Goal: Information Seeking & Learning: Compare options

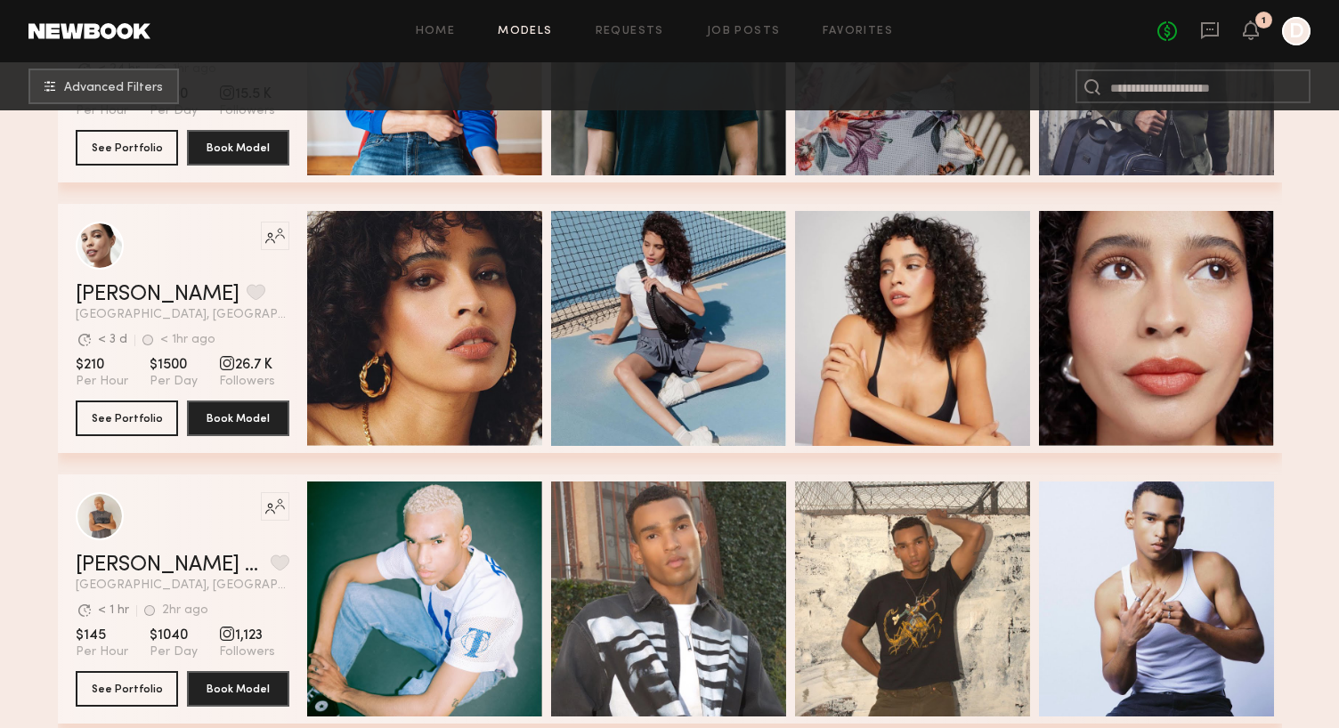
scroll to position [20533, 0]
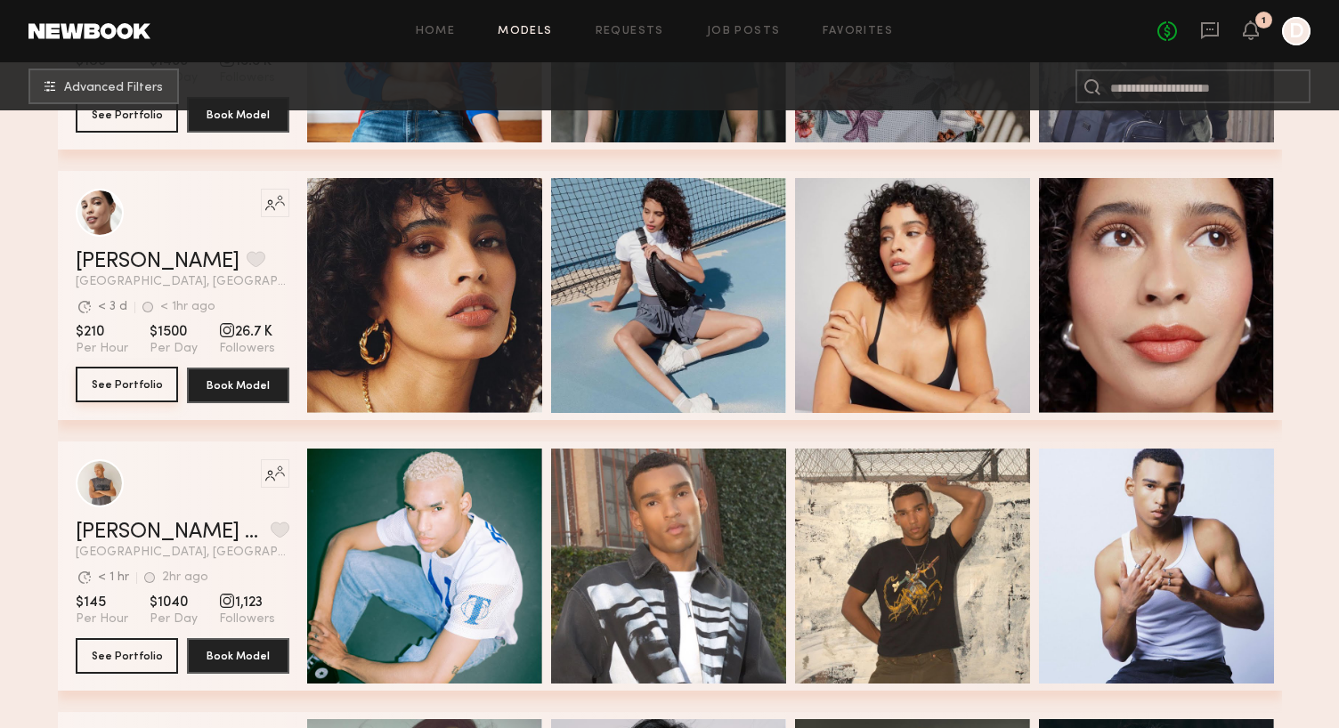
click at [133, 379] on button "See Portfolio" at bounding box center [127, 385] width 102 height 36
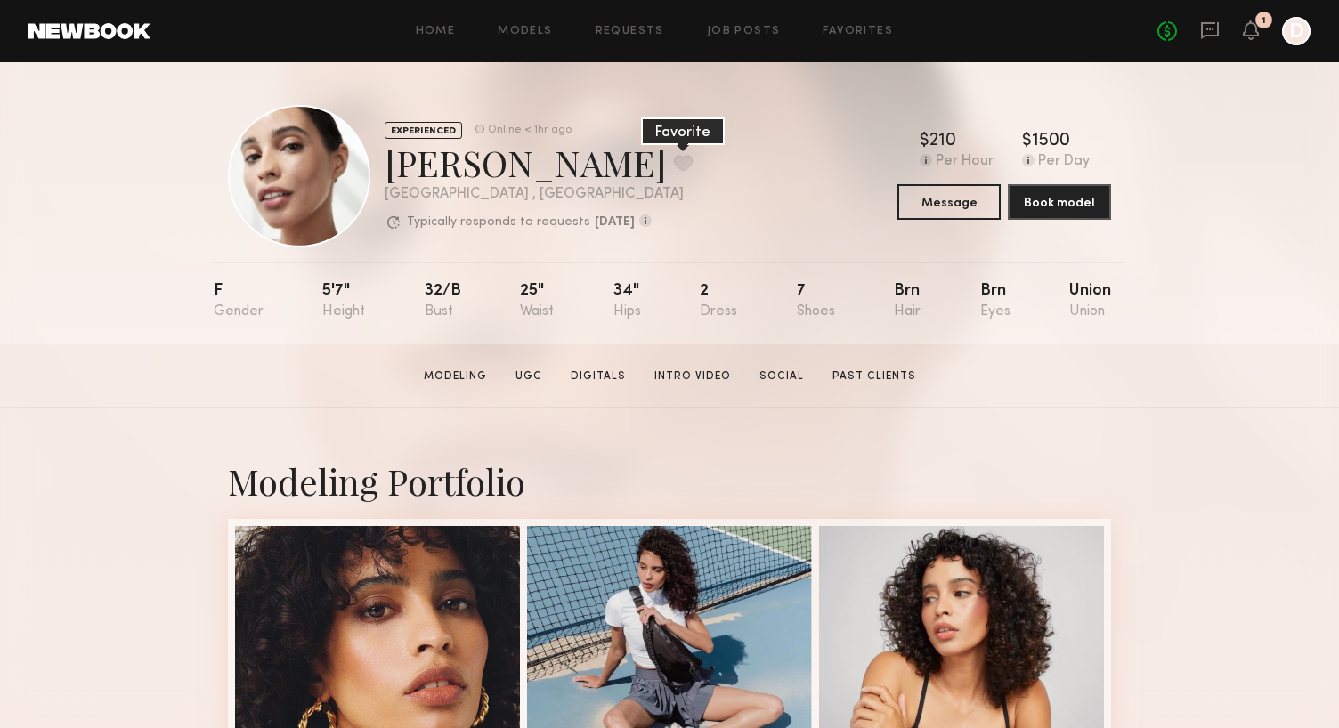
click at [674, 167] on button at bounding box center [683, 163] width 19 height 16
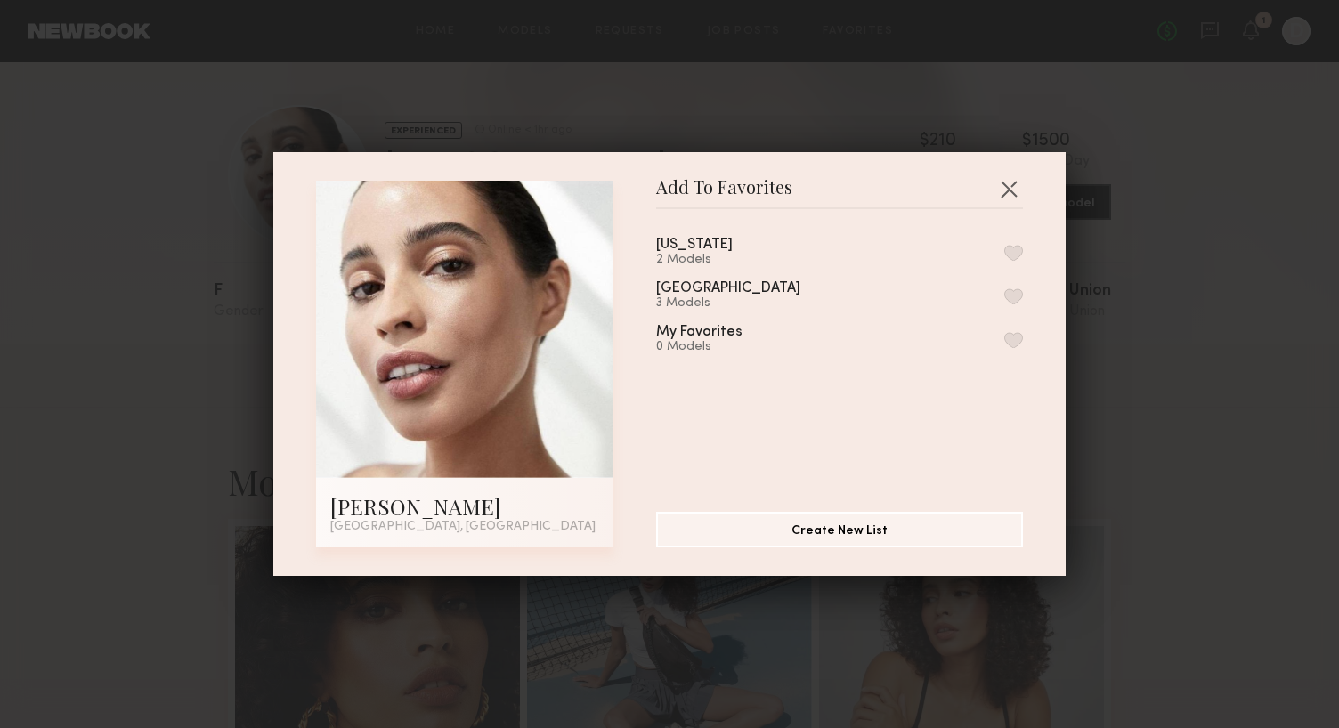
click at [1012, 303] on div "Los Angeles 3 Models" at bounding box center [839, 295] width 367 height 29
click at [1014, 296] on button "button" at bounding box center [1014, 297] width 19 height 16
click at [1096, 226] on div "Add To Favorites Jesi L. Los Angeles, CA Add To Favorites new york 2 Models Los…" at bounding box center [669, 364] width 1339 height 728
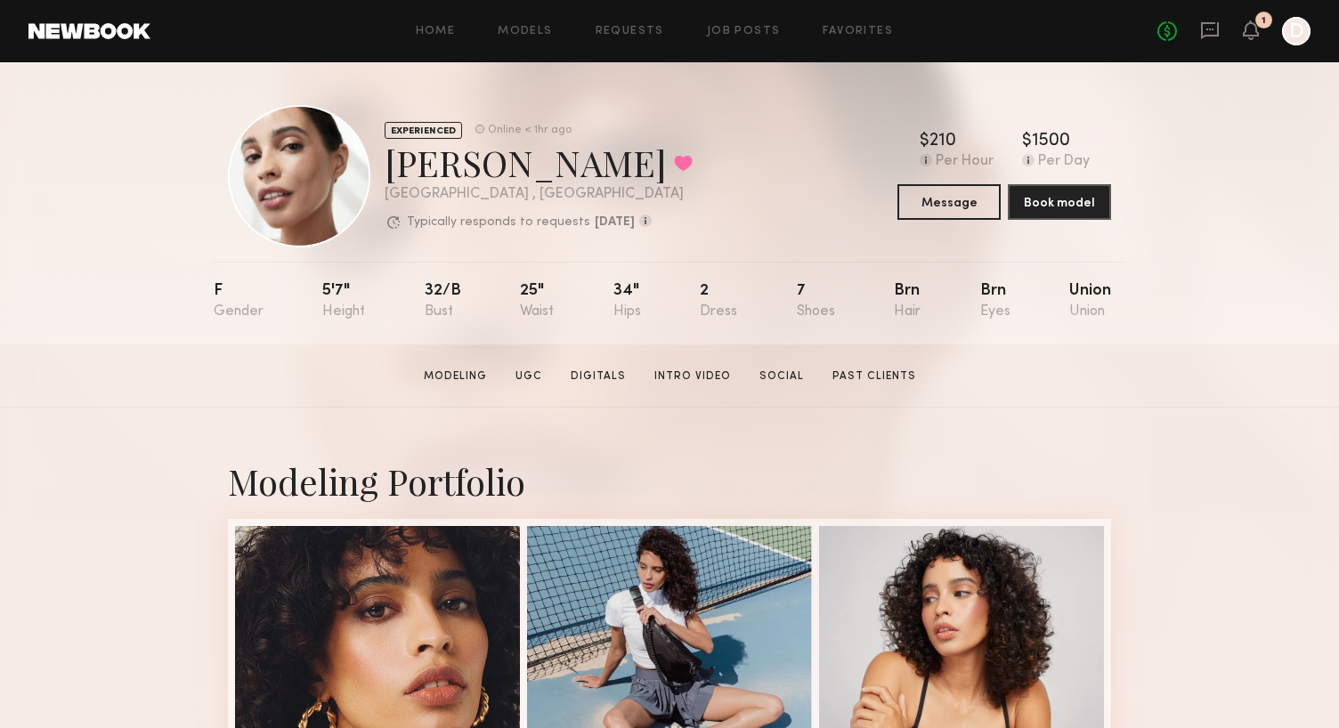
click at [1269, 264] on div "EXPERIENCED Online < 1hr ago Jesi L. Favorited Los Angeles , CA Typically respo…" at bounding box center [669, 203] width 1339 height 282
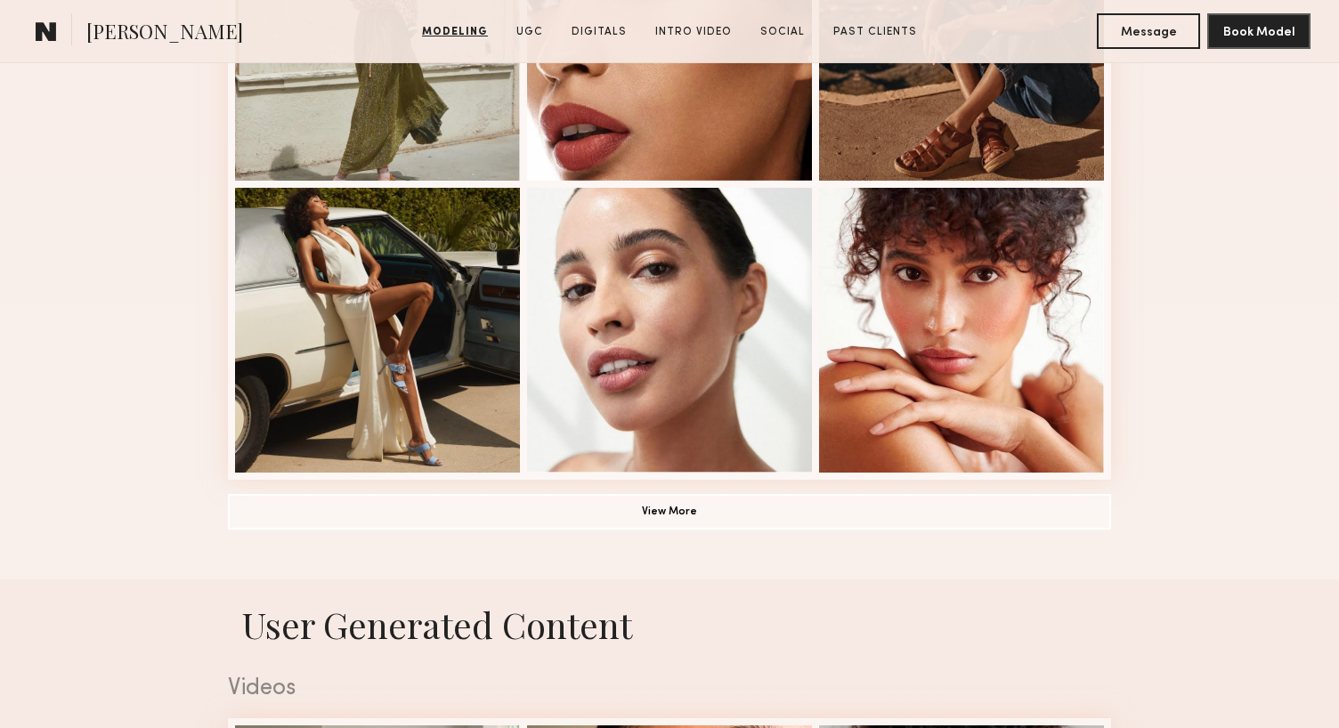
scroll to position [1236, 0]
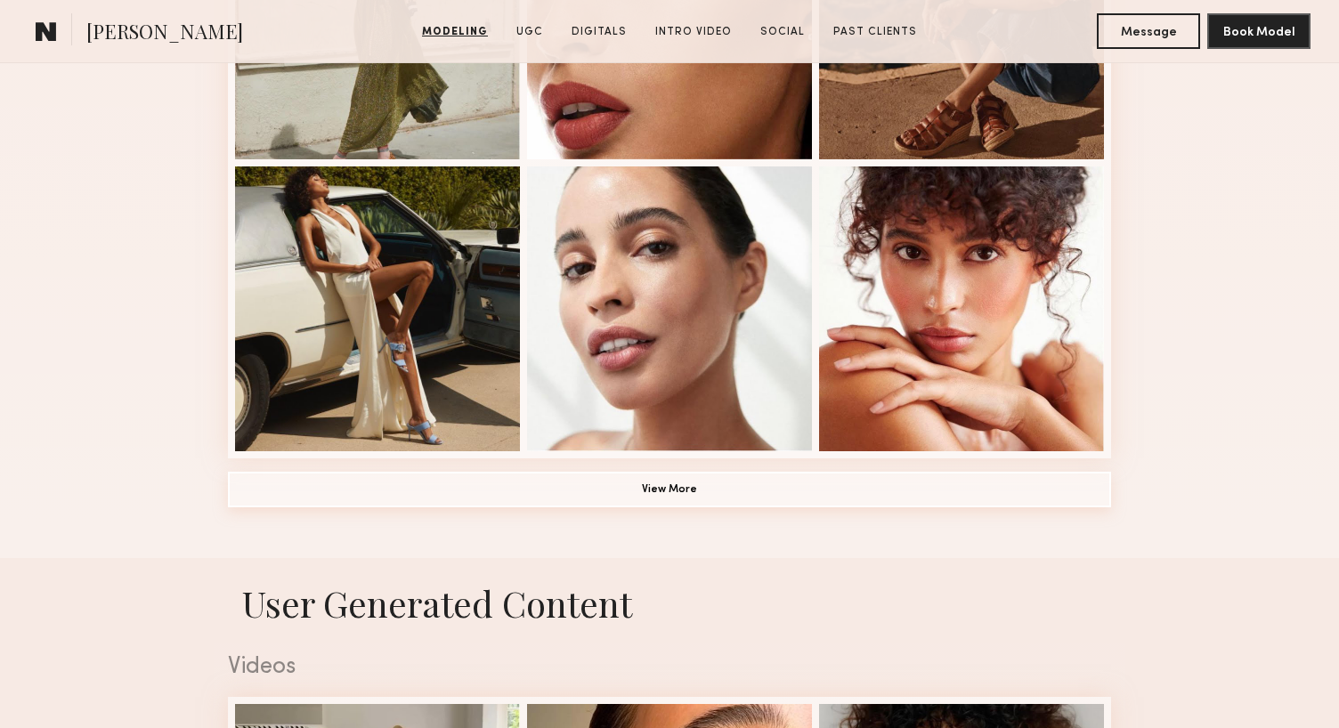
click at [664, 485] on button "View More" at bounding box center [669, 490] width 883 height 36
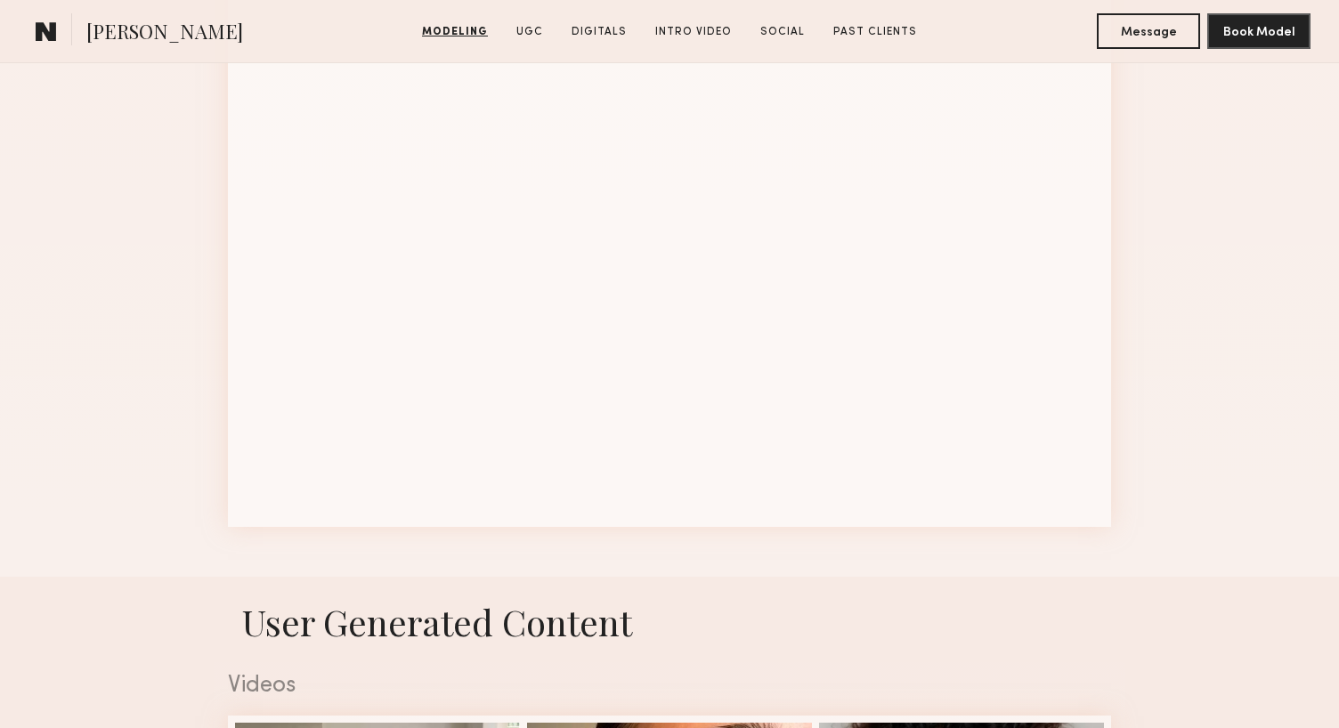
scroll to position [2344, 0]
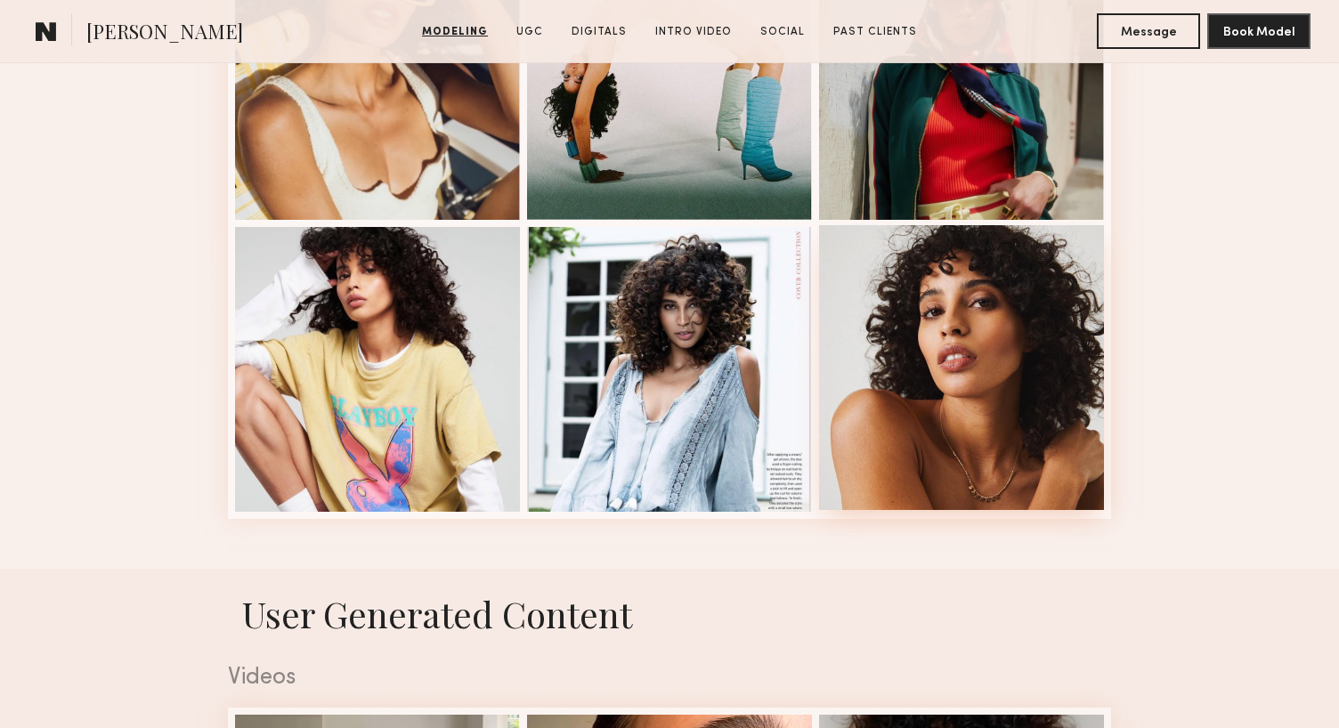
click at [913, 324] on div at bounding box center [961, 367] width 285 height 285
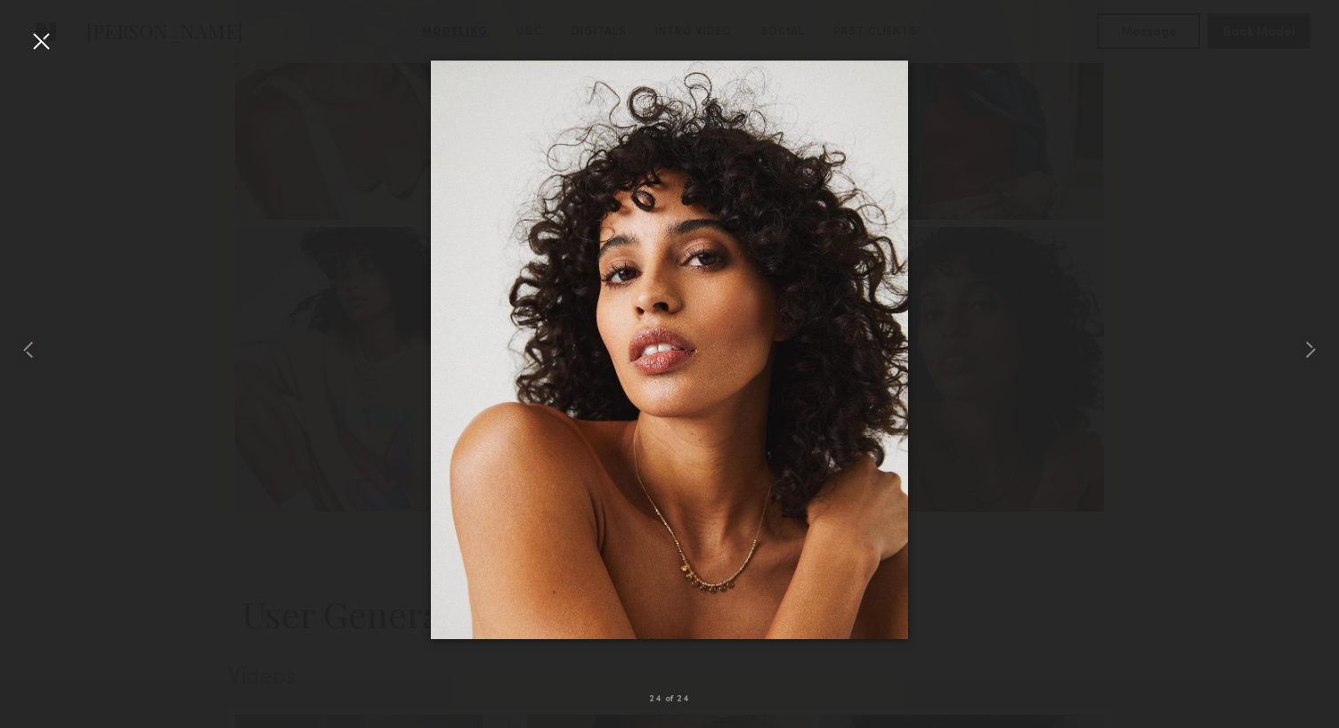
click at [42, 46] on div at bounding box center [41, 41] width 28 height 28
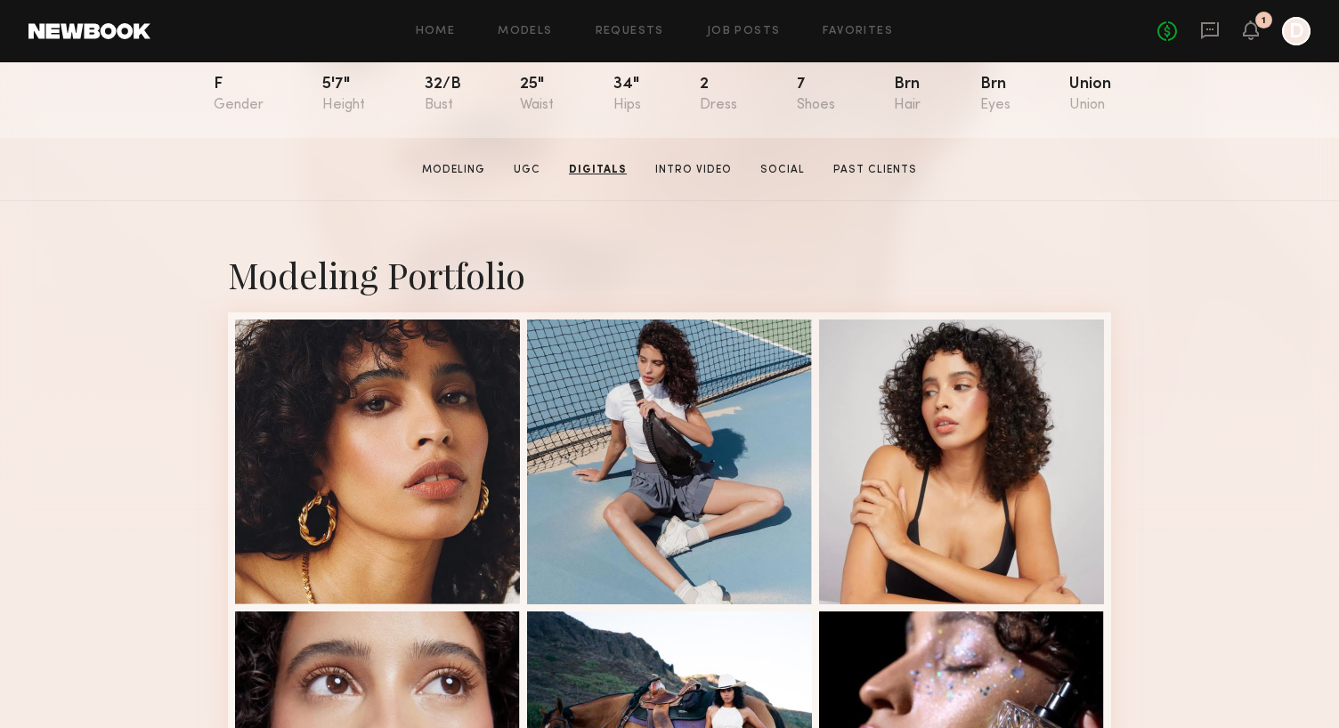
scroll to position [0, 0]
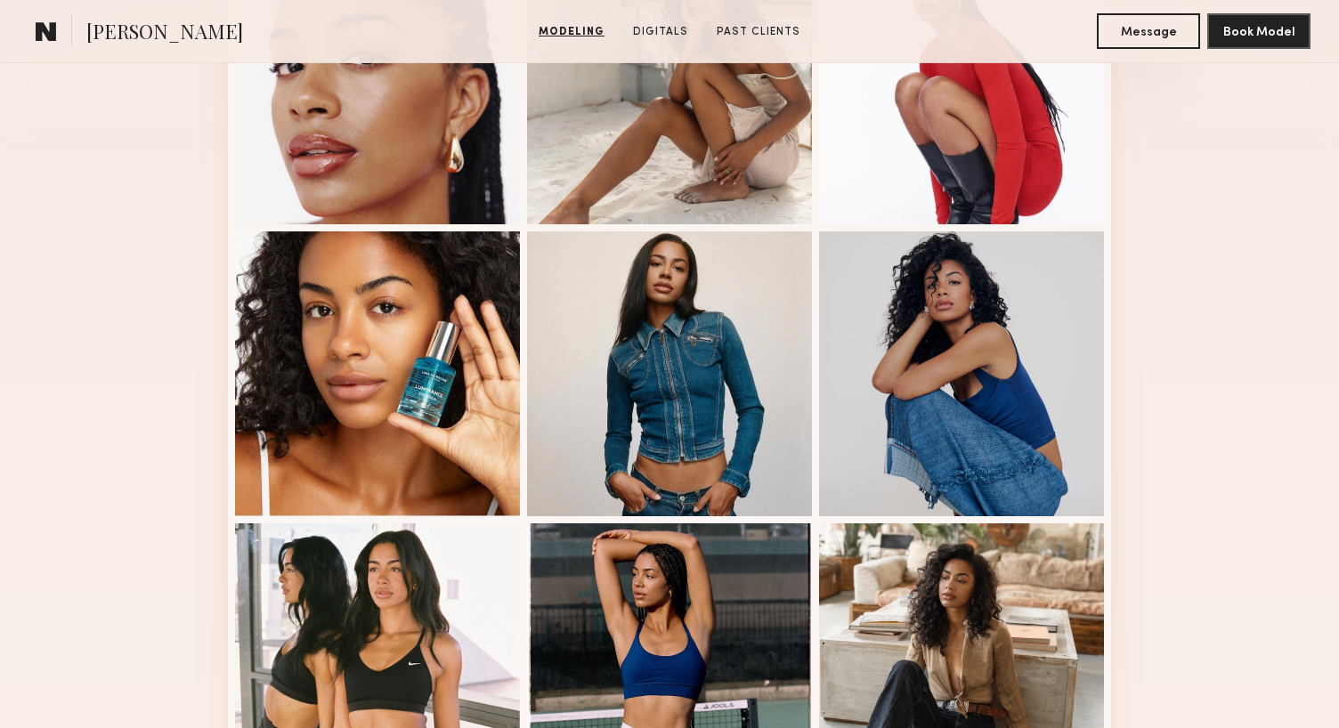
scroll to position [591, 0]
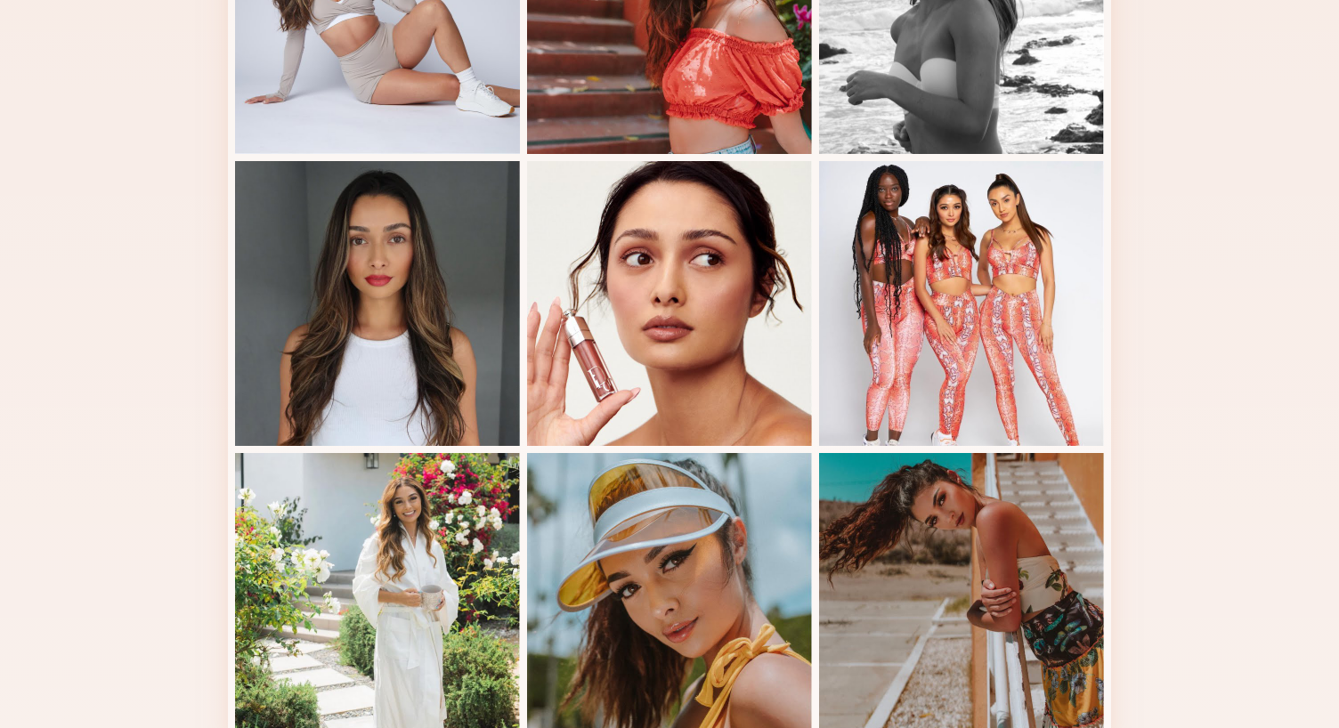
scroll to position [881, 0]
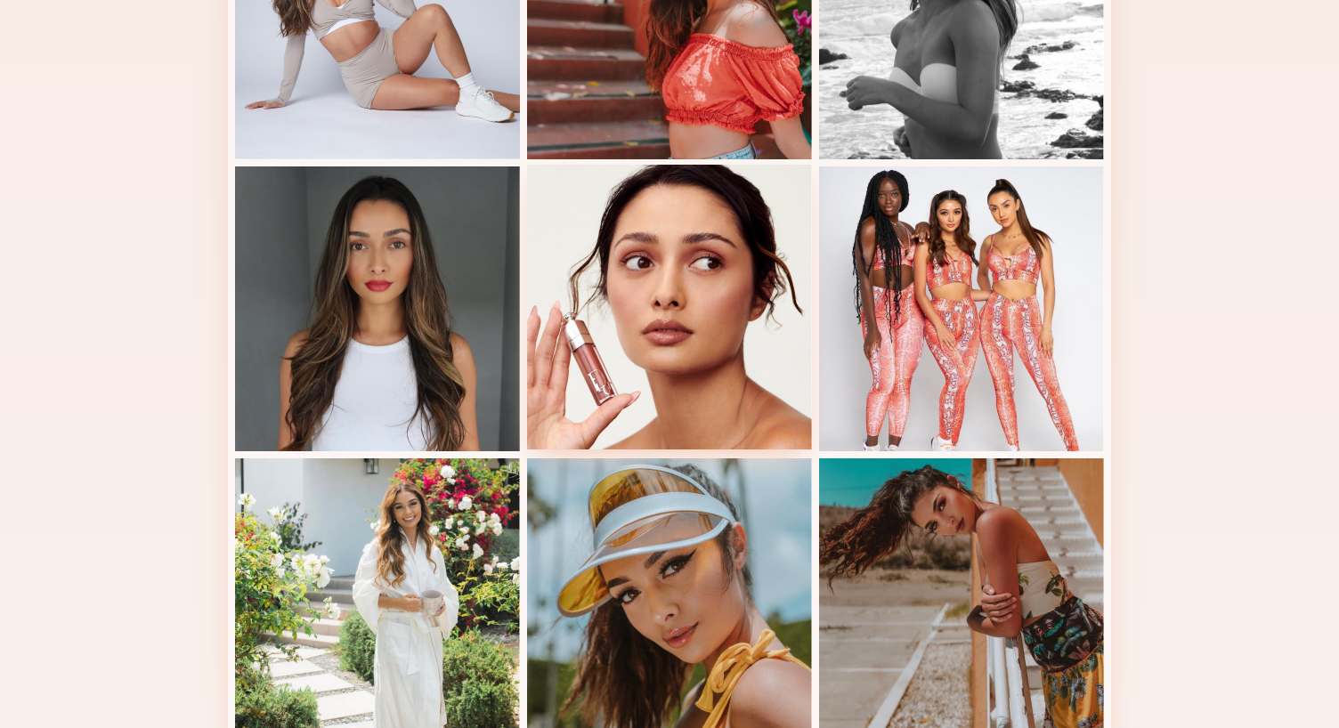
click at [696, 352] on div at bounding box center [669, 307] width 285 height 285
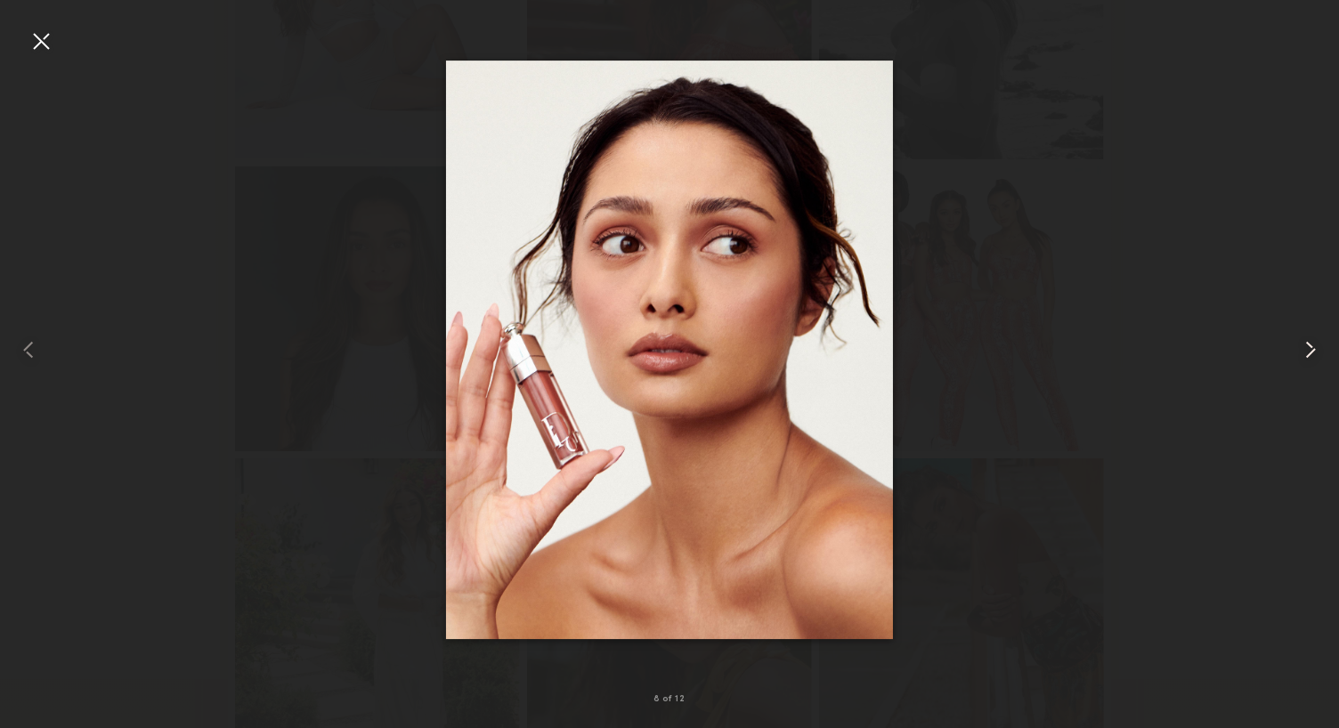
click at [1316, 350] on common-icon at bounding box center [1311, 350] width 28 height 28
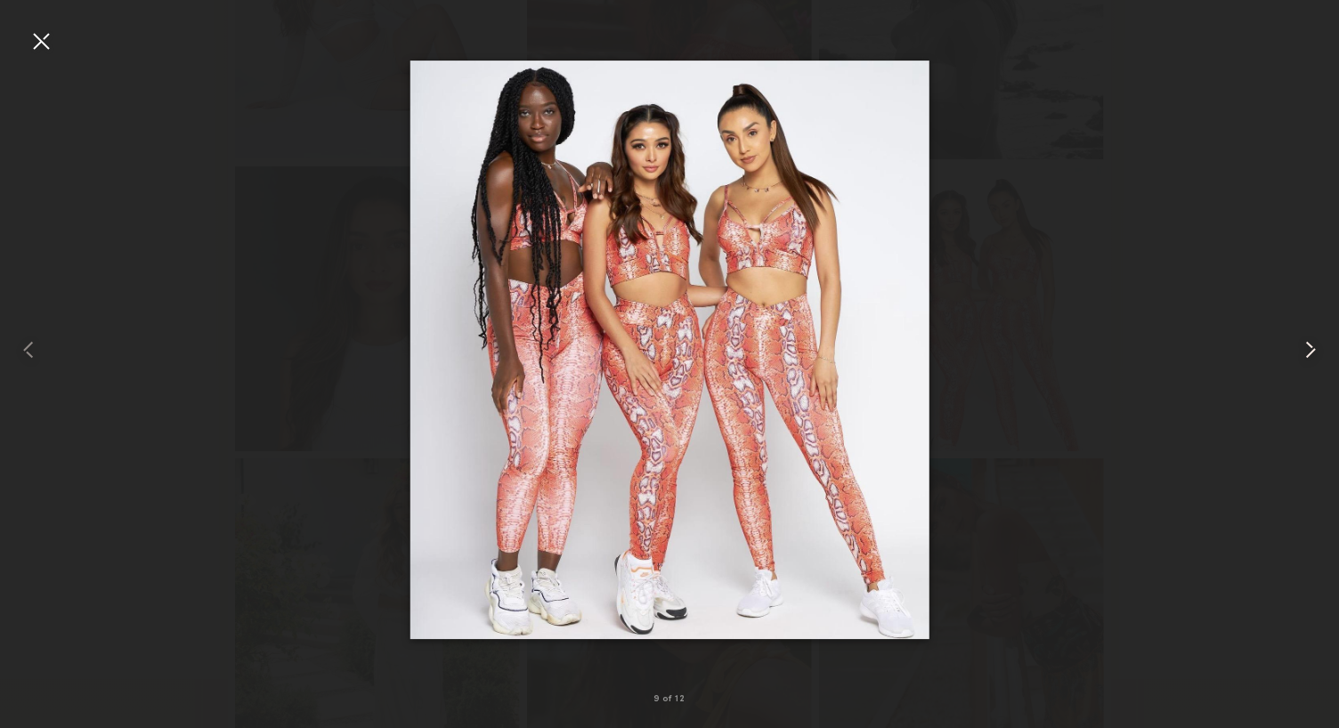
click at [1316, 350] on common-icon at bounding box center [1311, 350] width 28 height 28
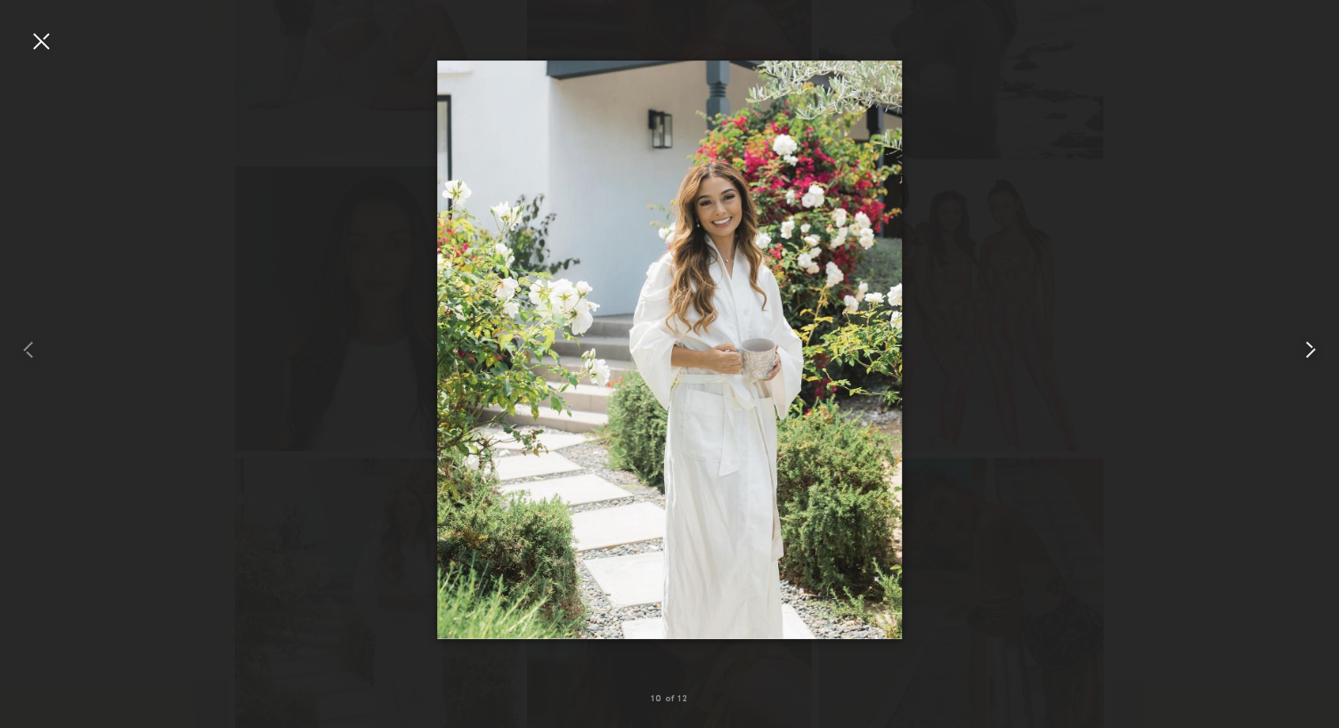
click at [1316, 350] on common-icon at bounding box center [1311, 350] width 28 height 28
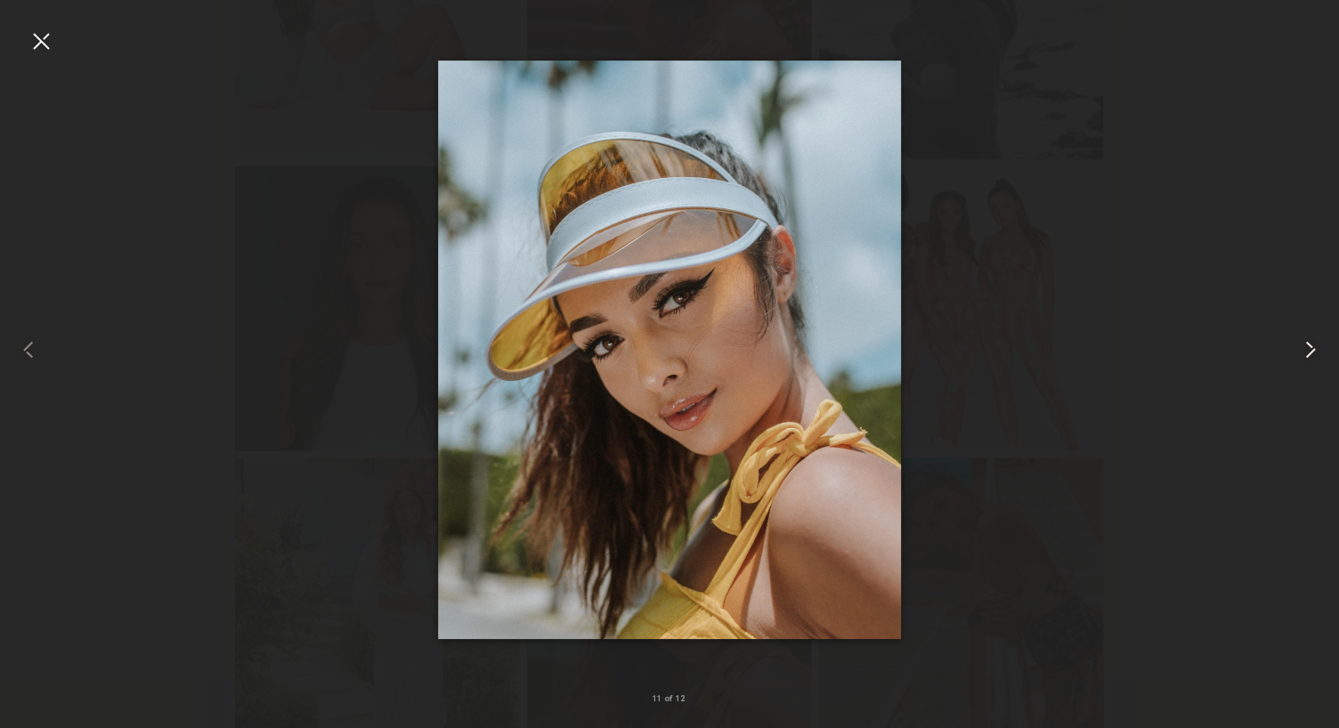
click at [1316, 350] on common-icon at bounding box center [1311, 350] width 28 height 28
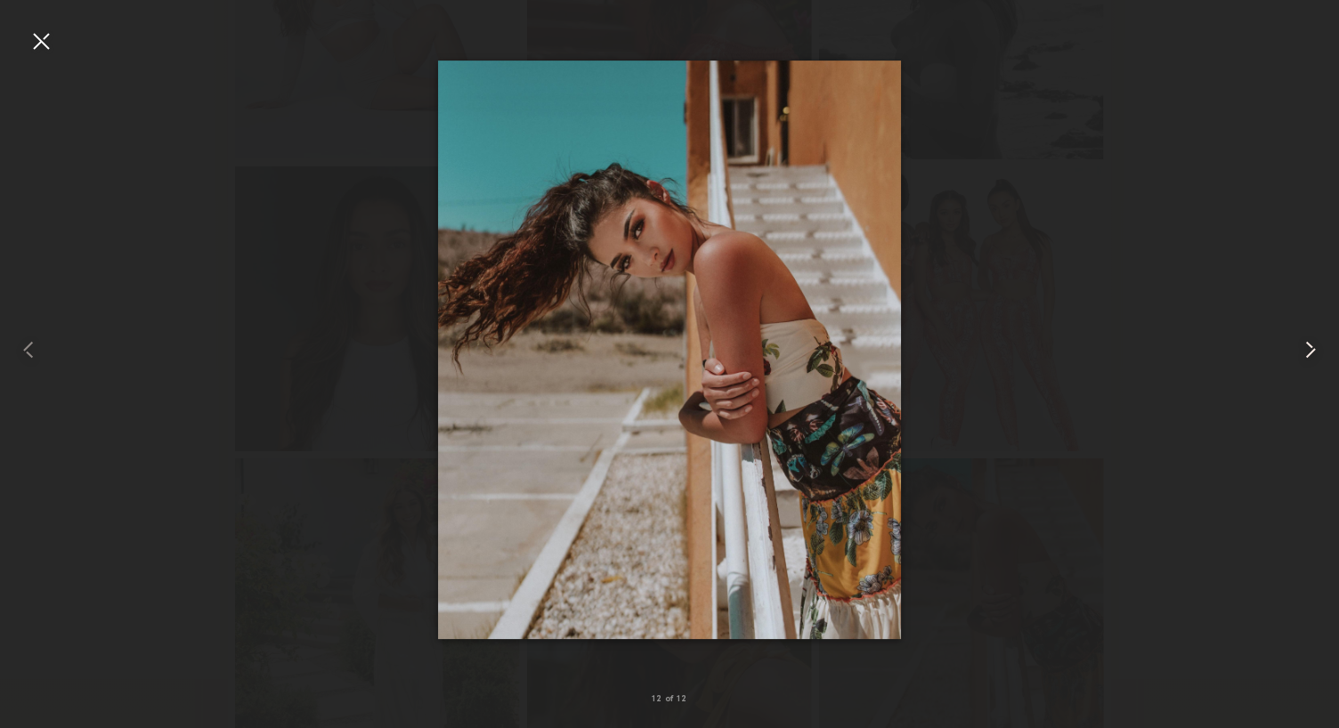
click at [1316, 350] on common-icon at bounding box center [1311, 350] width 28 height 28
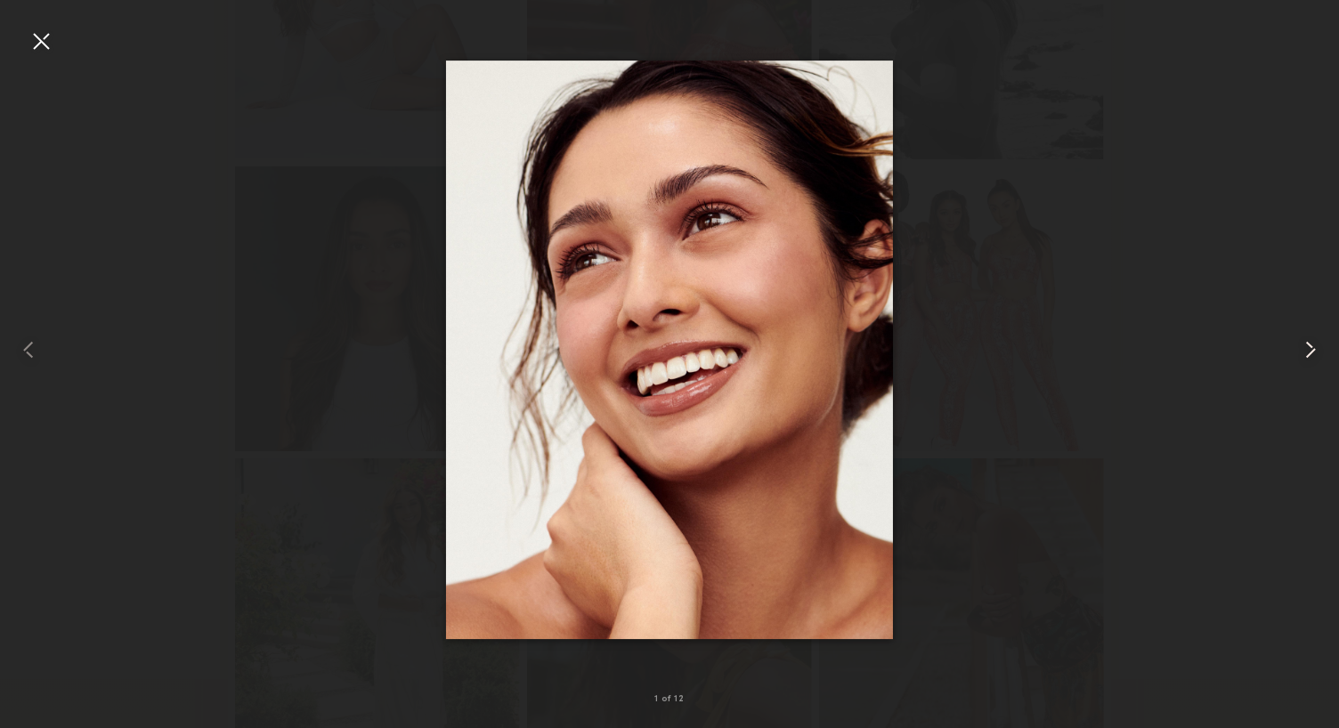
click at [1316, 350] on common-icon at bounding box center [1311, 350] width 28 height 28
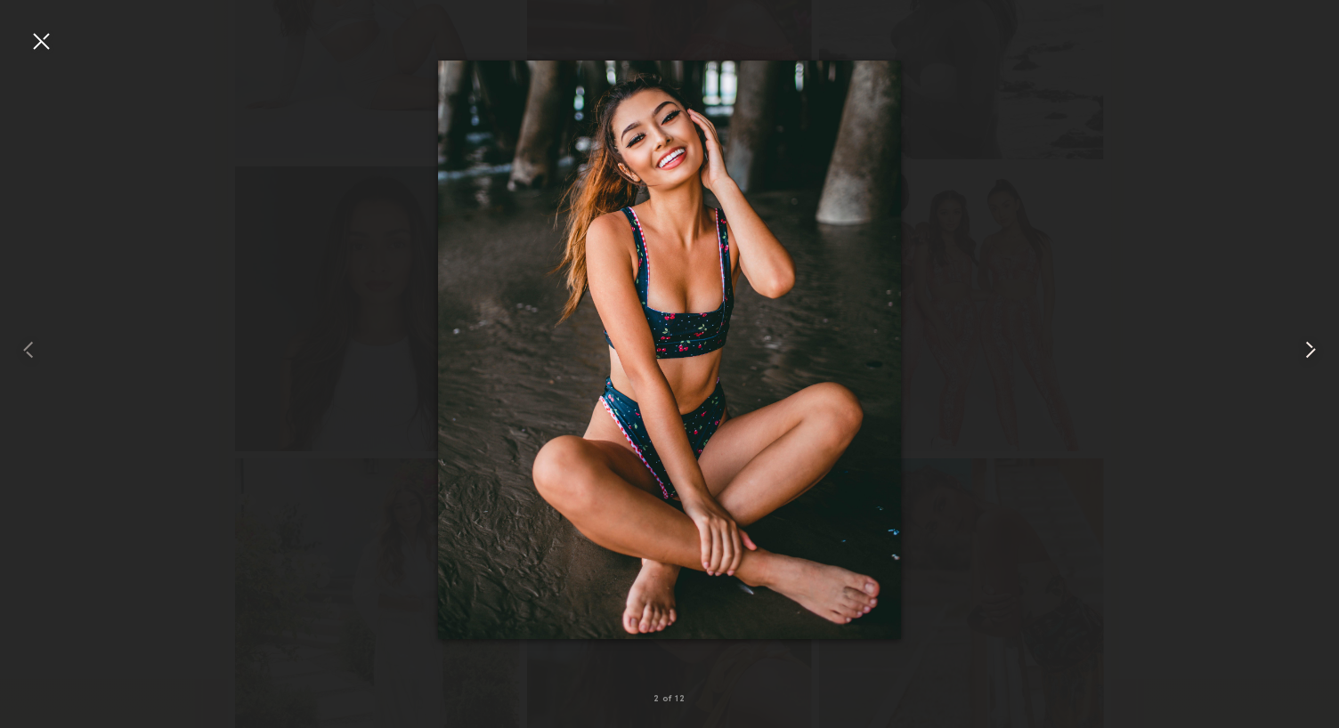
click at [1316, 350] on common-icon at bounding box center [1311, 350] width 28 height 28
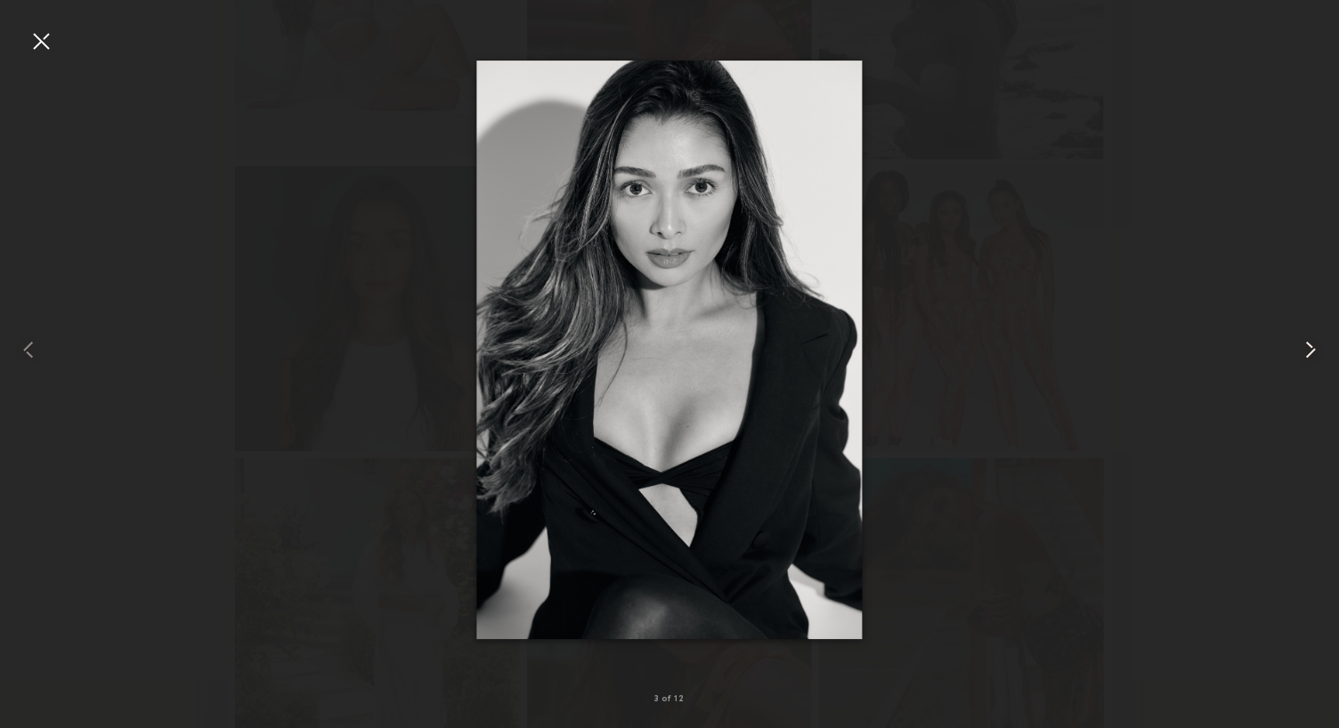
click at [1316, 350] on common-icon at bounding box center [1311, 350] width 28 height 28
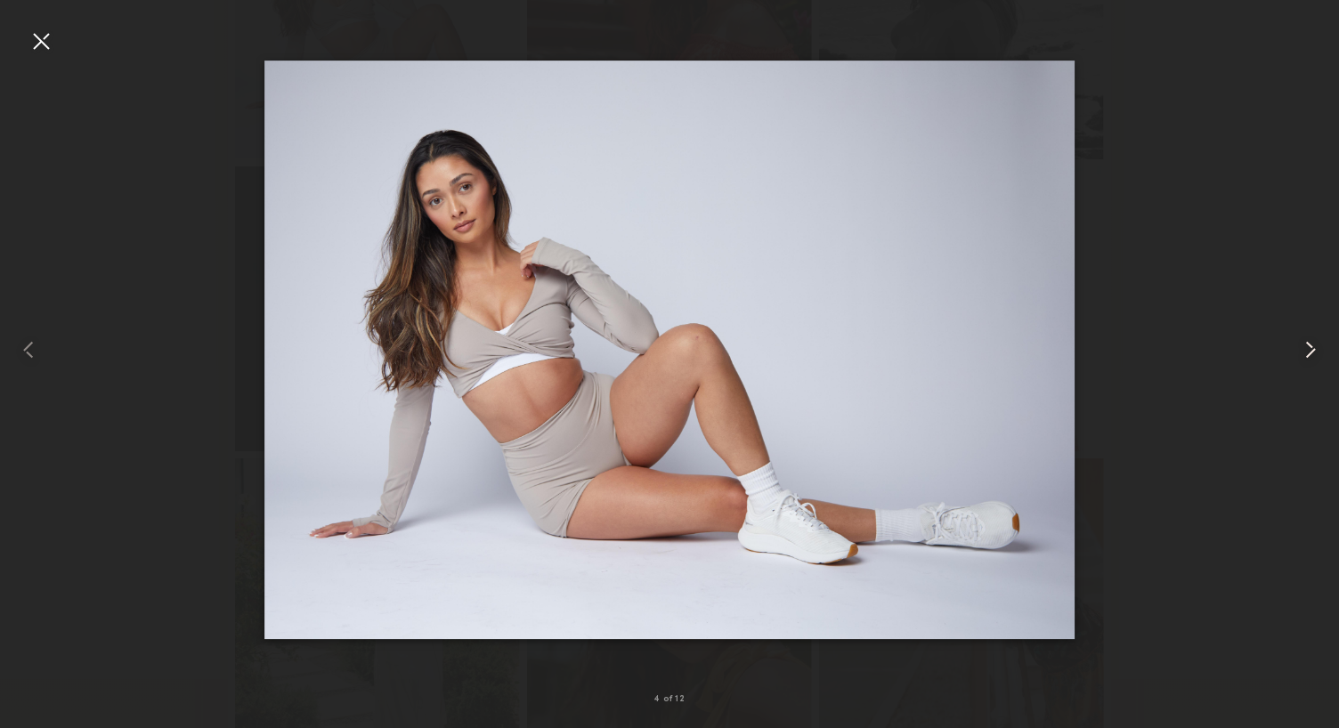
click at [1316, 350] on common-icon at bounding box center [1311, 350] width 28 height 28
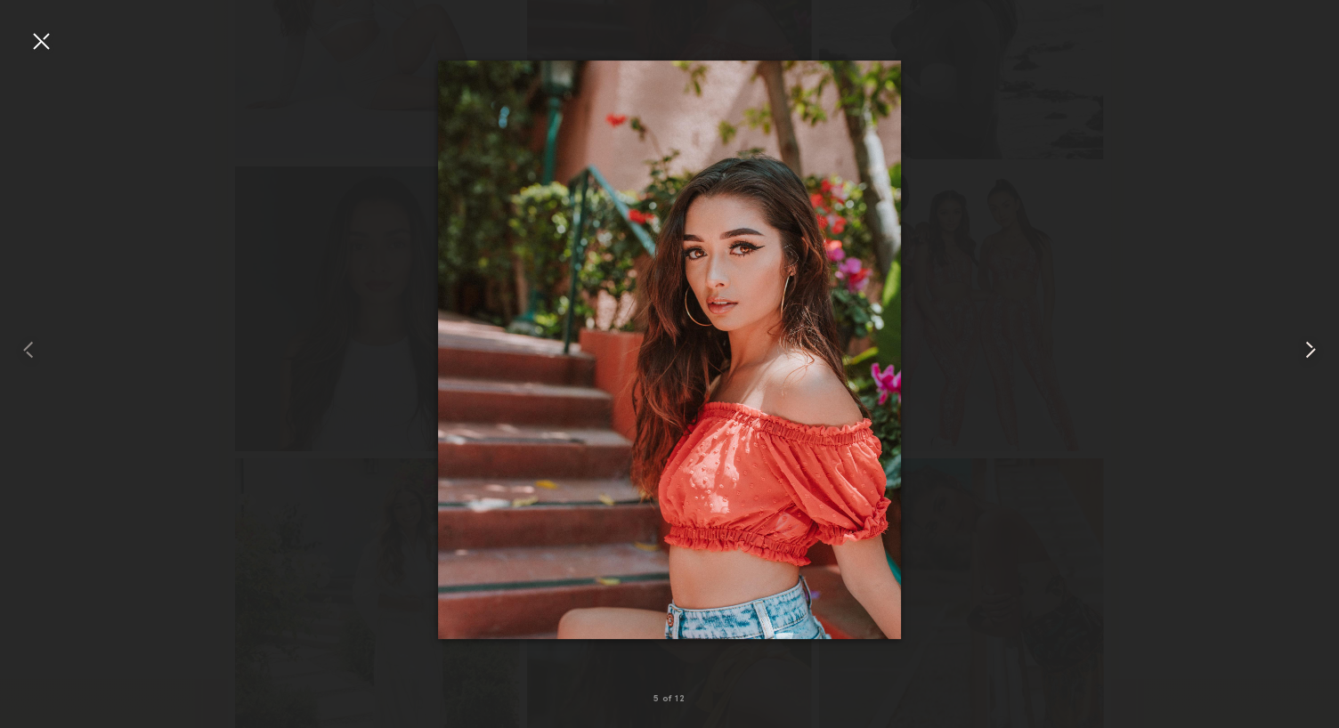
click at [1316, 350] on common-icon at bounding box center [1311, 350] width 28 height 28
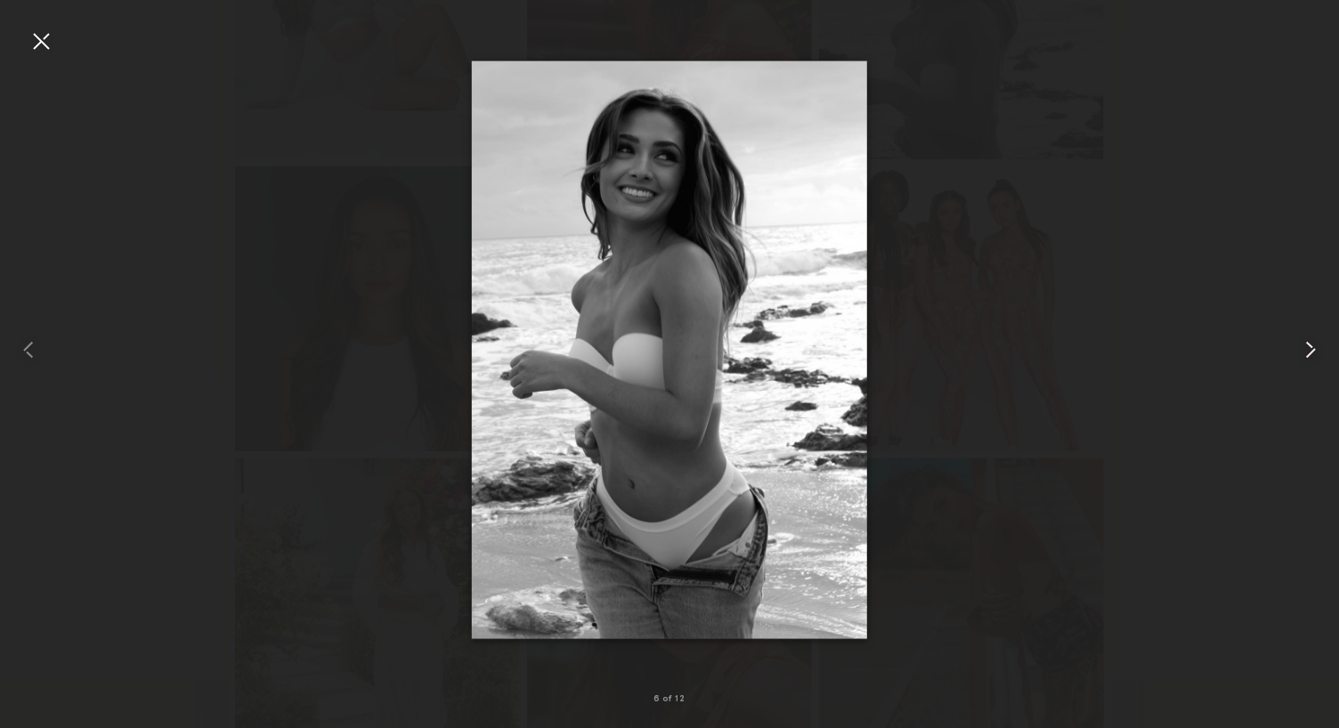
click at [1316, 350] on common-icon at bounding box center [1311, 350] width 28 height 28
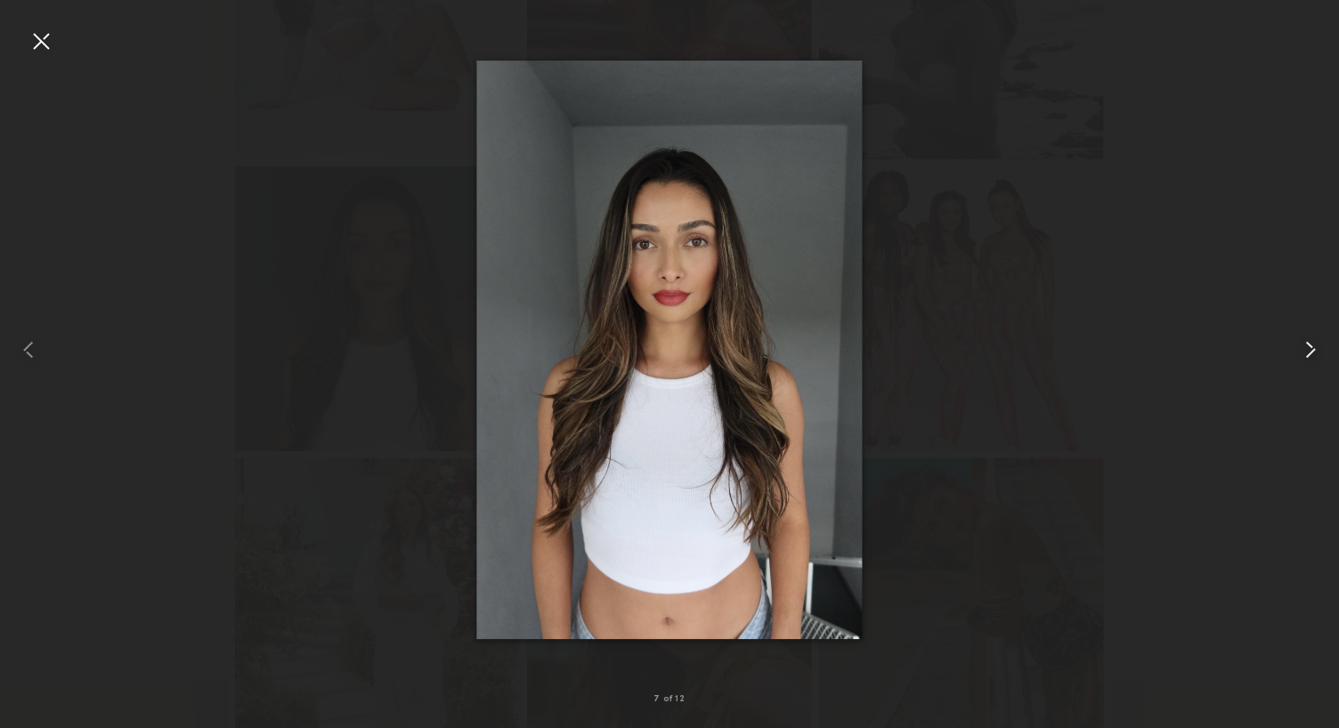
click at [1316, 350] on common-icon at bounding box center [1311, 350] width 28 height 28
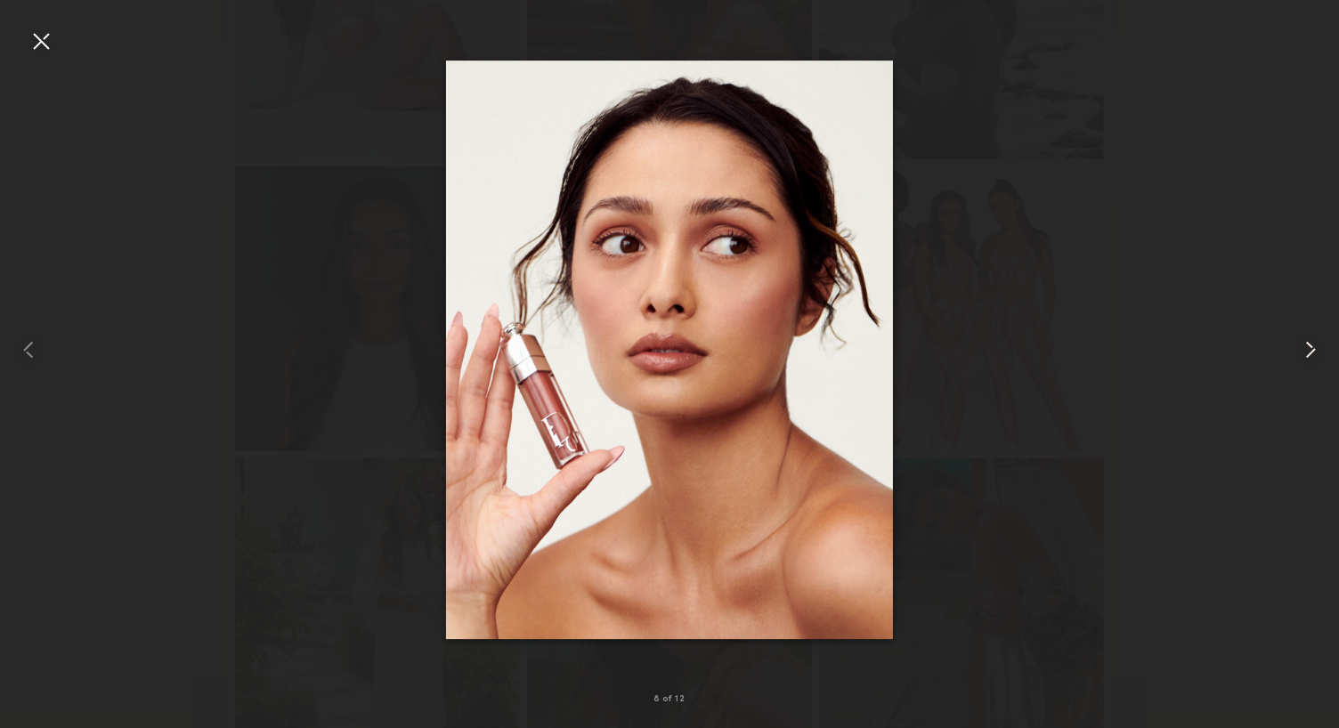
click at [1316, 350] on common-icon at bounding box center [1311, 350] width 28 height 28
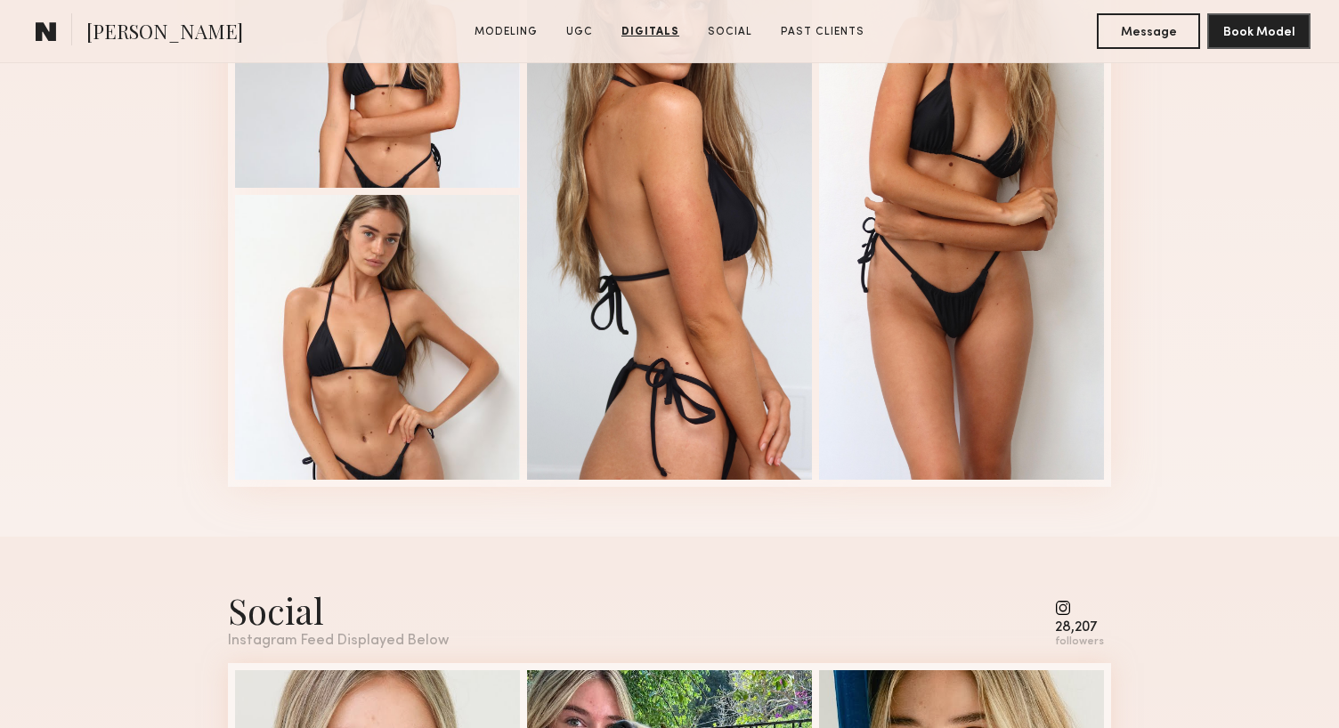
scroll to position [2841, 0]
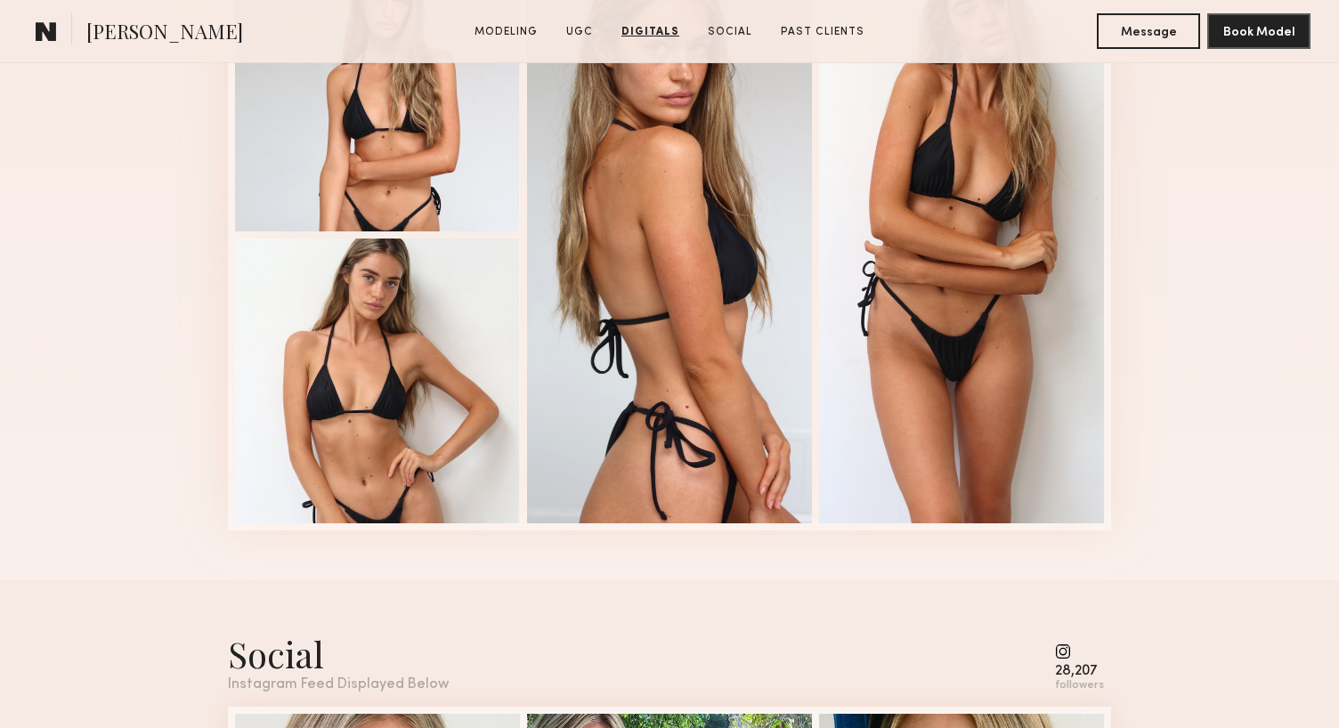
click at [815, 391] on div at bounding box center [670, 234] width 292 height 591
click at [899, 393] on div at bounding box center [961, 233] width 285 height 577
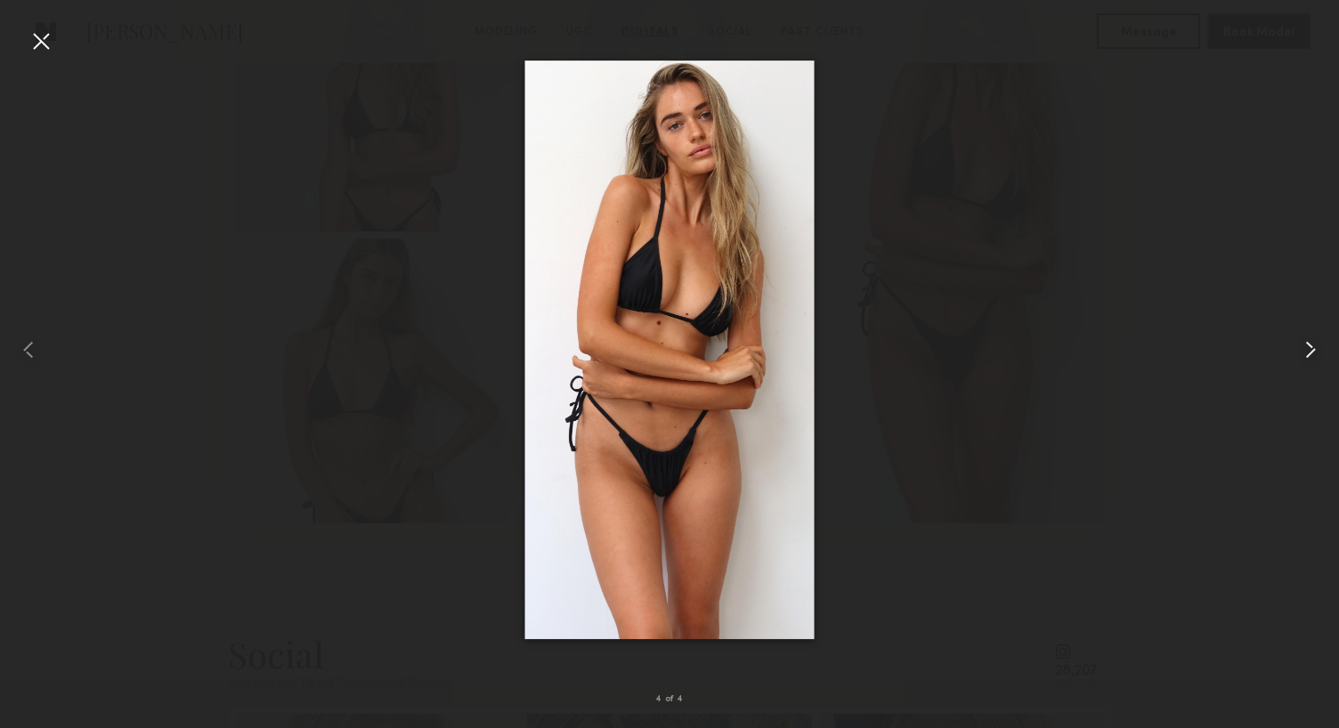
click at [1330, 354] on div at bounding box center [1312, 349] width 53 height 643
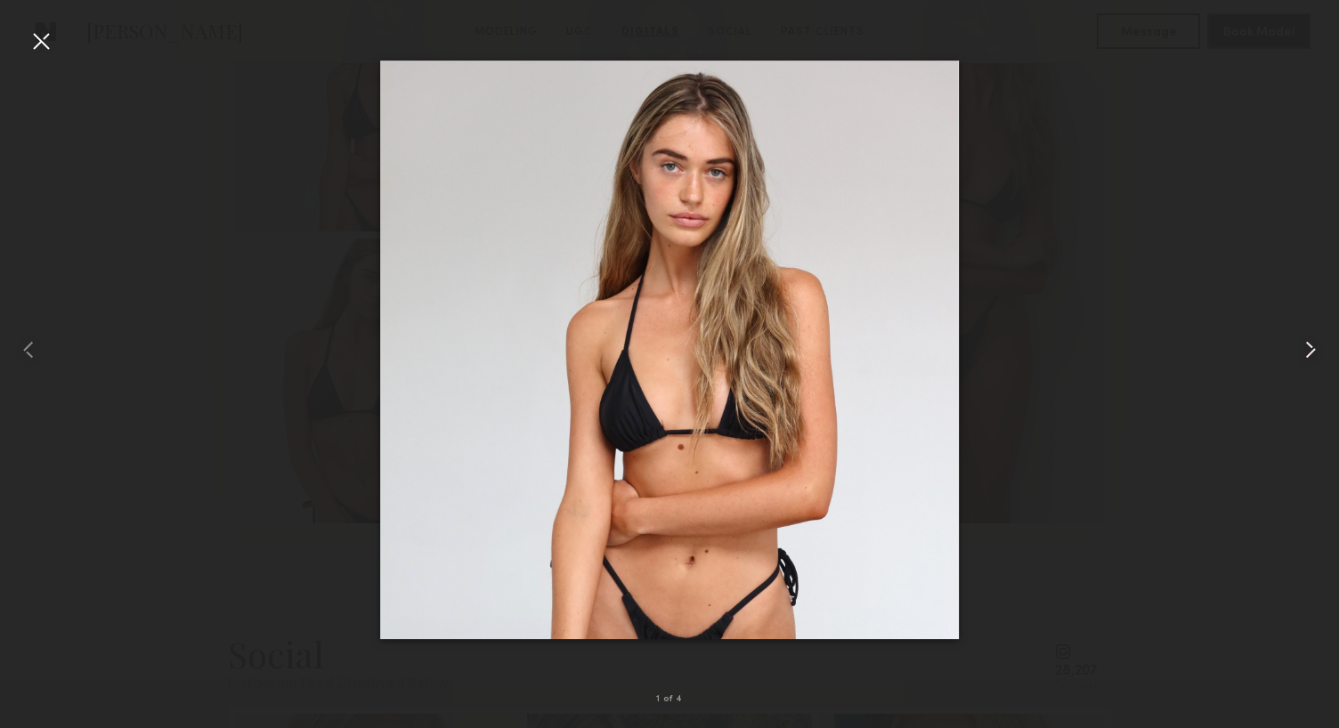
click at [1330, 354] on div at bounding box center [1312, 349] width 53 height 643
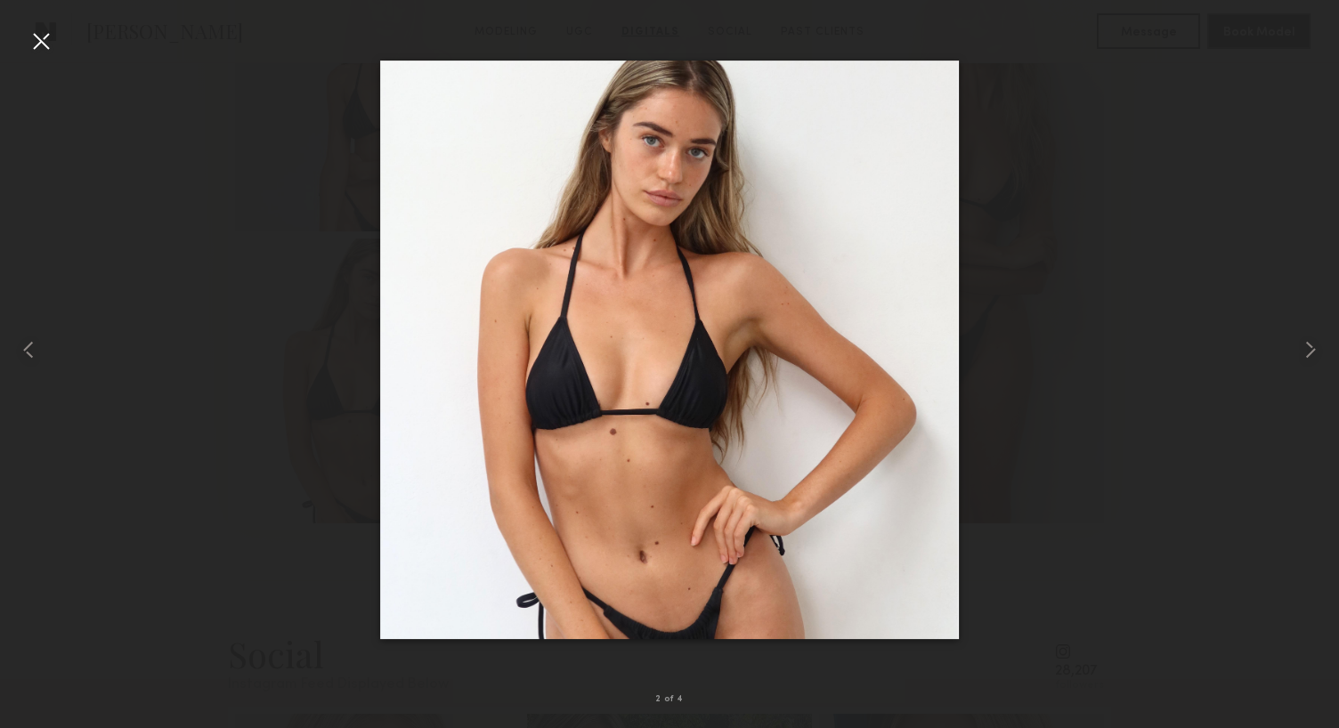
click at [40, 47] on div at bounding box center [41, 41] width 28 height 28
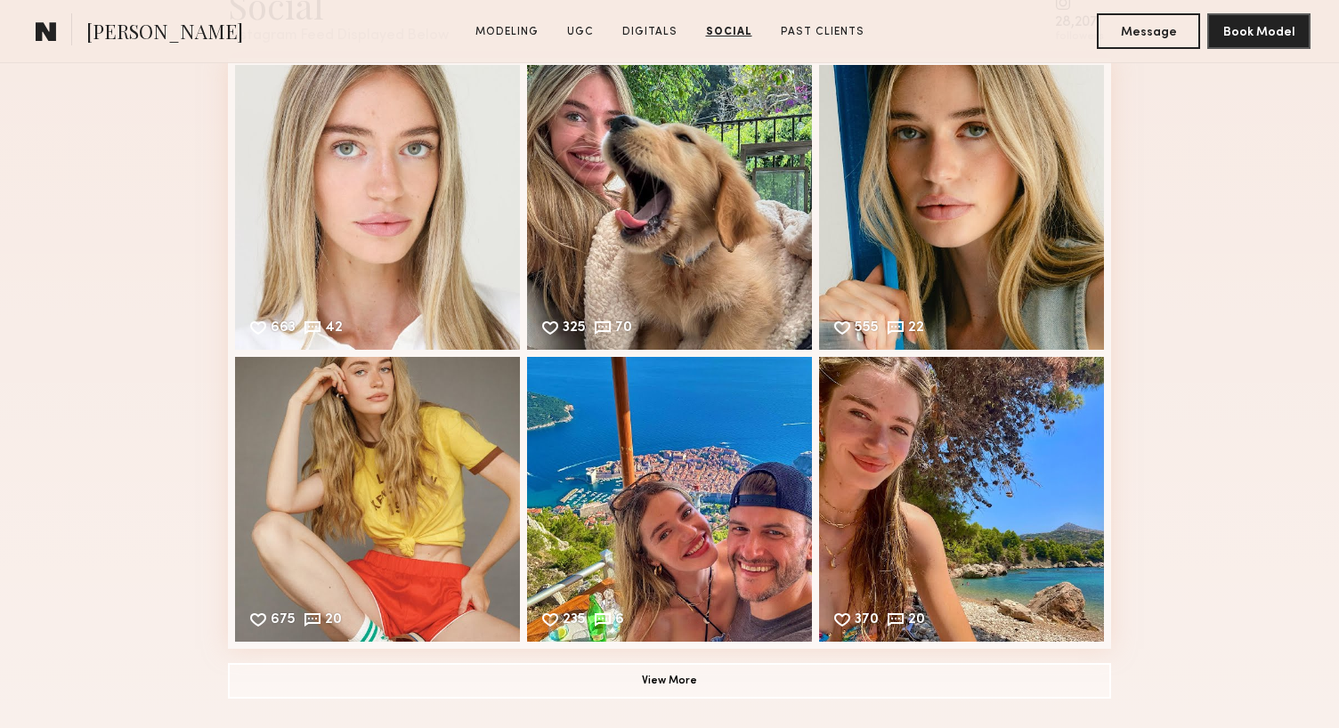
scroll to position [3488, 0]
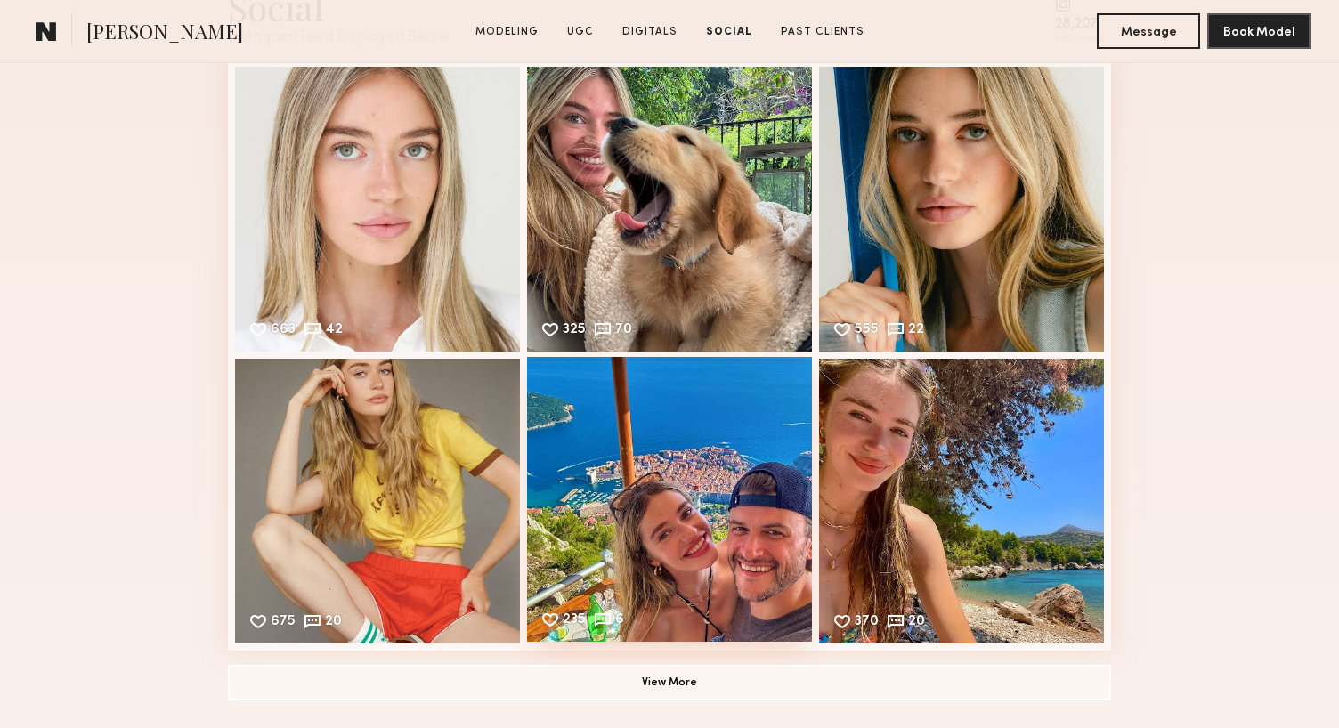
click at [754, 496] on div "235 6 Likes & comments displayed to show model’s engagement" at bounding box center [669, 499] width 285 height 285
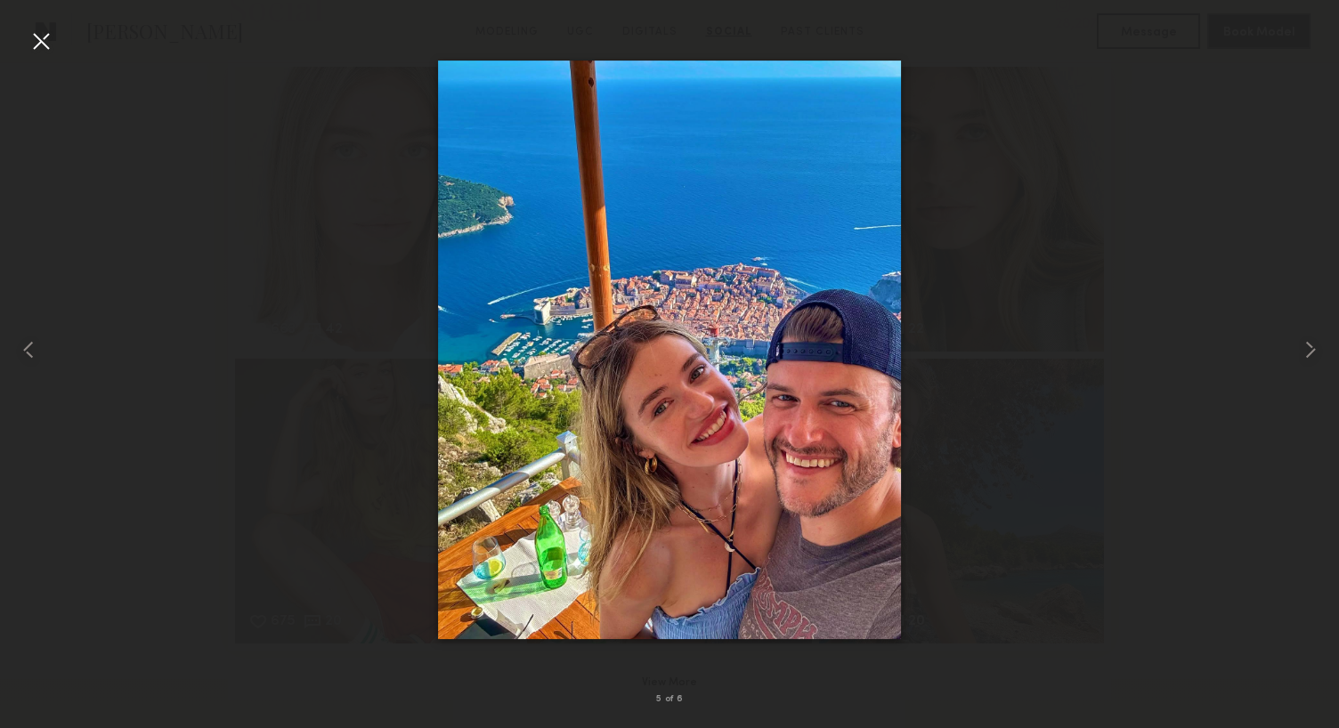
click at [44, 44] on div at bounding box center [41, 41] width 28 height 28
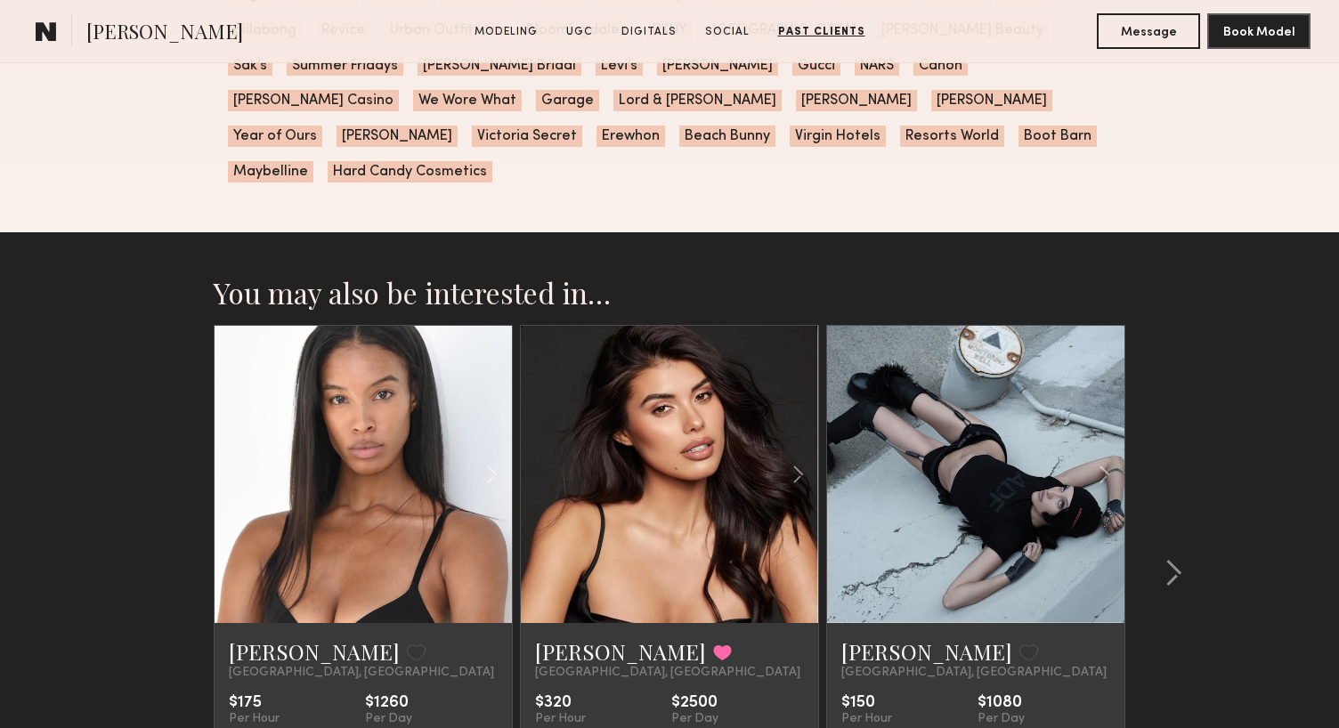
scroll to position [4557, 0]
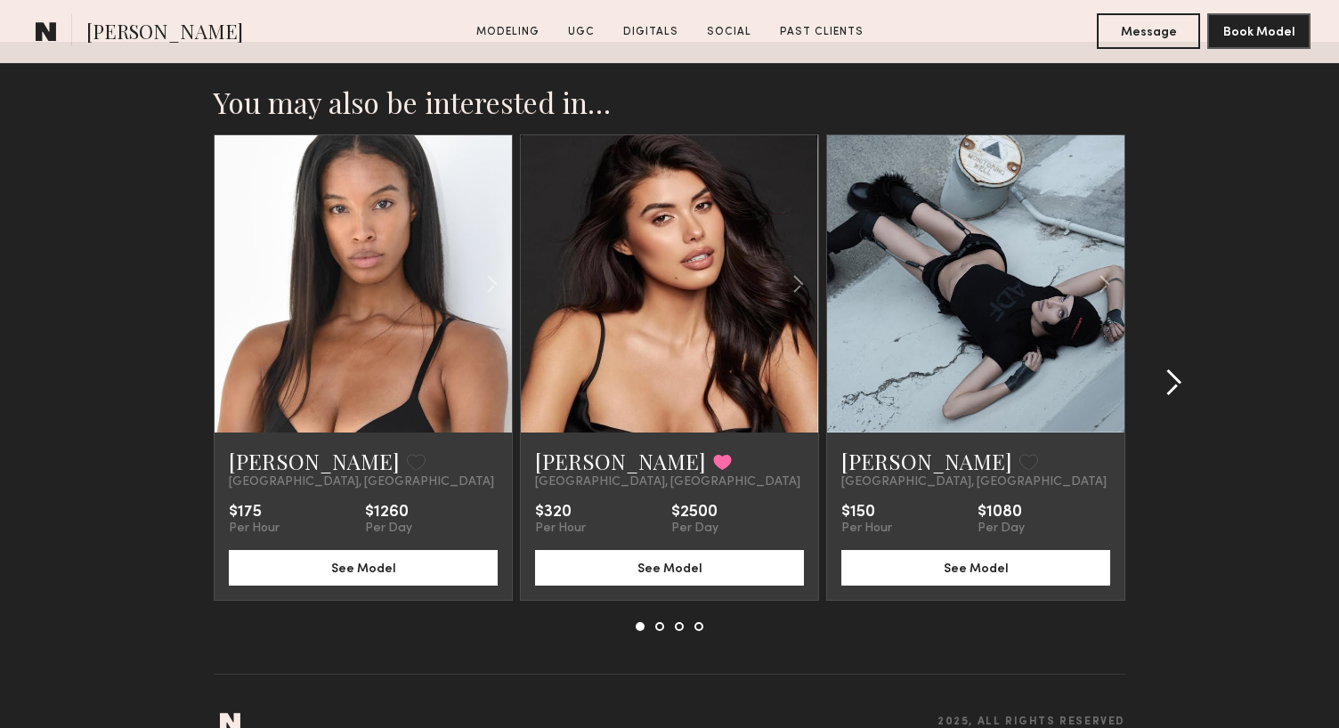
click at [1180, 369] on common-icon at bounding box center [1174, 383] width 18 height 28
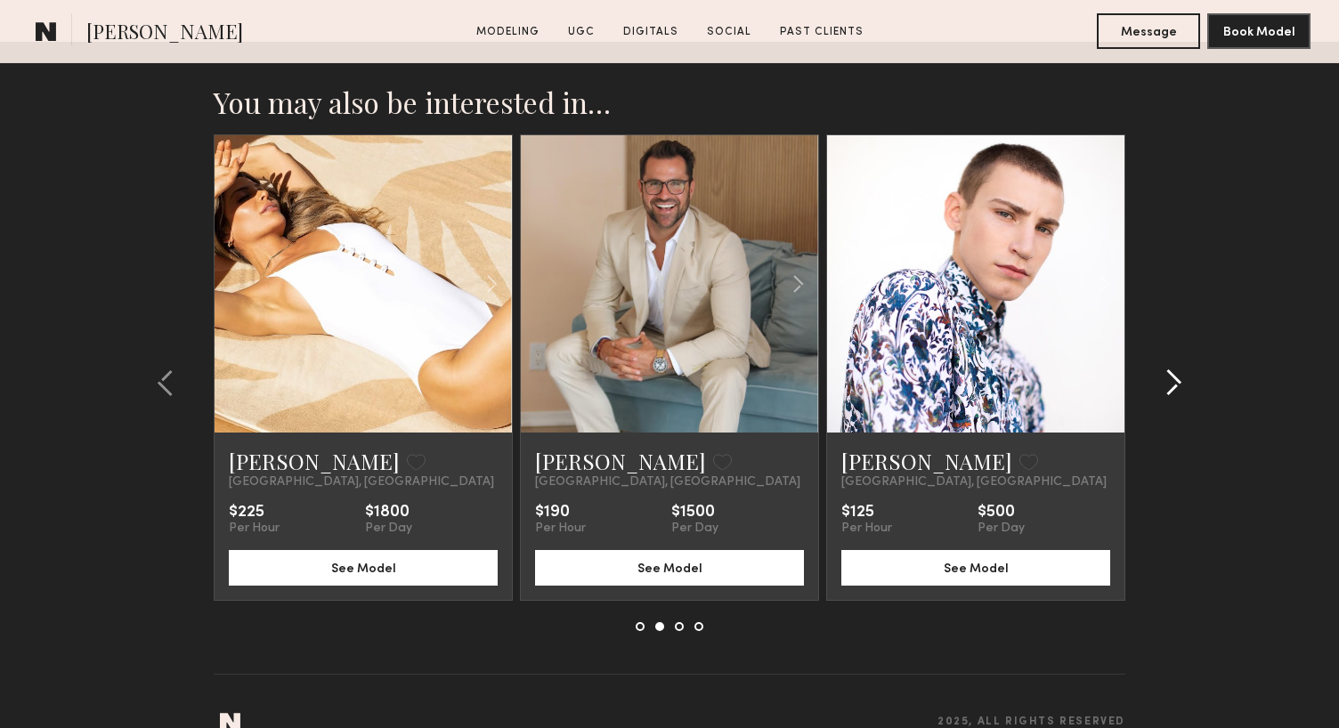
click at [1180, 369] on common-icon at bounding box center [1174, 383] width 18 height 28
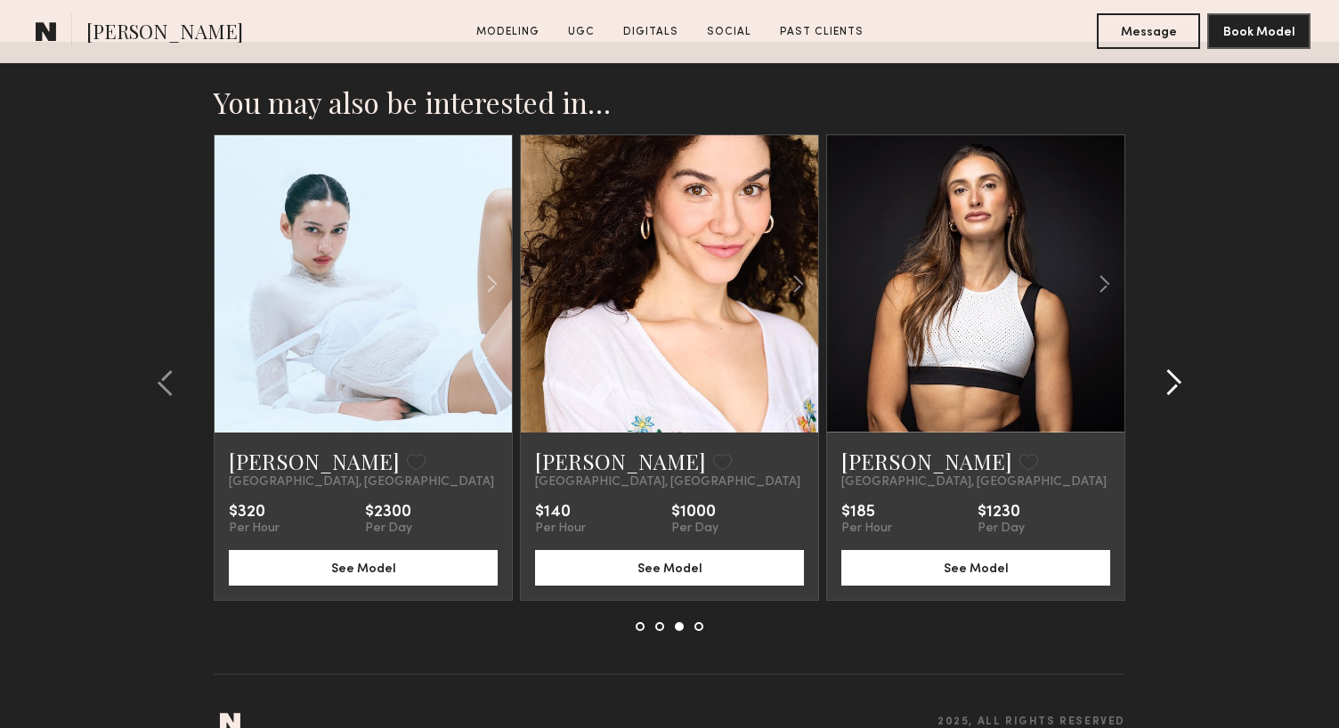
click at [1184, 345] on div at bounding box center [1168, 382] width 85 height 497
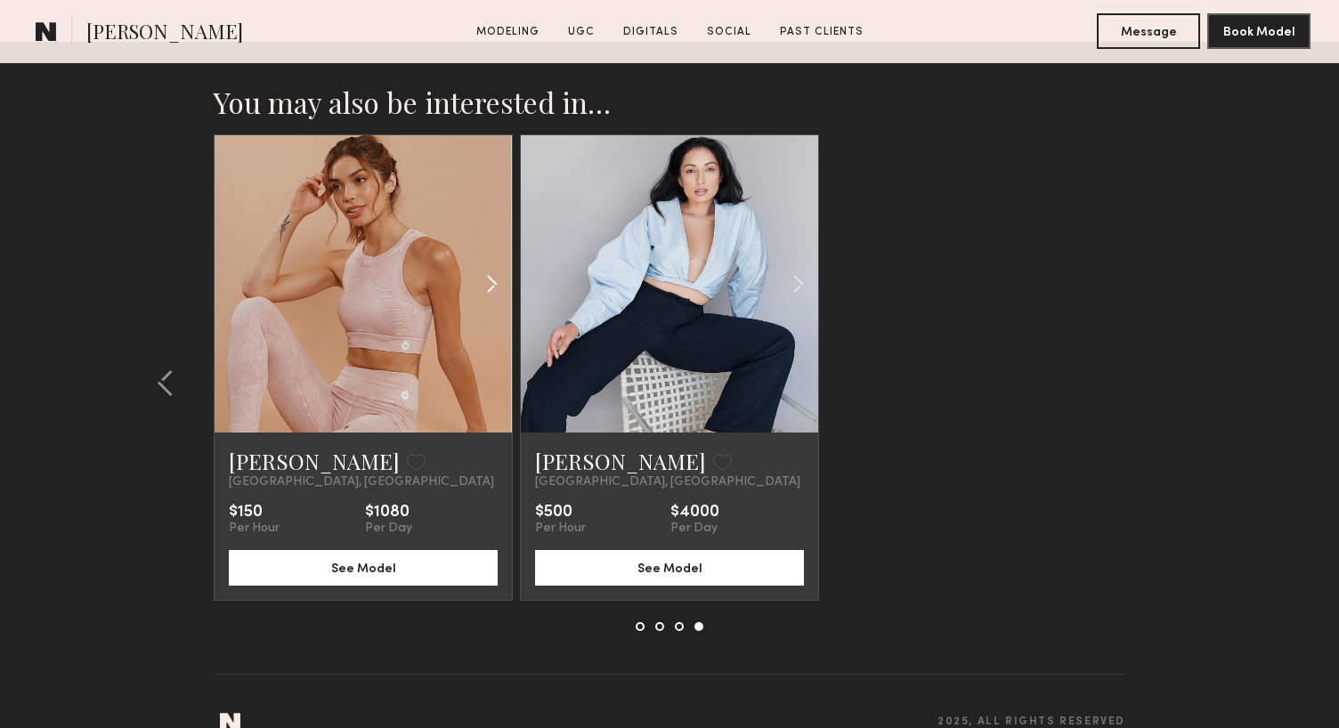
click at [414, 271] on div at bounding box center [463, 283] width 98 height 297
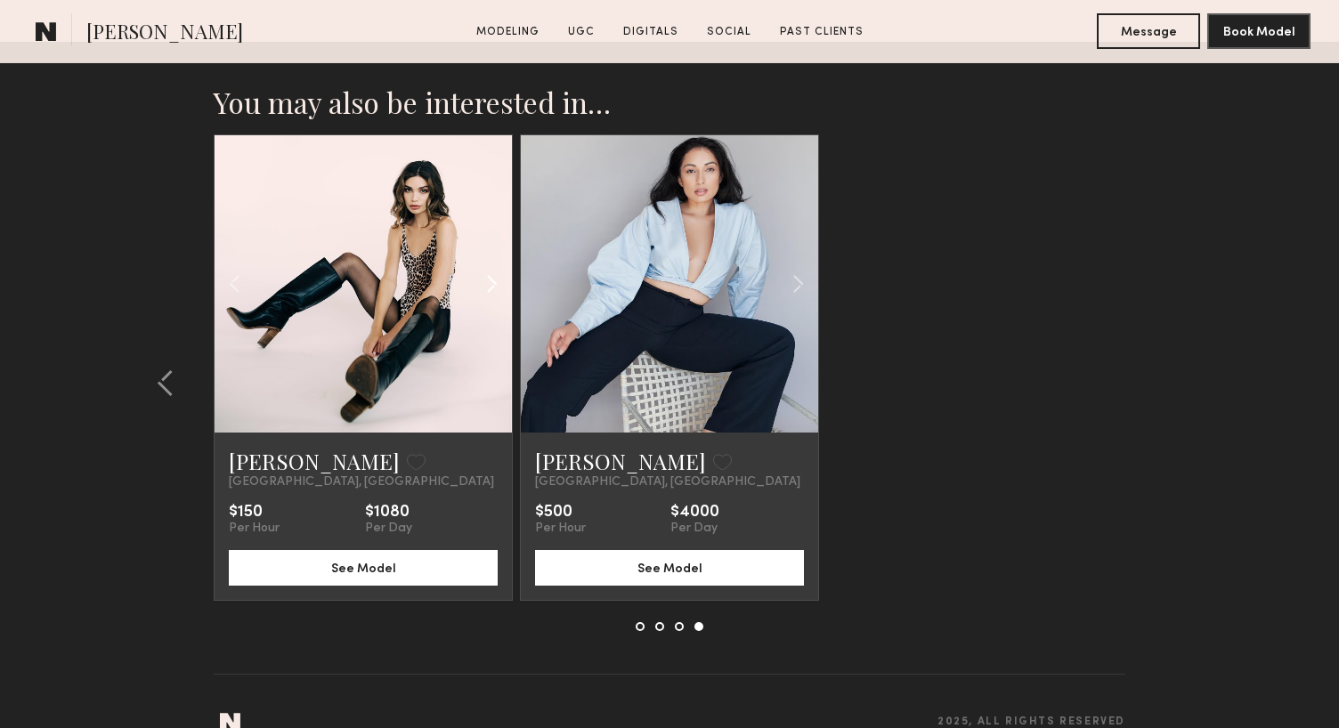
click at [483, 267] on common-icon at bounding box center [492, 284] width 26 height 34
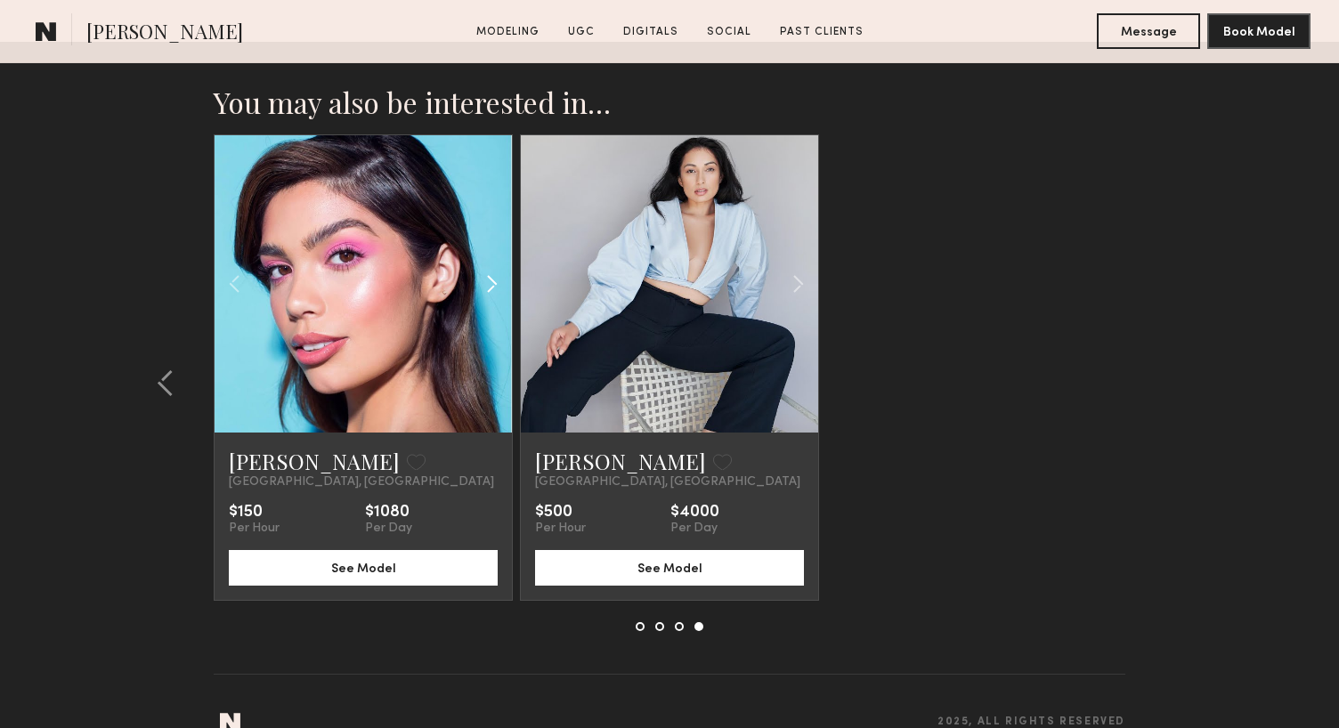
click at [483, 267] on common-icon at bounding box center [492, 284] width 26 height 34
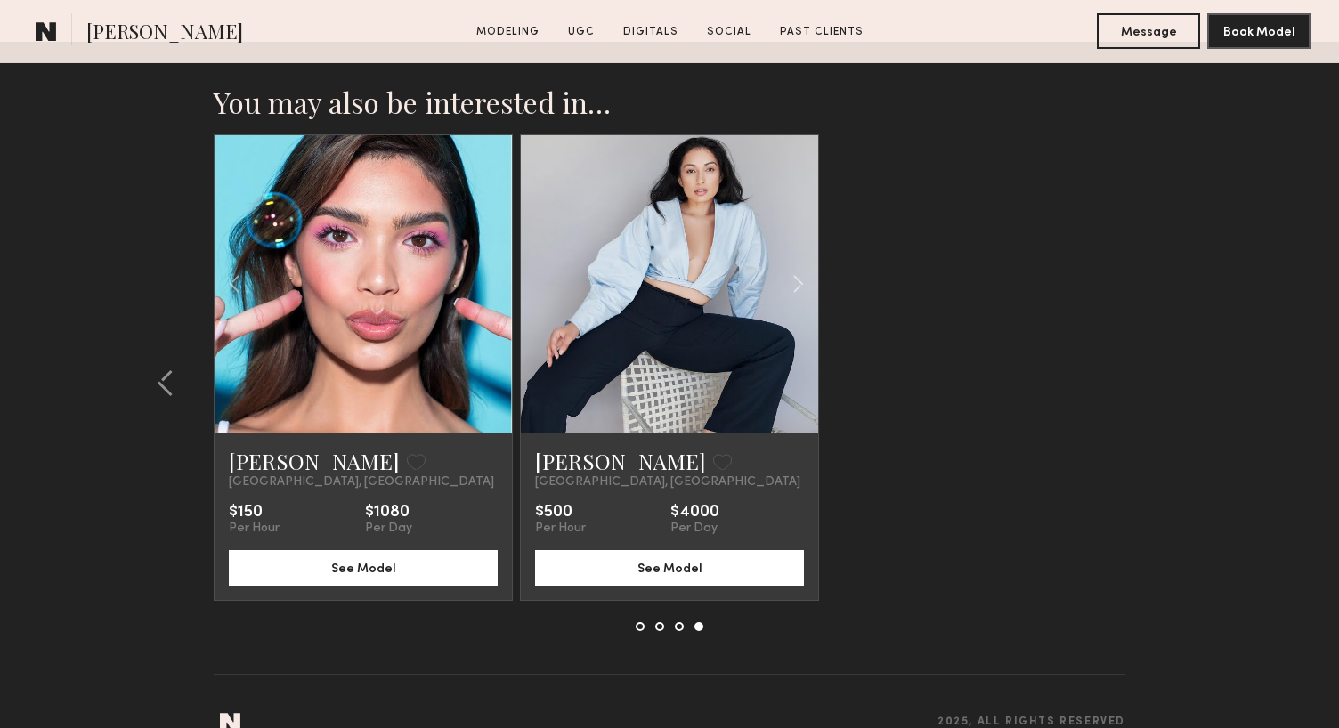
click at [483, 261] on div at bounding box center [363, 283] width 297 height 297
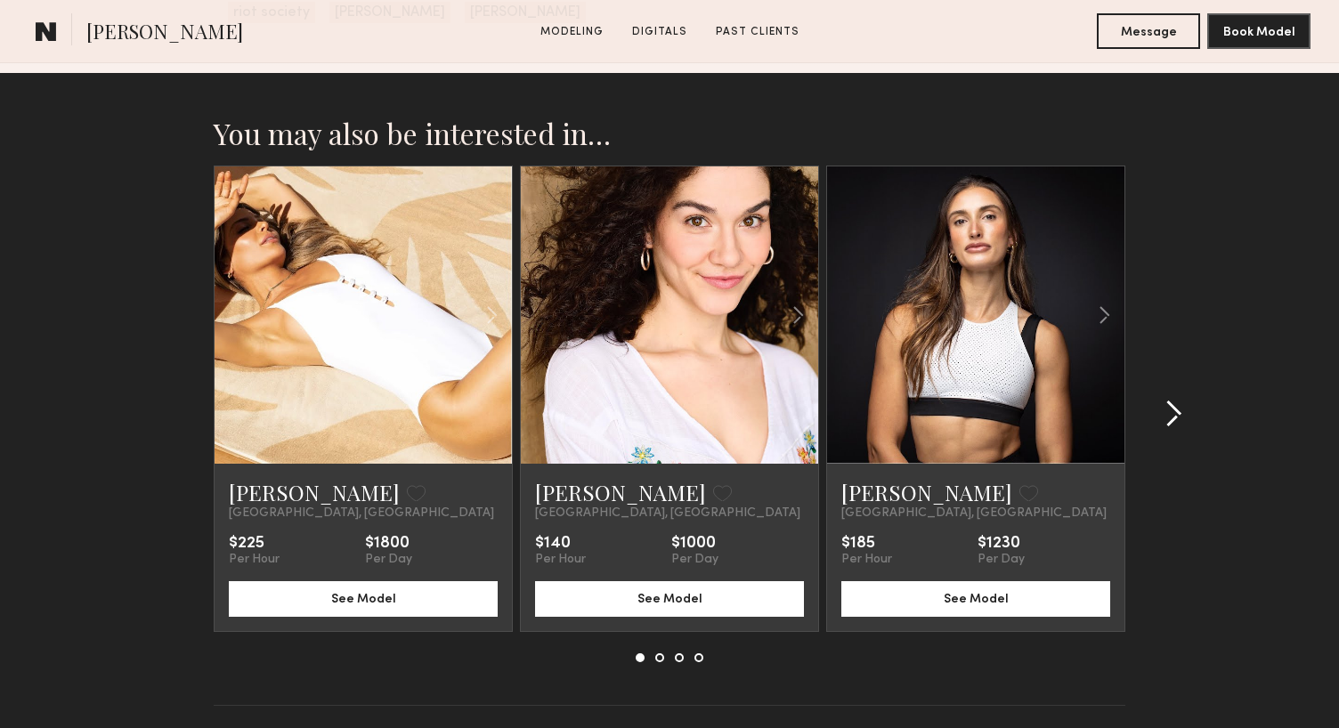
scroll to position [2694, 0]
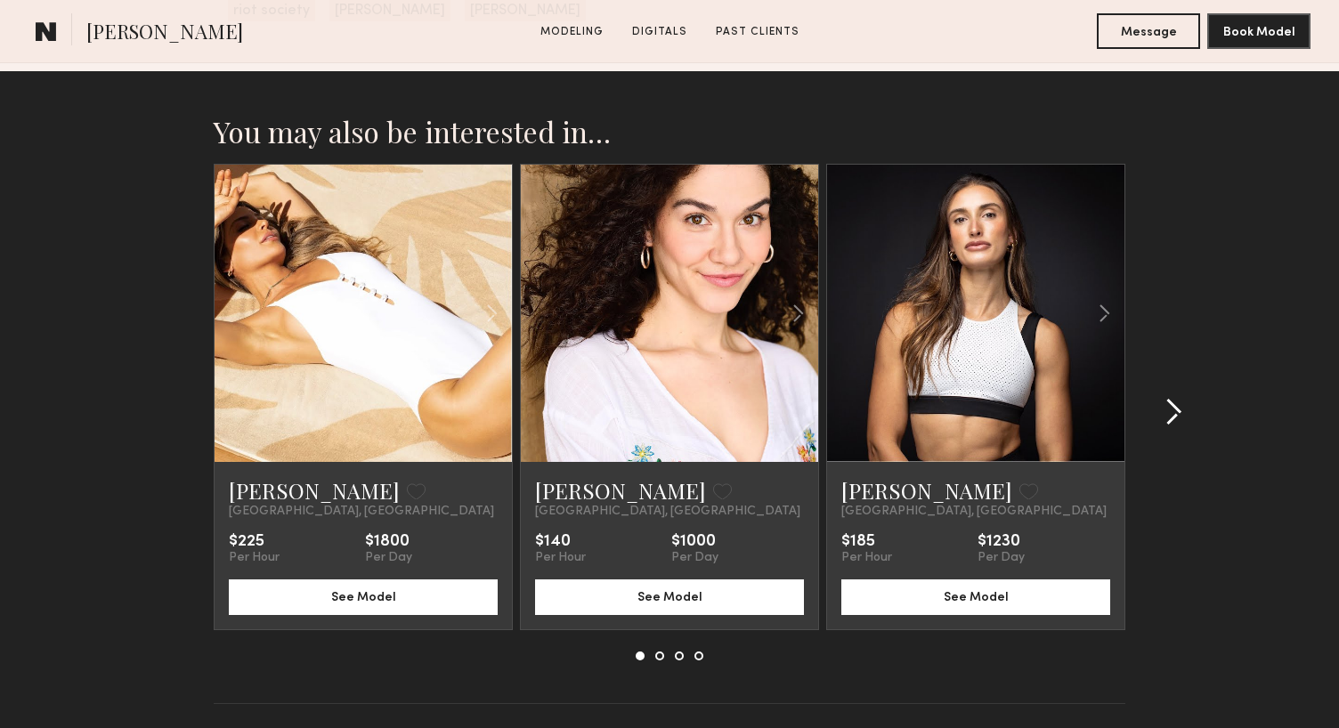
click at [1175, 419] on common-icon at bounding box center [1174, 412] width 18 height 28
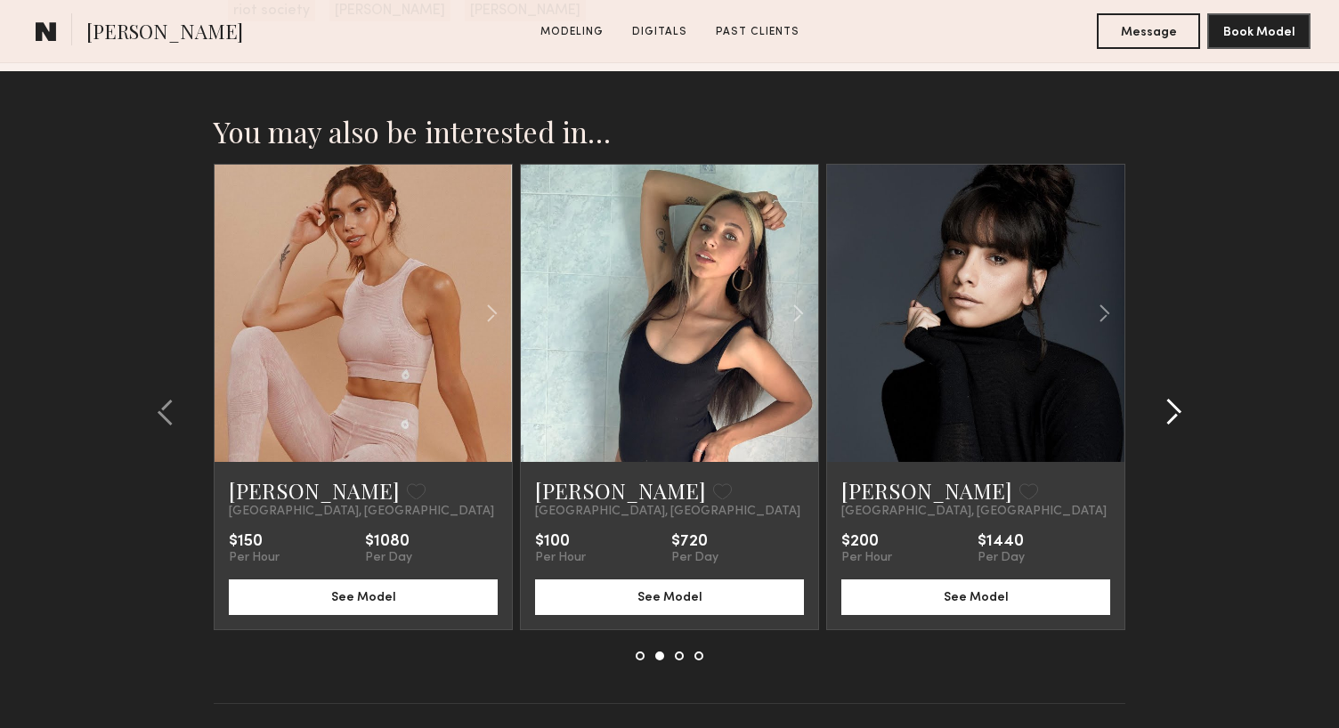
click at [1175, 419] on common-icon at bounding box center [1174, 412] width 18 height 28
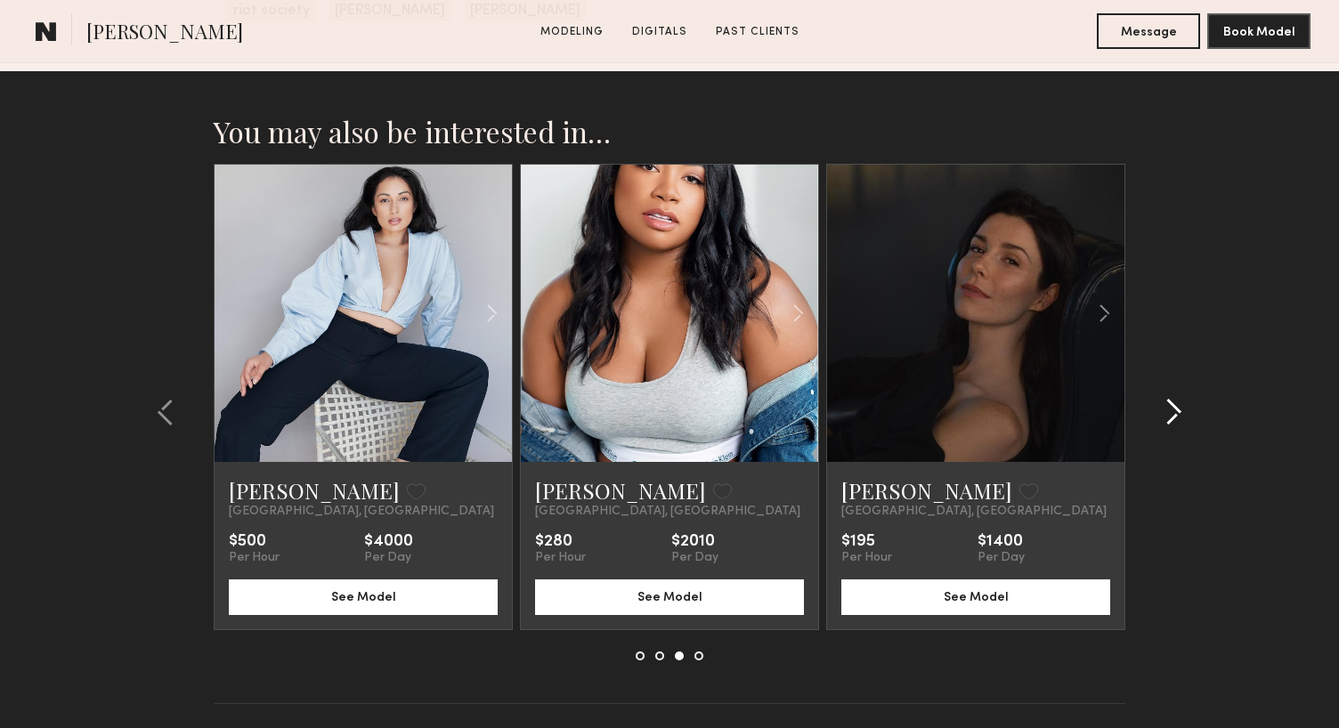
click at [1175, 419] on common-icon at bounding box center [1174, 412] width 18 height 28
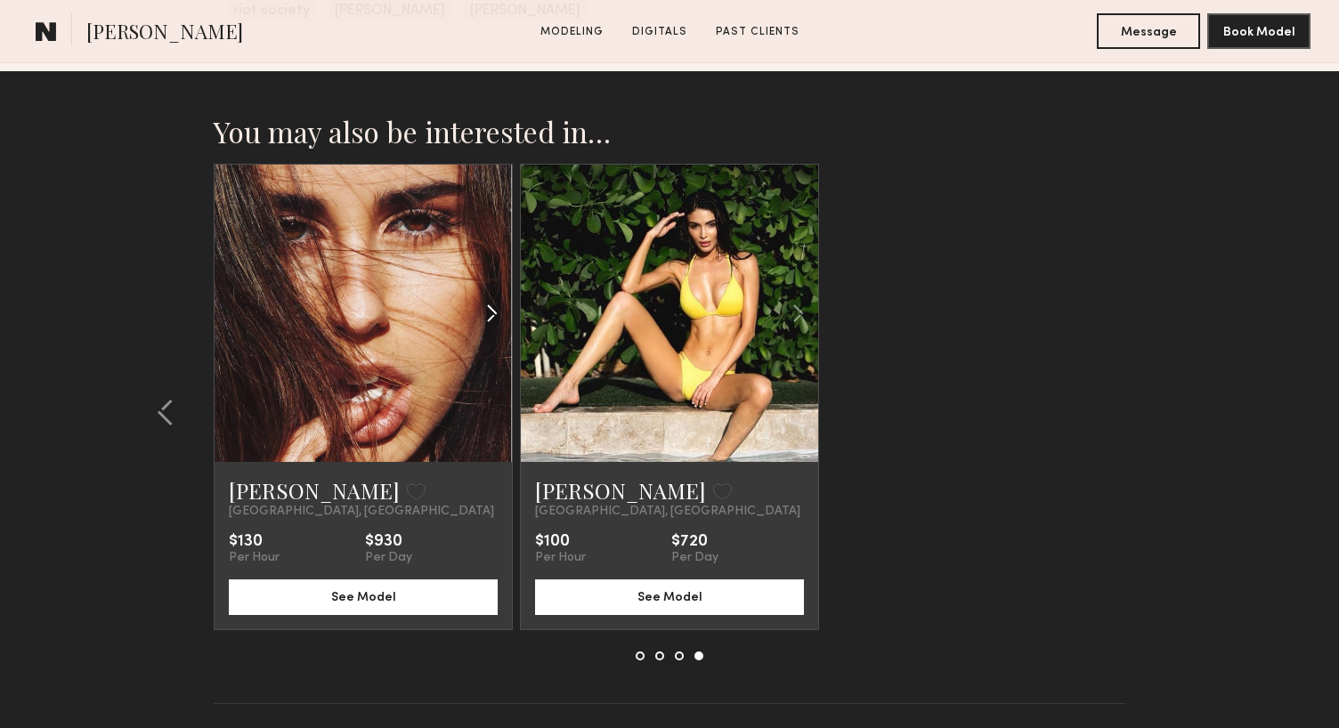
click at [492, 310] on common-icon at bounding box center [492, 314] width 26 height 34
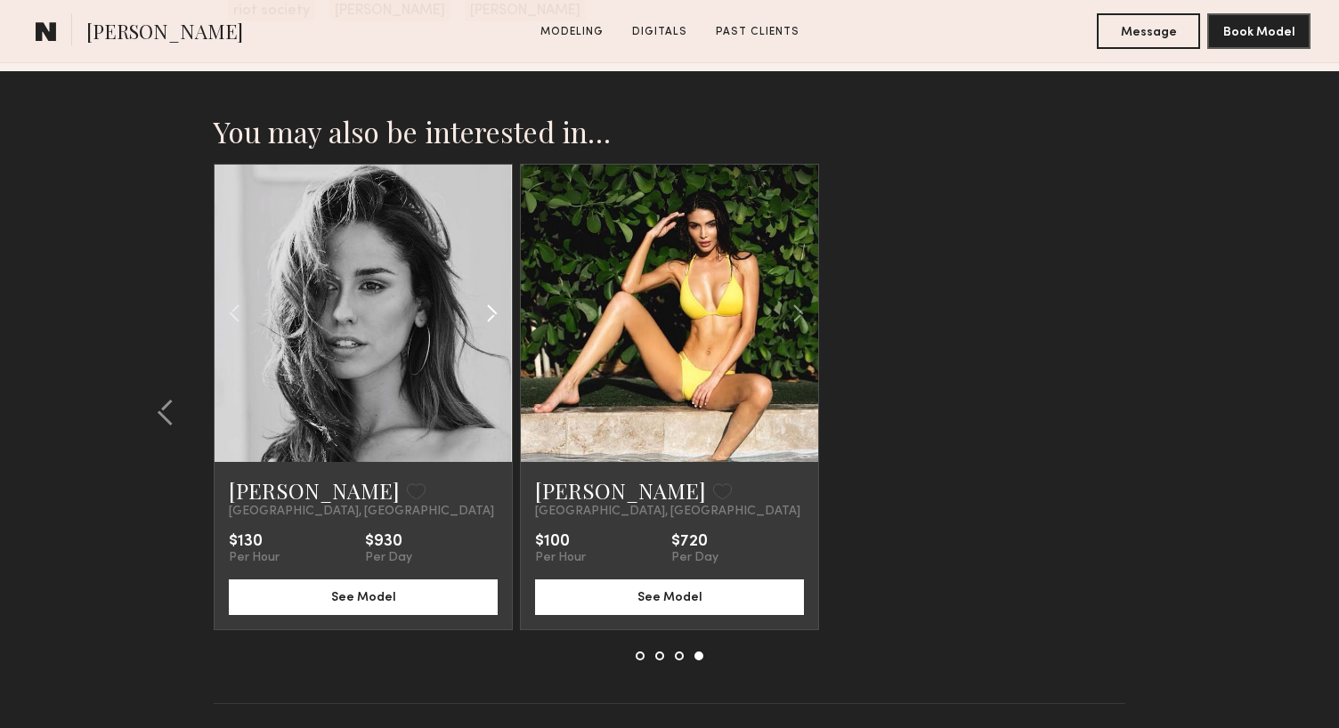
click at [492, 310] on common-icon at bounding box center [492, 314] width 26 height 34
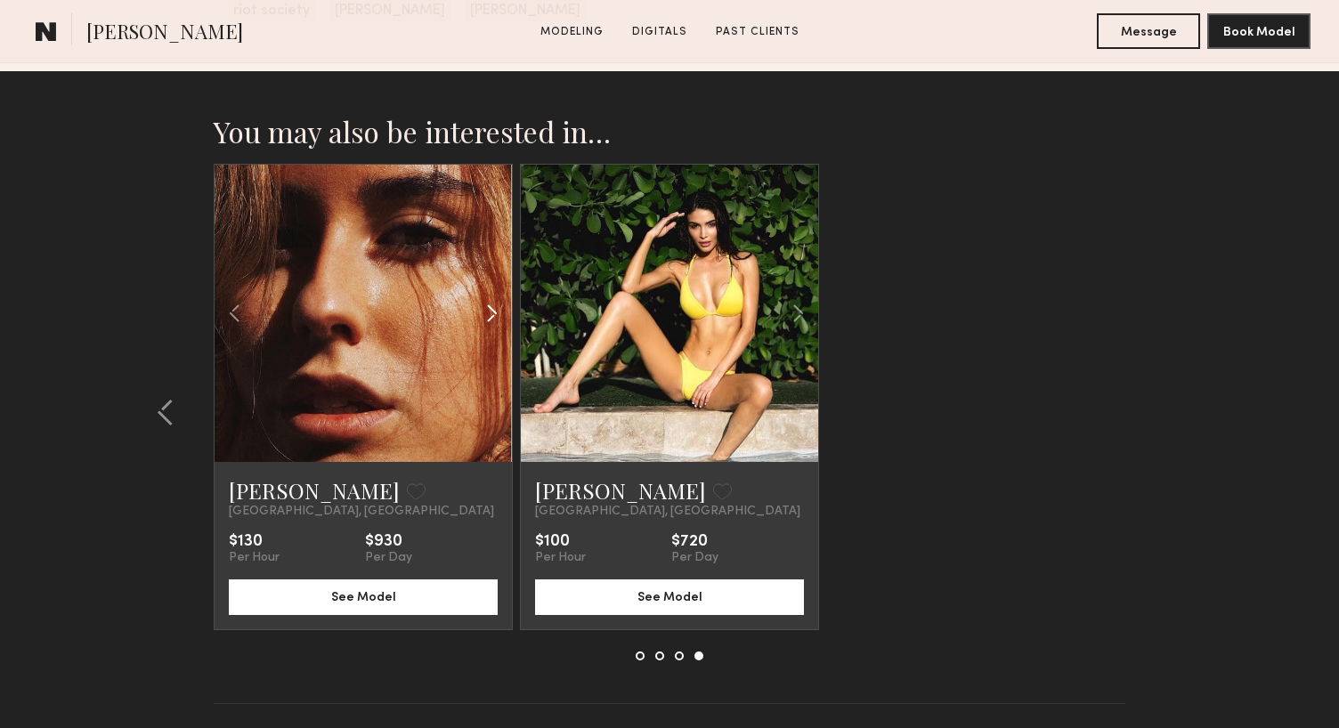
click at [492, 310] on common-icon at bounding box center [492, 314] width 26 height 34
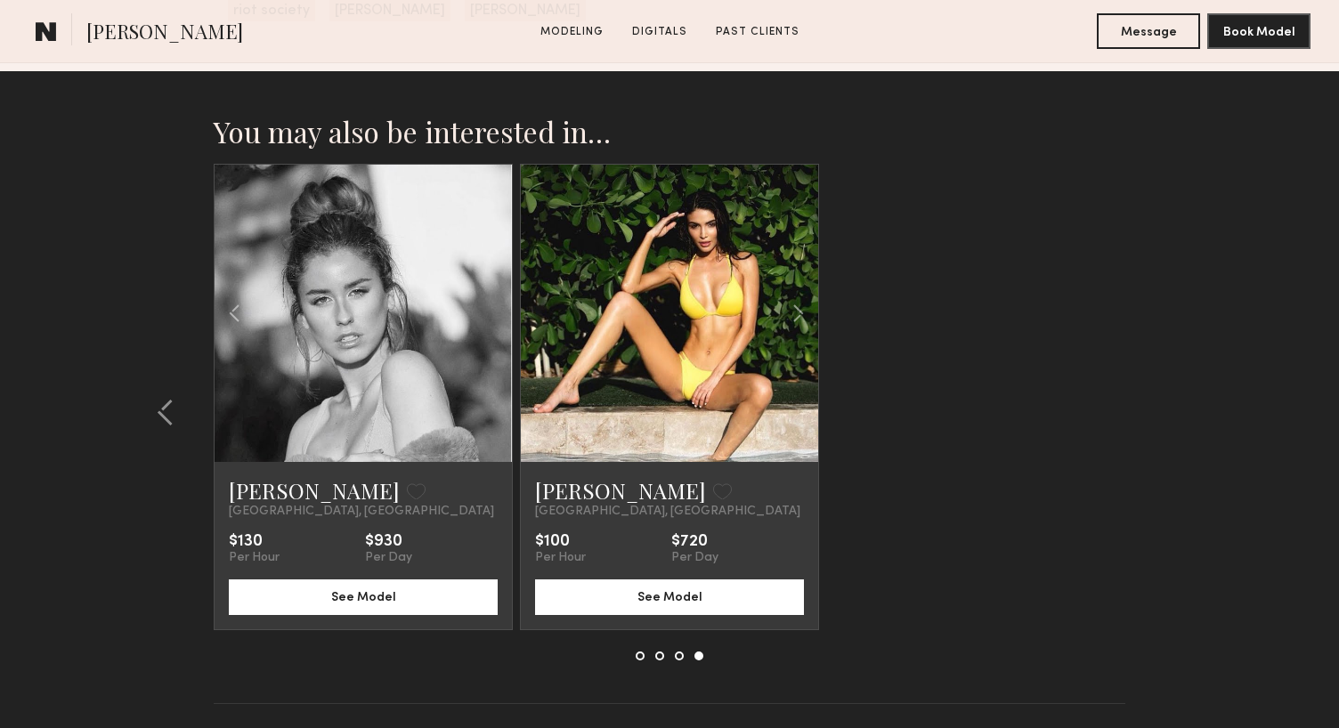
click at [381, 302] on link at bounding box center [364, 313] width 102 height 297
click at [566, 386] on div at bounding box center [669, 313] width 297 height 297
click at [712, 288] on link at bounding box center [670, 313] width 102 height 297
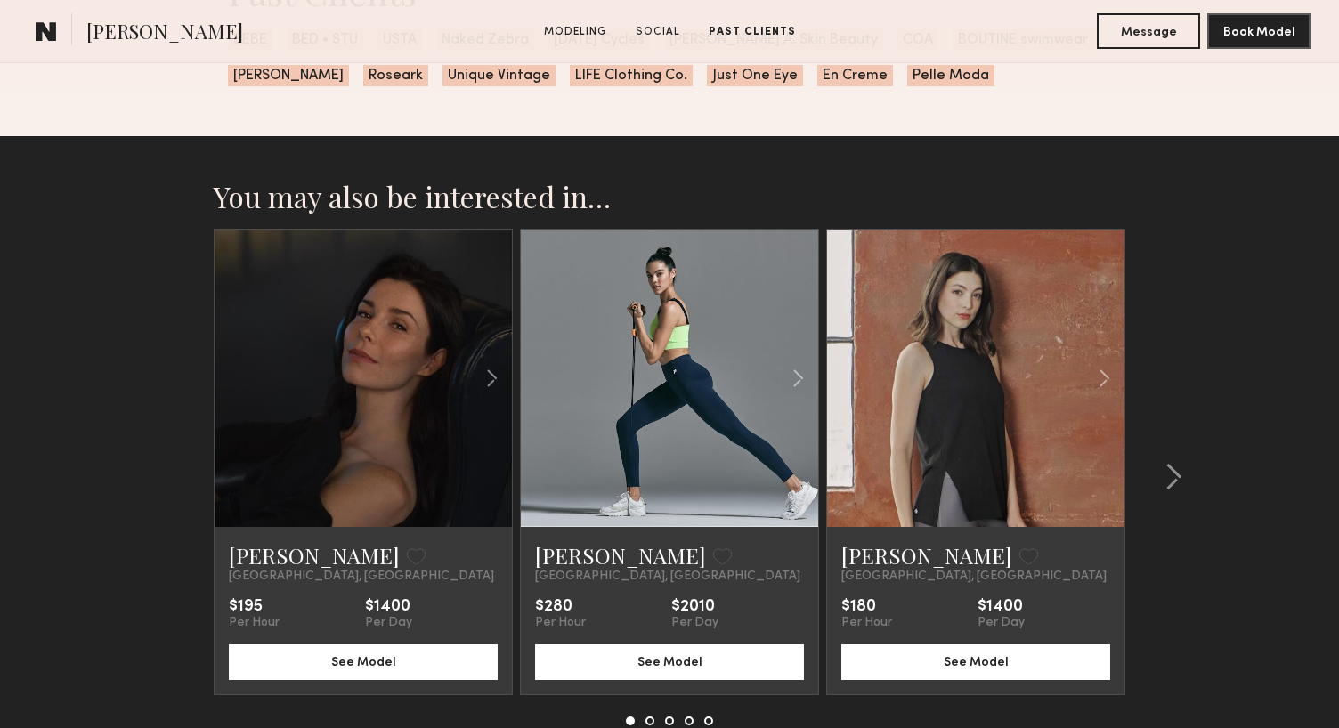
scroll to position [2713, 0]
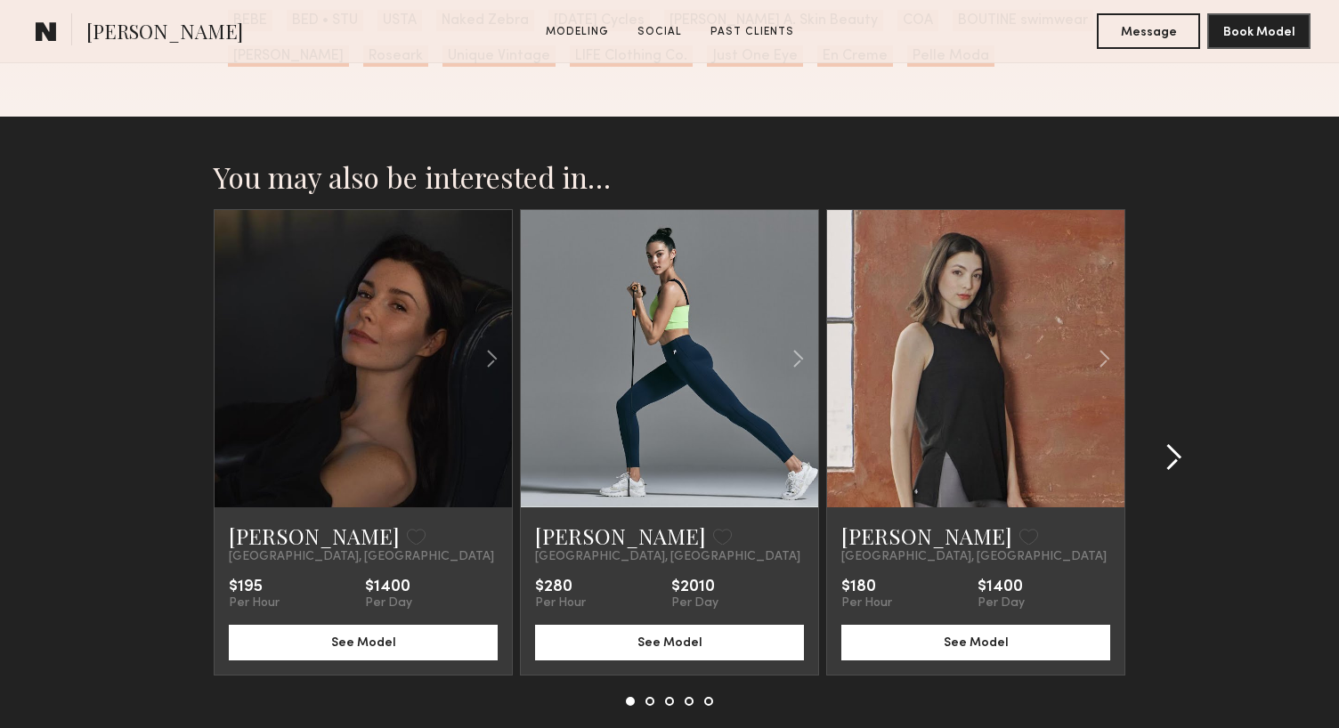
click at [1170, 460] on common-icon at bounding box center [1174, 457] width 18 height 28
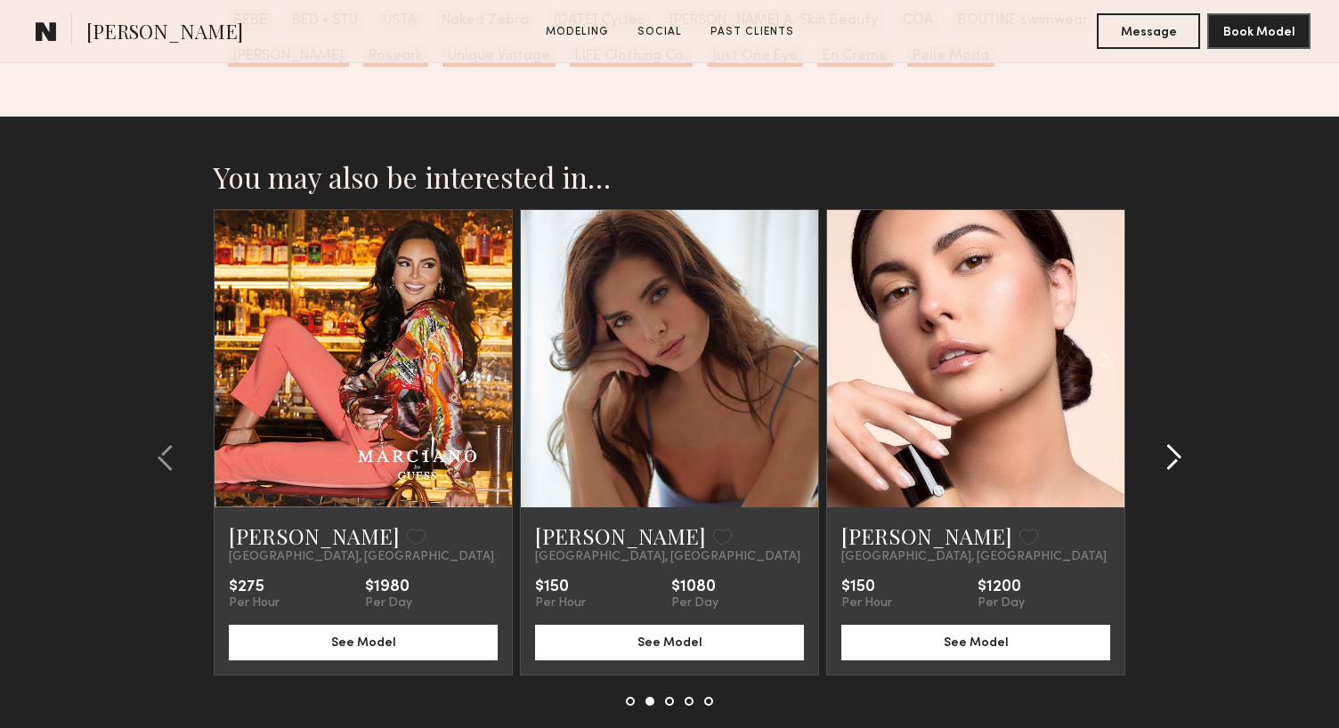
click at [1170, 460] on common-icon at bounding box center [1174, 457] width 18 height 28
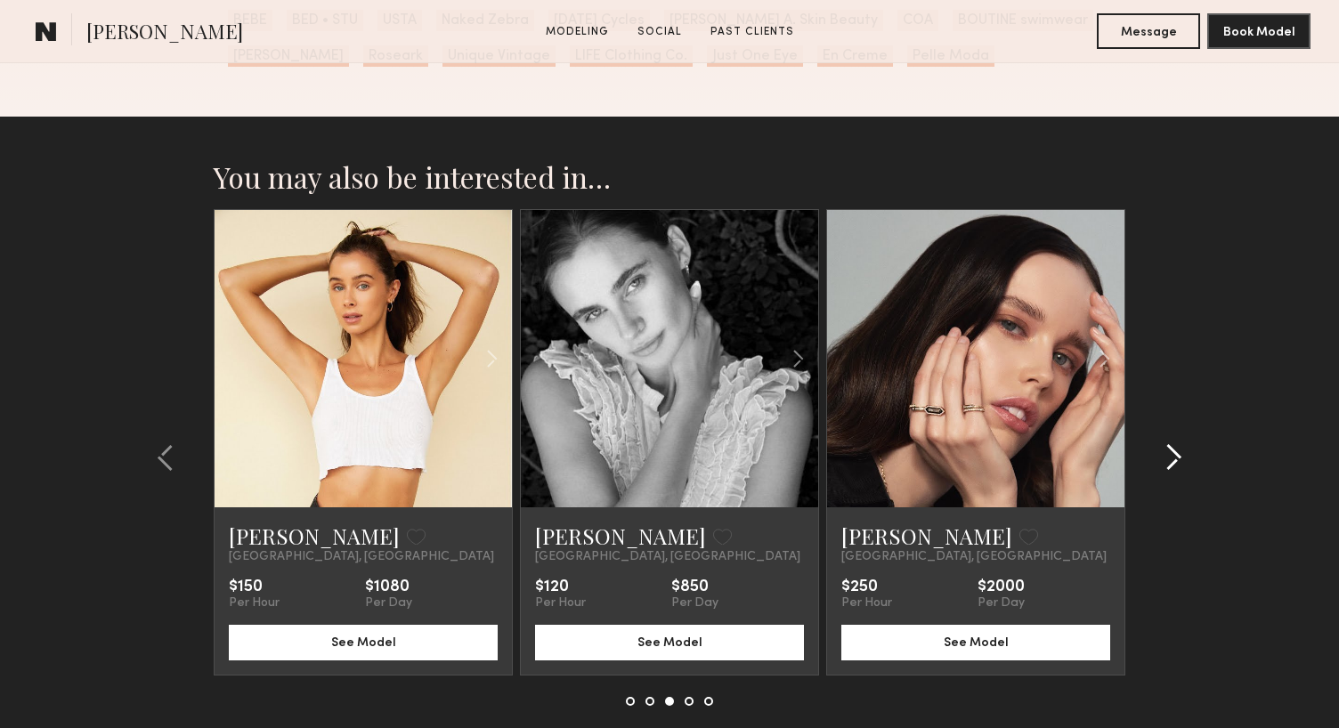
click at [1170, 460] on common-icon at bounding box center [1174, 457] width 18 height 28
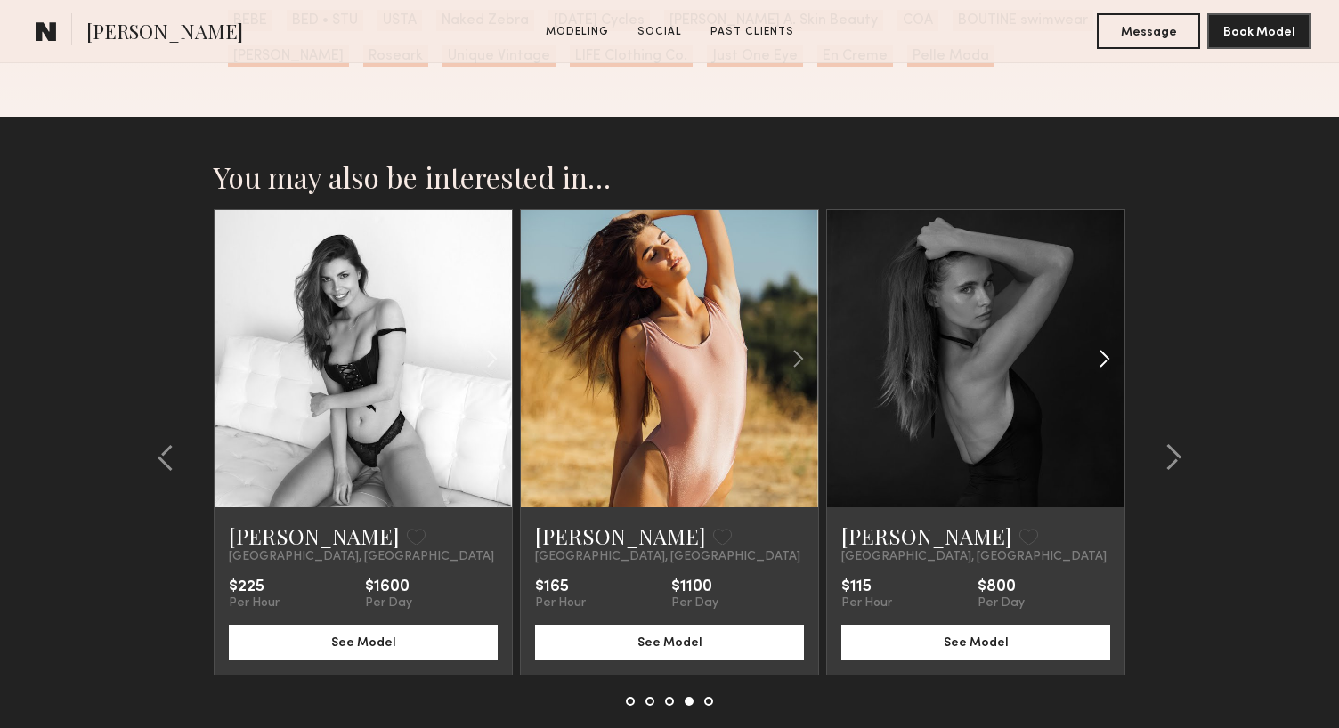
click at [1095, 362] on common-icon at bounding box center [1105, 359] width 26 height 34
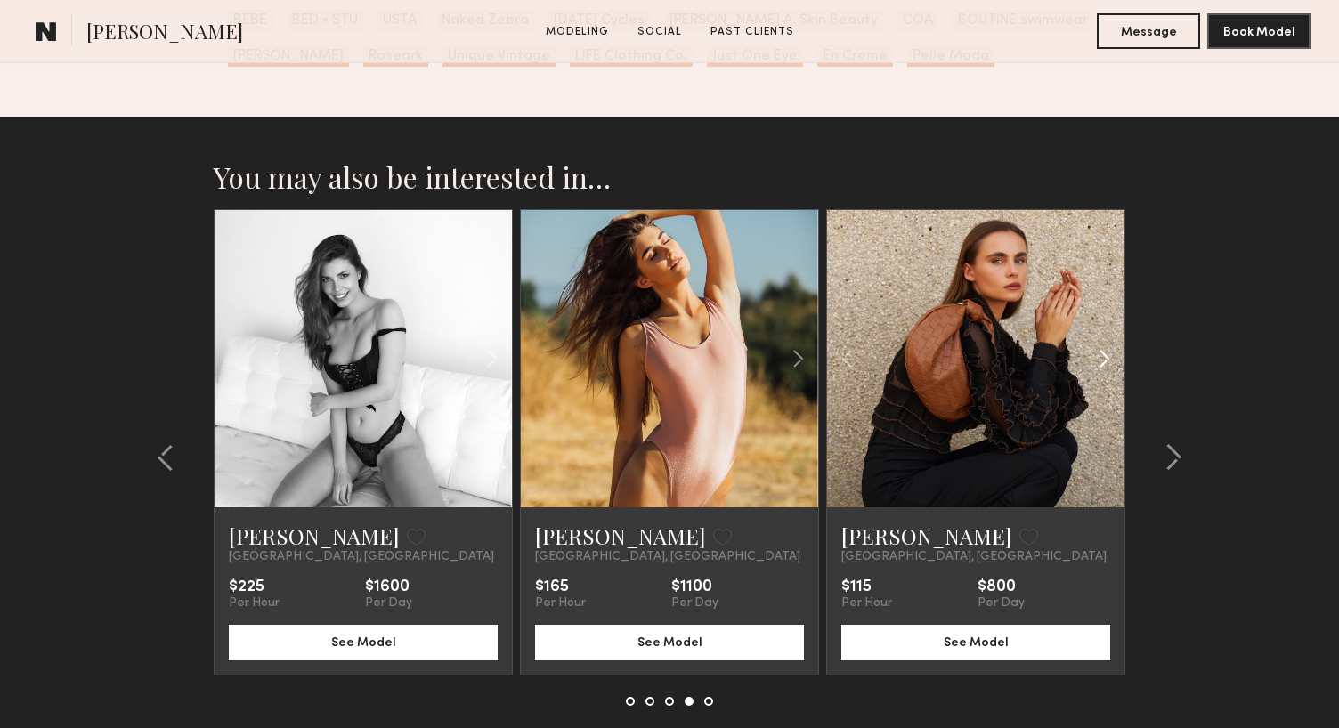
click at [1095, 362] on common-icon at bounding box center [1105, 359] width 26 height 34
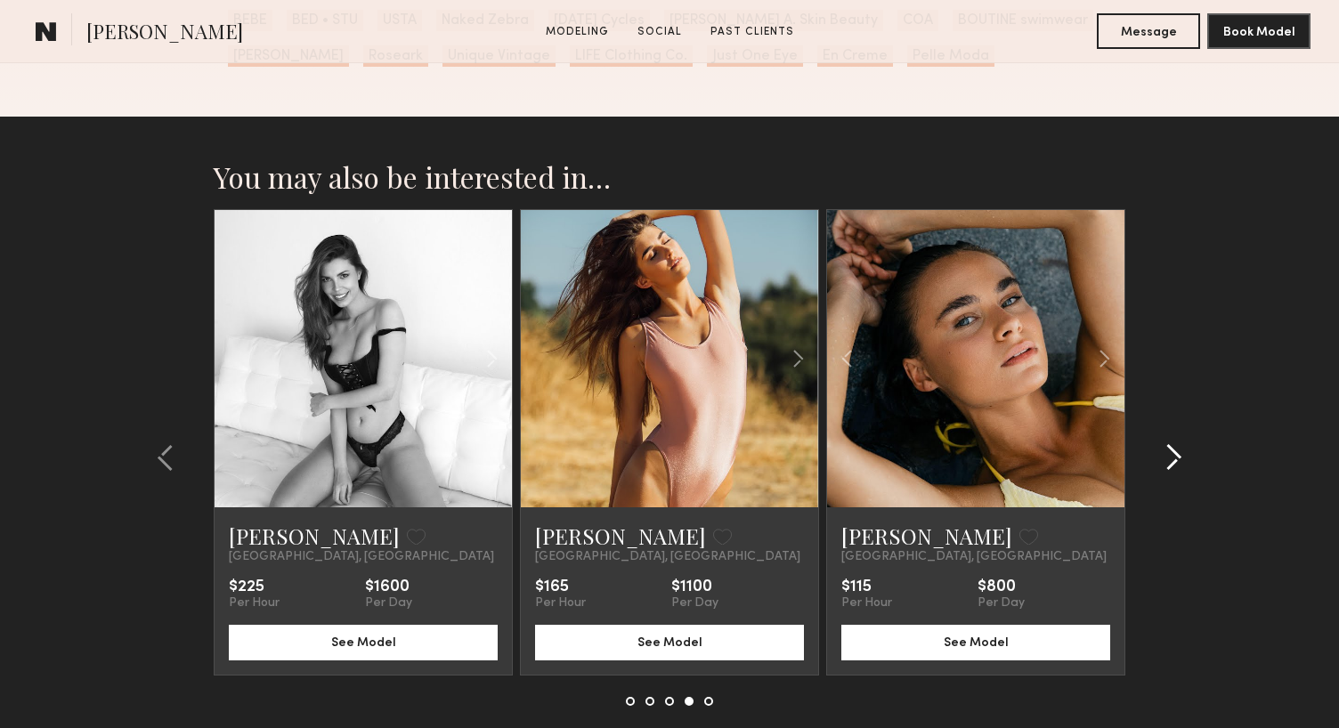
click at [1175, 459] on common-icon at bounding box center [1174, 457] width 18 height 28
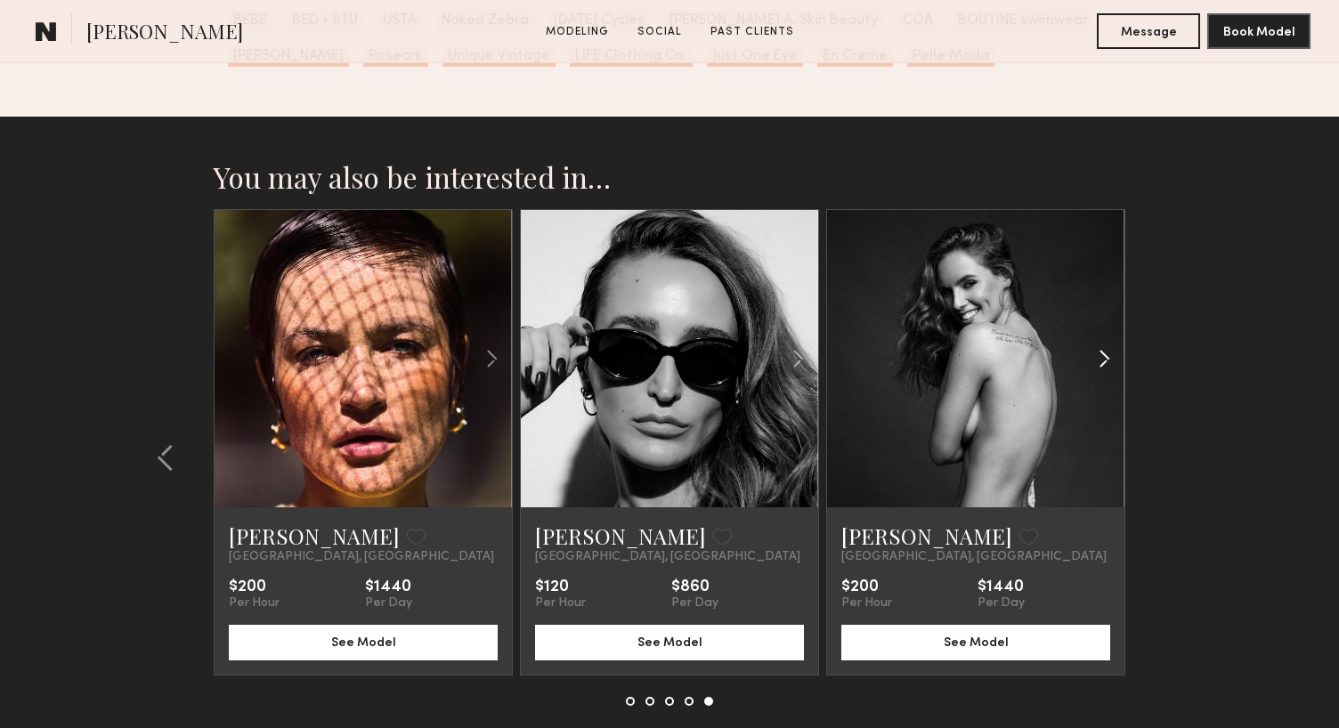
click at [1104, 362] on common-icon at bounding box center [1105, 359] width 26 height 34
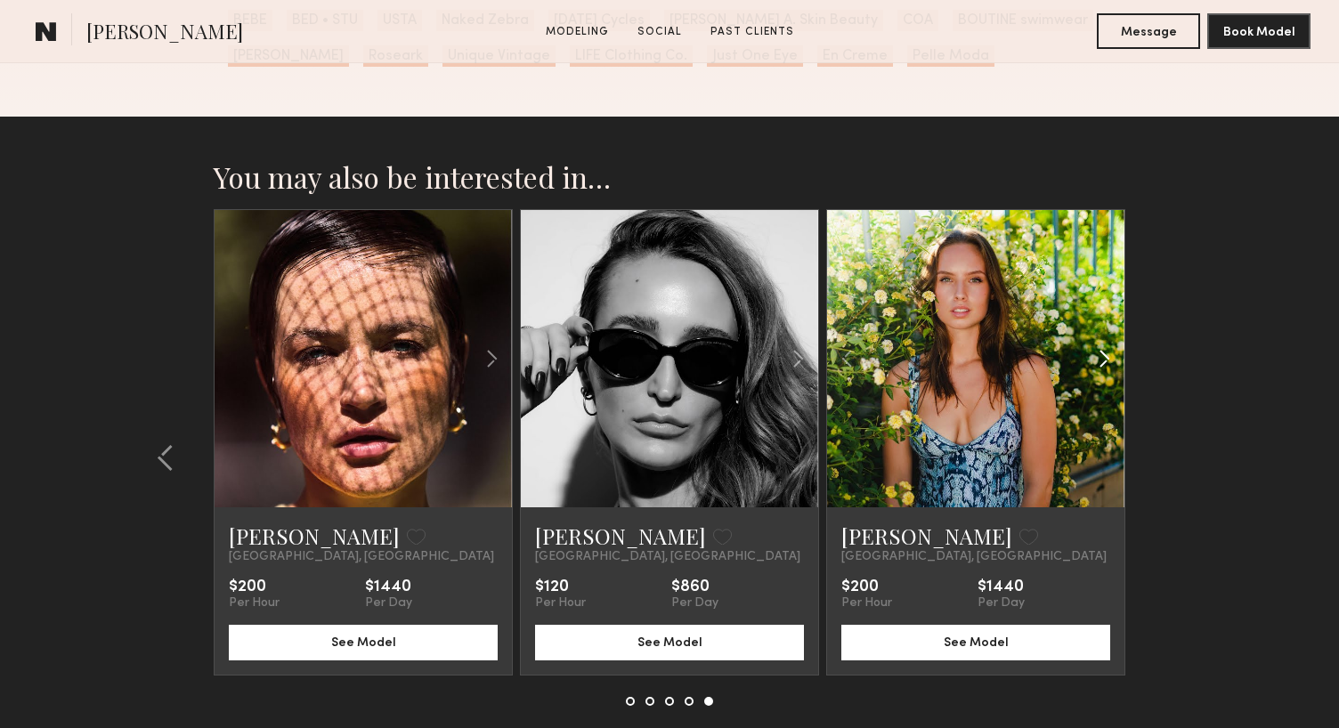
click at [1104, 362] on common-icon at bounding box center [1105, 359] width 26 height 34
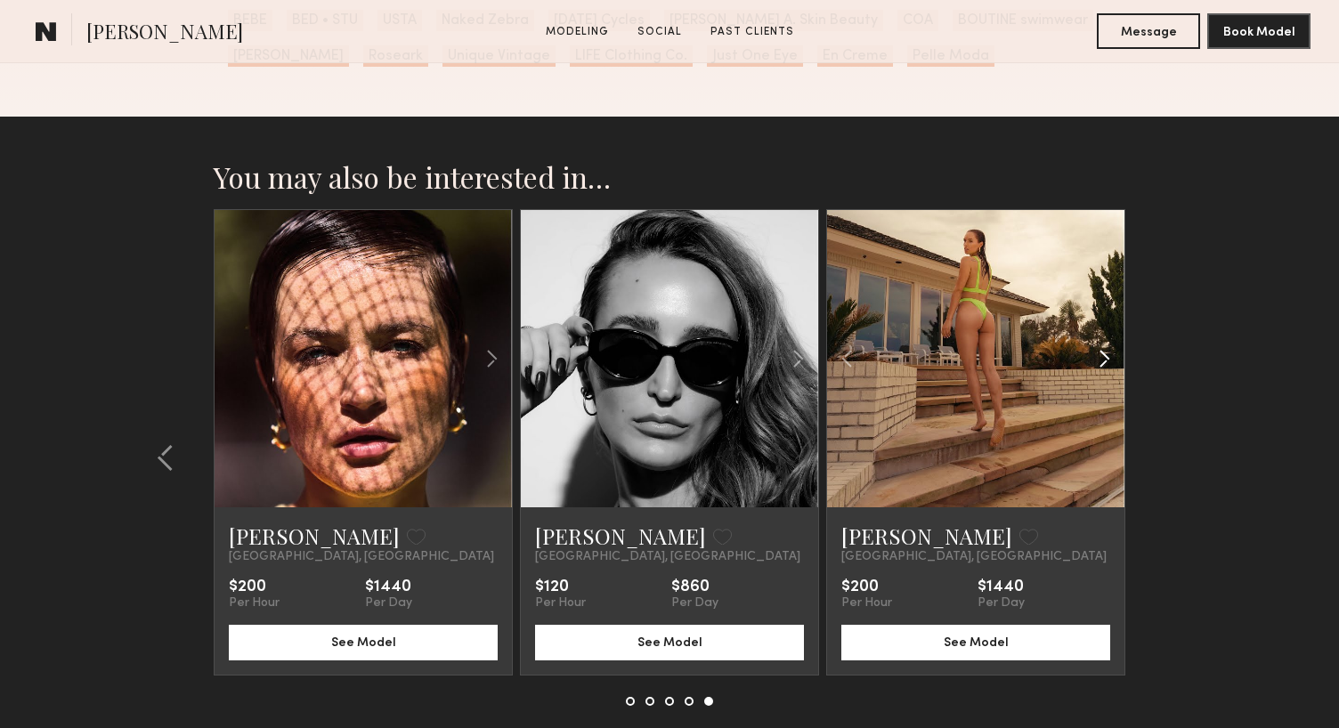
click at [1104, 362] on common-icon at bounding box center [1105, 359] width 26 height 34
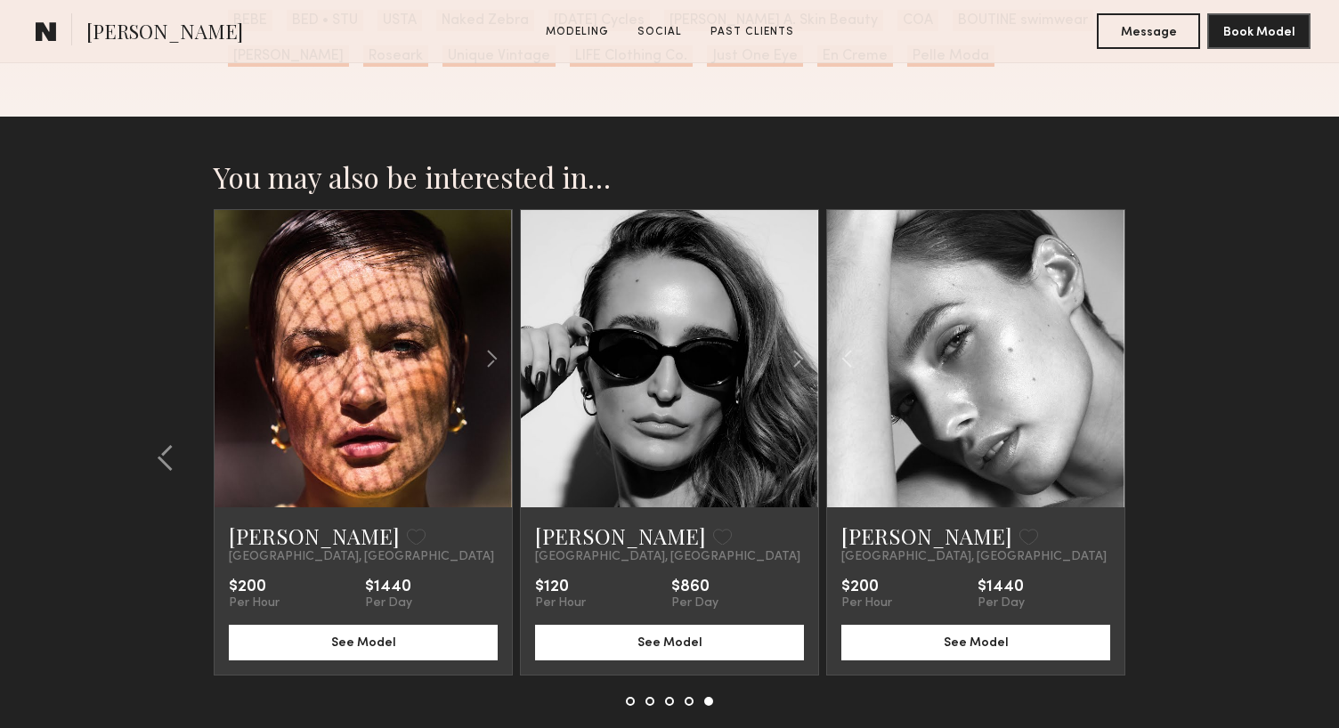
click at [1104, 362] on div at bounding box center [975, 358] width 297 height 297
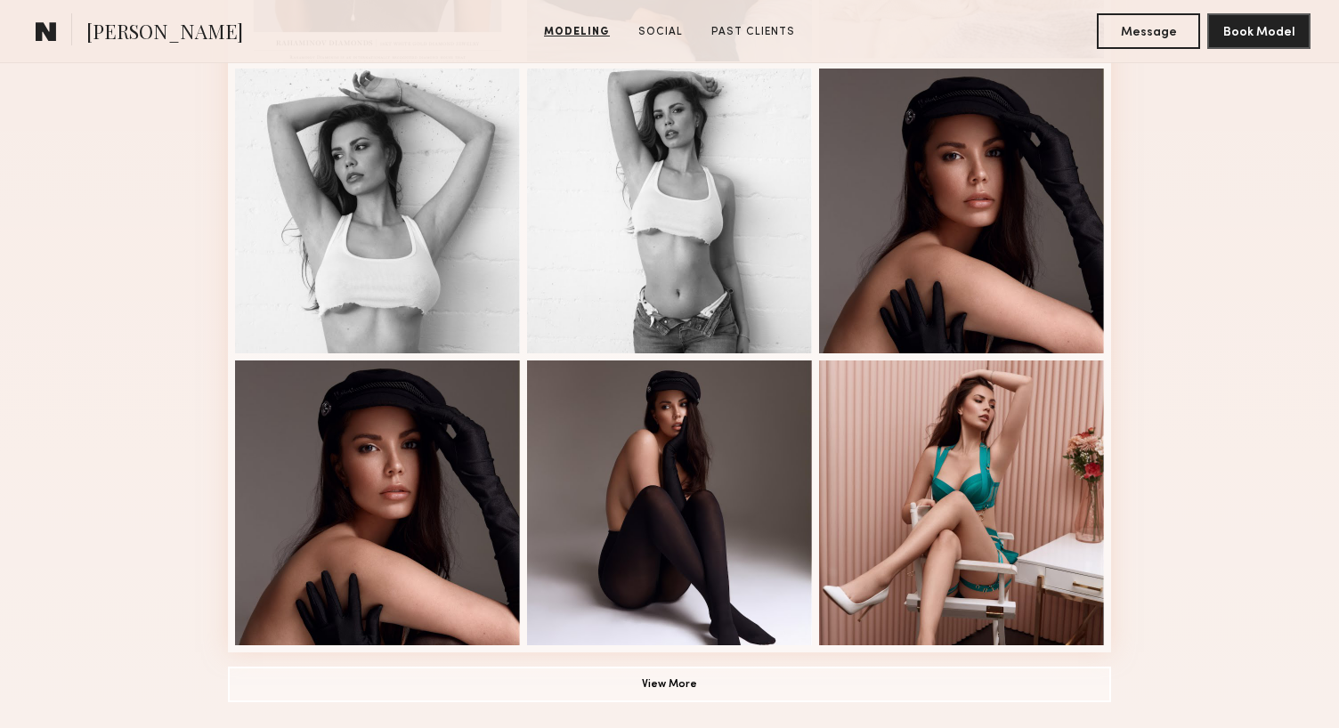
scroll to position [1053, 0]
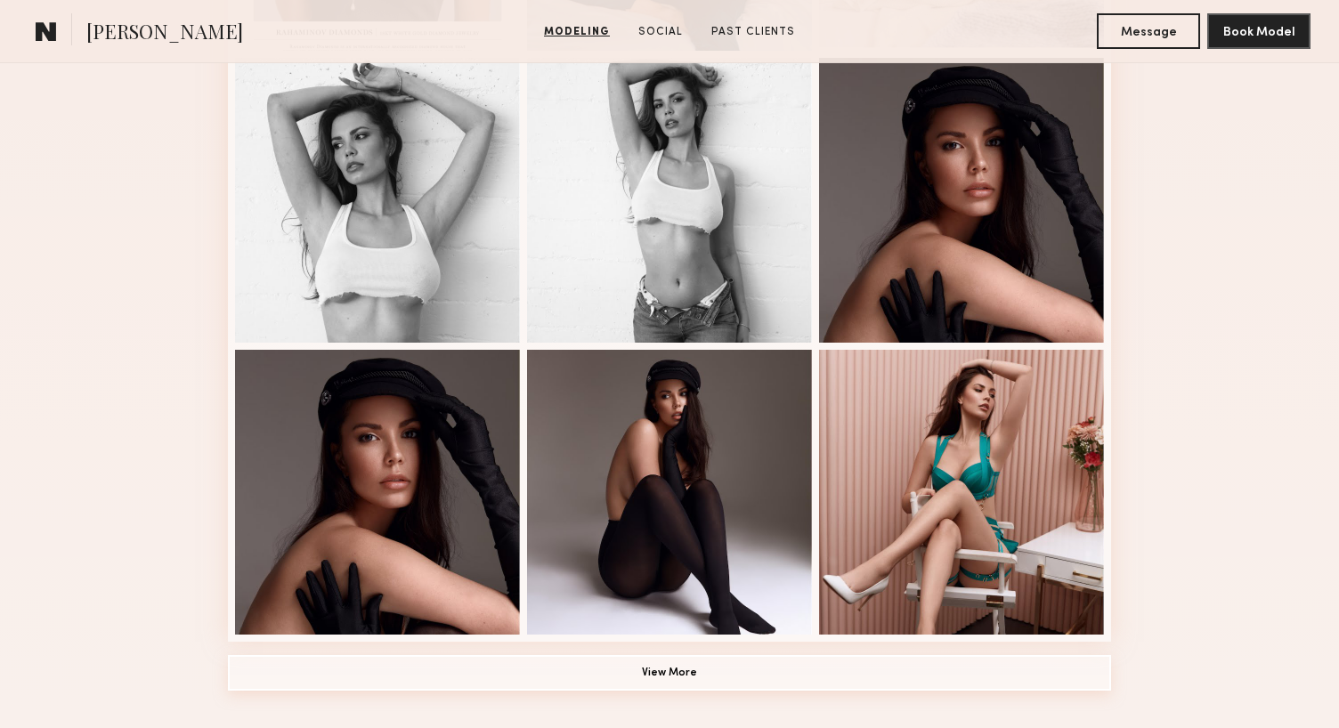
click at [719, 663] on button "View More" at bounding box center [669, 673] width 883 height 36
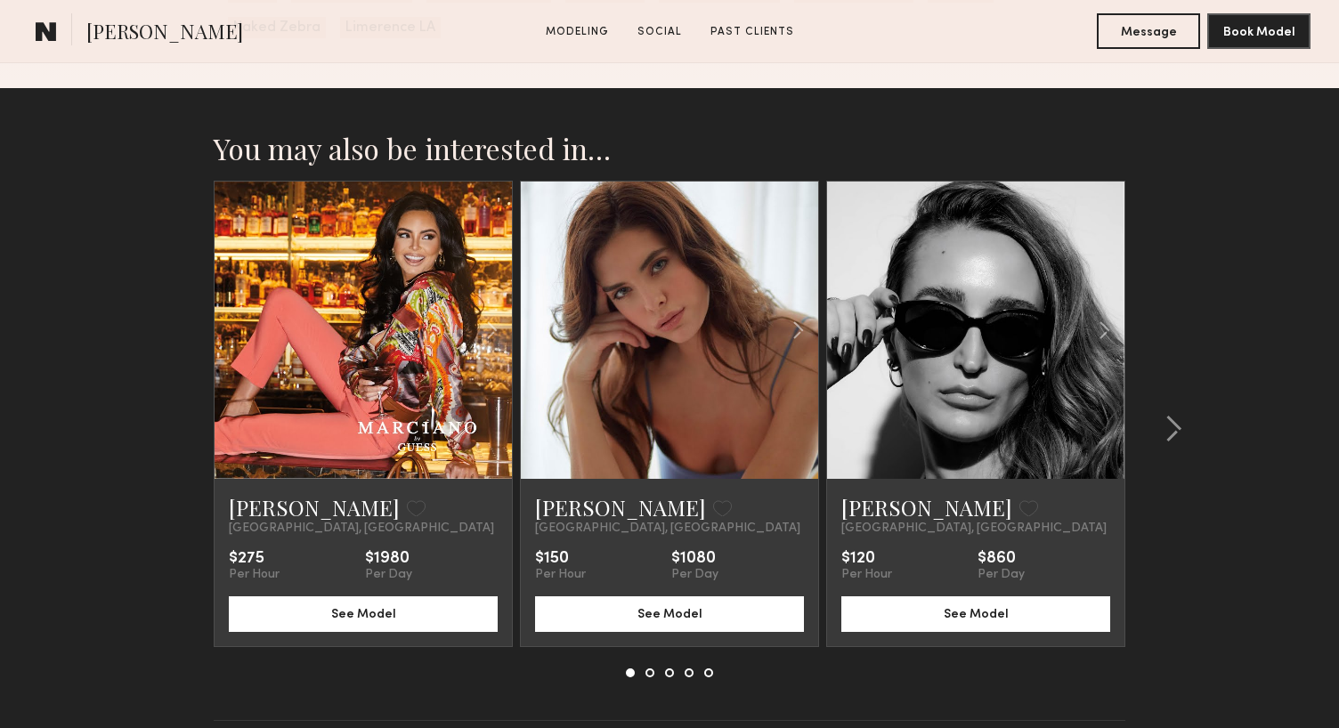
scroll to position [2971, 0]
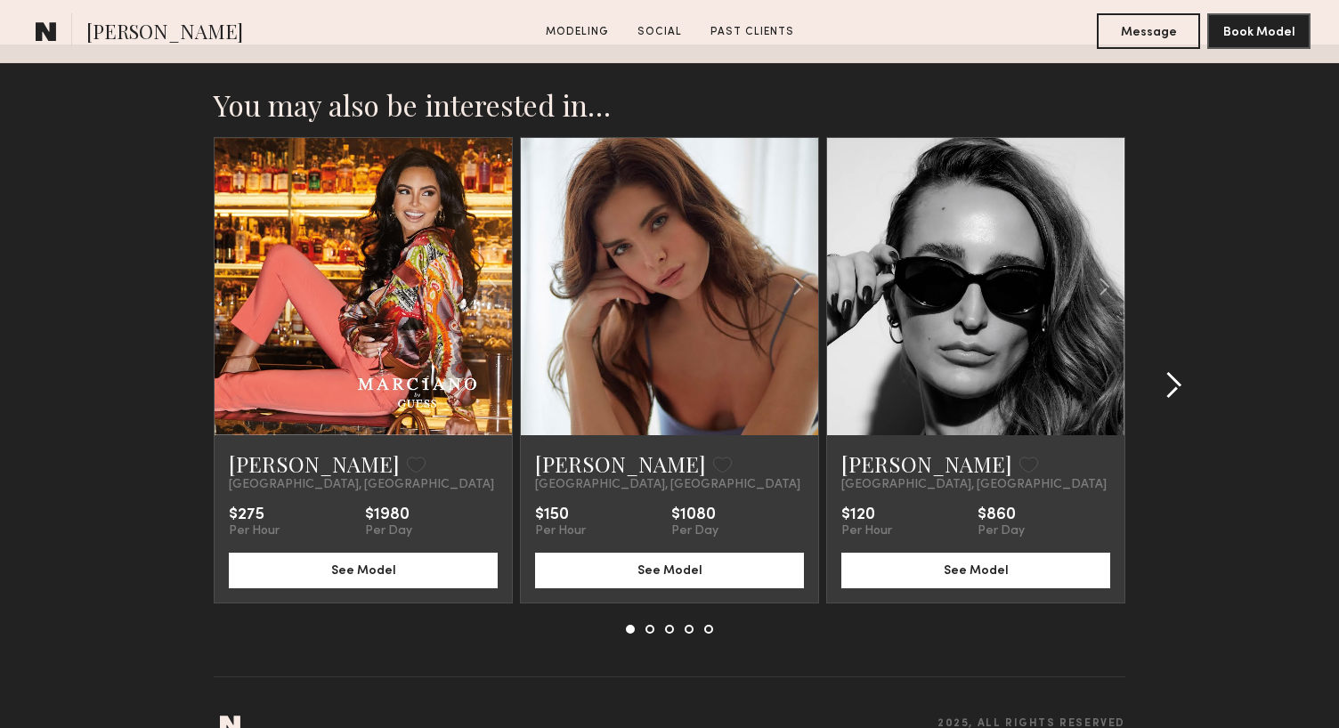
click at [1179, 371] on common-icon at bounding box center [1174, 385] width 18 height 28
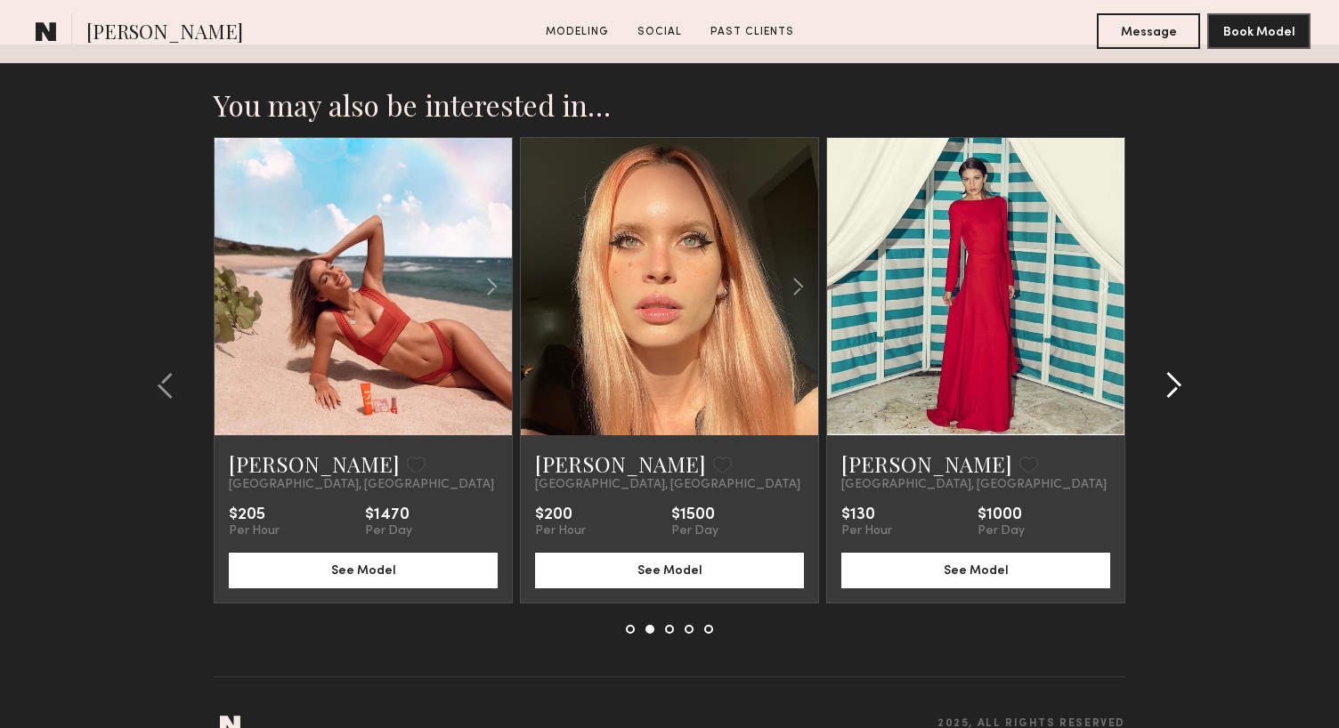
click at [1179, 371] on common-icon at bounding box center [1174, 385] width 18 height 28
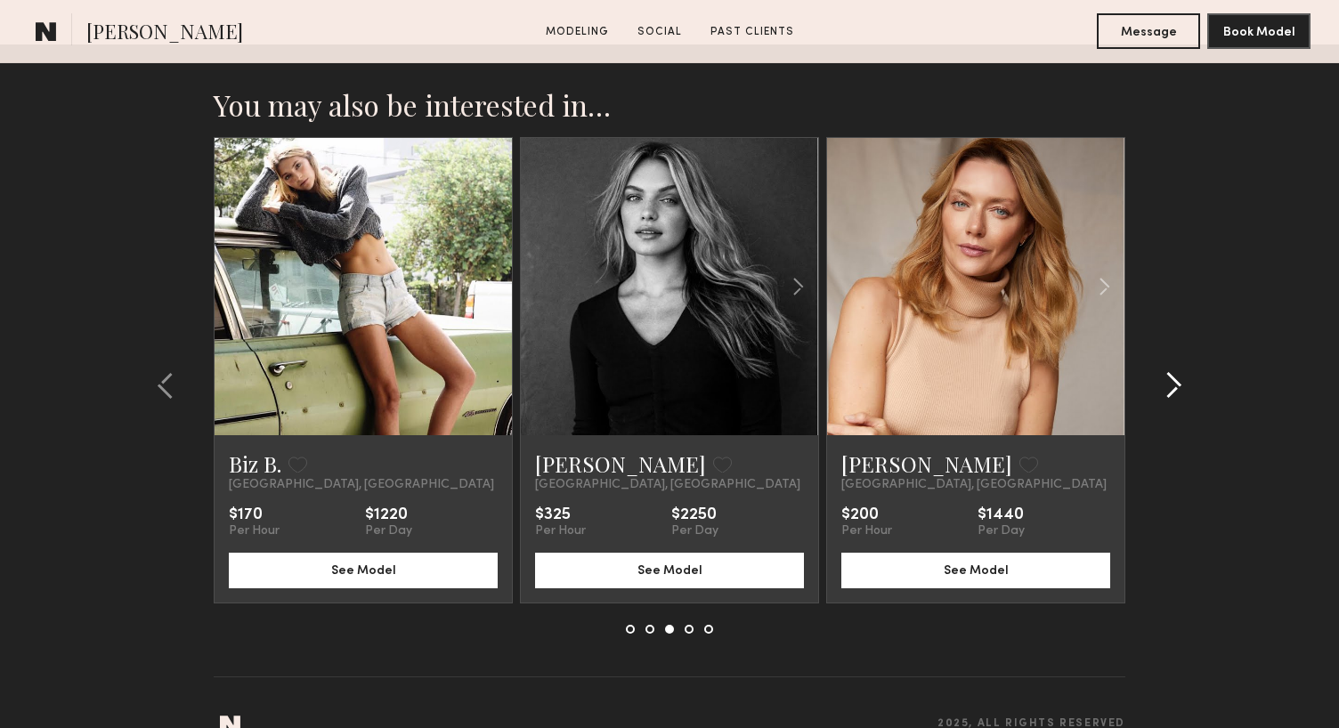
click at [1179, 371] on common-icon at bounding box center [1174, 385] width 18 height 28
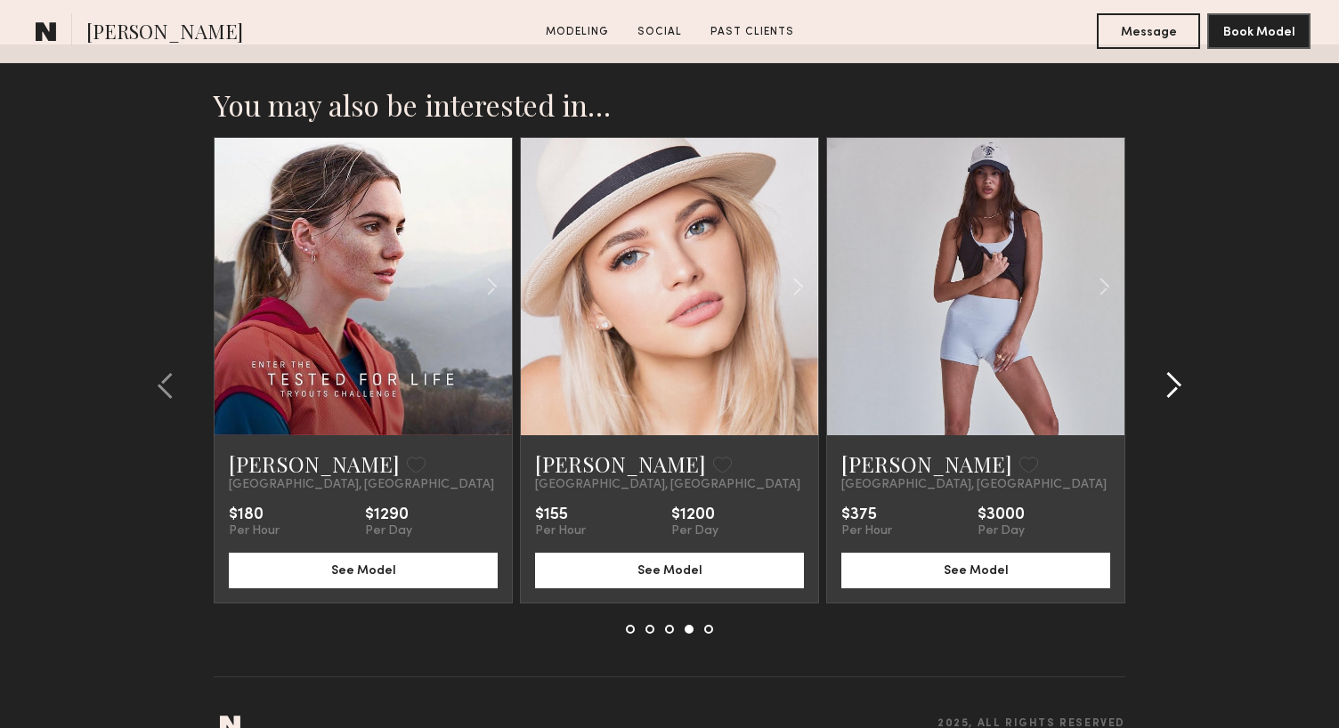
click at [1179, 371] on common-icon at bounding box center [1174, 385] width 18 height 28
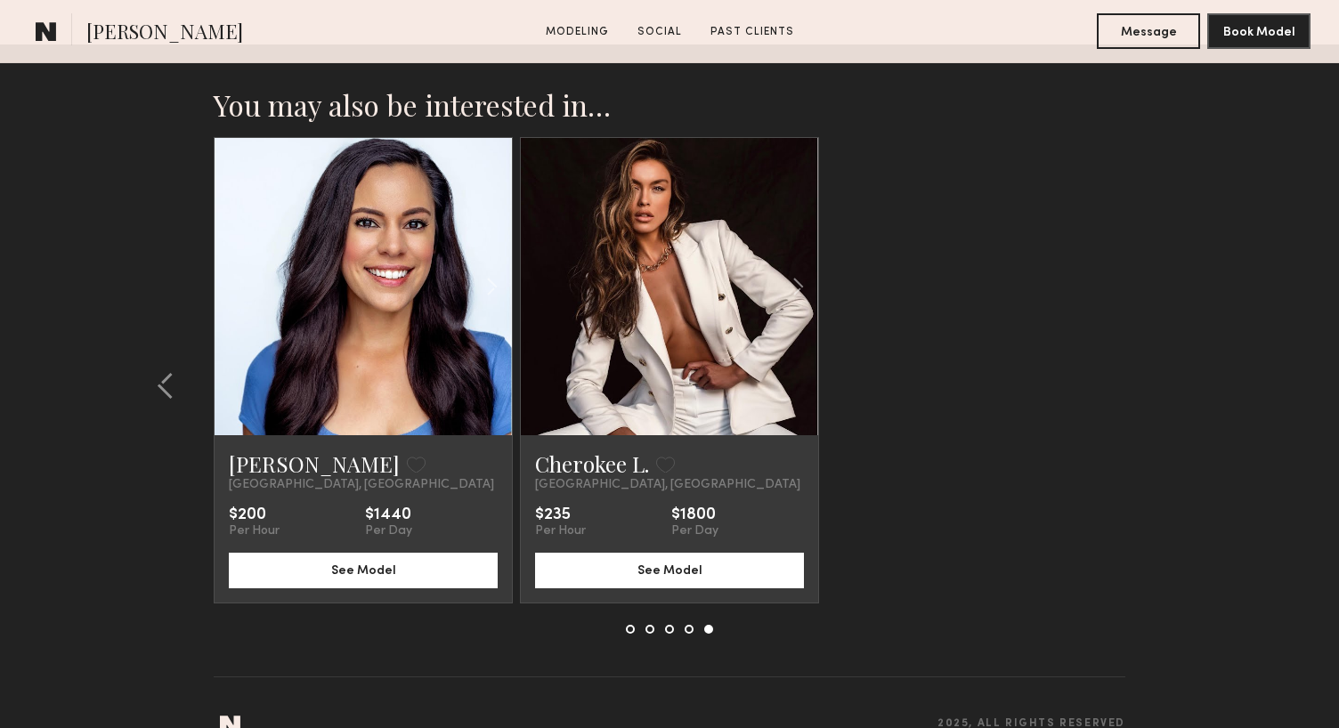
click at [1179, 342] on section "You may also be interested in… Emelina A. Favorite Los Angeles, CA $275 Per Hou…" at bounding box center [669, 405] width 1339 height 720
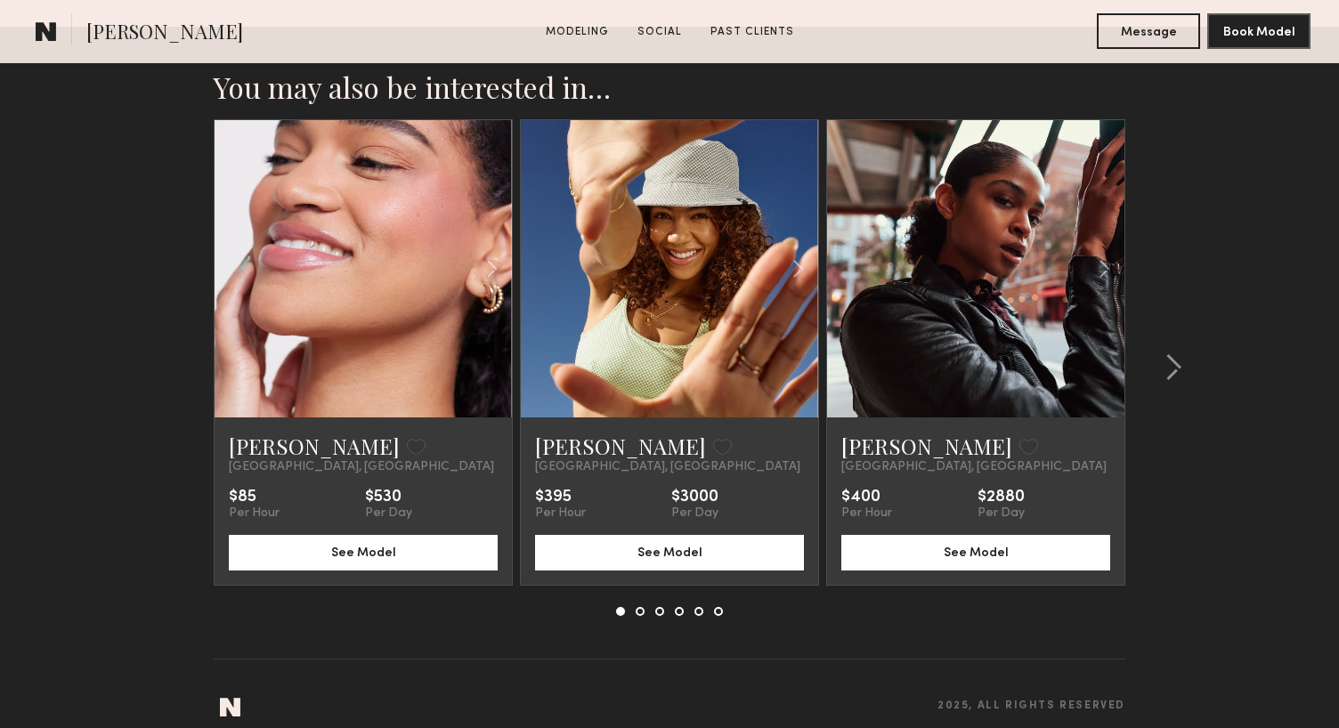
scroll to position [2821, 0]
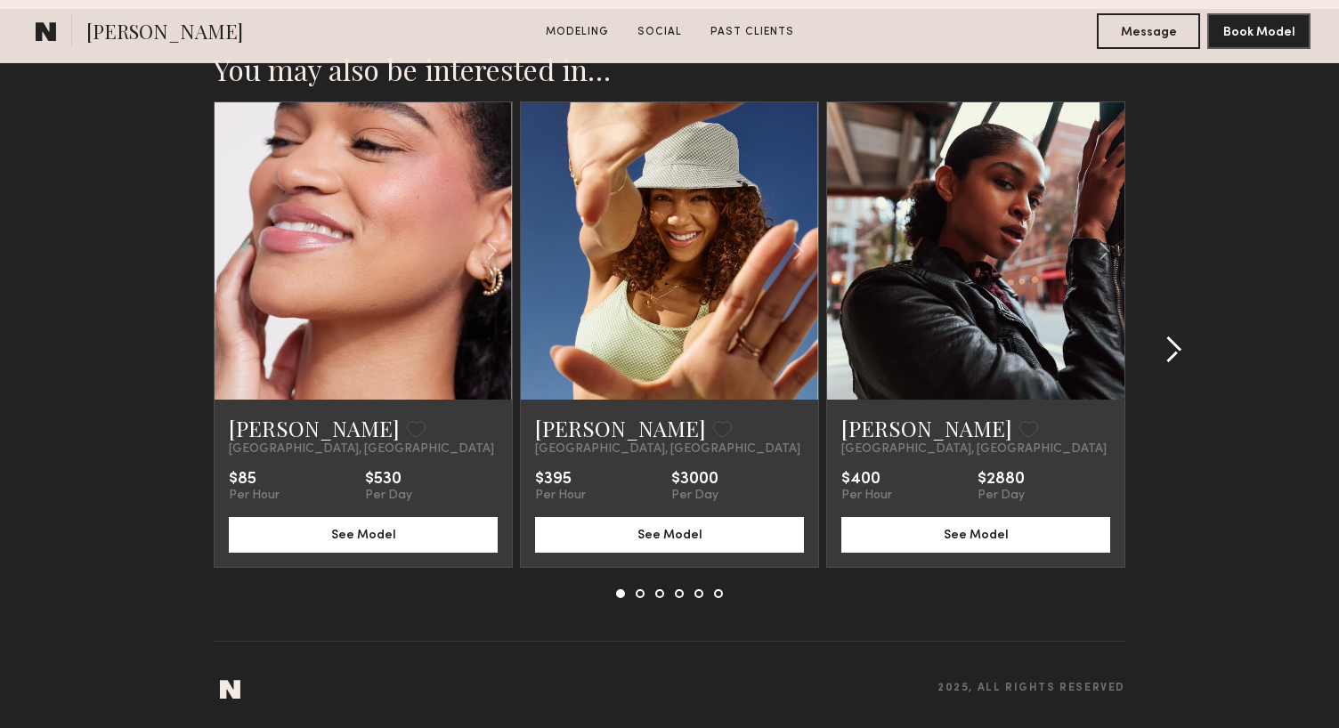
click at [1178, 346] on common-icon at bounding box center [1174, 350] width 18 height 28
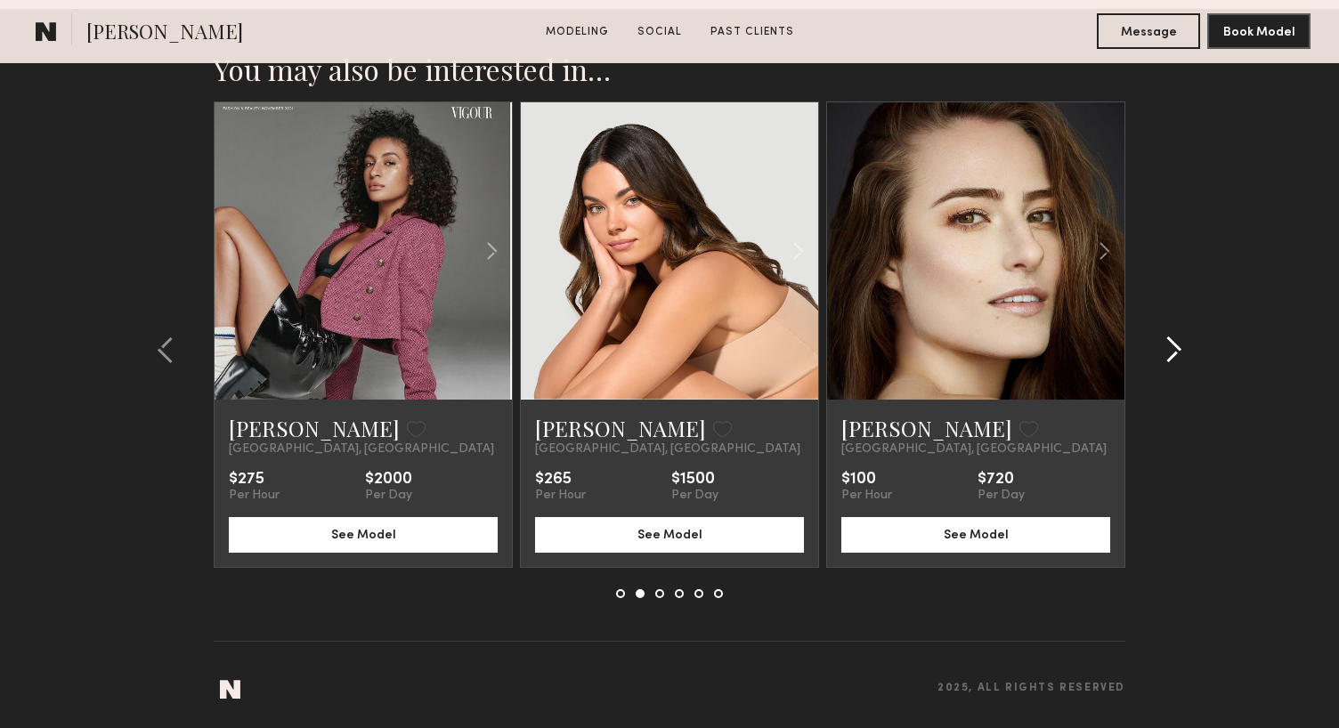
click at [1178, 346] on common-icon at bounding box center [1174, 350] width 18 height 28
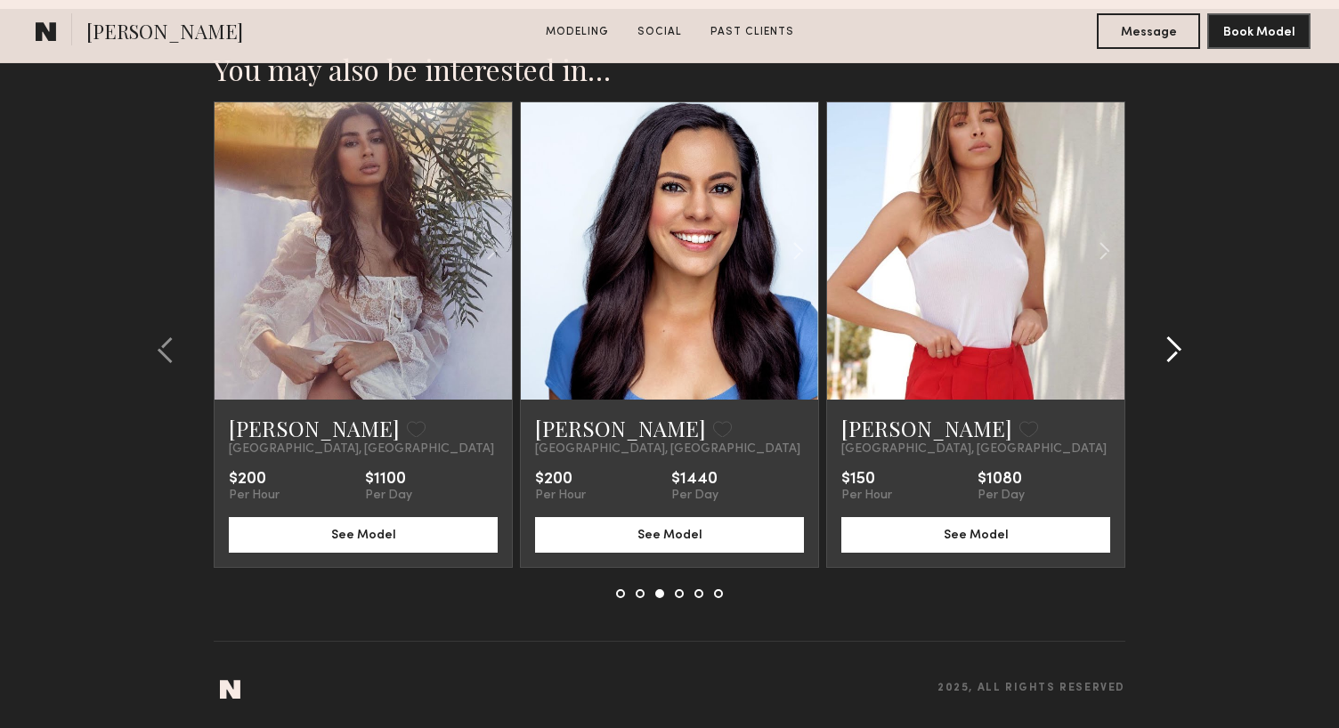
click at [1173, 349] on common-icon at bounding box center [1174, 350] width 18 height 28
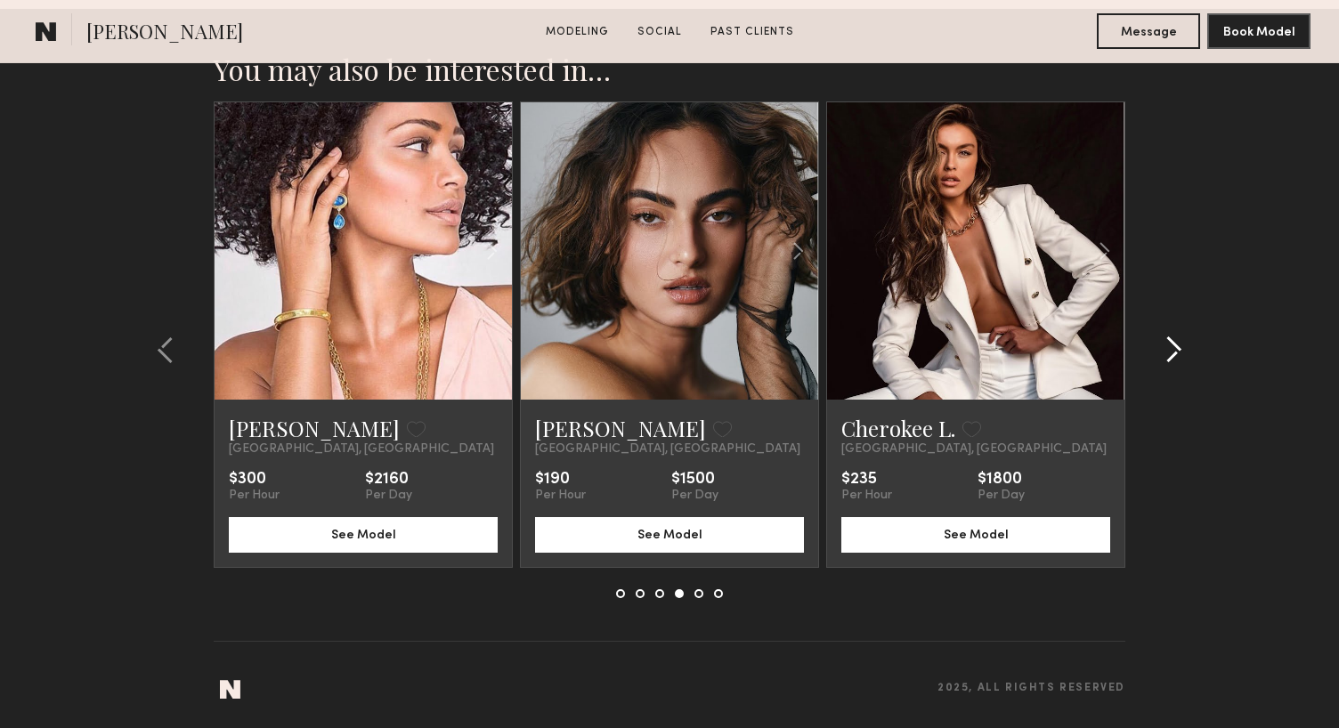
click at [1169, 348] on common-icon at bounding box center [1174, 350] width 18 height 28
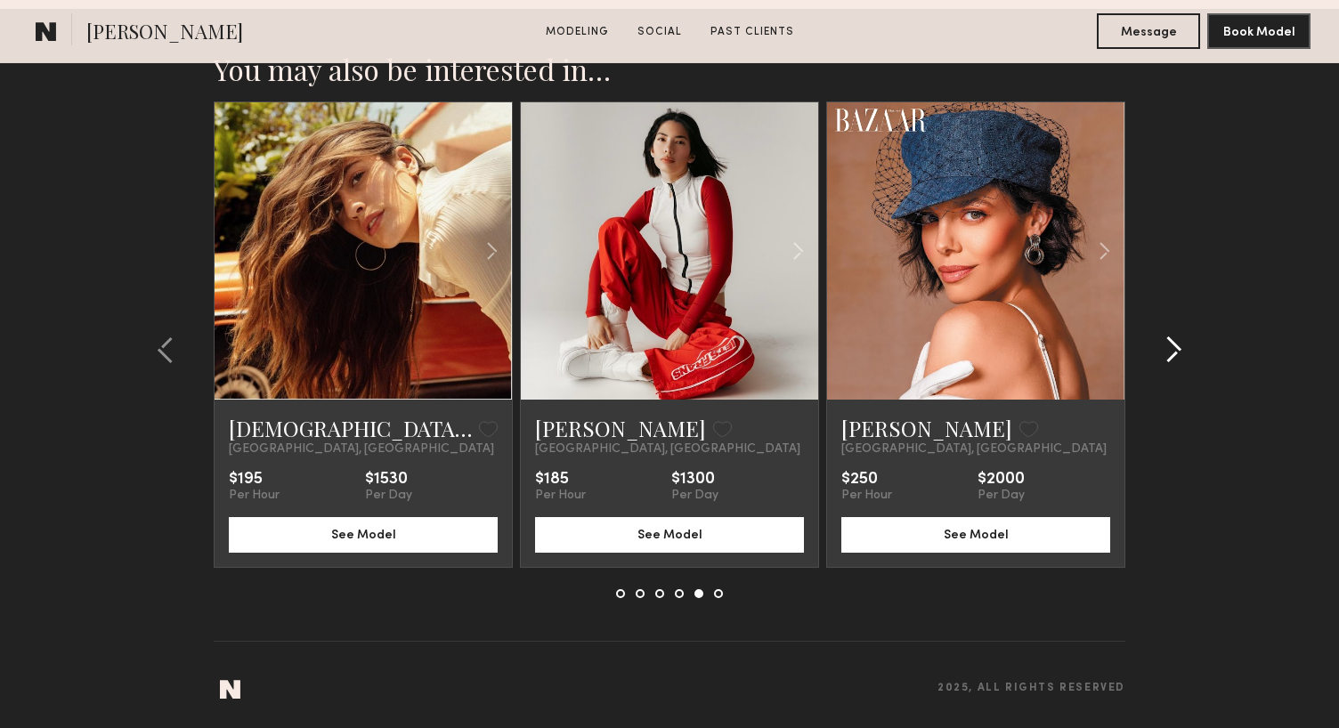
click at [1169, 348] on common-icon at bounding box center [1174, 350] width 18 height 28
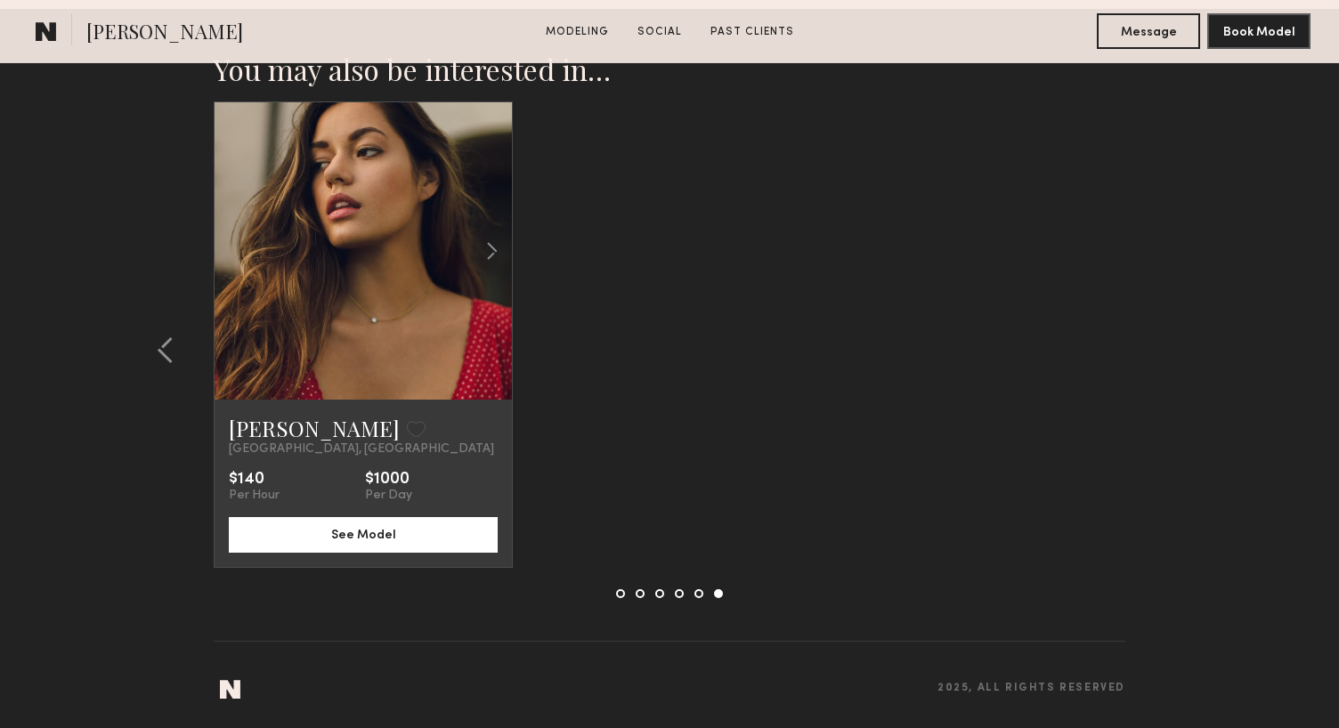
click at [533, 163] on div "Vanessa H. Favorite Los Angeles, CA $140 Per Hour $1000 Per Day See Model" at bounding box center [670, 335] width 912 height 467
click at [371, 233] on link at bounding box center [364, 250] width 102 height 297
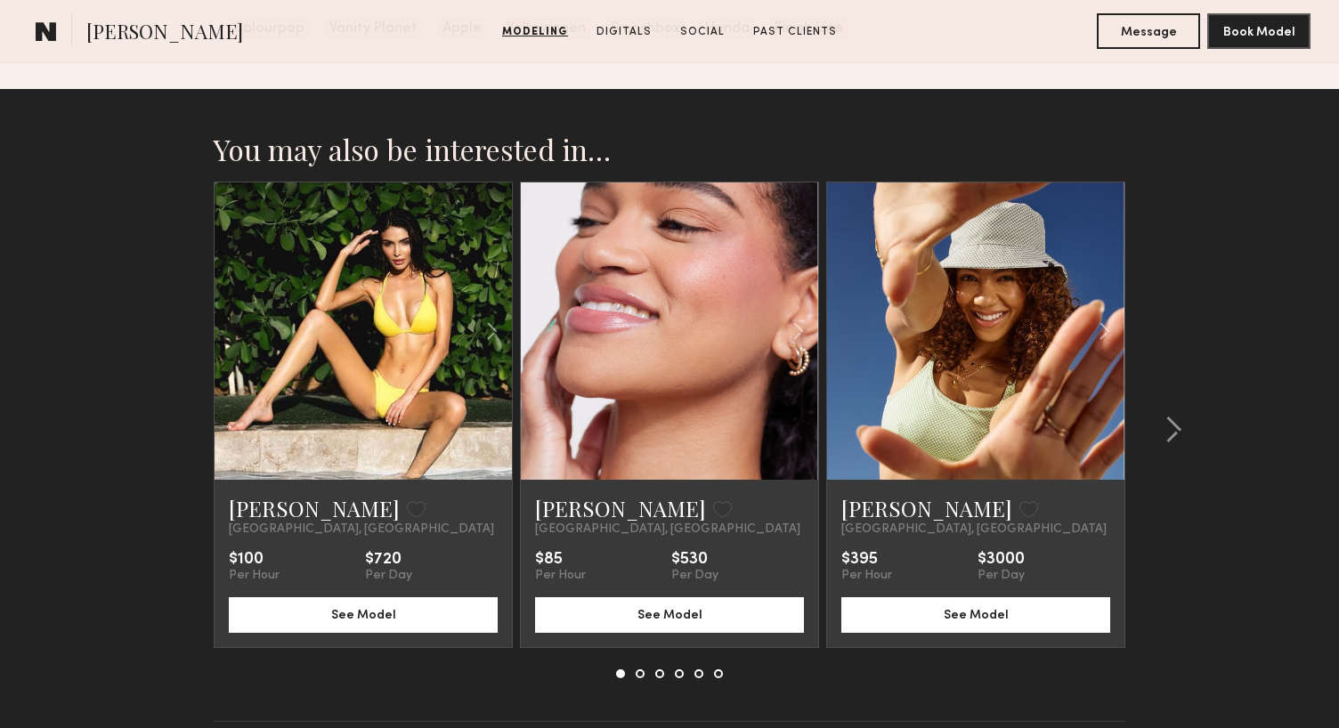
scroll to position [3134, 0]
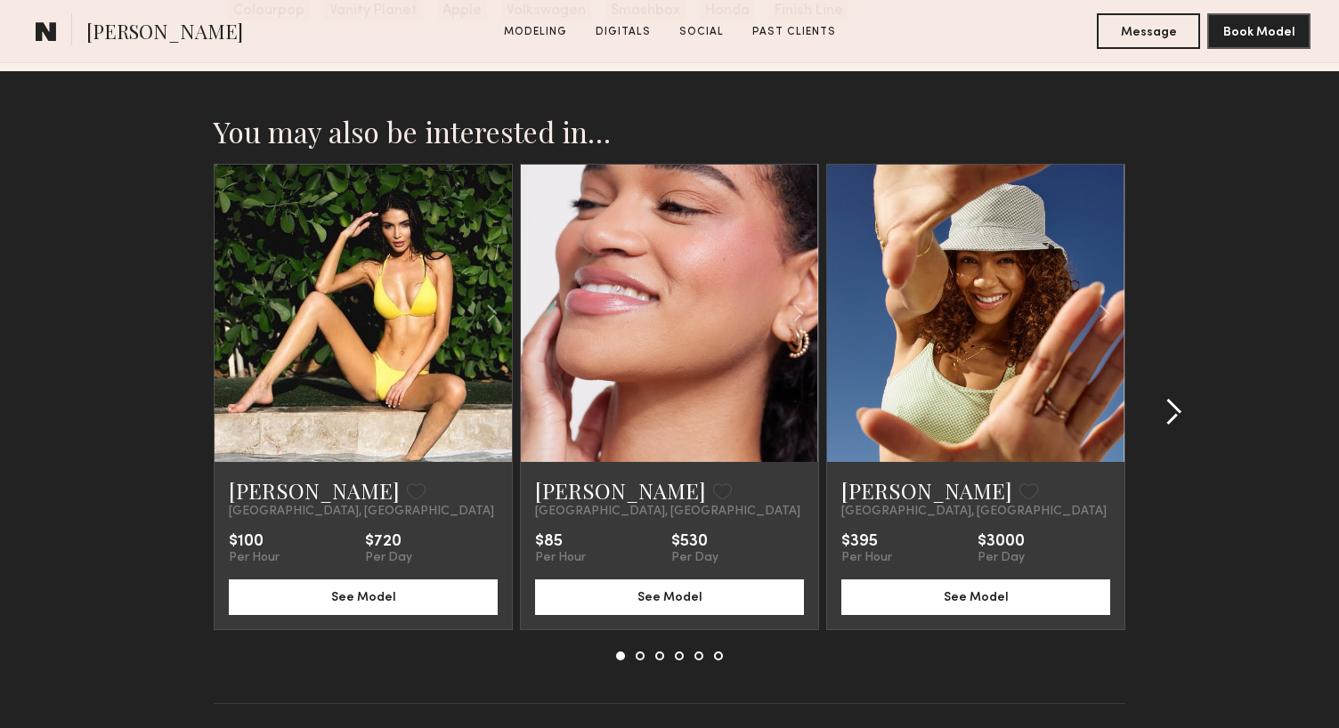
click at [1155, 407] on button at bounding box center [1168, 412] width 28 height 28
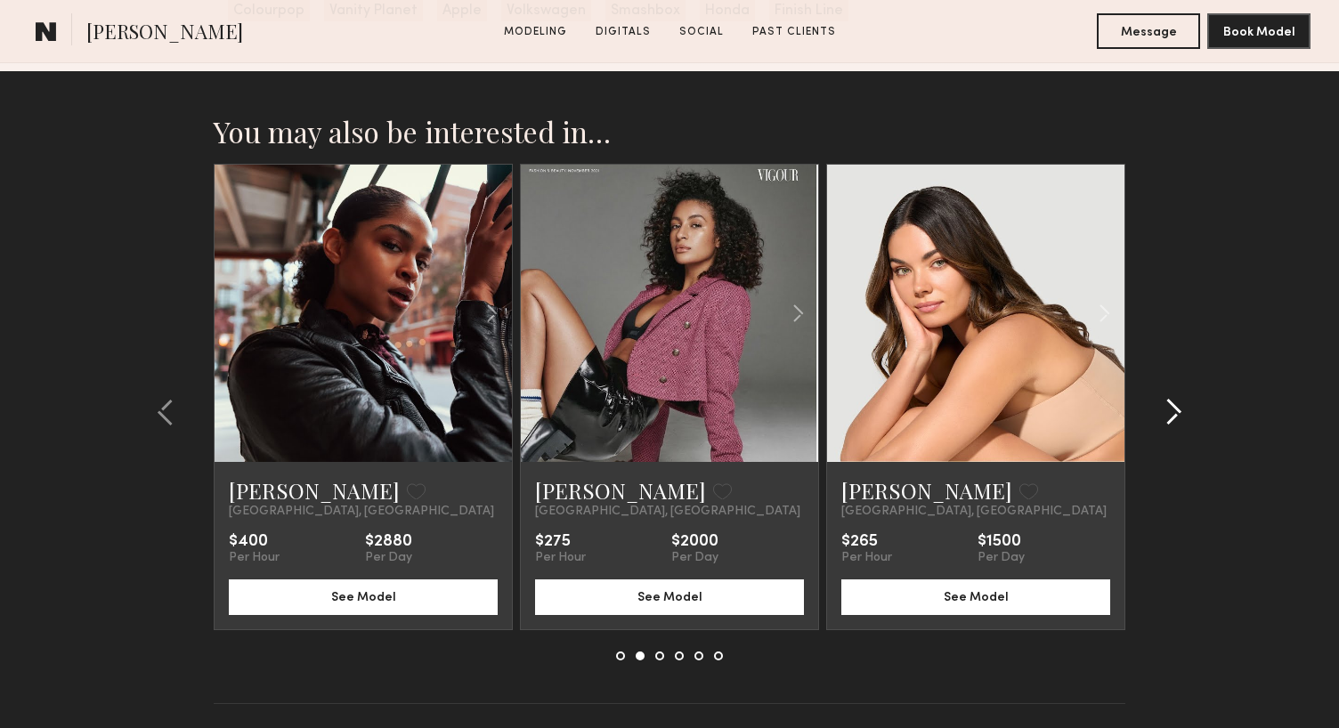
click at [1155, 407] on button at bounding box center [1168, 412] width 28 height 28
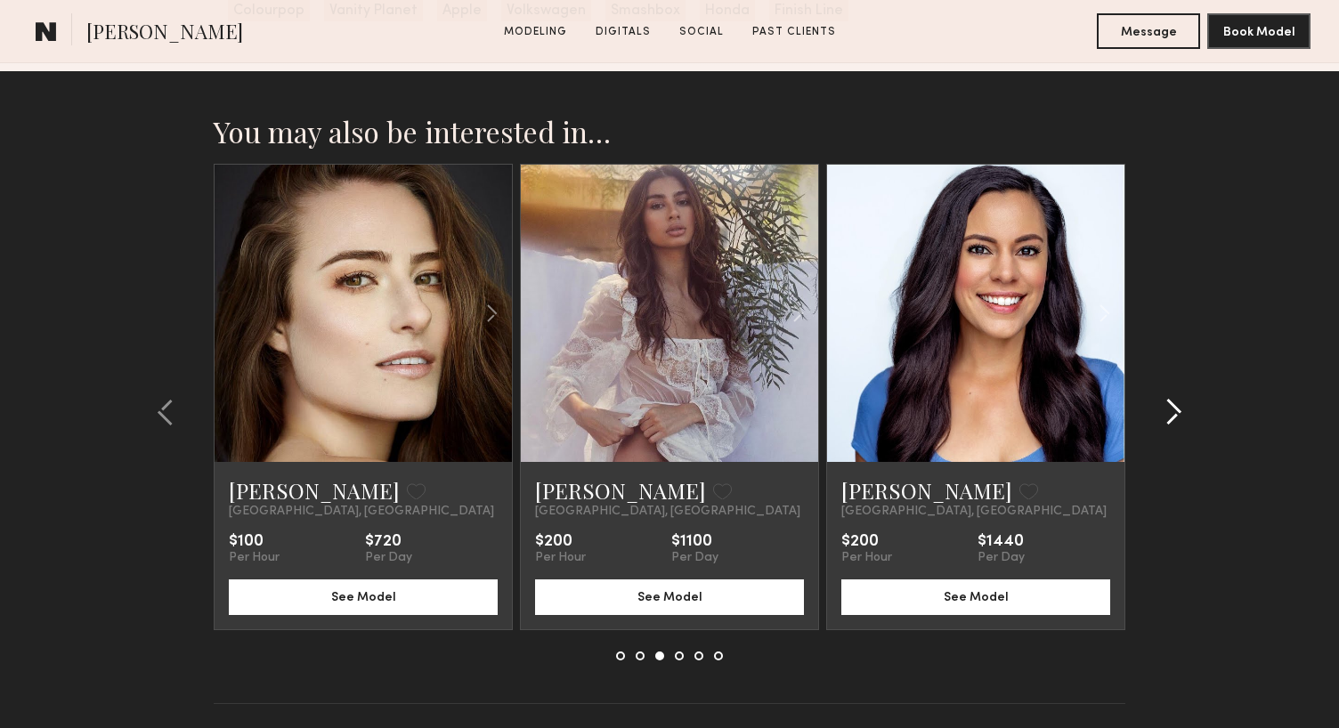
click at [1155, 407] on button at bounding box center [1168, 412] width 28 height 28
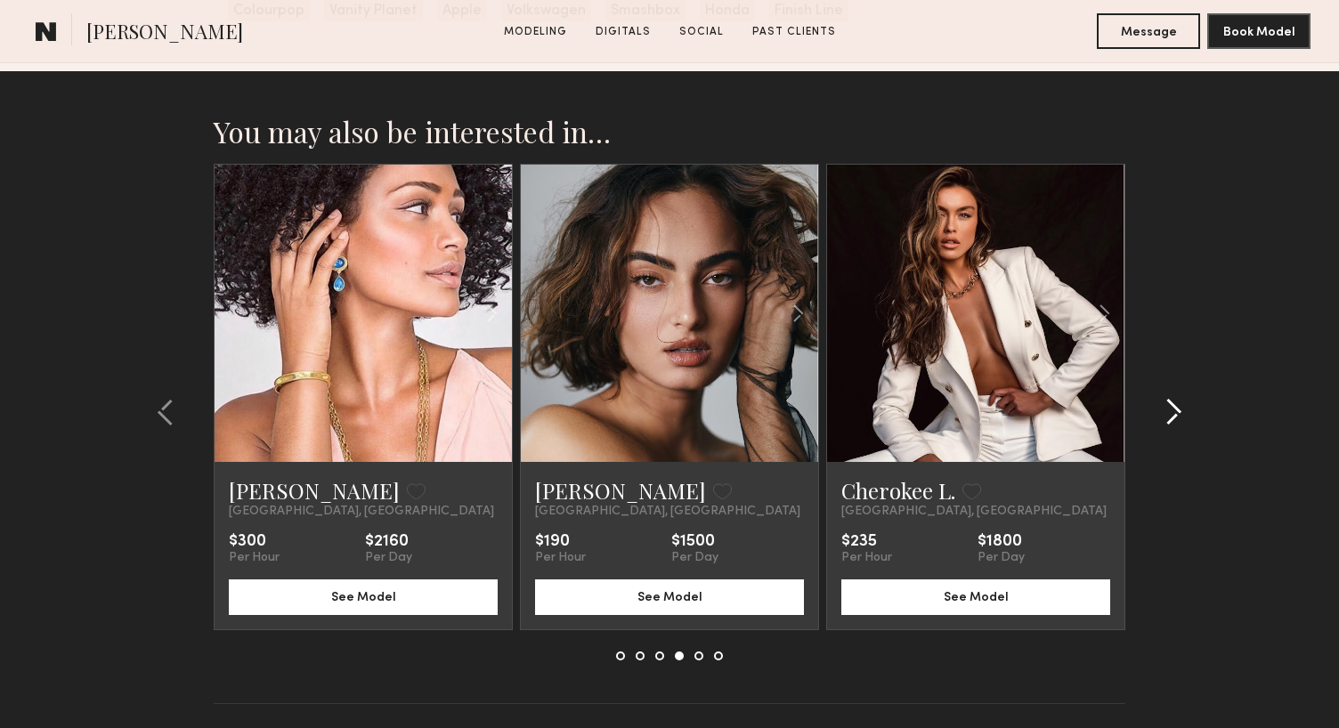
click at [1155, 407] on button at bounding box center [1168, 412] width 28 height 28
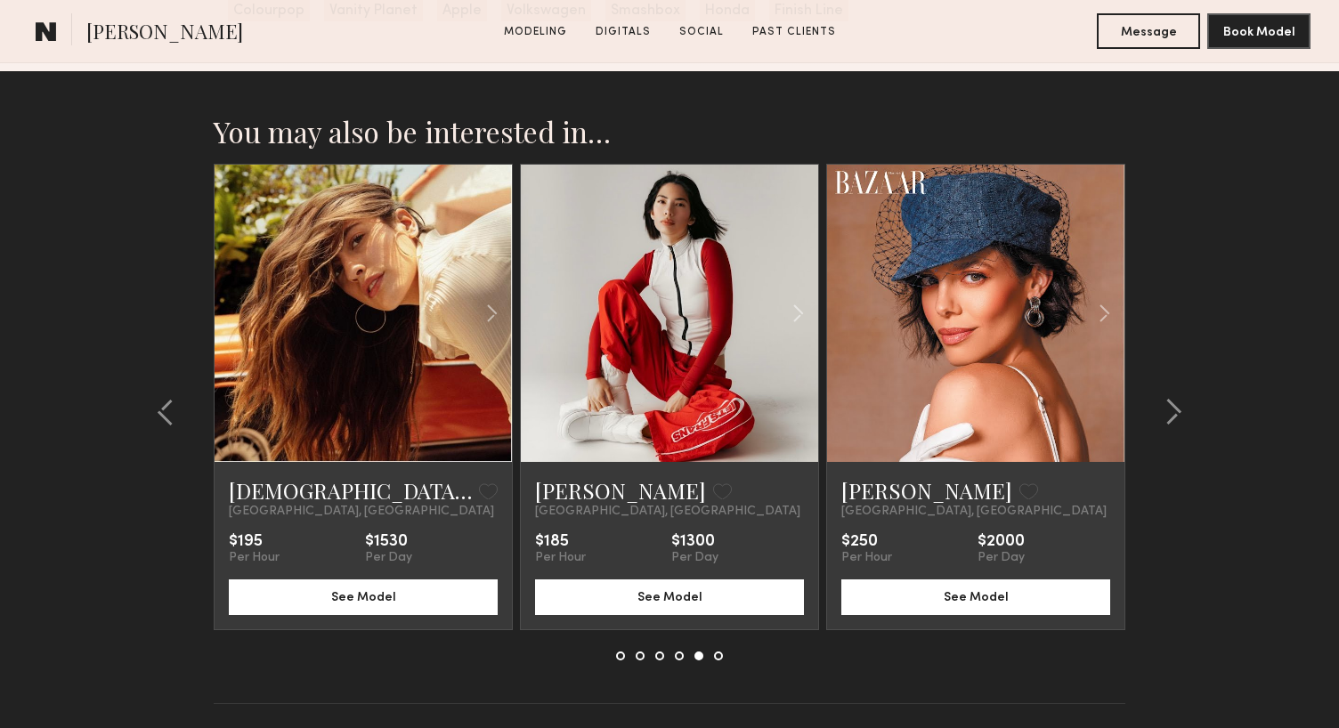
click at [699, 361] on link at bounding box center [670, 313] width 102 height 297
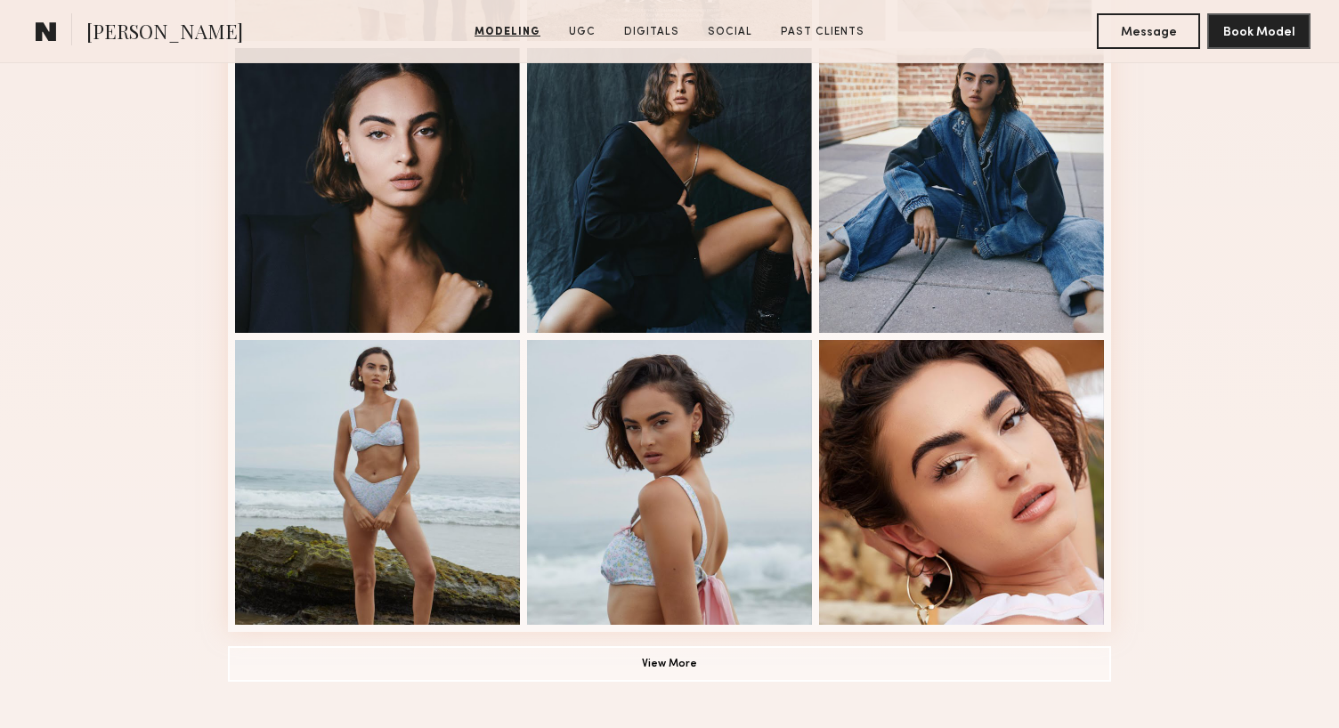
scroll to position [1088, 0]
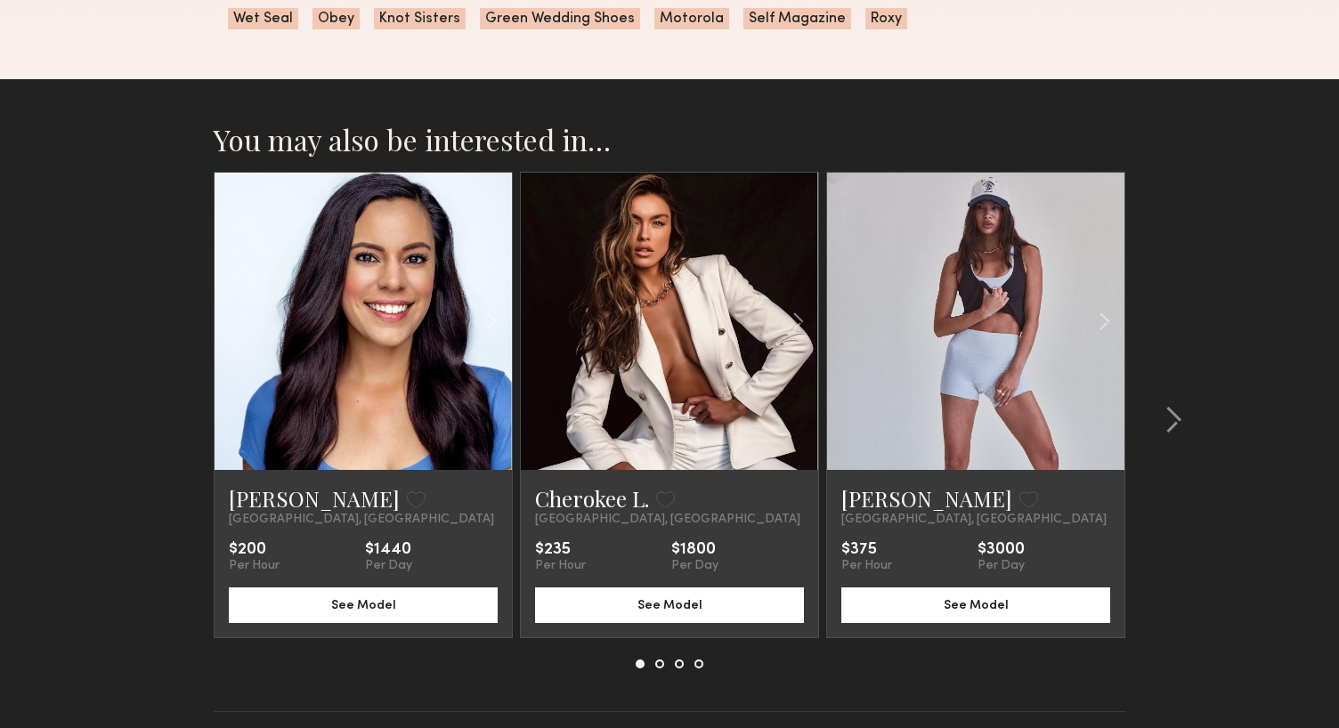
scroll to position [1940, 0]
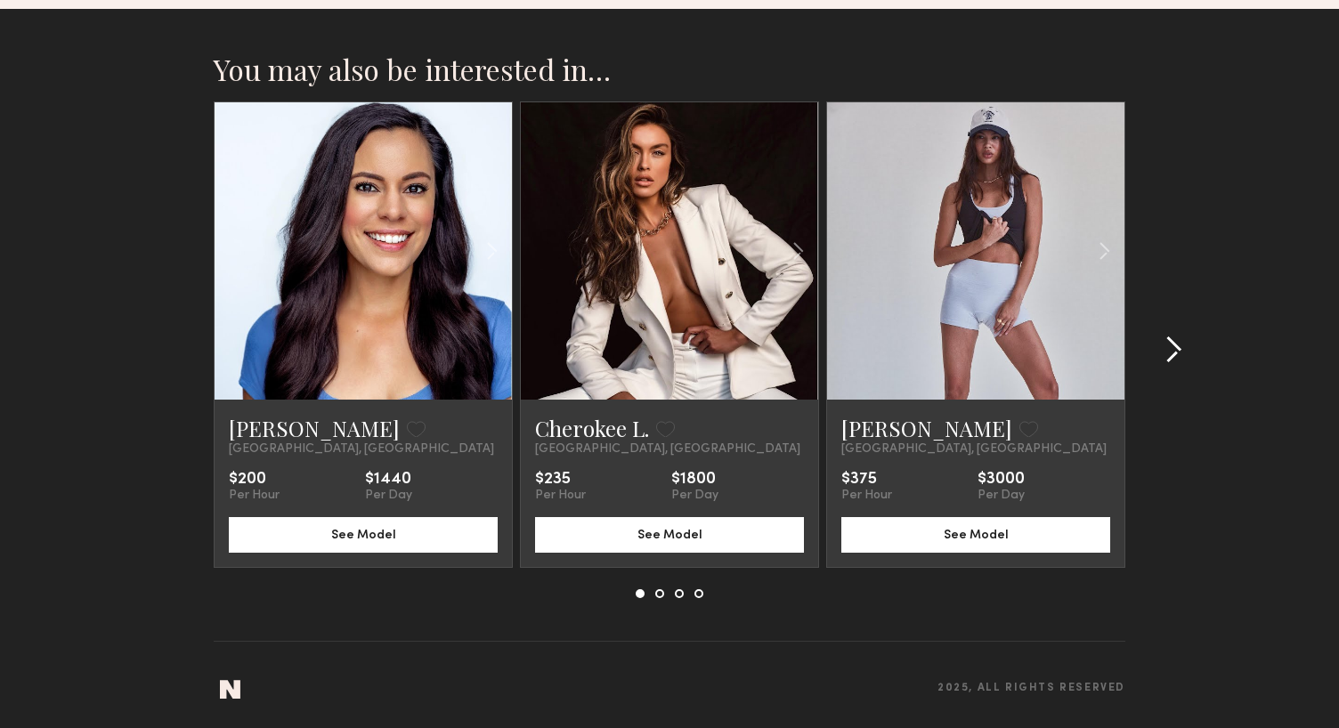
click at [1174, 346] on common-icon at bounding box center [1174, 350] width 18 height 28
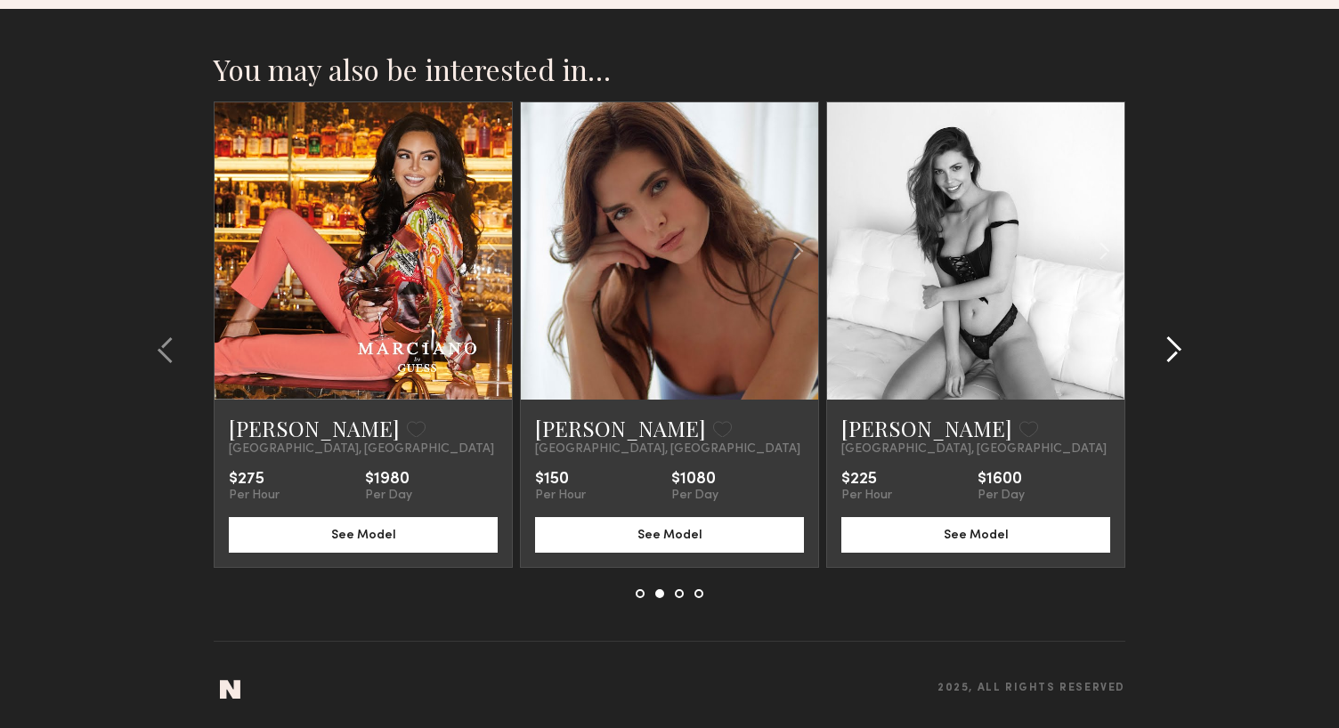
click at [1174, 346] on common-icon at bounding box center [1174, 350] width 18 height 28
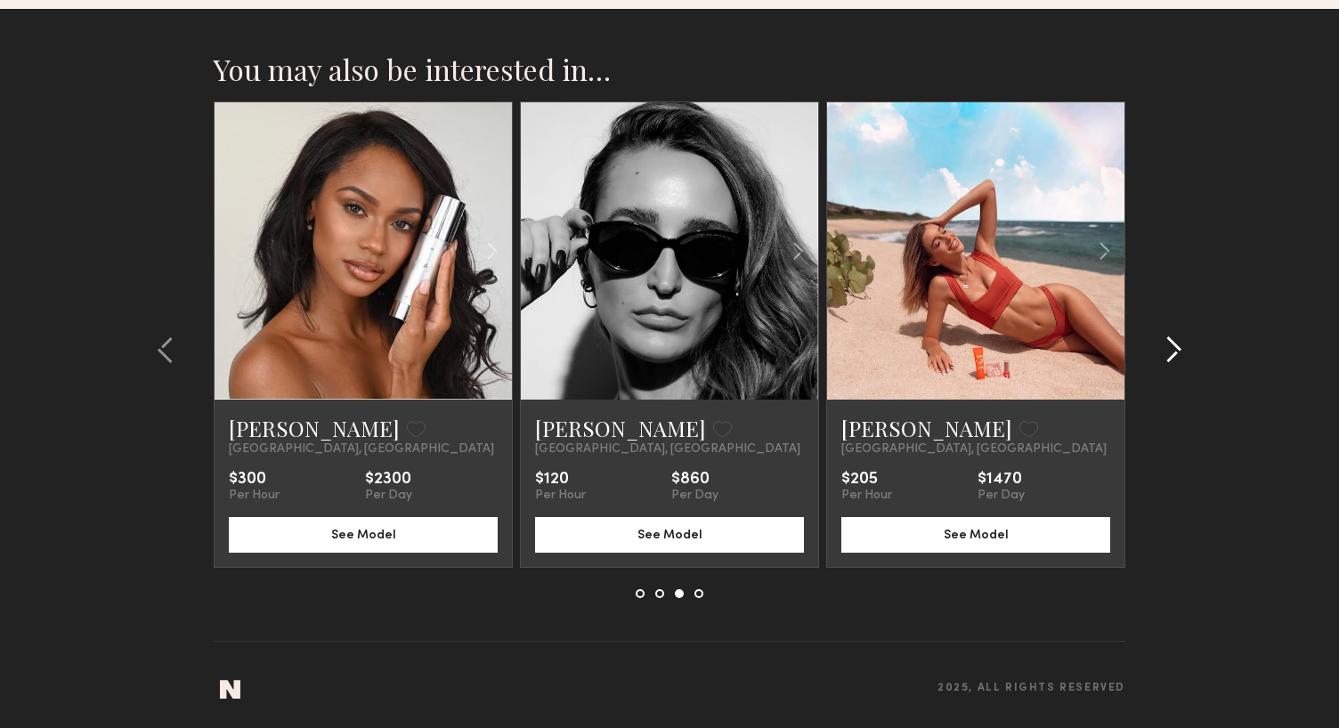
click at [1174, 346] on common-icon at bounding box center [1174, 350] width 18 height 28
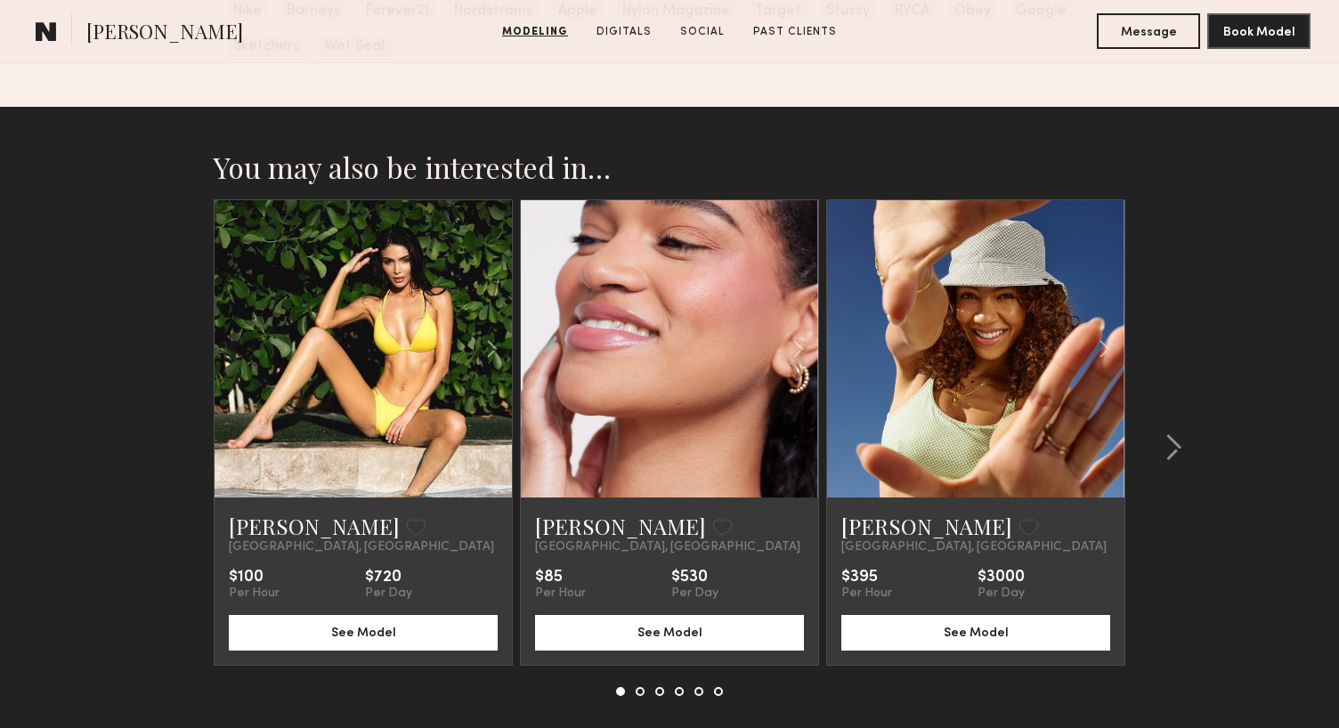
scroll to position [2920, 0]
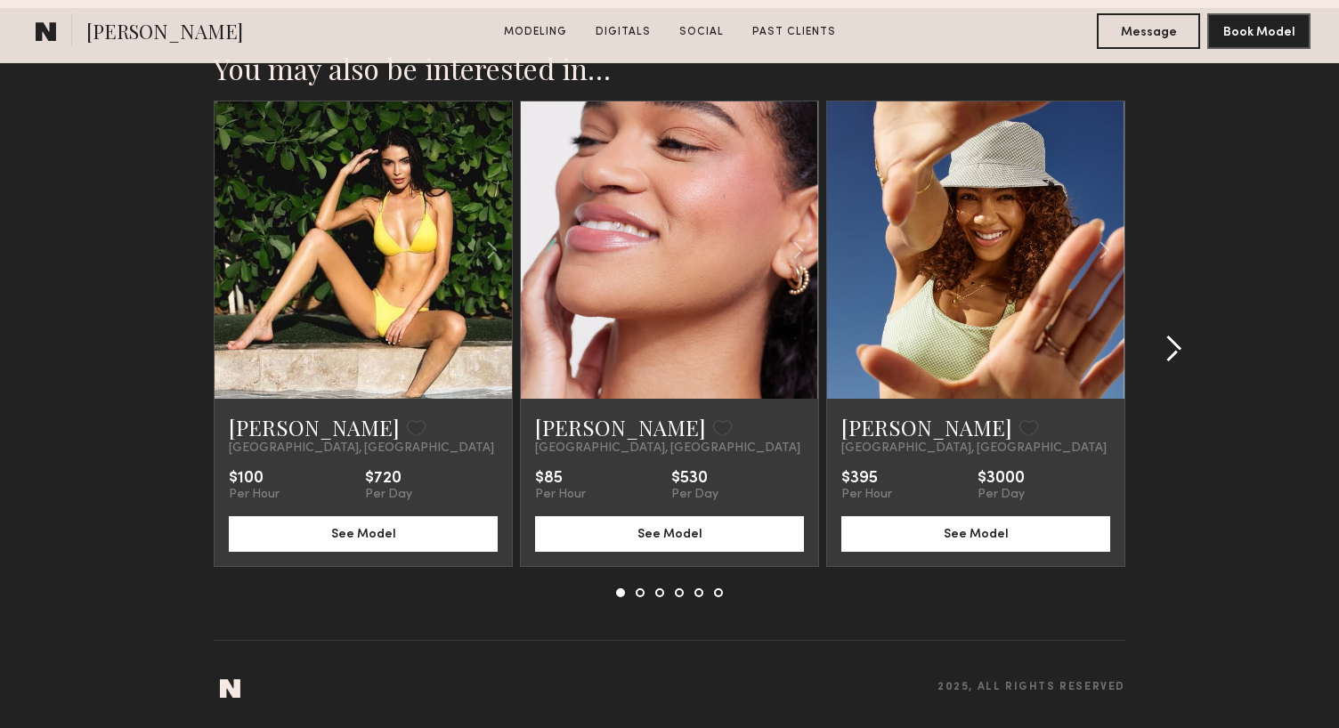
click at [1166, 354] on common-icon at bounding box center [1174, 349] width 18 height 28
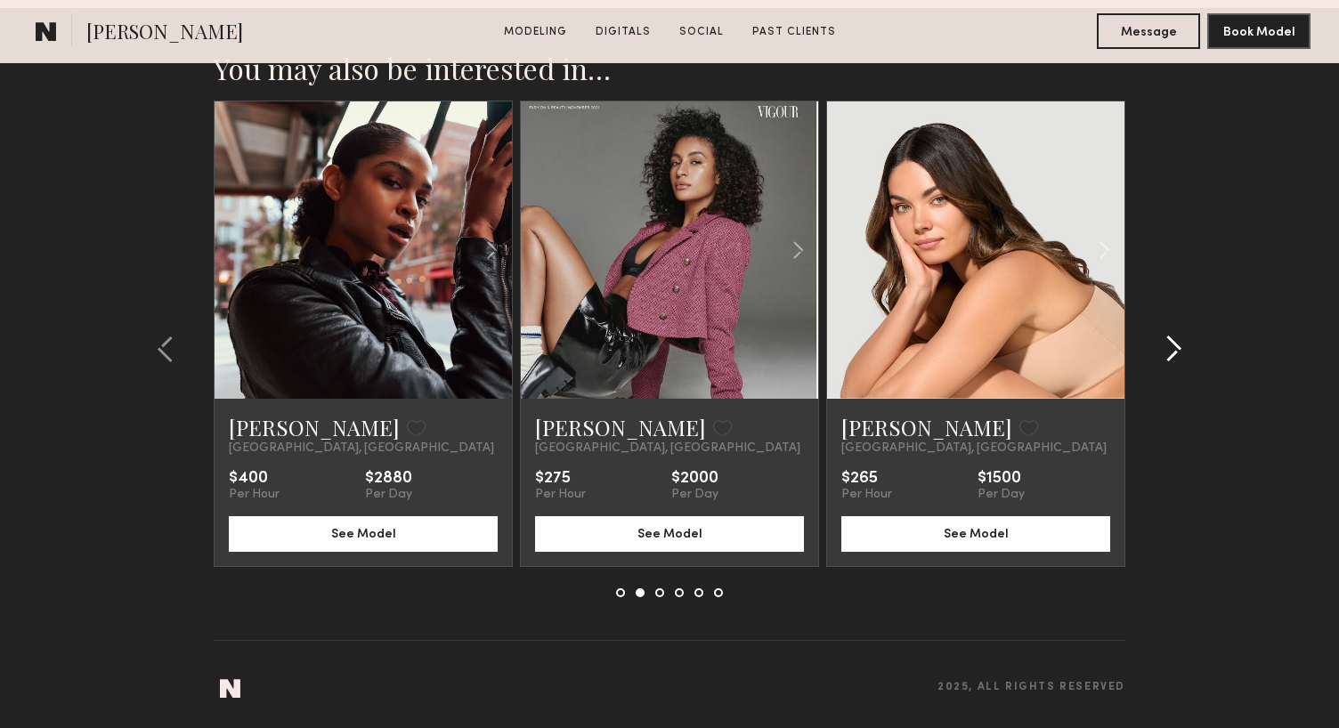
click at [1166, 354] on common-icon at bounding box center [1174, 349] width 18 height 28
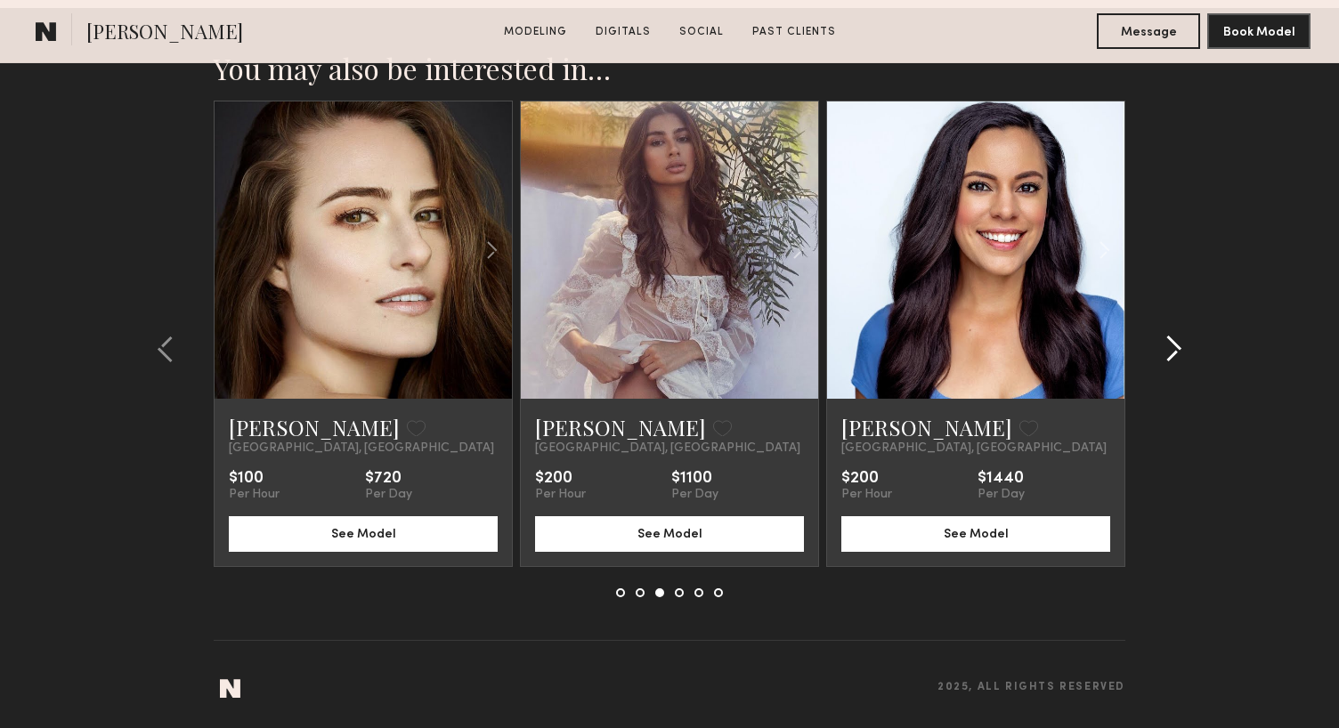
click at [1166, 354] on common-icon at bounding box center [1174, 349] width 18 height 28
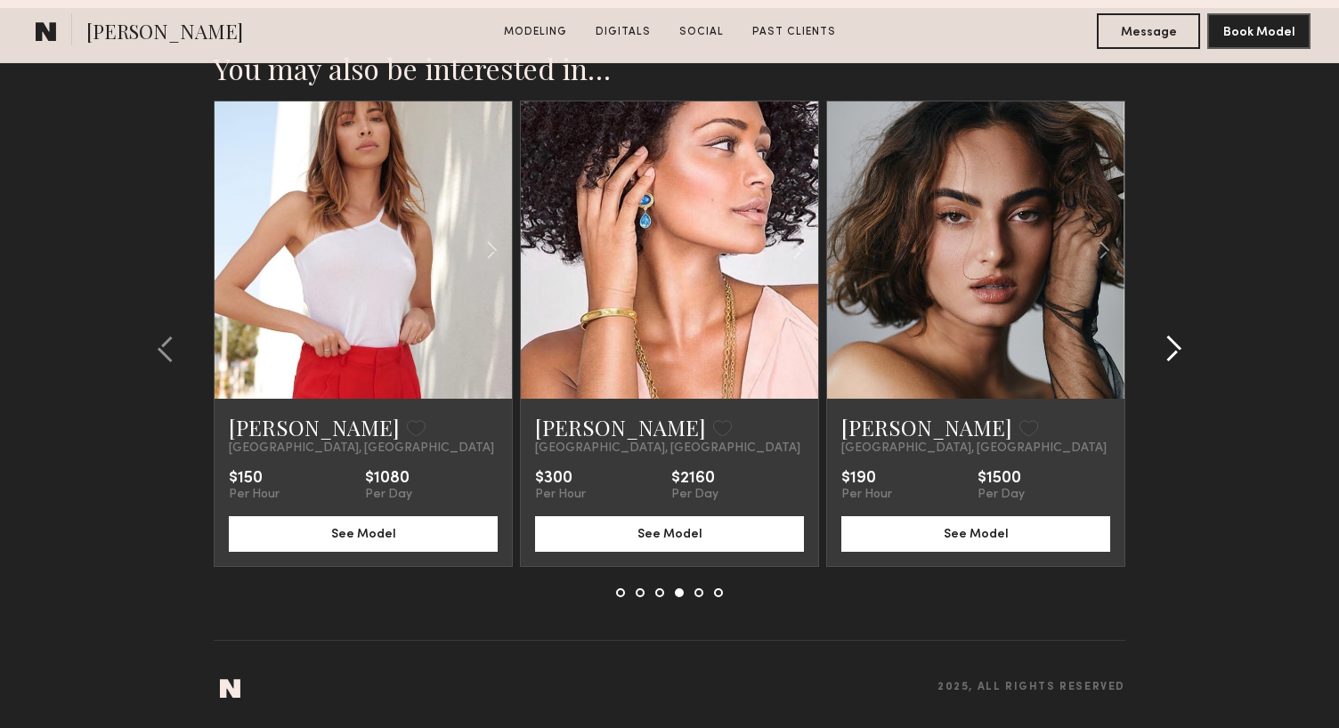
click at [1166, 354] on common-icon at bounding box center [1174, 349] width 18 height 28
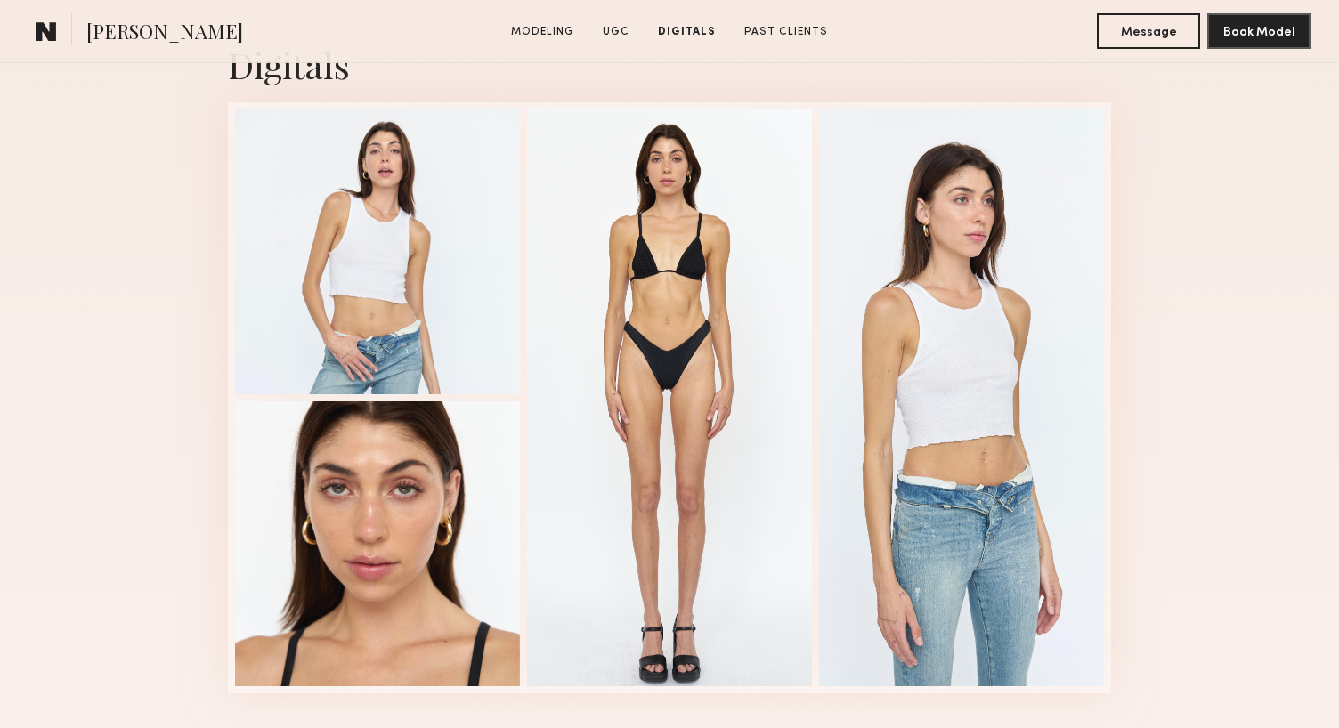
scroll to position [2899, 0]
click at [699, 363] on div at bounding box center [669, 397] width 285 height 577
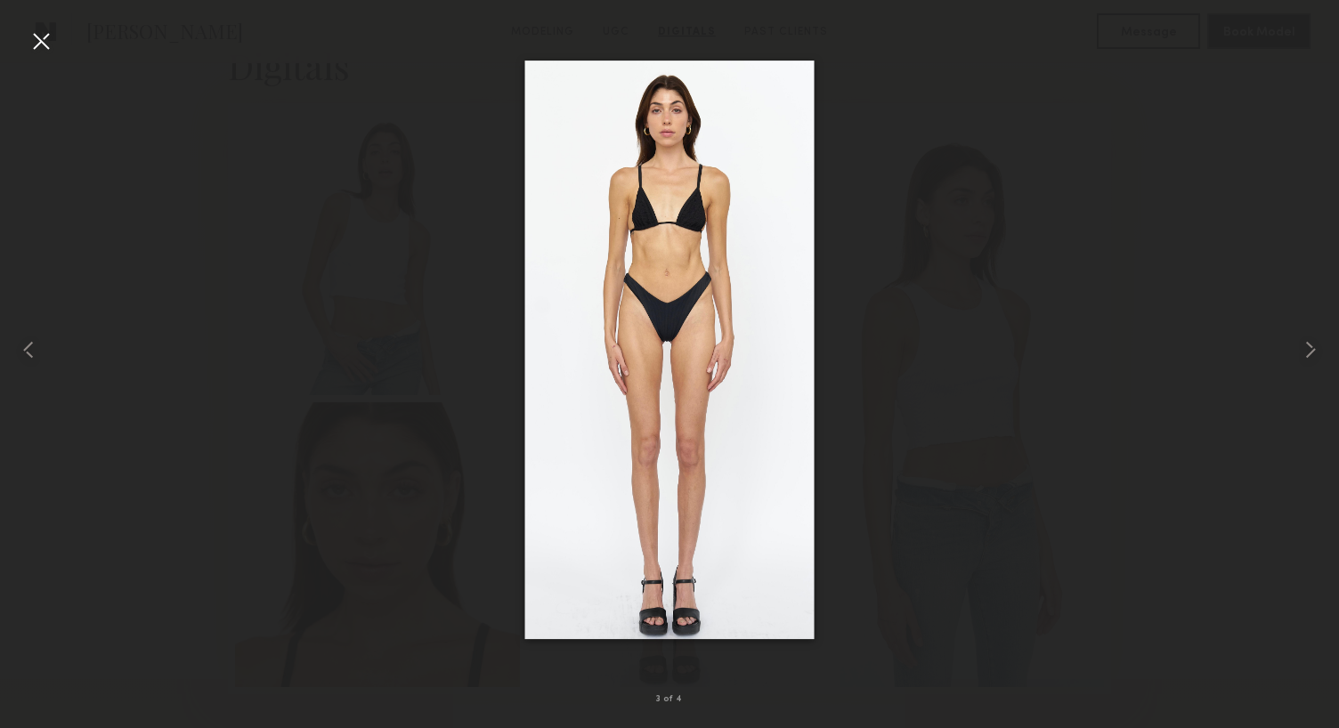
click at [42, 45] on div at bounding box center [41, 41] width 28 height 28
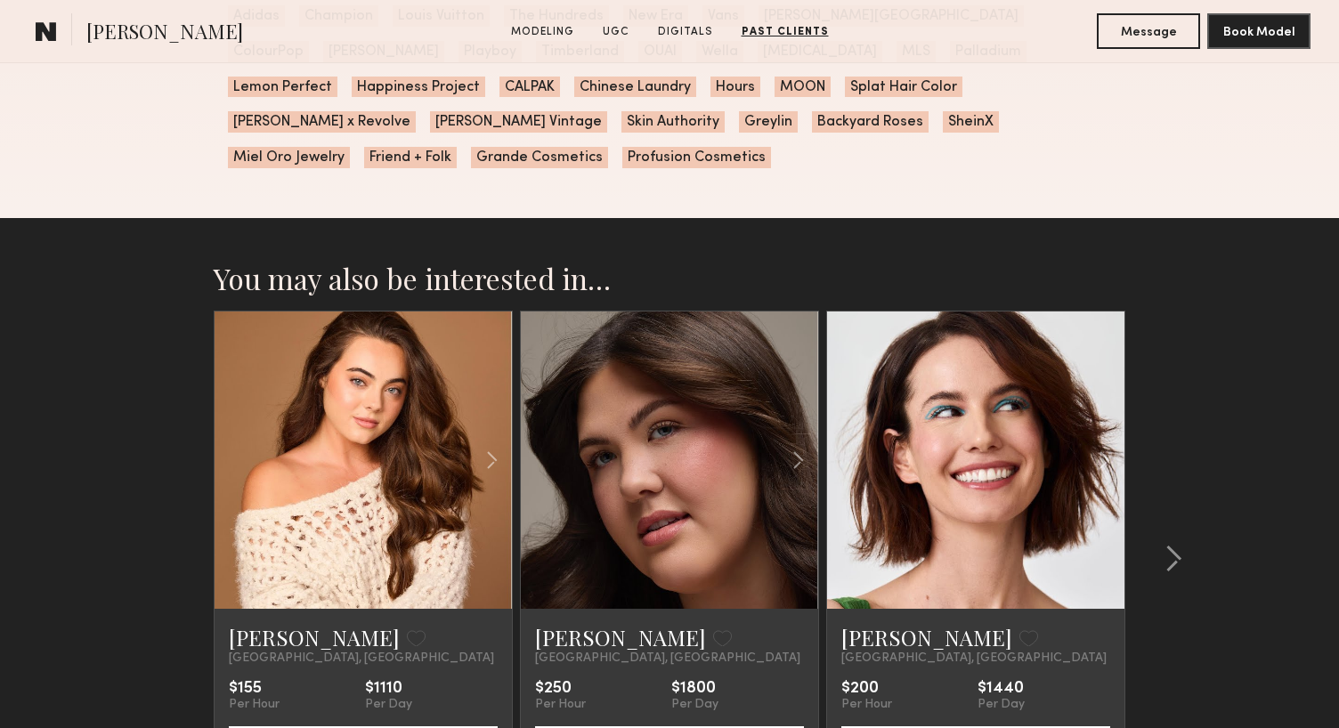
scroll to position [3760, 0]
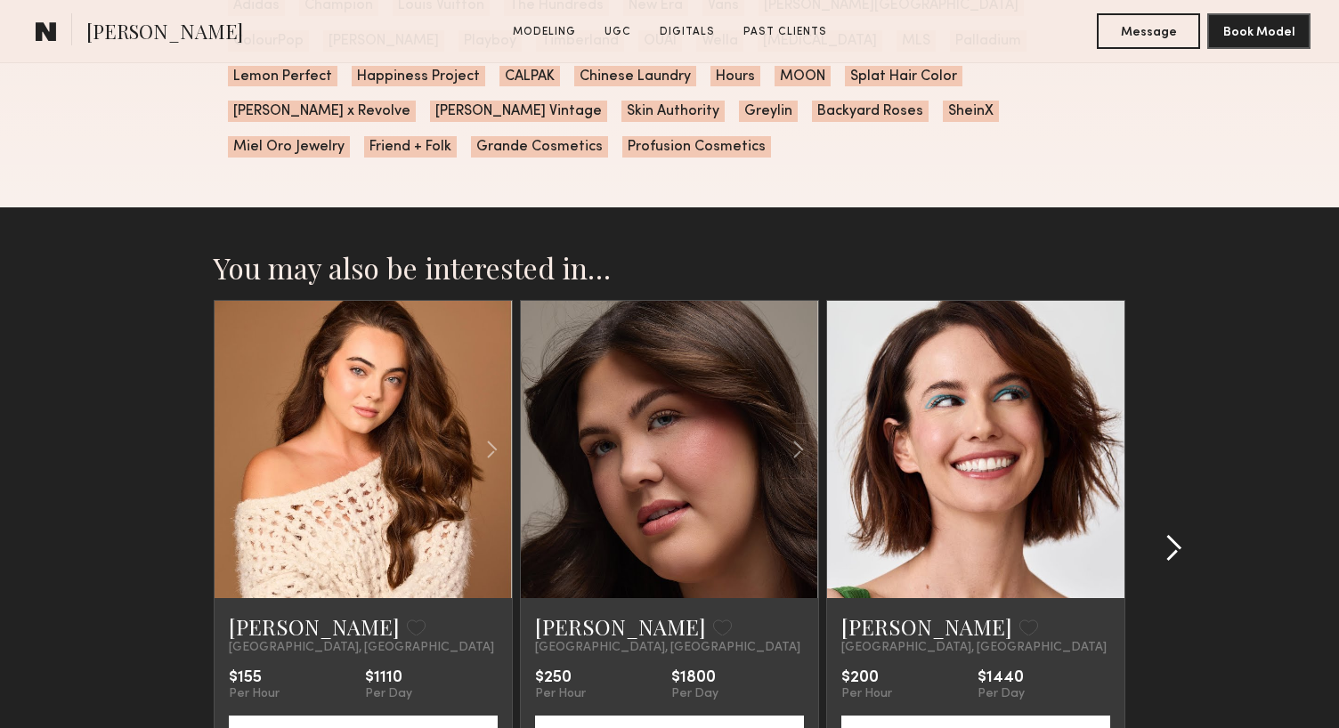
click at [1179, 534] on common-icon at bounding box center [1174, 548] width 18 height 28
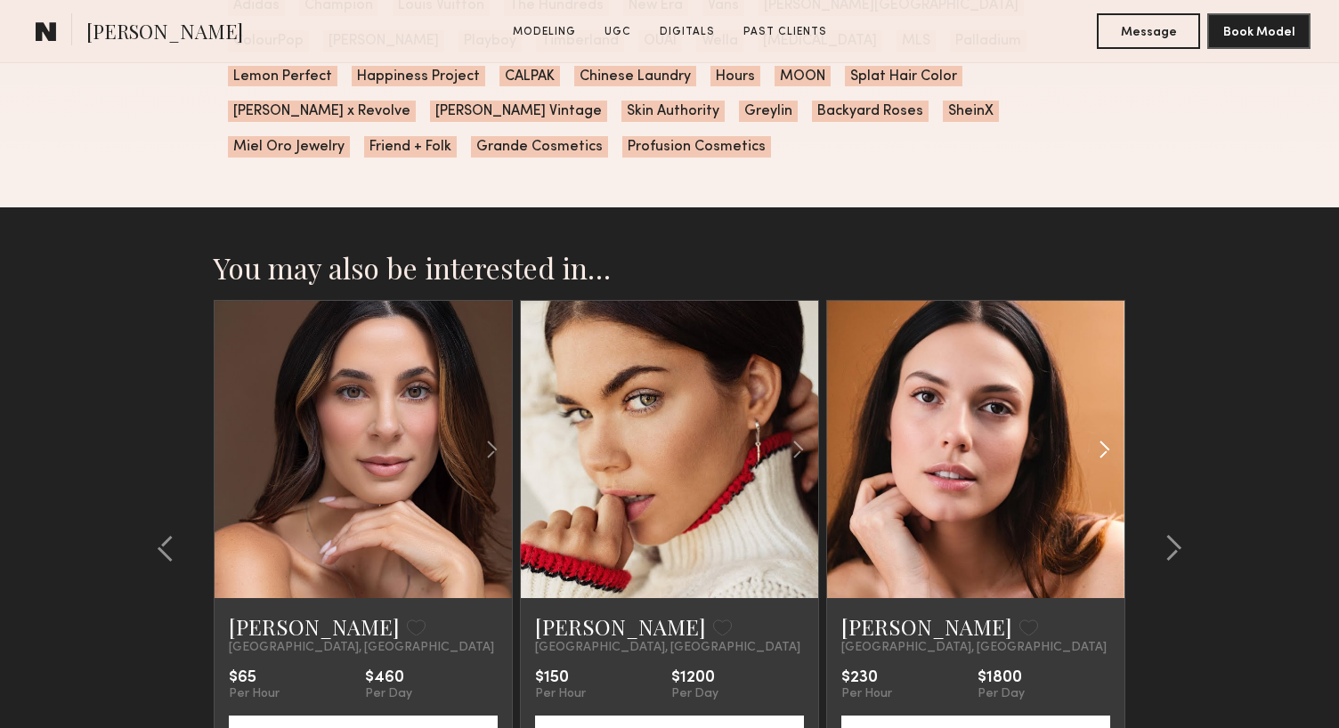
click at [1101, 433] on common-icon at bounding box center [1105, 450] width 26 height 34
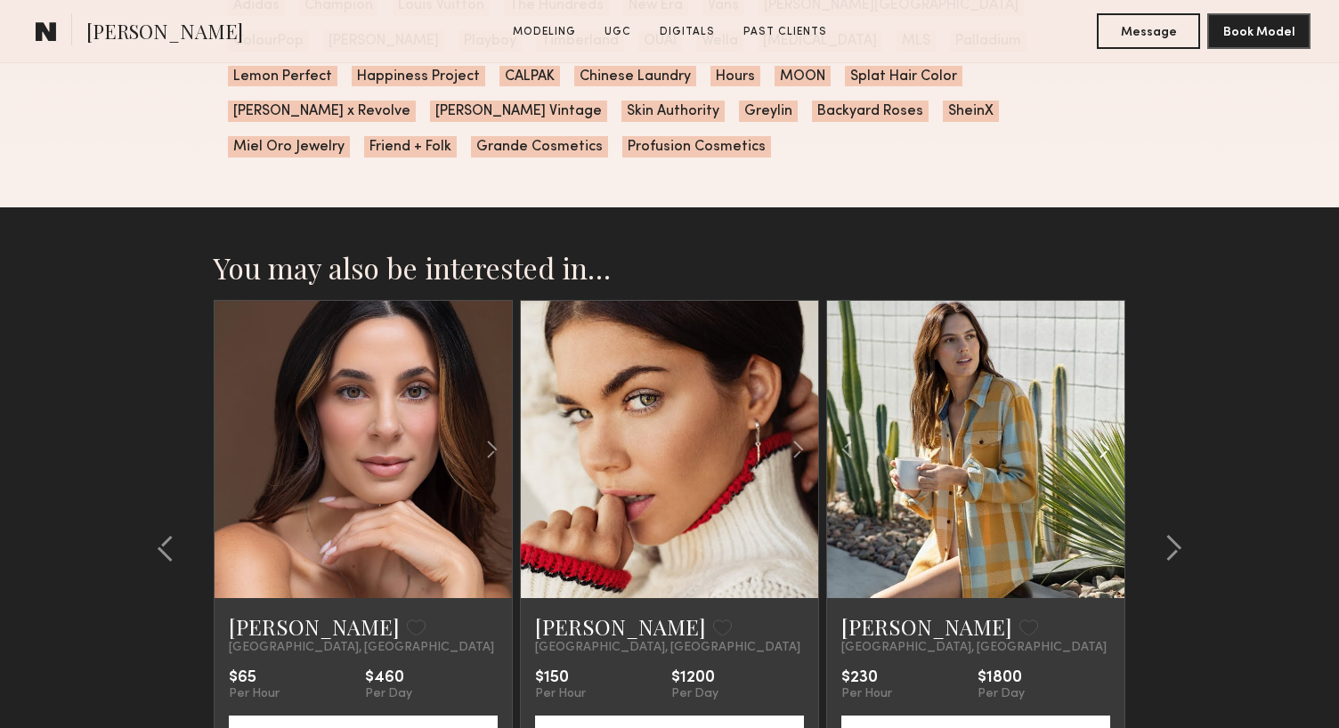
click at [1101, 433] on common-icon at bounding box center [1105, 450] width 26 height 34
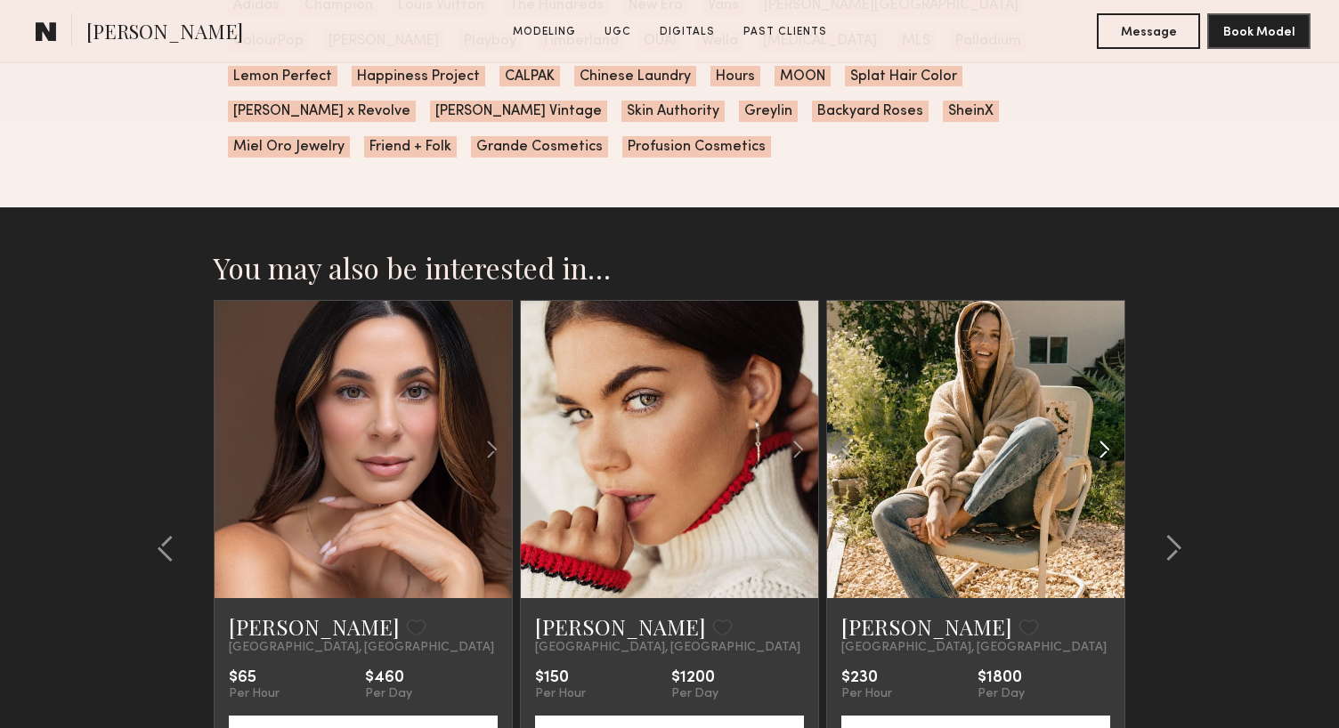
click at [1101, 433] on common-icon at bounding box center [1105, 450] width 26 height 34
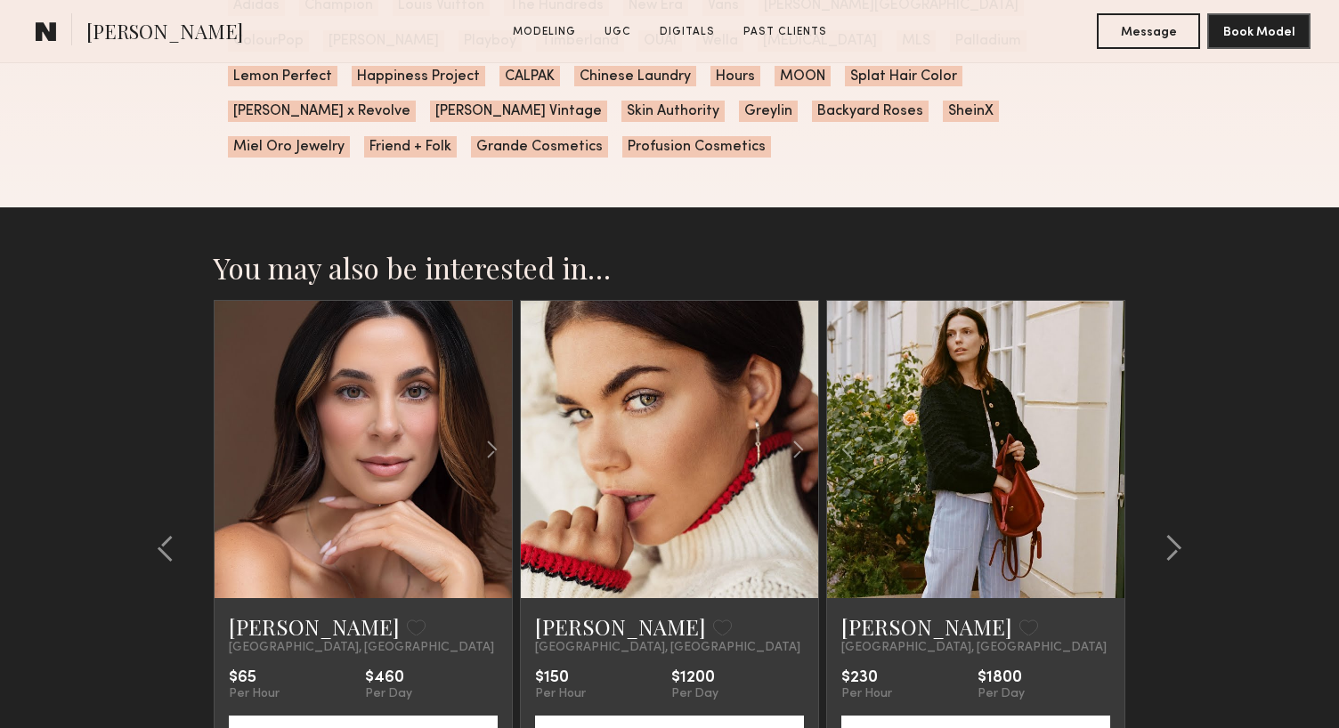
click at [1101, 411] on div at bounding box center [975, 449] width 297 height 297
click at [802, 433] on common-icon at bounding box center [798, 450] width 26 height 34
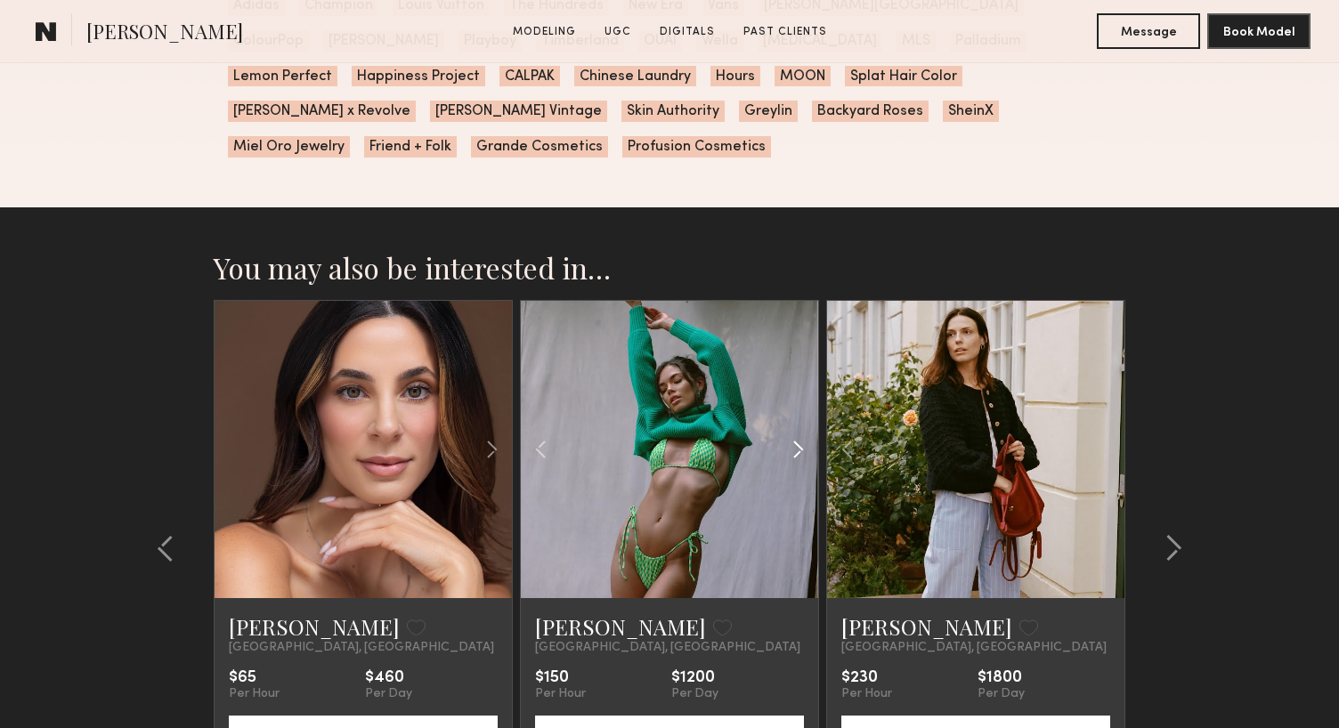
click at [802, 433] on common-icon at bounding box center [798, 450] width 26 height 34
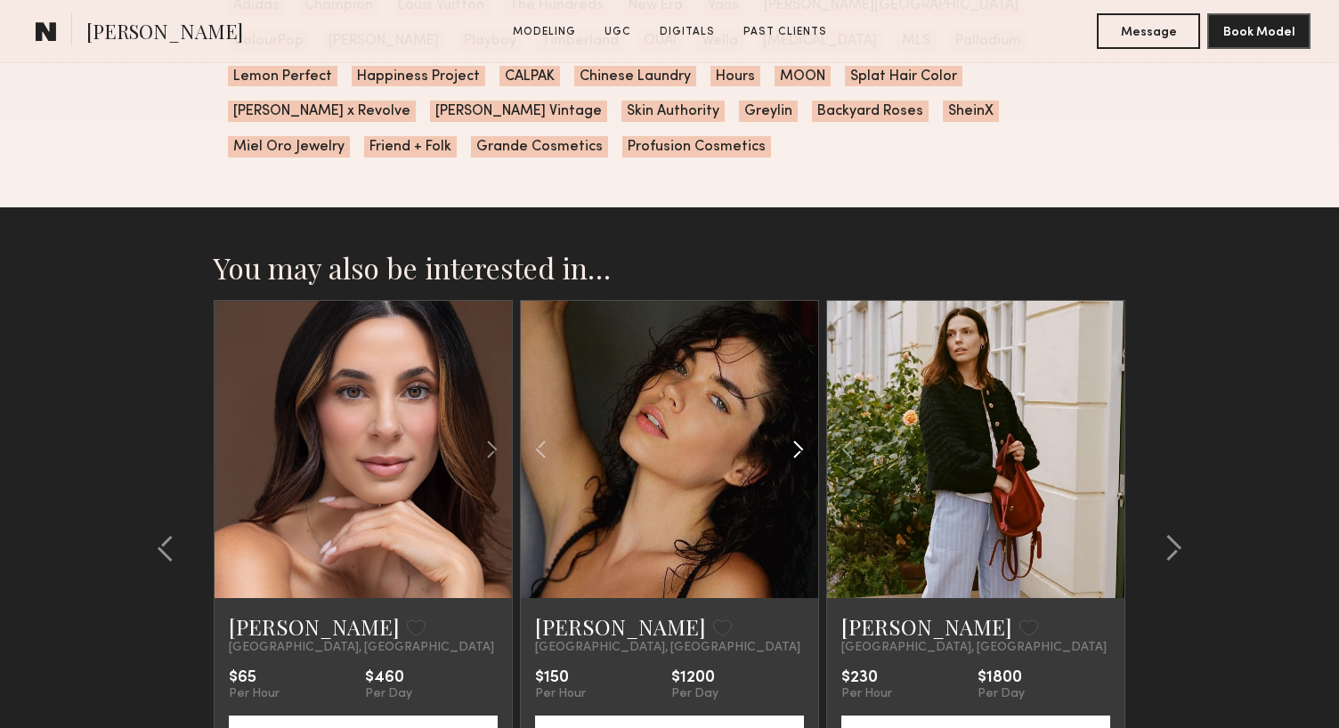
click at [802, 433] on common-icon at bounding box center [798, 450] width 26 height 34
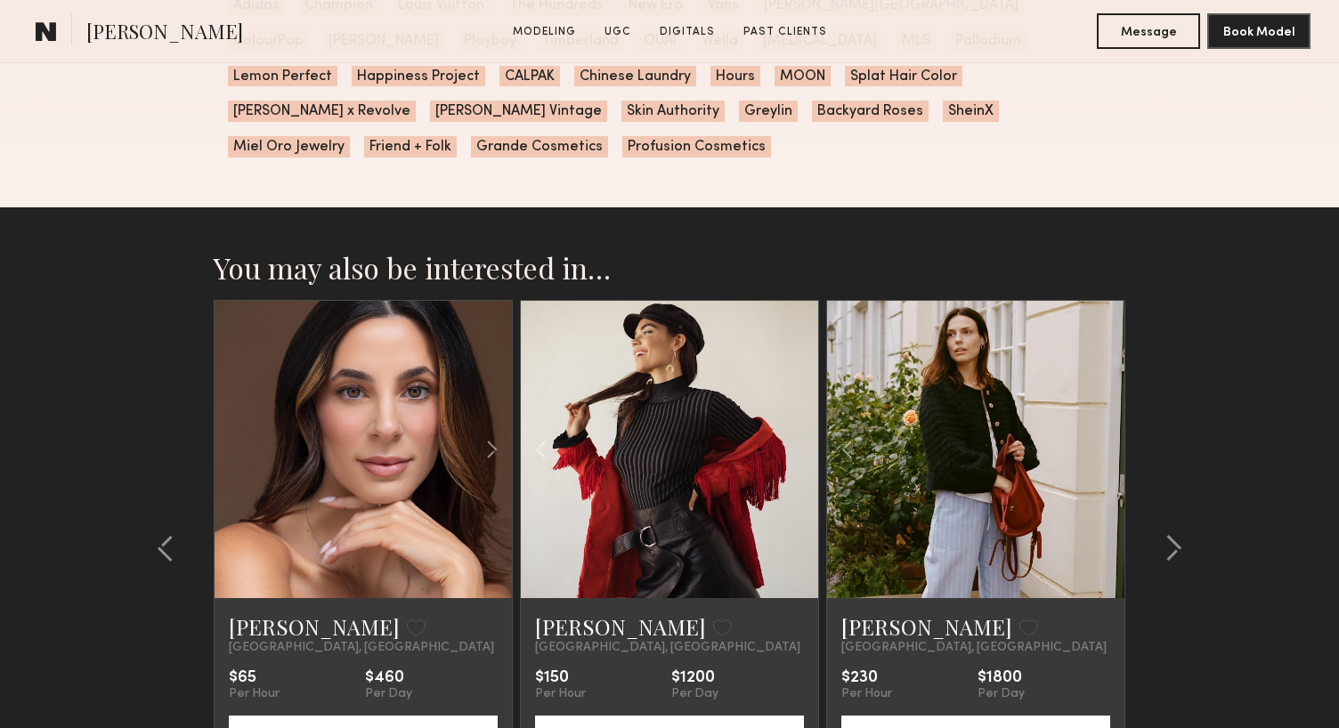
click at [802, 418] on div at bounding box center [669, 449] width 297 height 297
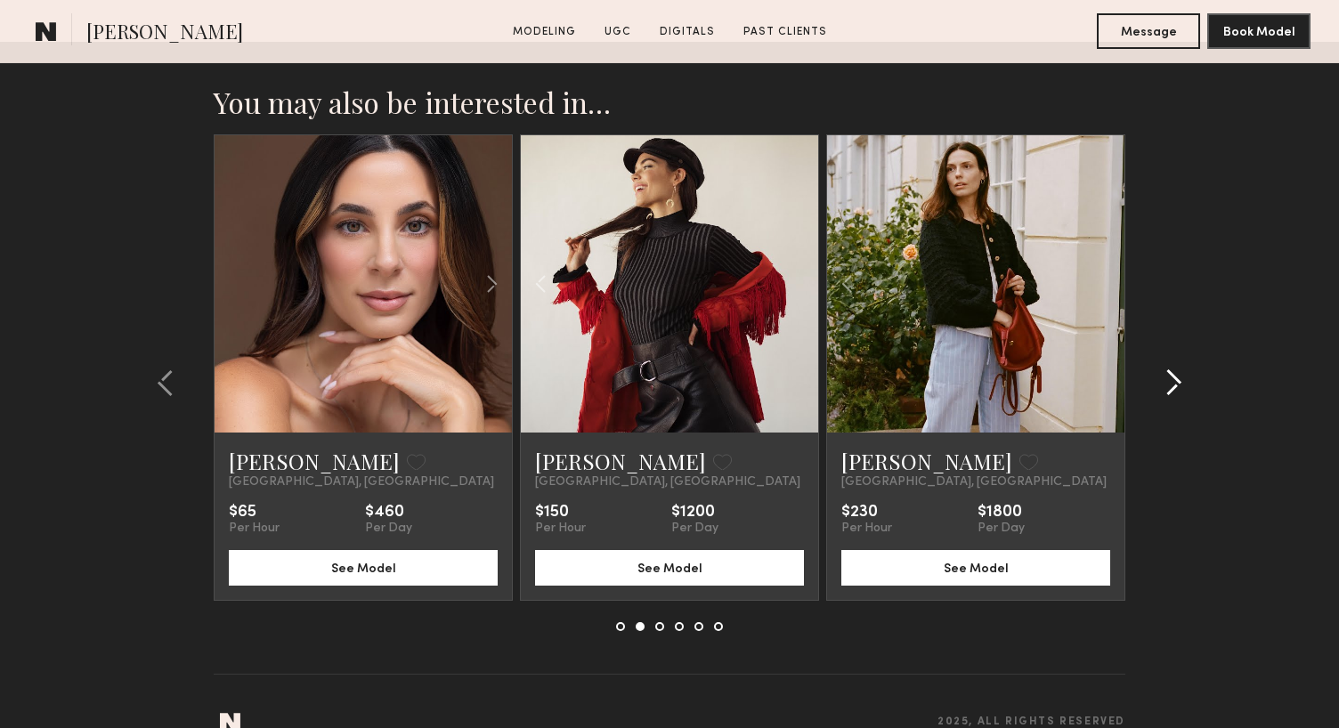
click at [1175, 369] on common-icon at bounding box center [1174, 383] width 18 height 28
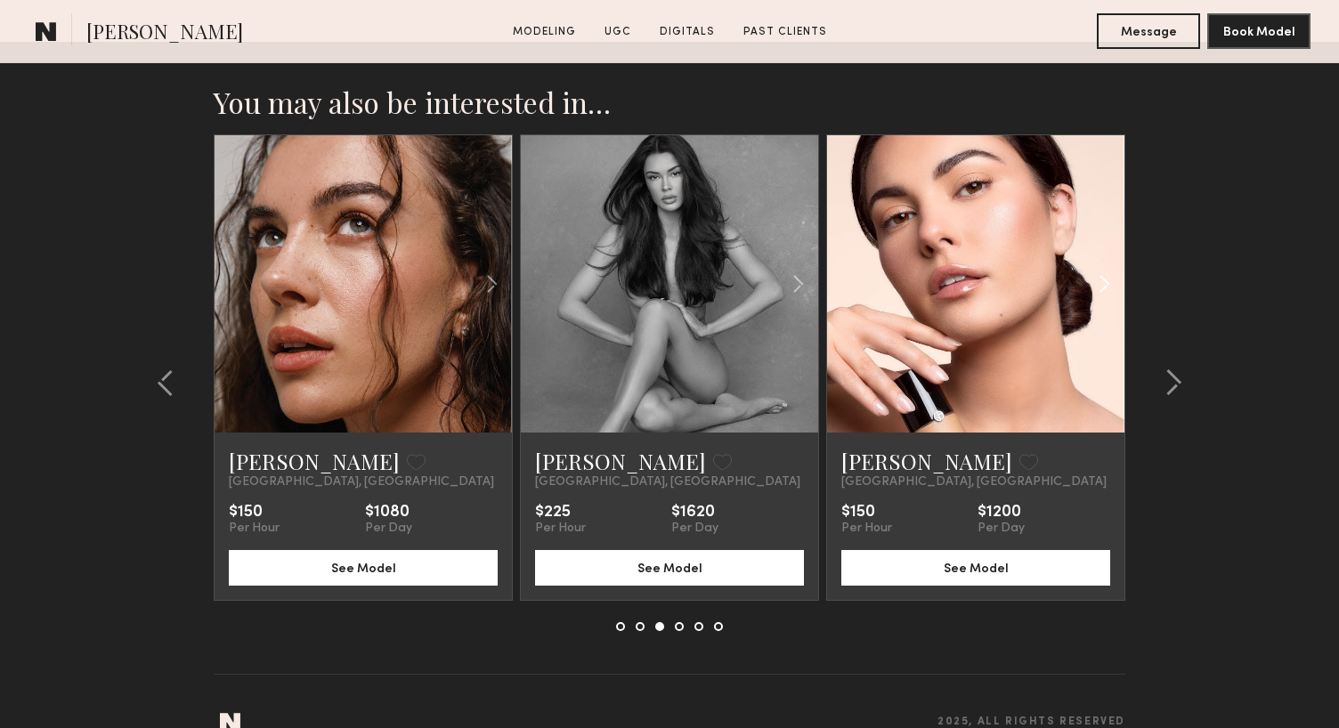
click at [1102, 267] on common-icon at bounding box center [1105, 284] width 26 height 34
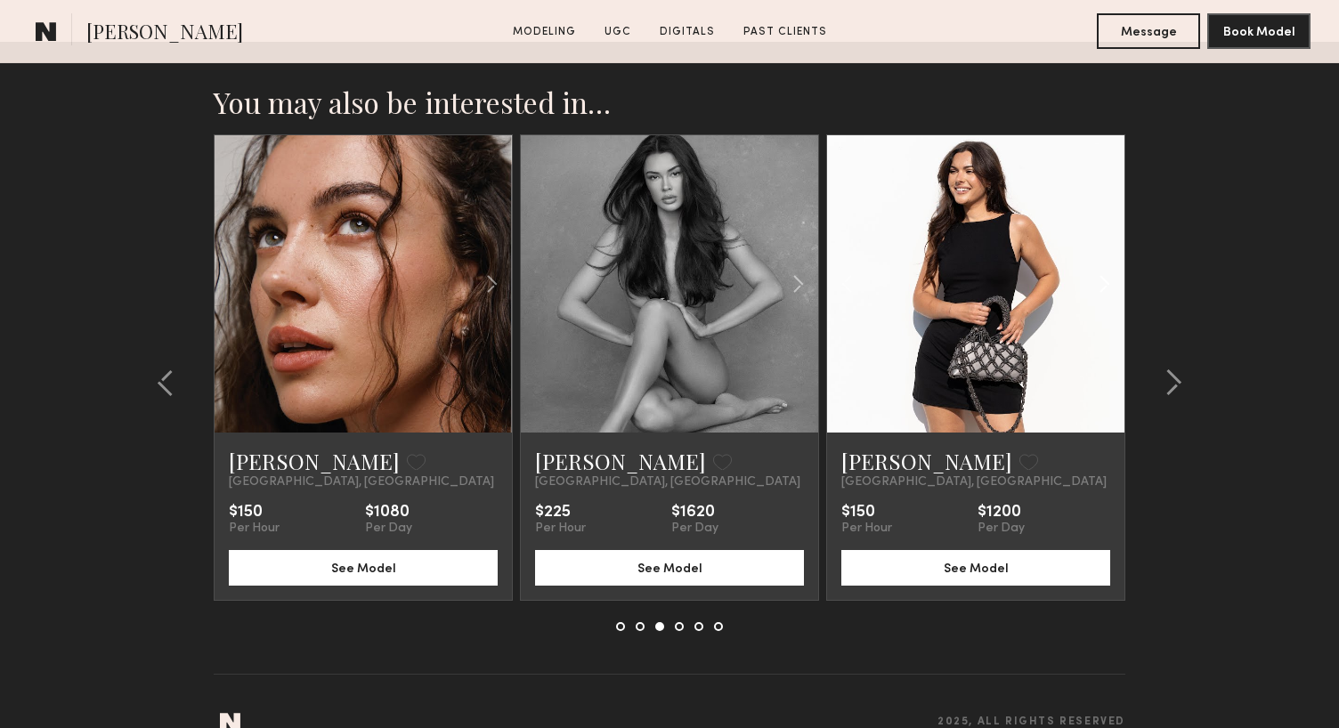
click at [1102, 267] on common-icon at bounding box center [1105, 284] width 26 height 34
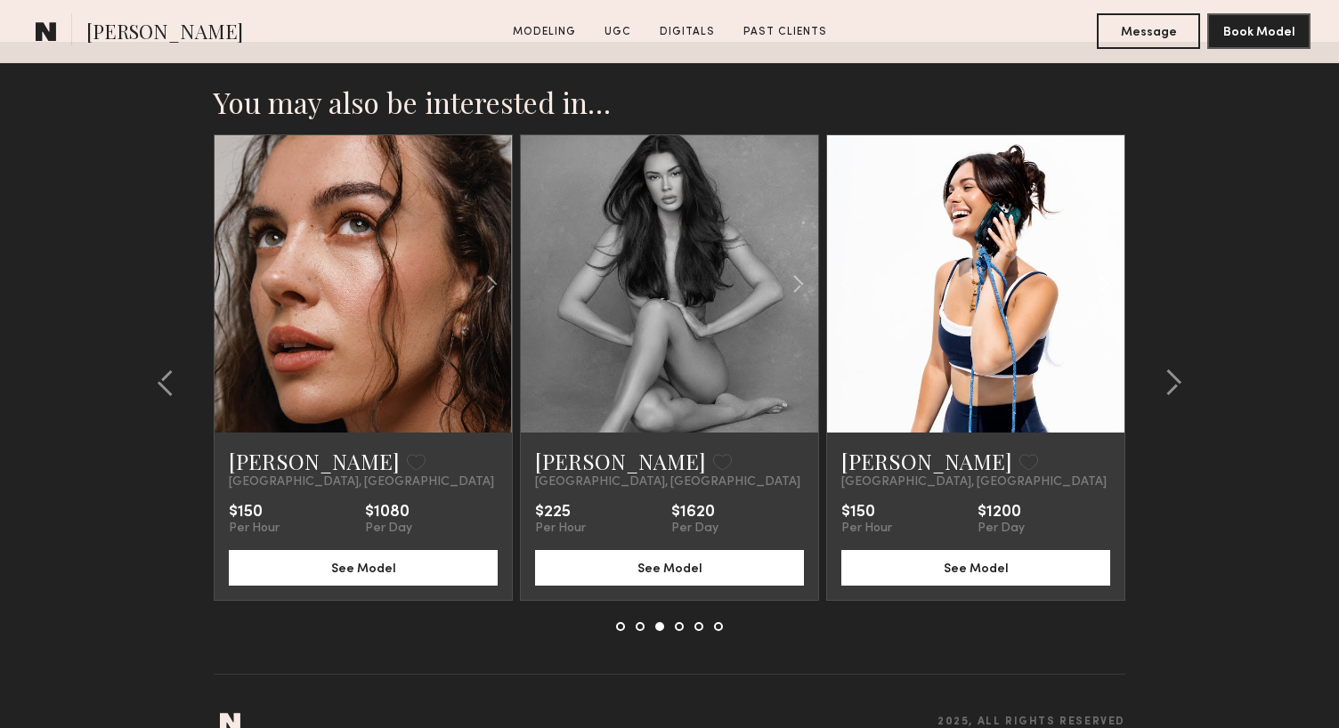
click at [1102, 267] on common-icon at bounding box center [1105, 284] width 26 height 34
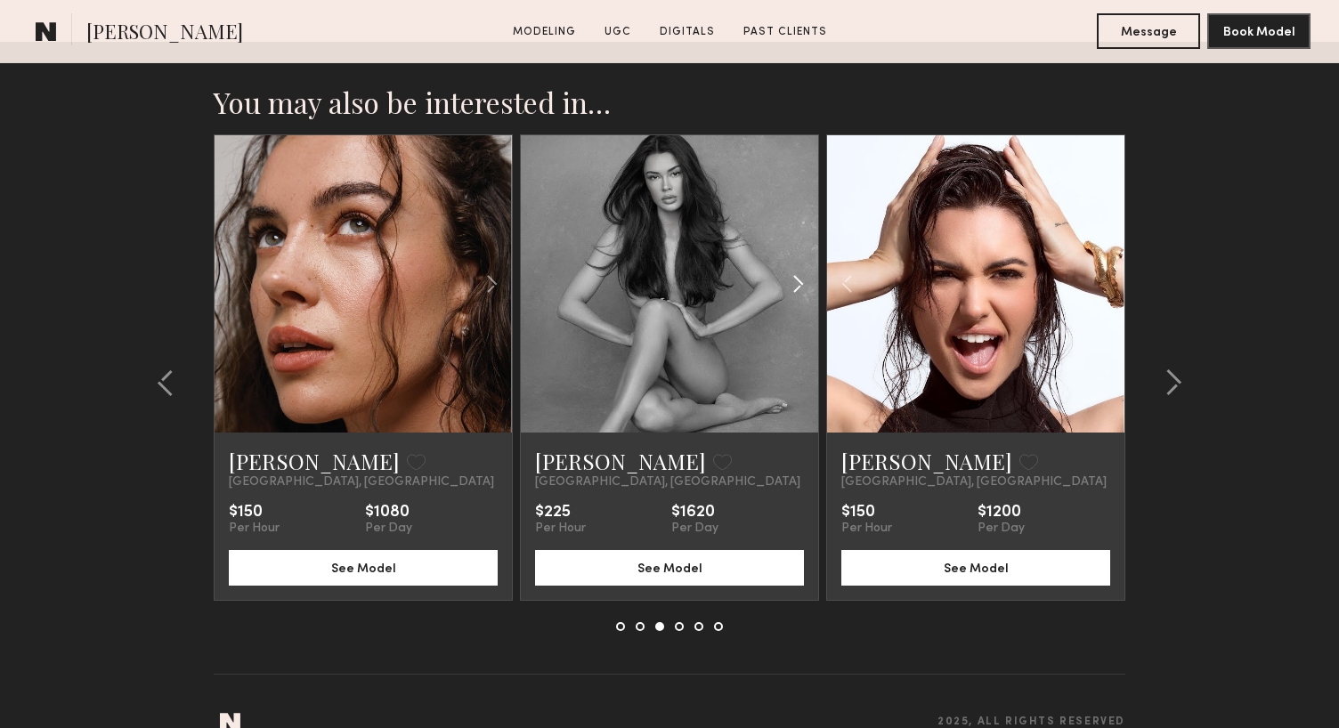
click at [801, 267] on common-icon at bounding box center [798, 284] width 26 height 34
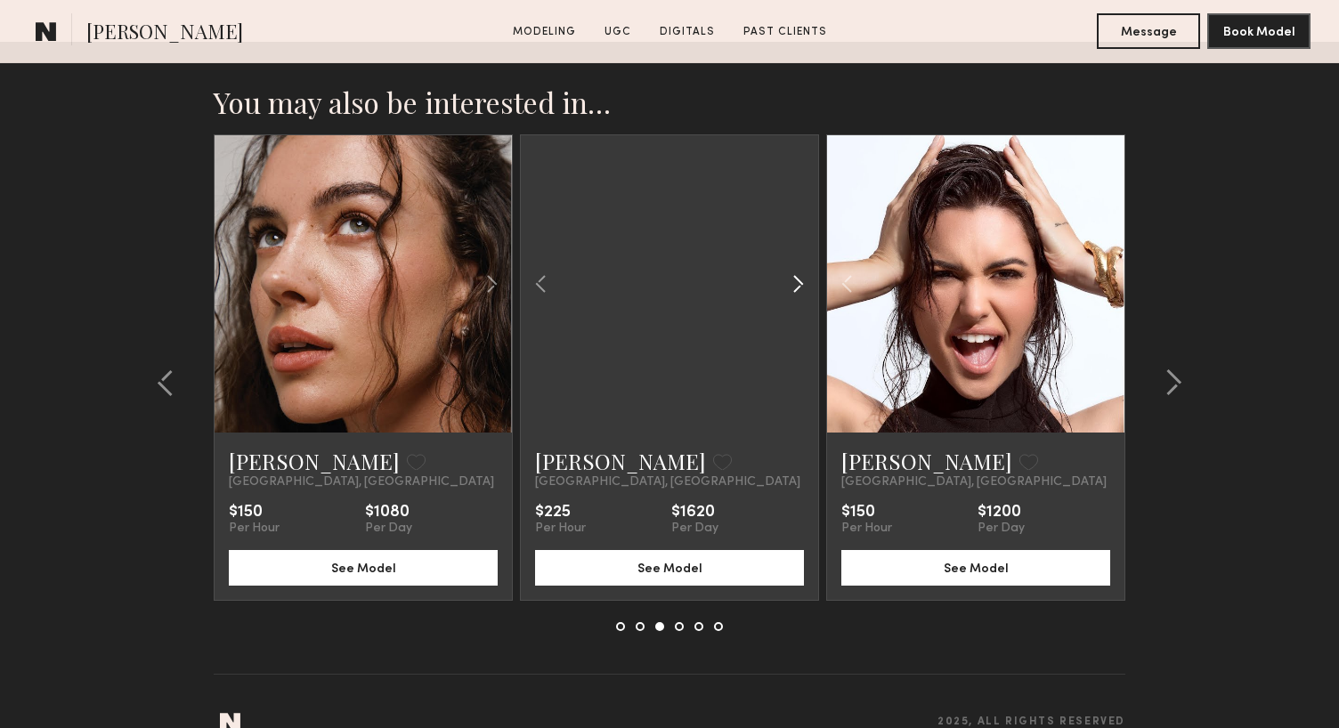
click at [801, 267] on common-icon at bounding box center [798, 284] width 26 height 34
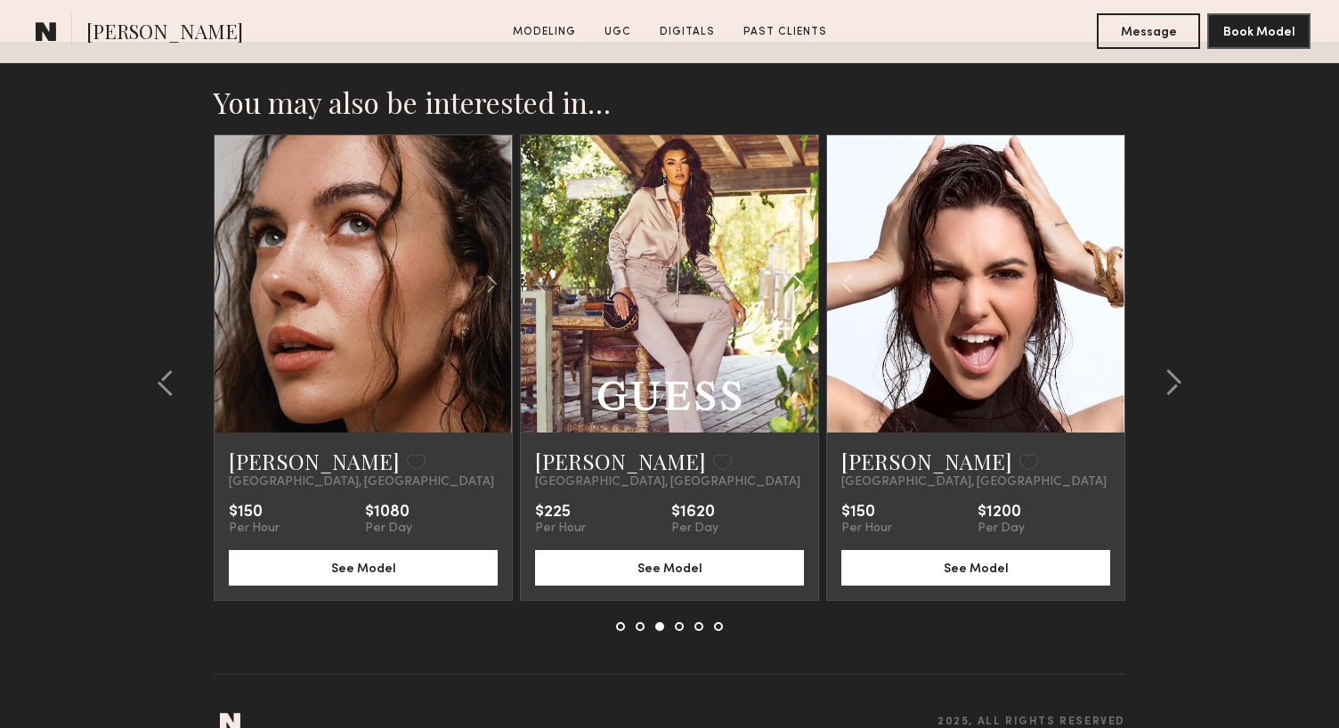
click at [801, 267] on common-icon at bounding box center [798, 284] width 26 height 34
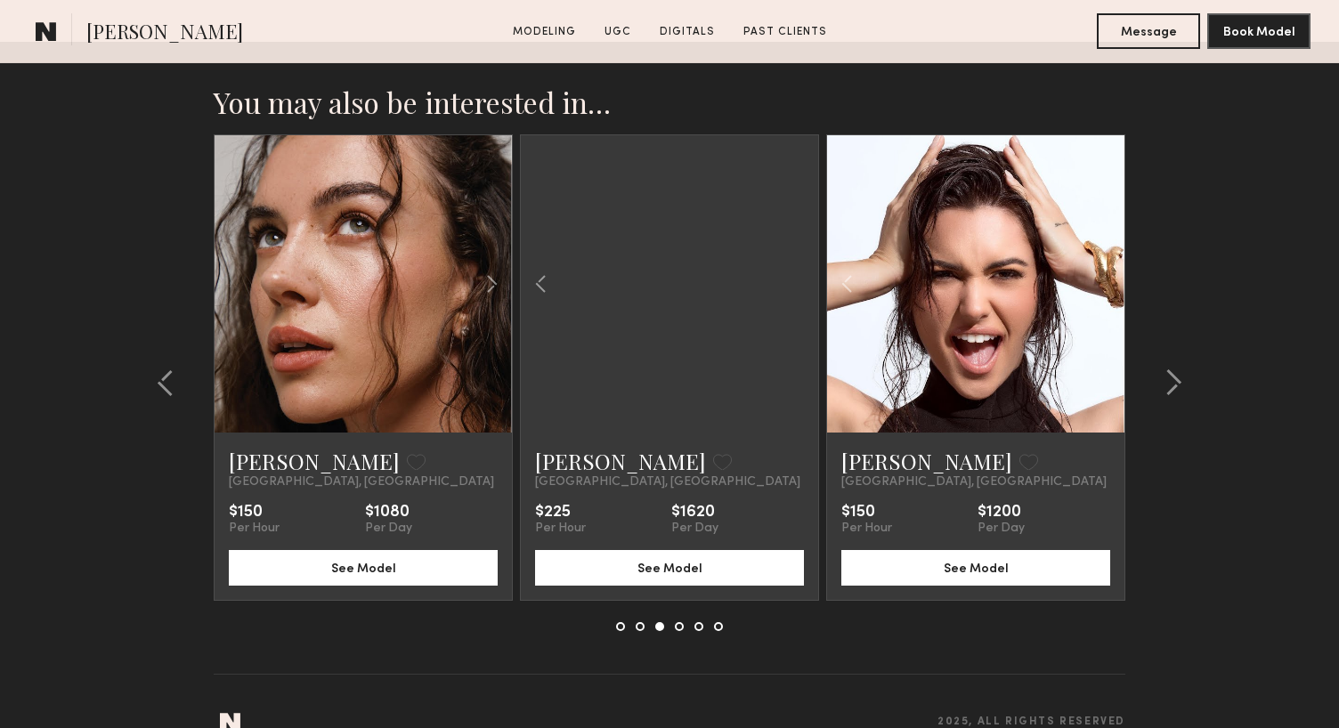
click at [801, 250] on div at bounding box center [669, 283] width 297 height 297
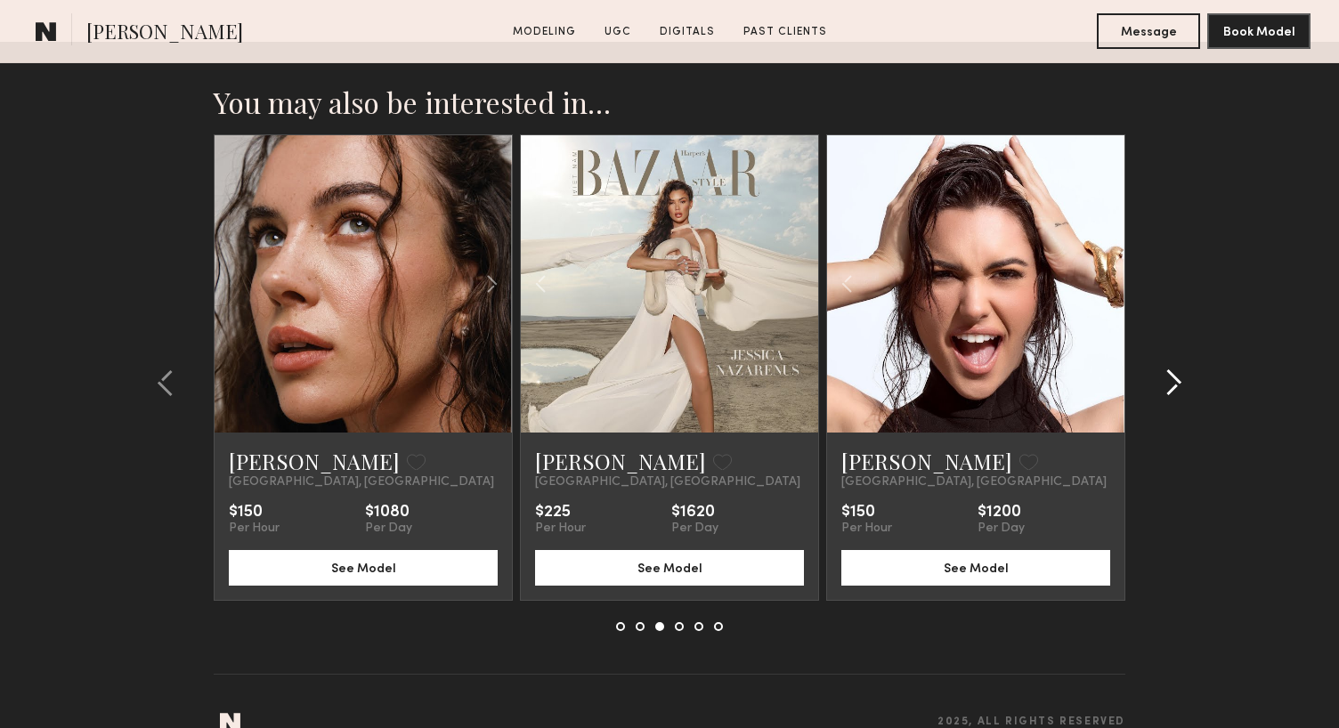
click at [1175, 369] on common-icon at bounding box center [1174, 383] width 18 height 28
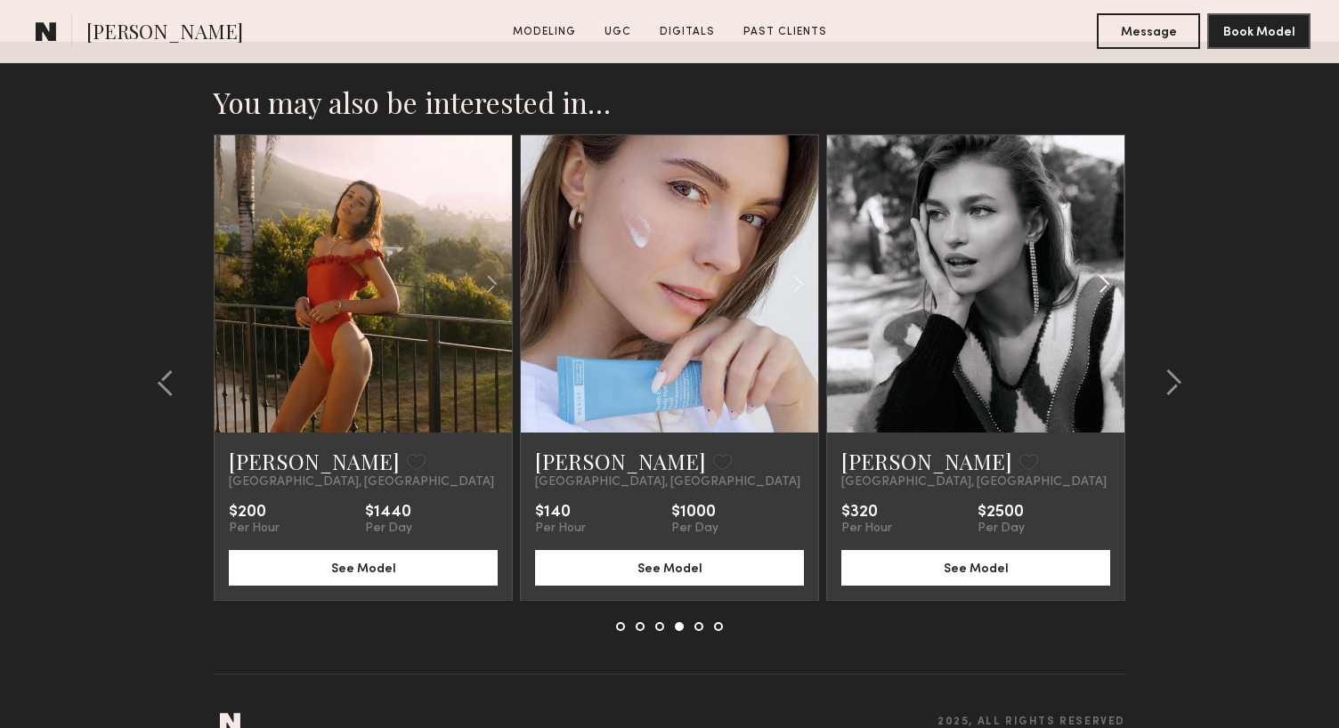
click at [1102, 267] on common-icon at bounding box center [1105, 284] width 26 height 34
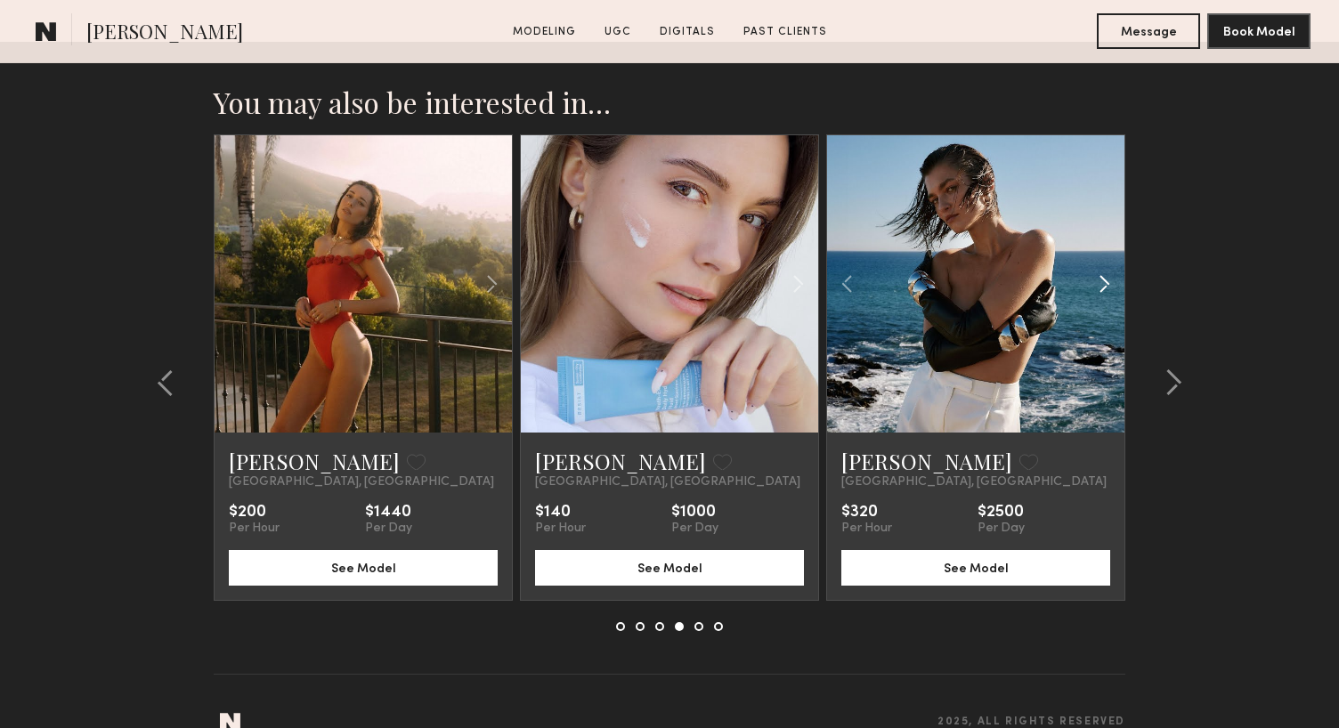
click at [1102, 267] on common-icon at bounding box center [1105, 284] width 26 height 34
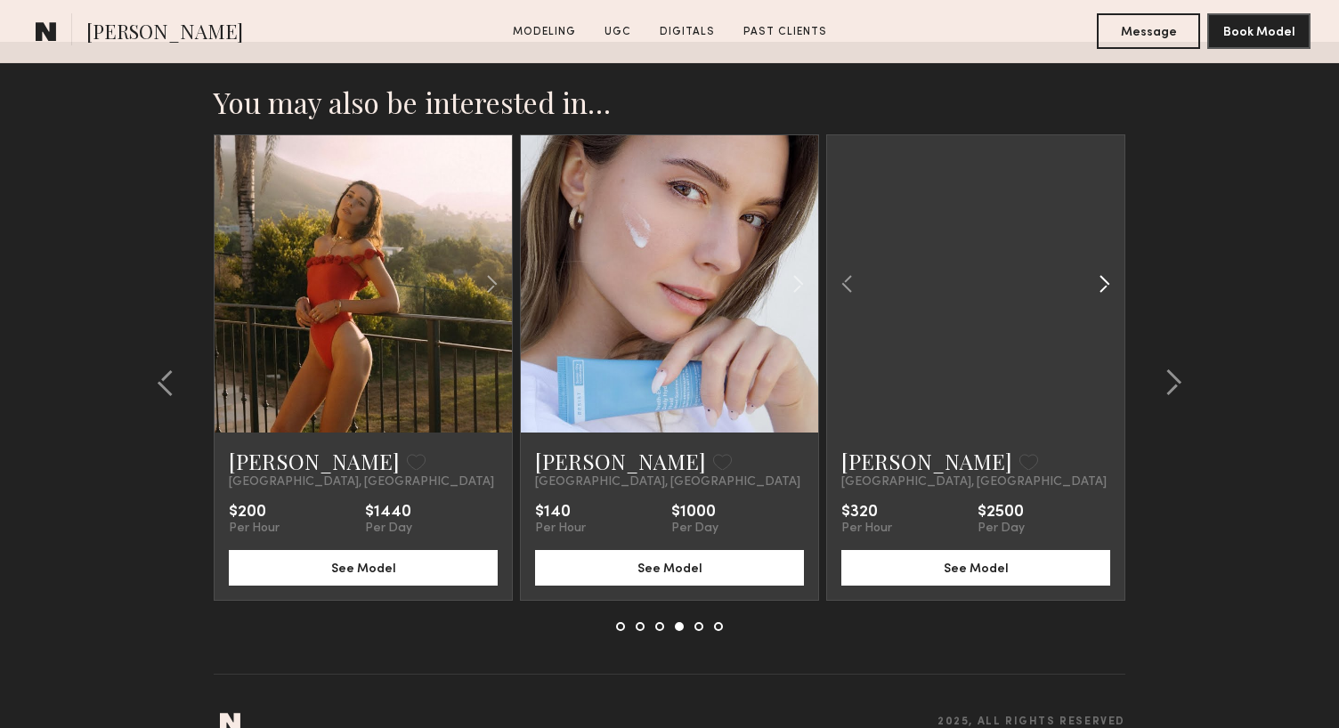
click at [1102, 267] on common-icon at bounding box center [1105, 284] width 26 height 34
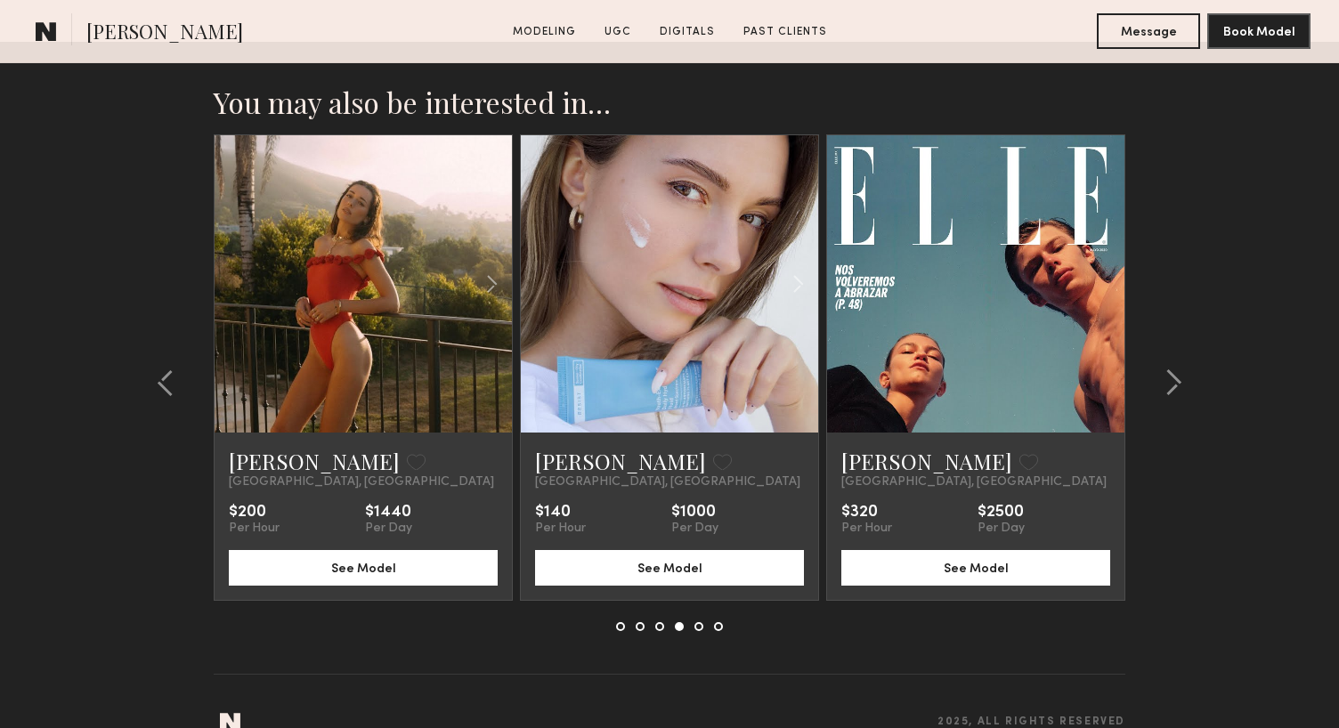
click at [1102, 249] on div at bounding box center [975, 283] width 297 height 297
click at [844, 267] on common-icon at bounding box center [847, 284] width 26 height 34
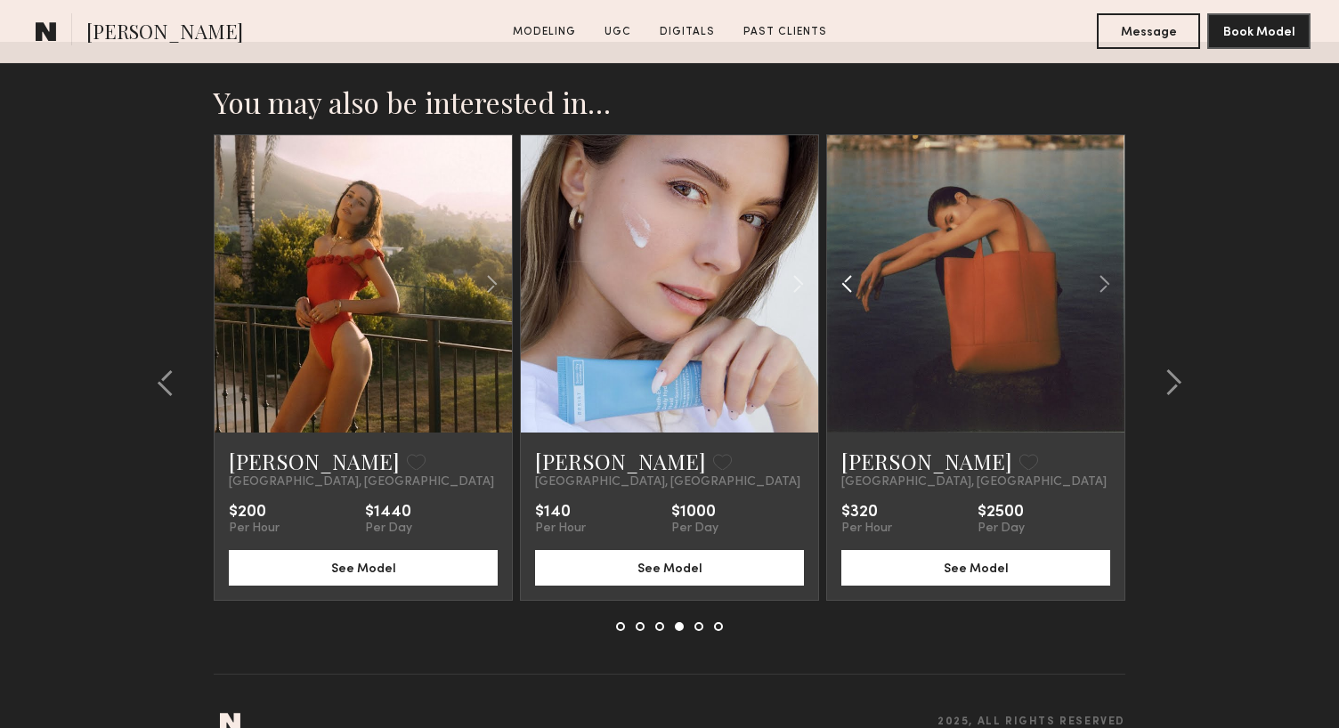
click at [844, 267] on common-icon at bounding box center [847, 284] width 26 height 34
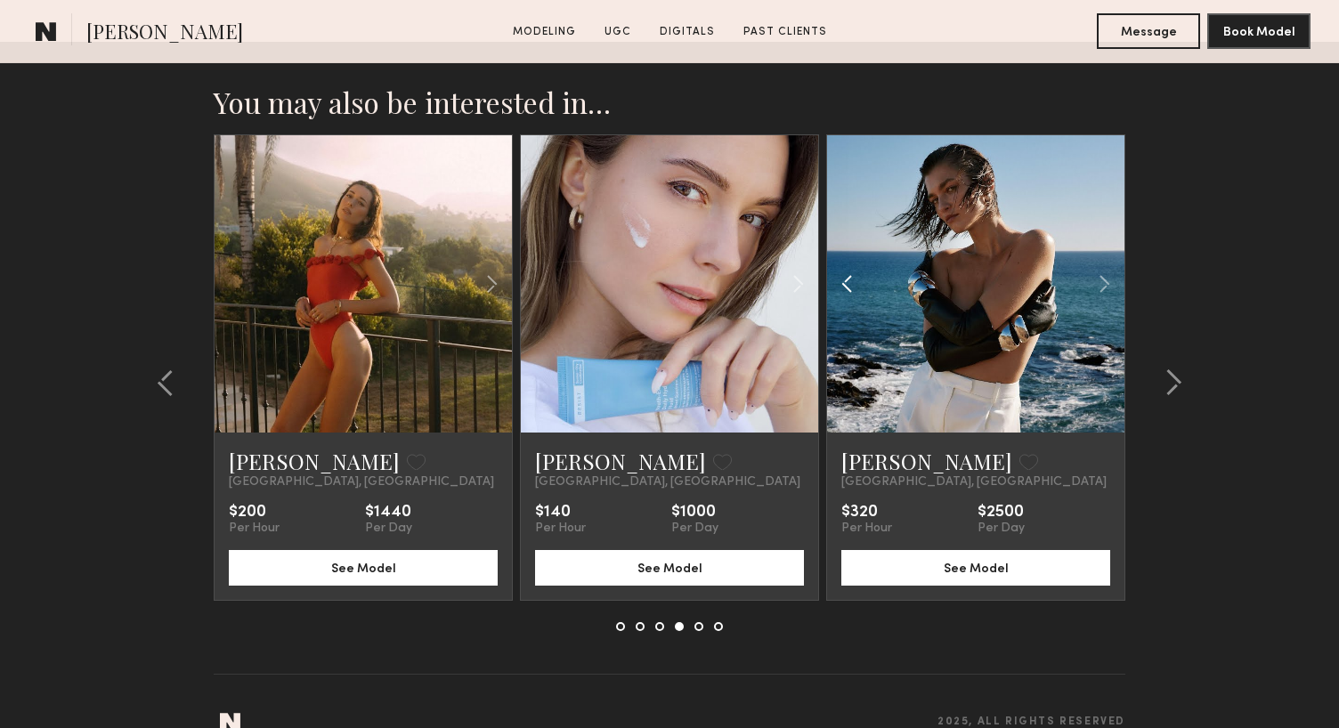
click at [844, 267] on common-icon at bounding box center [847, 284] width 26 height 34
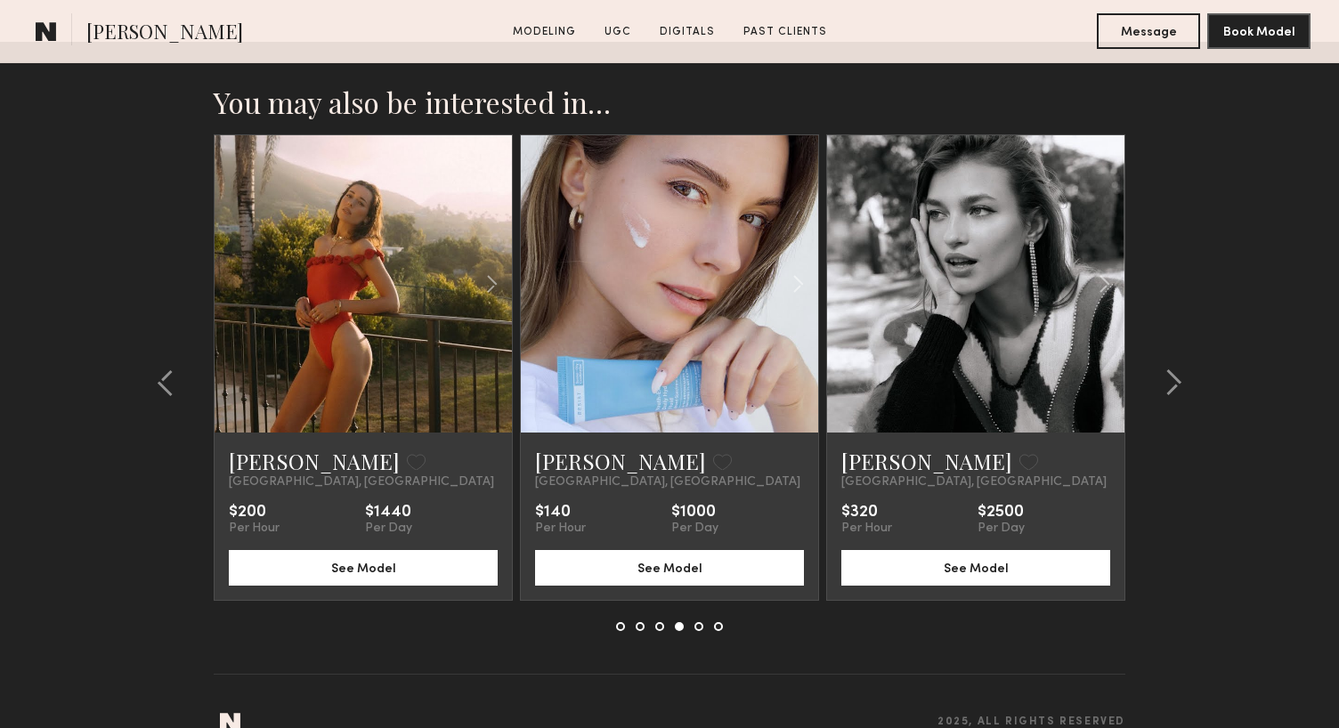
click at [844, 256] on div at bounding box center [975, 283] width 297 height 297
click at [487, 267] on common-icon at bounding box center [492, 284] width 26 height 34
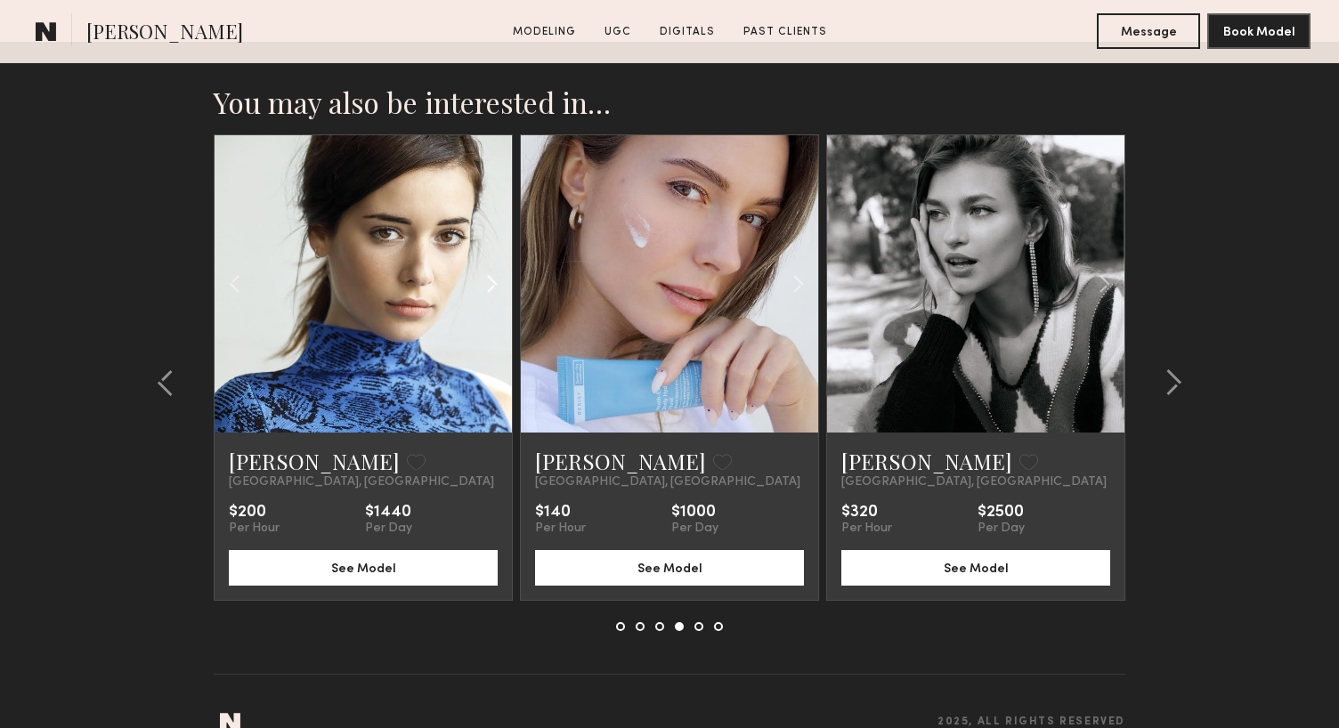
click at [487, 267] on common-icon at bounding box center [492, 284] width 26 height 34
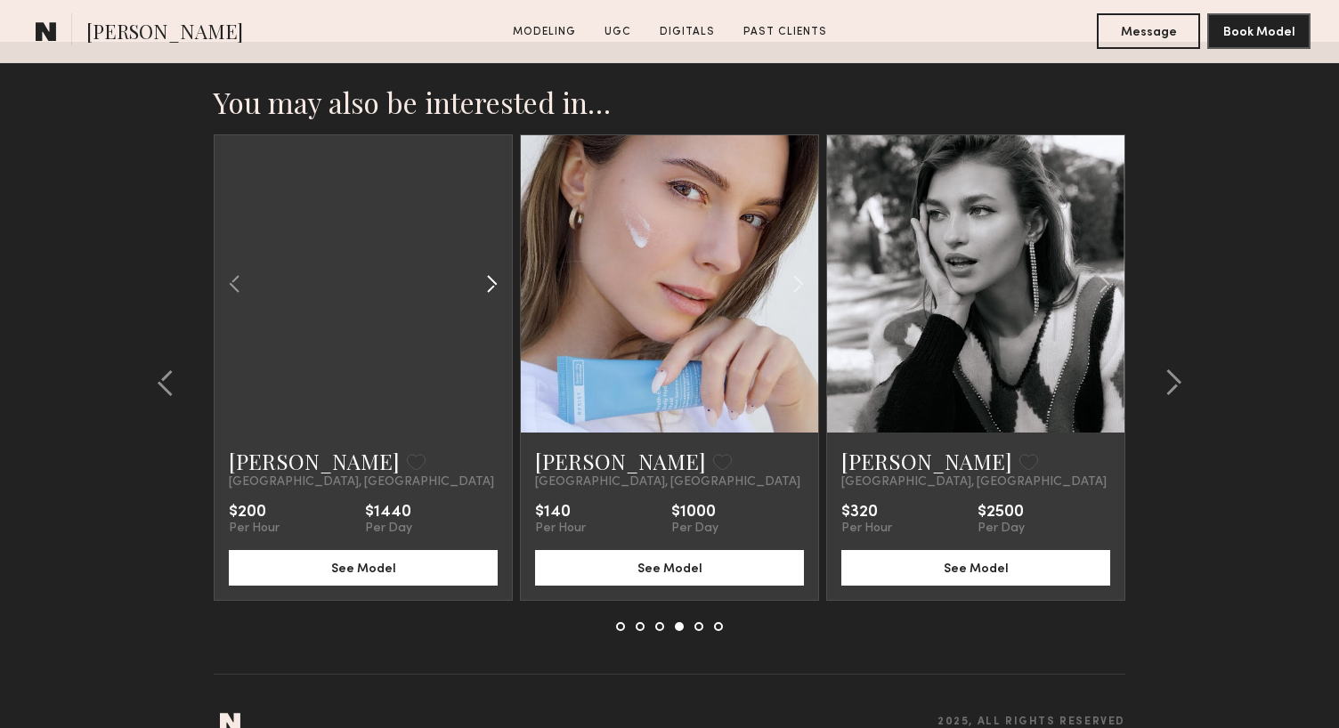
click at [487, 267] on common-icon at bounding box center [492, 284] width 26 height 34
click at [487, 257] on div at bounding box center [363, 283] width 297 height 297
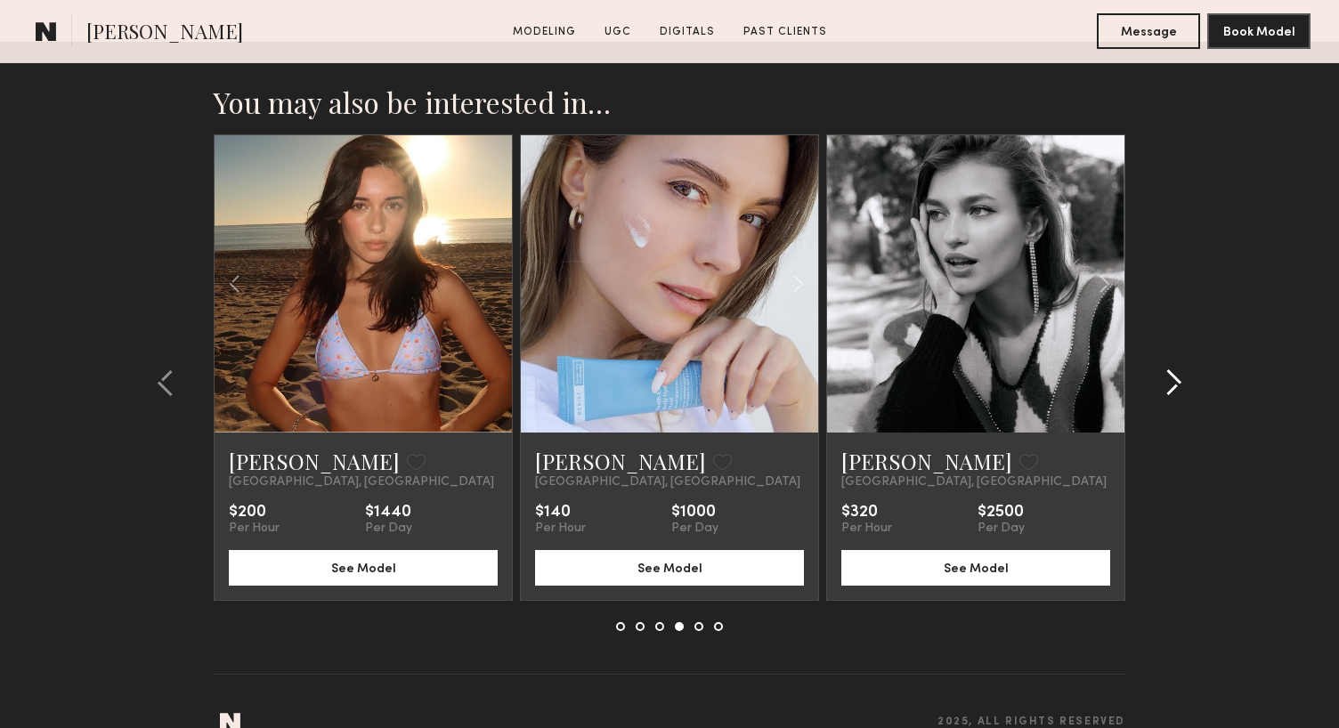
click at [1175, 369] on common-icon at bounding box center [1174, 383] width 18 height 28
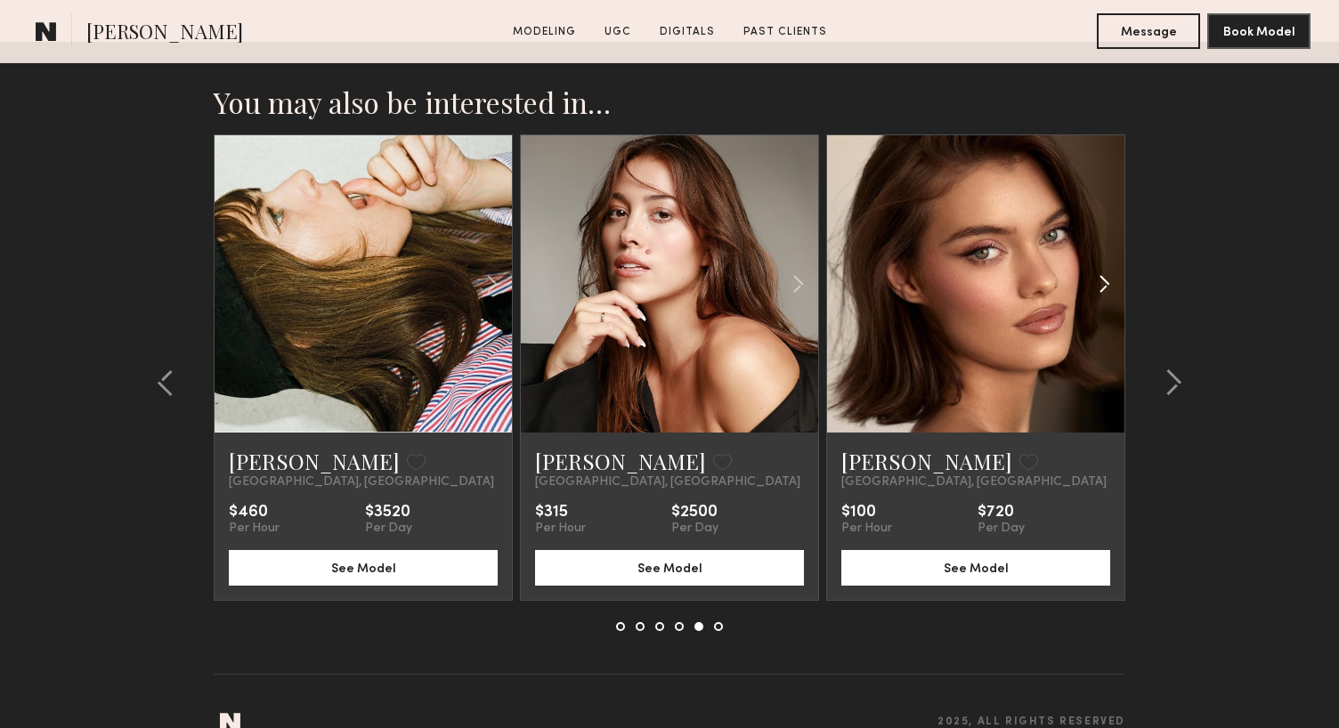
click at [1106, 267] on common-icon at bounding box center [1105, 284] width 26 height 34
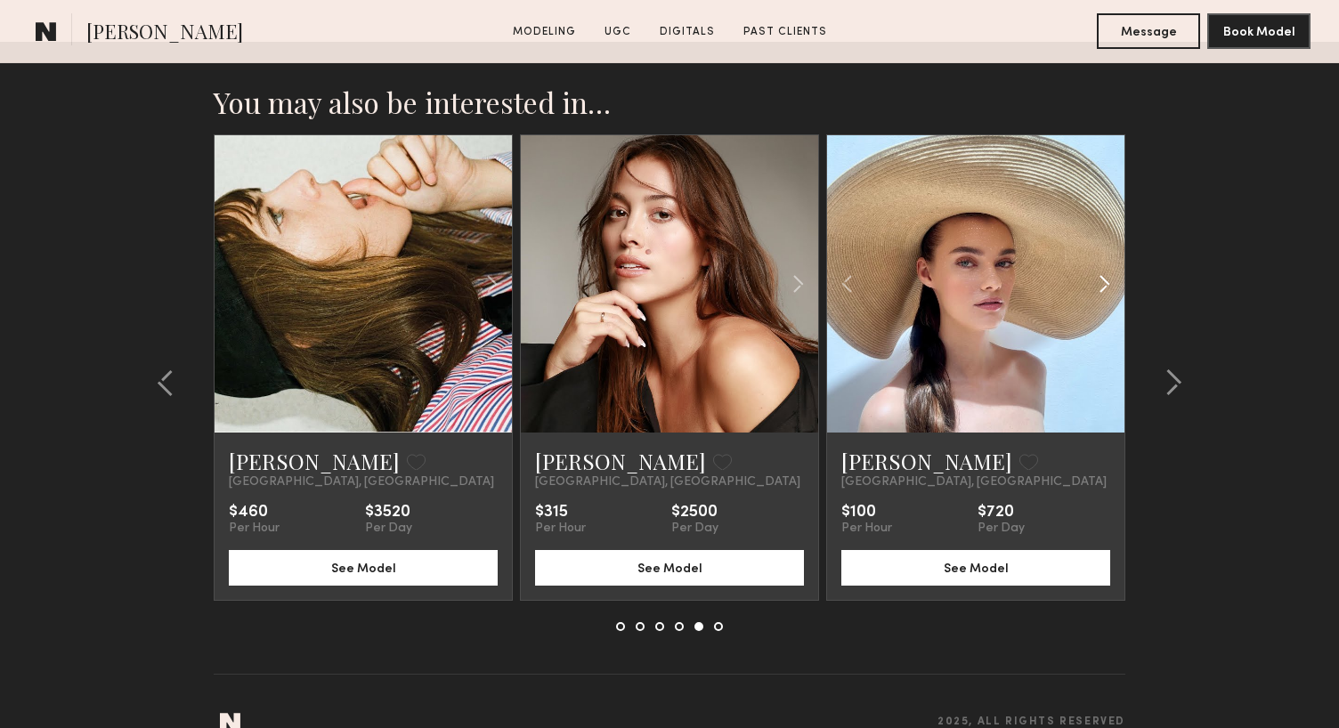
click at [1106, 267] on common-icon at bounding box center [1105, 284] width 26 height 34
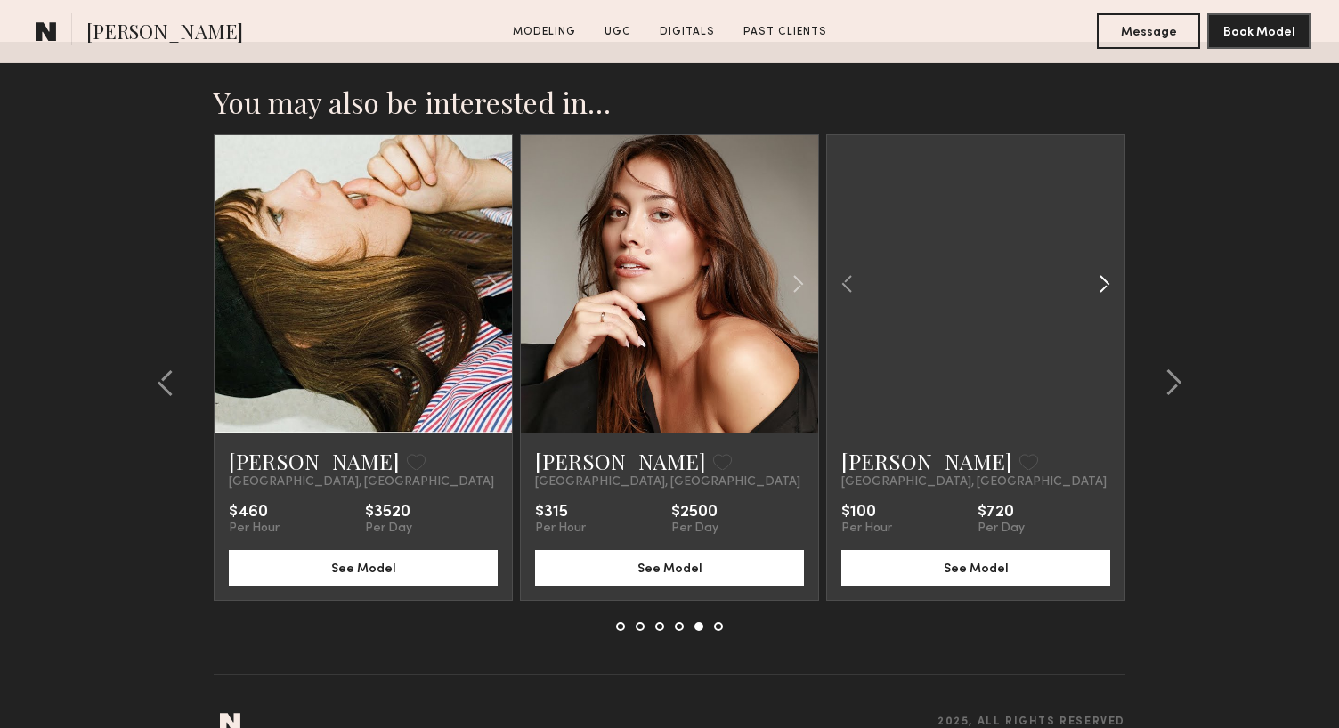
click at [1106, 267] on common-icon at bounding box center [1105, 284] width 26 height 34
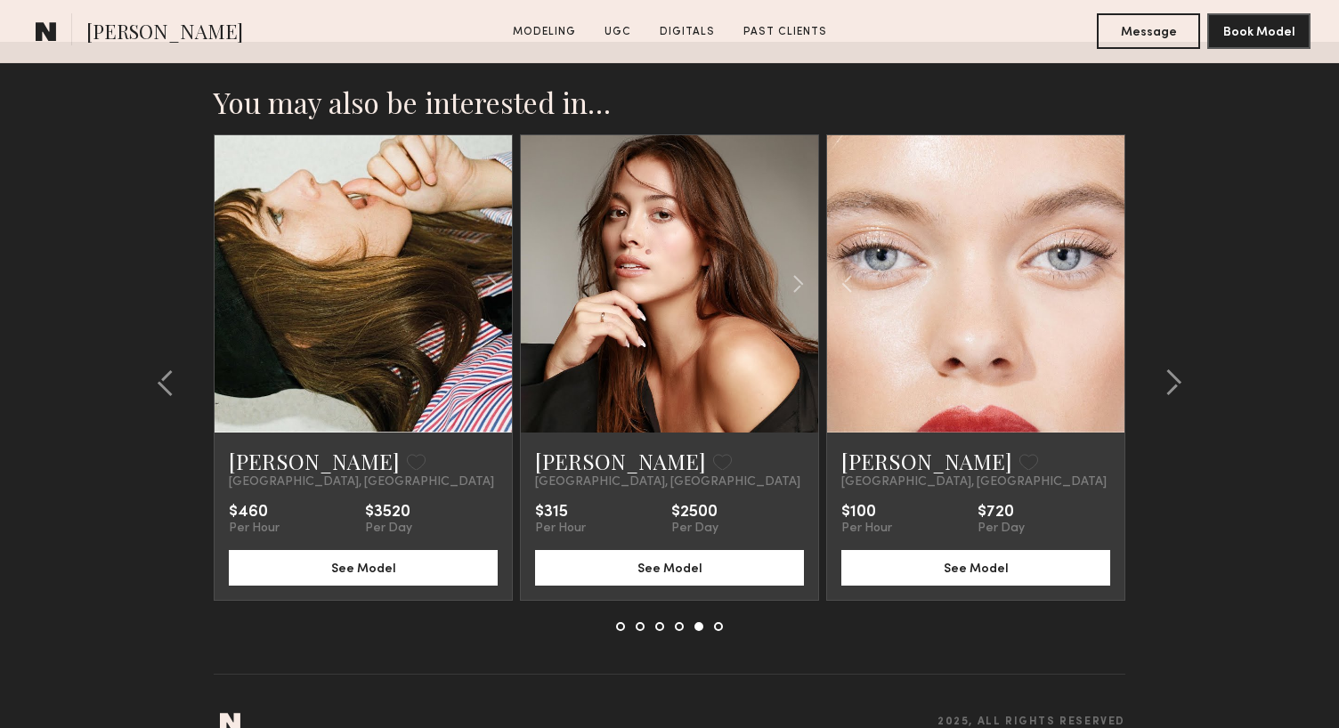
click at [1106, 252] on div at bounding box center [975, 283] width 297 height 297
click at [494, 267] on common-icon at bounding box center [492, 284] width 26 height 34
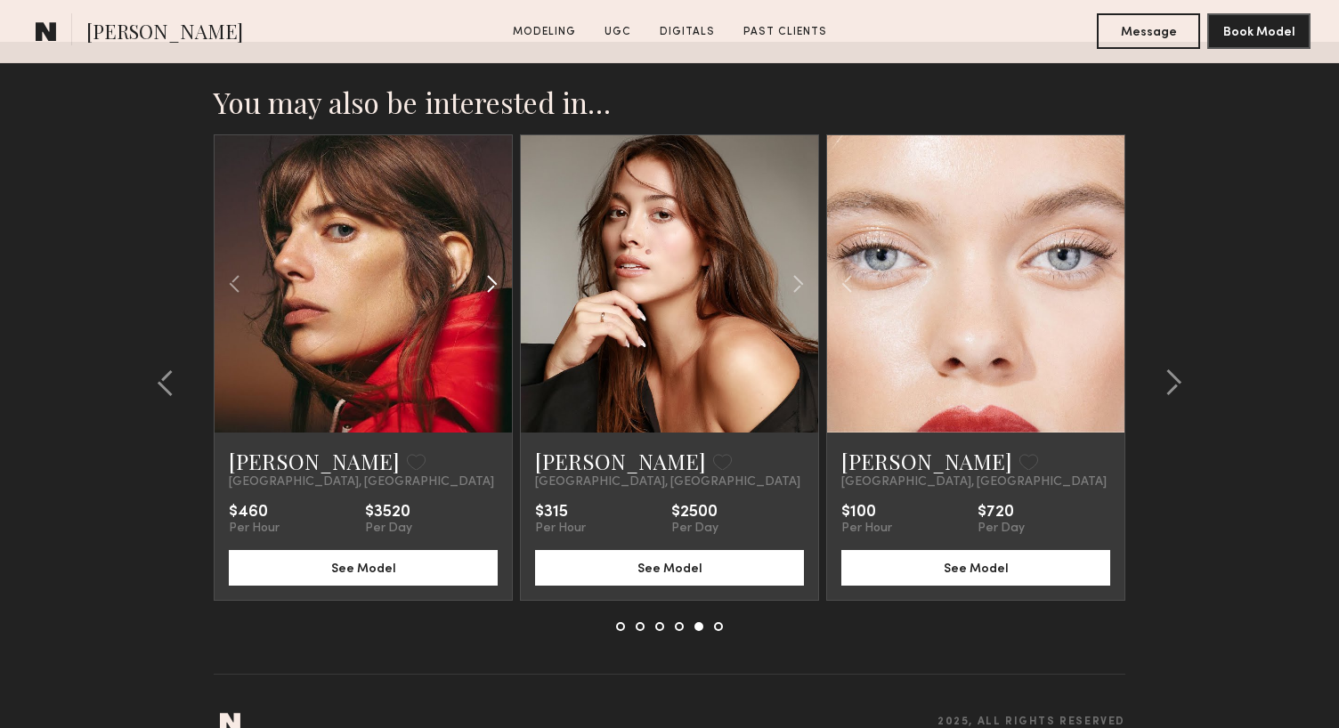
click at [494, 267] on common-icon at bounding box center [492, 284] width 26 height 34
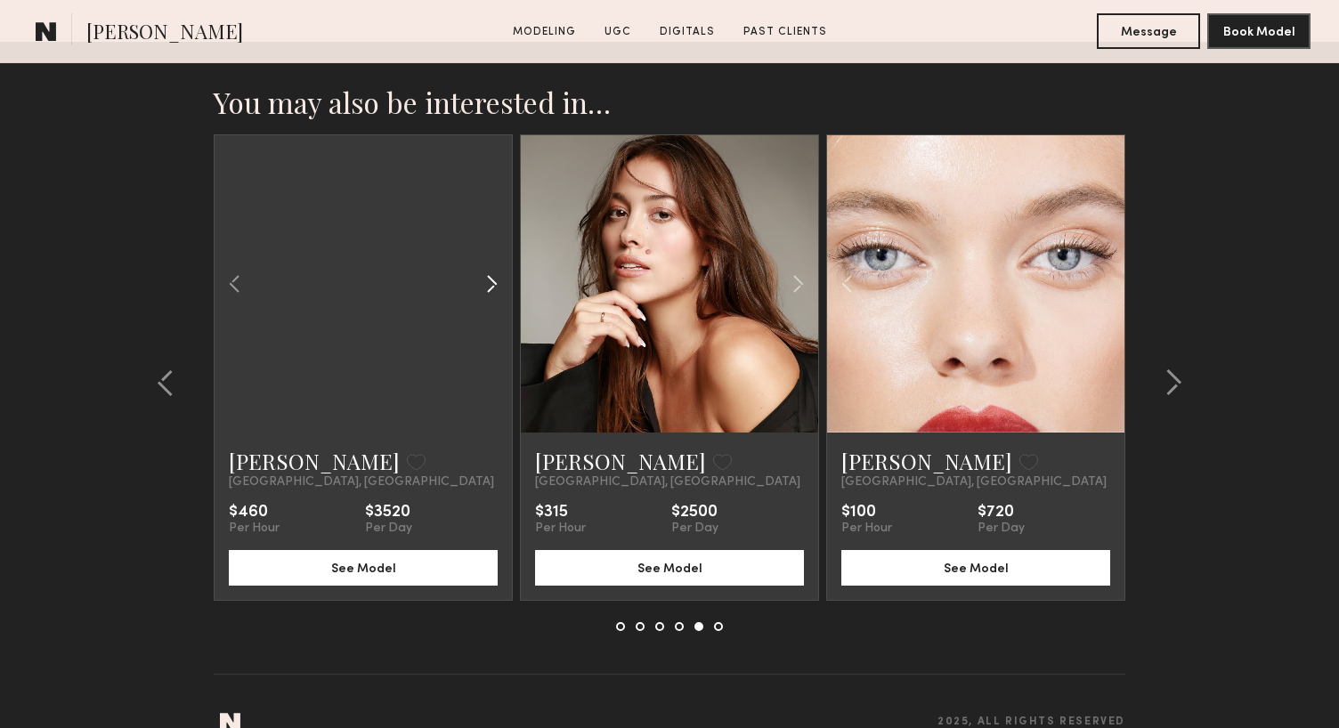
click at [494, 267] on common-icon at bounding box center [492, 284] width 26 height 34
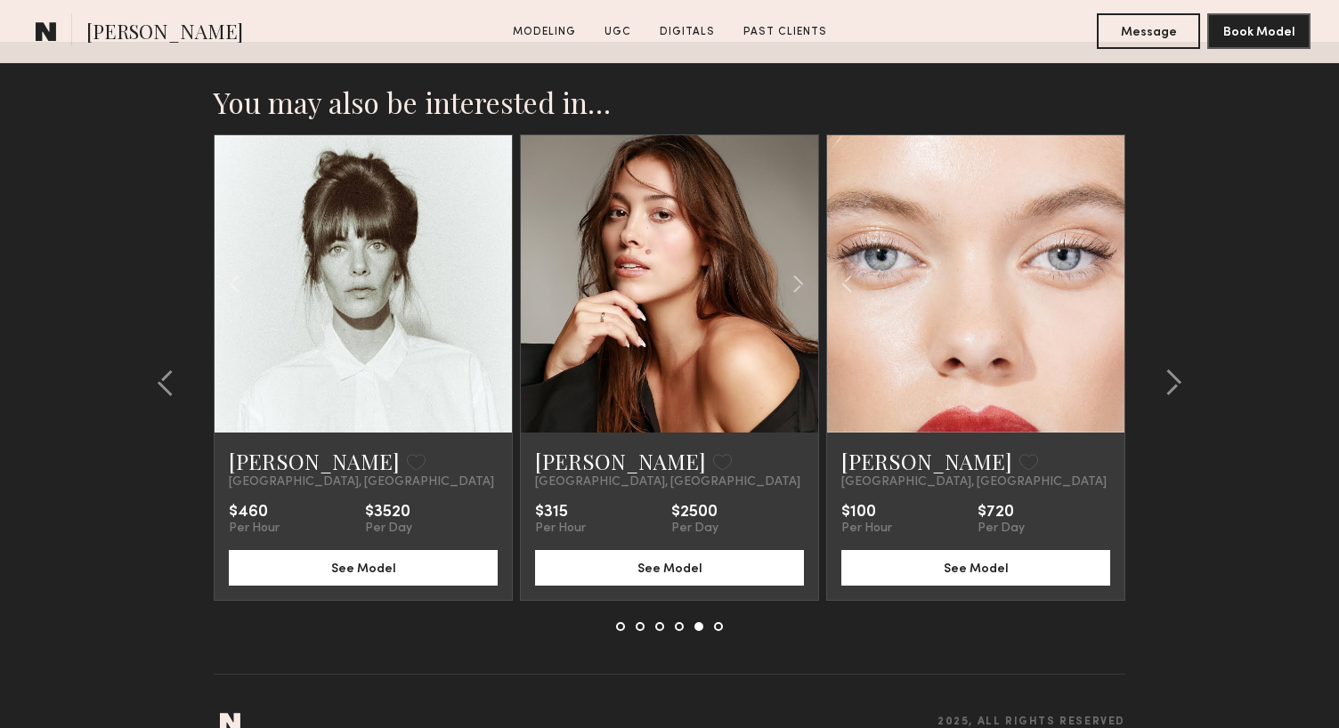
click at [494, 252] on div at bounding box center [363, 283] width 297 height 297
click at [1172, 369] on common-icon at bounding box center [1174, 383] width 18 height 28
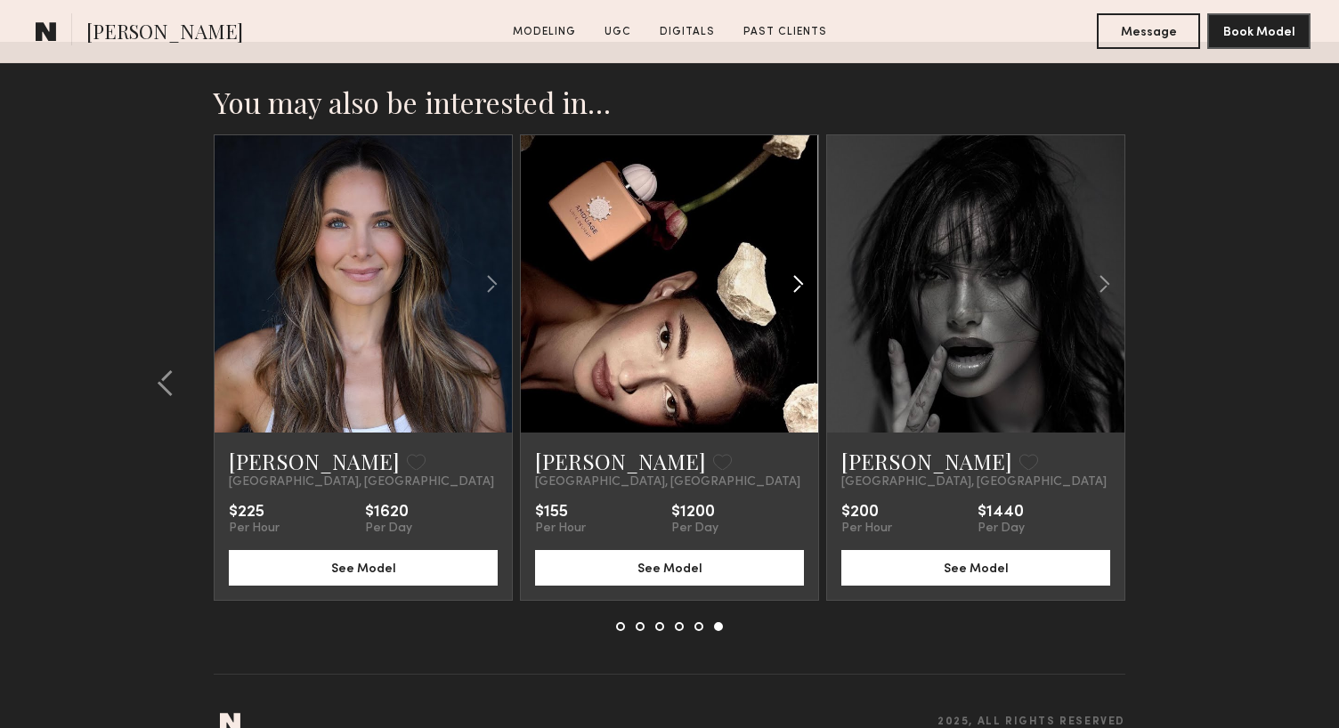
click at [796, 267] on common-icon at bounding box center [798, 284] width 26 height 34
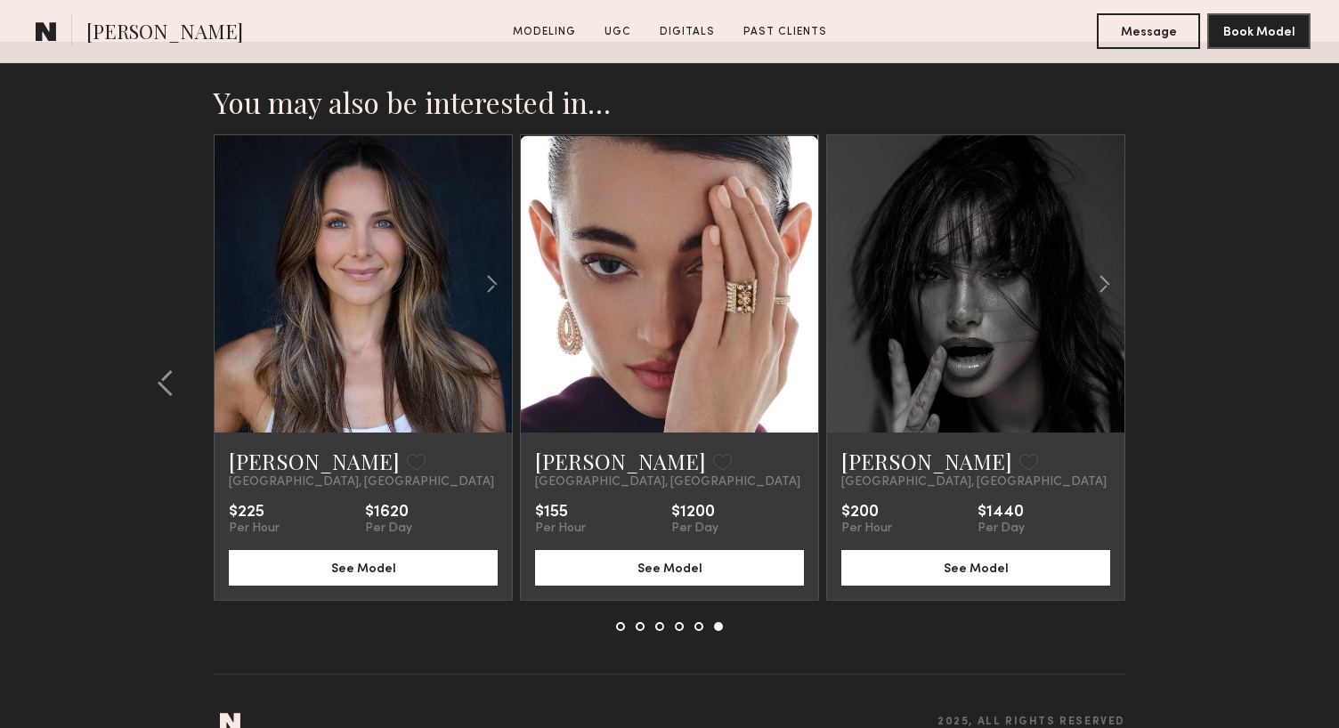
click at [796, 267] on common-icon at bounding box center [798, 284] width 26 height 34
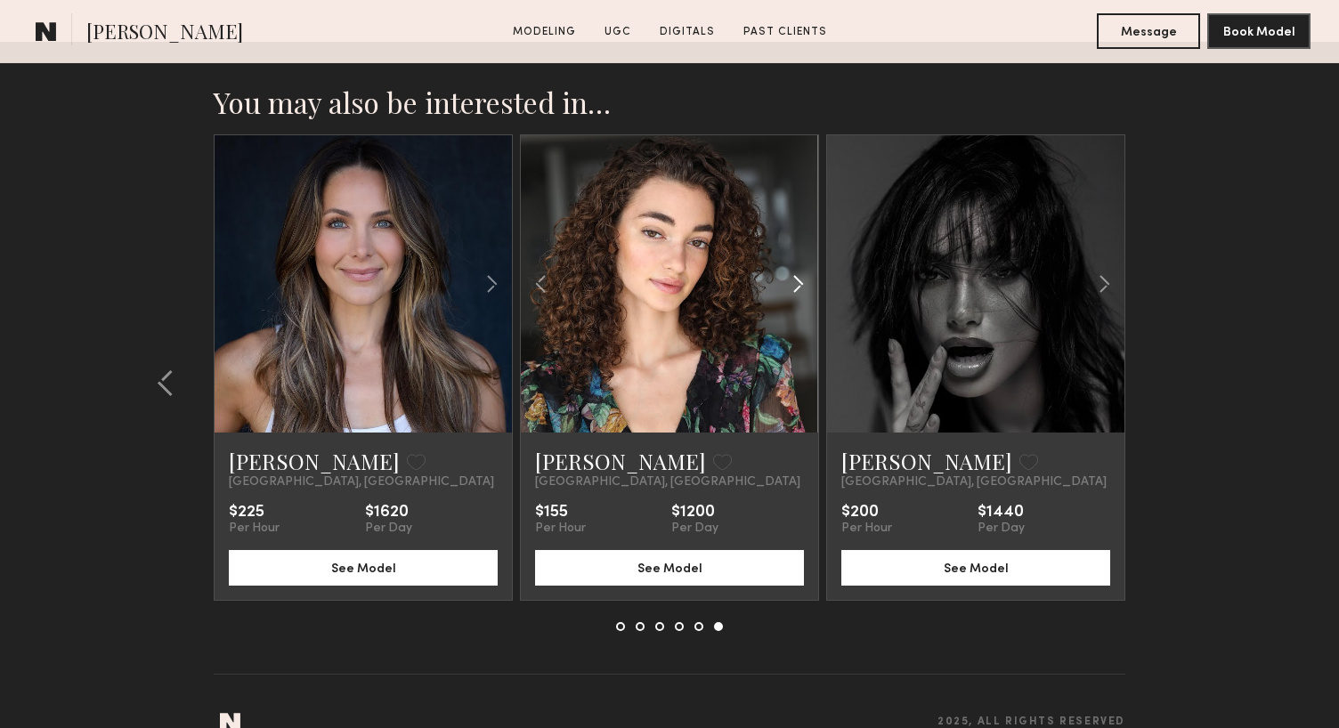
click at [796, 267] on common-icon at bounding box center [798, 284] width 26 height 34
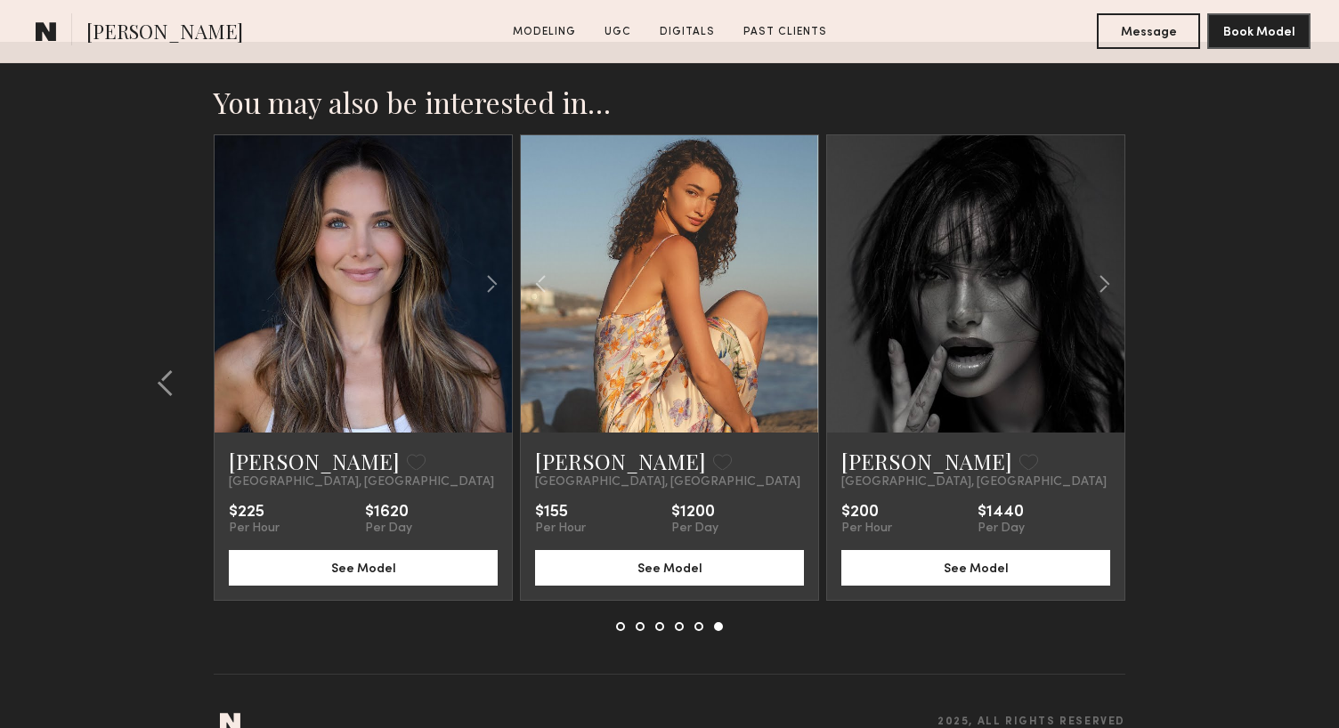
click at [796, 256] on div at bounding box center [669, 283] width 297 height 297
click at [1109, 267] on common-icon at bounding box center [1105, 284] width 26 height 34
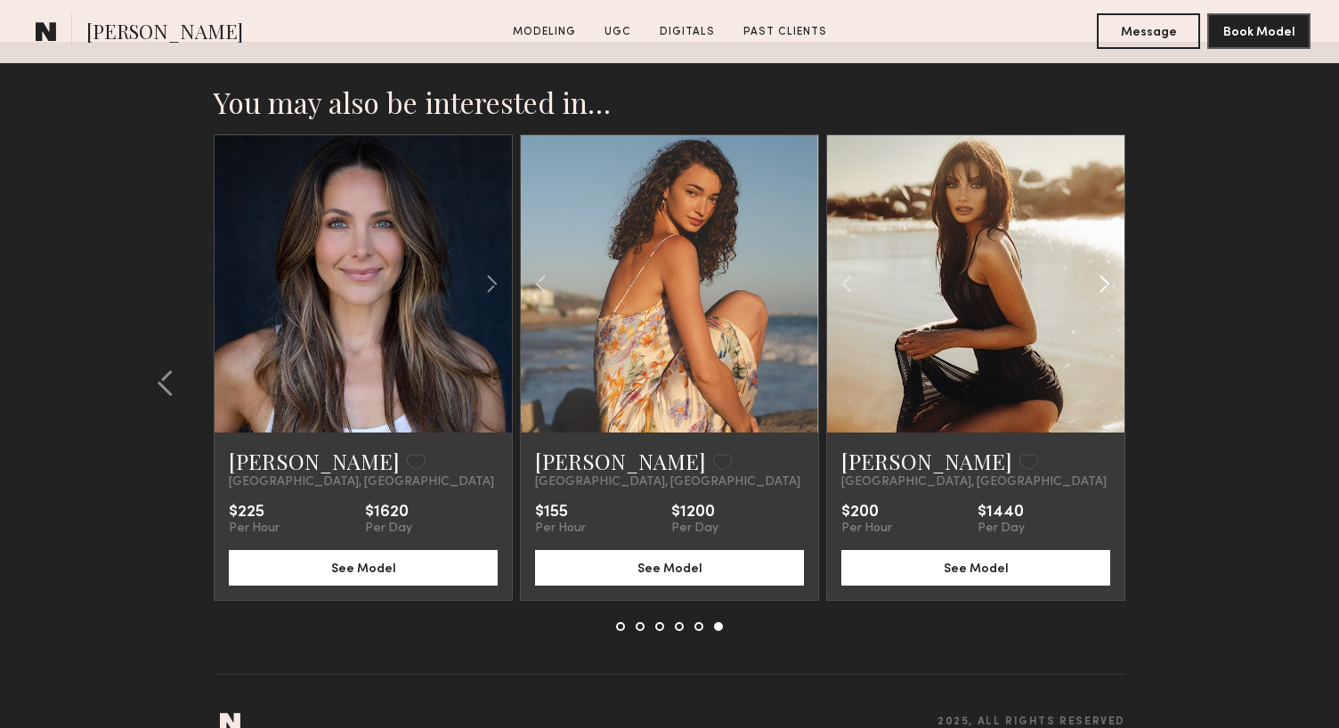
click at [1109, 267] on common-icon at bounding box center [1105, 284] width 26 height 34
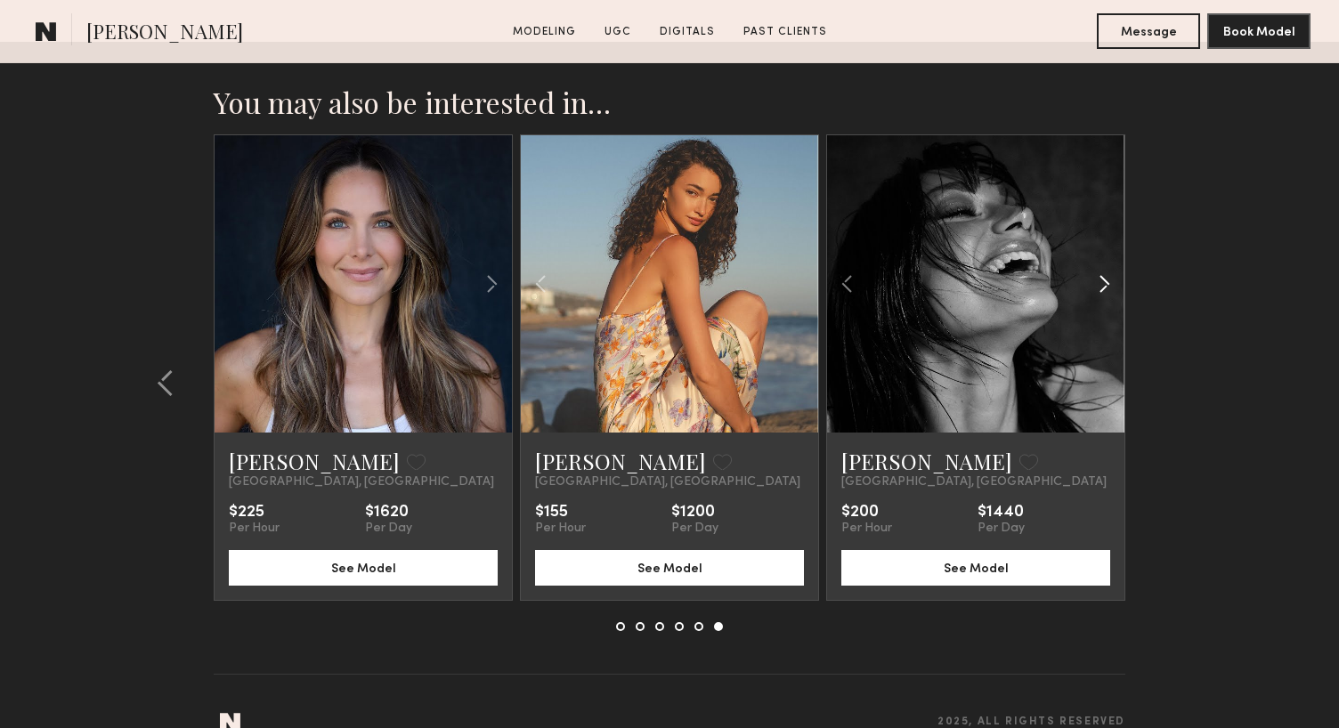
click at [1109, 267] on common-icon at bounding box center [1105, 284] width 26 height 34
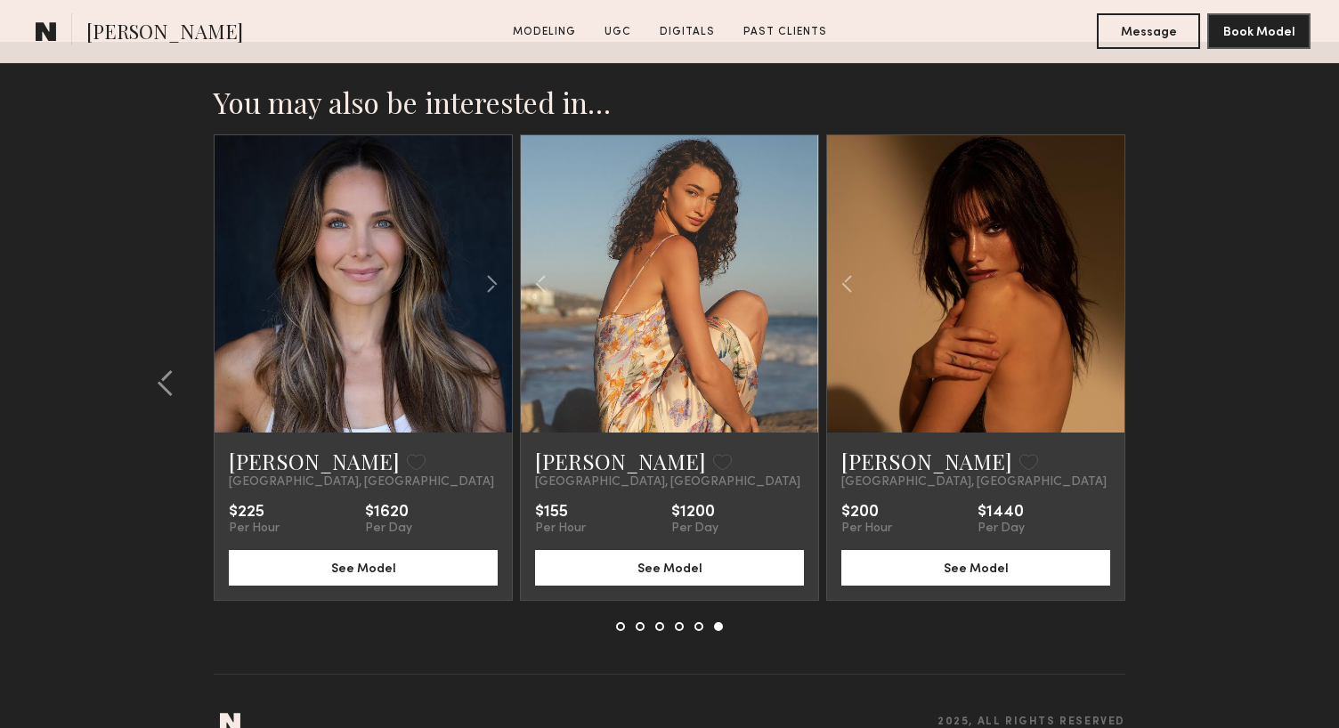
click at [1109, 254] on div at bounding box center [975, 283] width 297 height 297
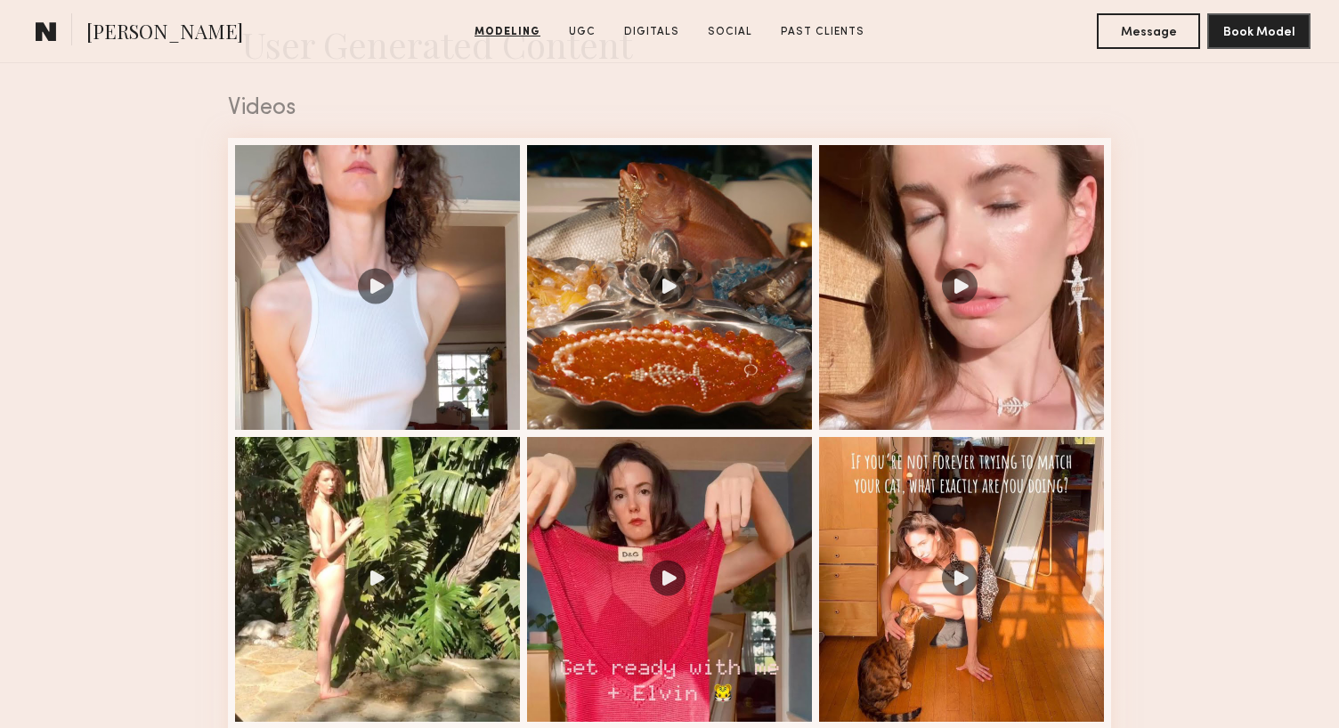
scroll to position [2178, 0]
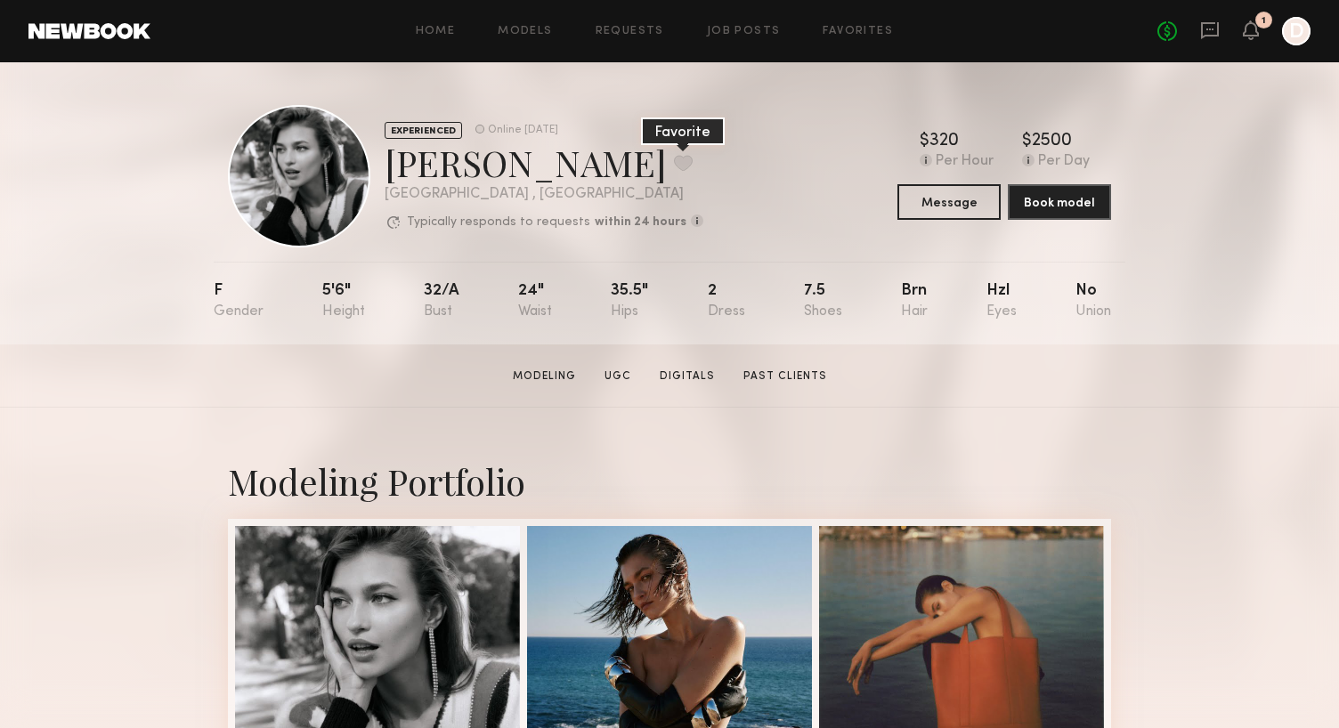
click at [674, 163] on button at bounding box center [683, 163] width 19 height 16
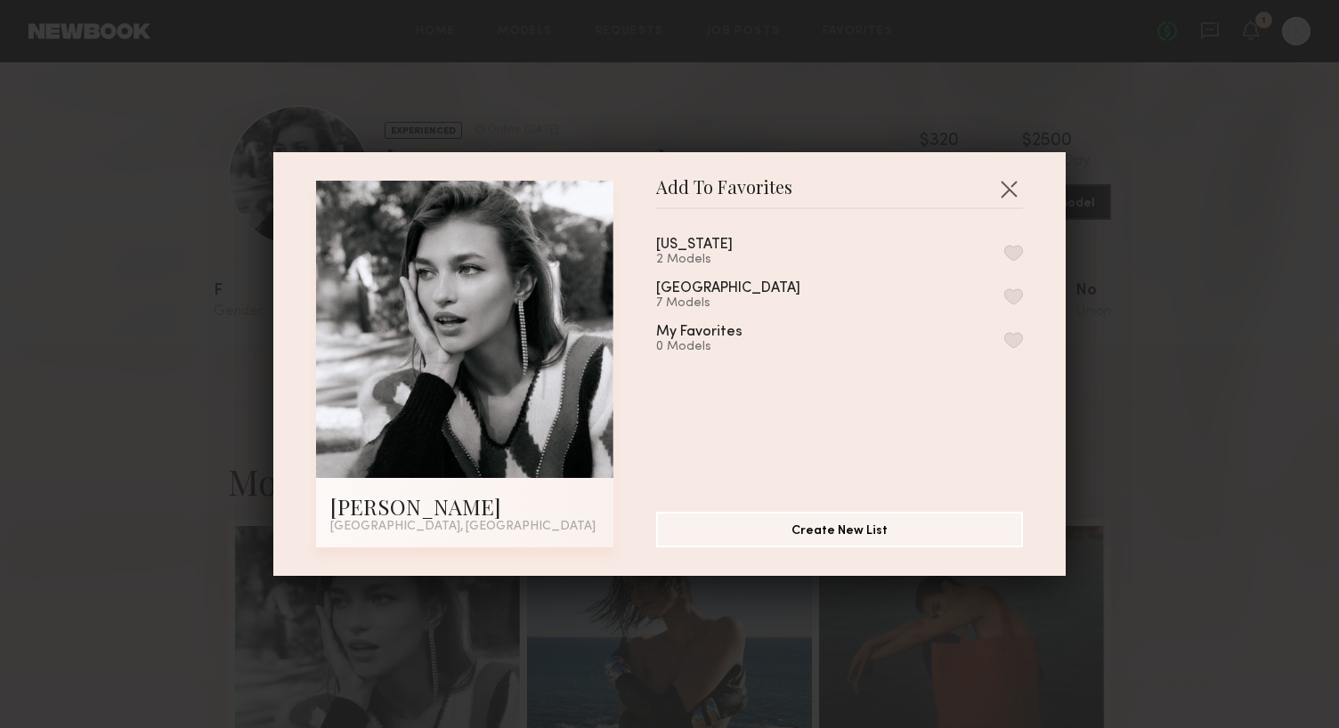
click at [1010, 296] on button "button" at bounding box center [1014, 297] width 19 height 16
click at [1007, 195] on button "button" at bounding box center [1009, 189] width 28 height 28
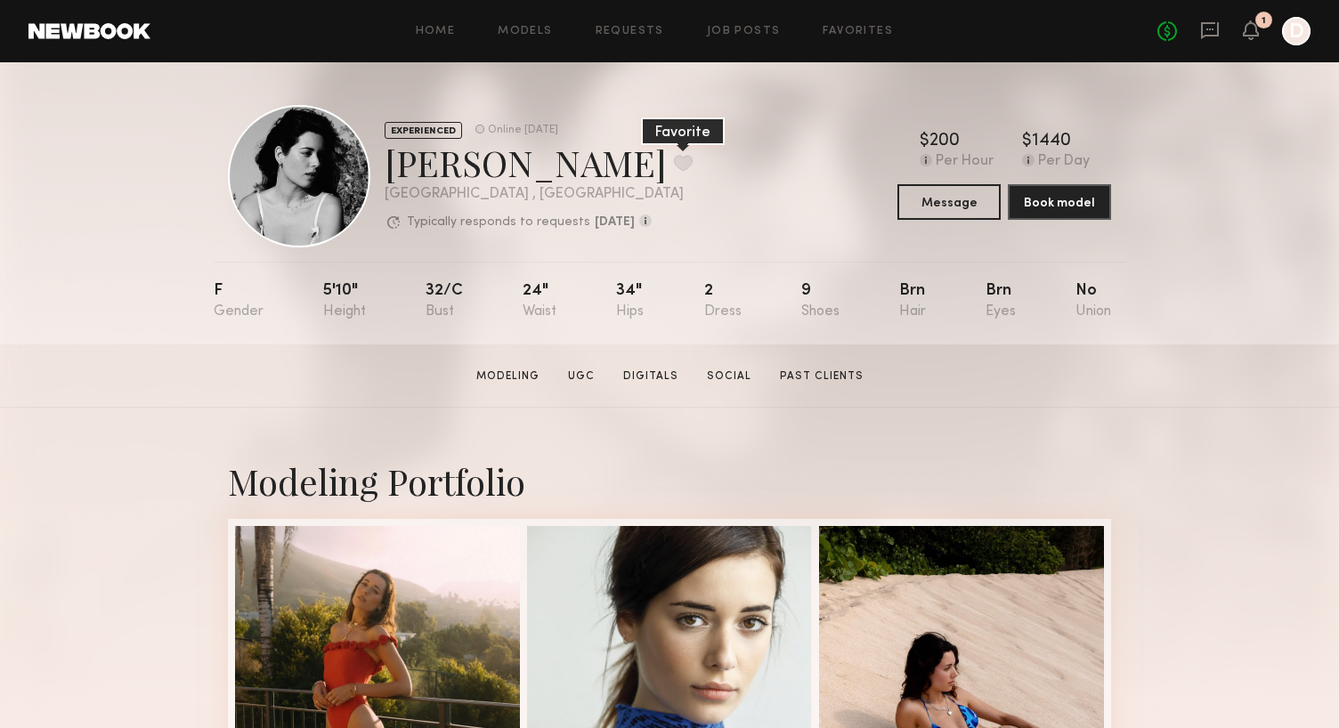
click at [674, 160] on button at bounding box center [683, 163] width 19 height 16
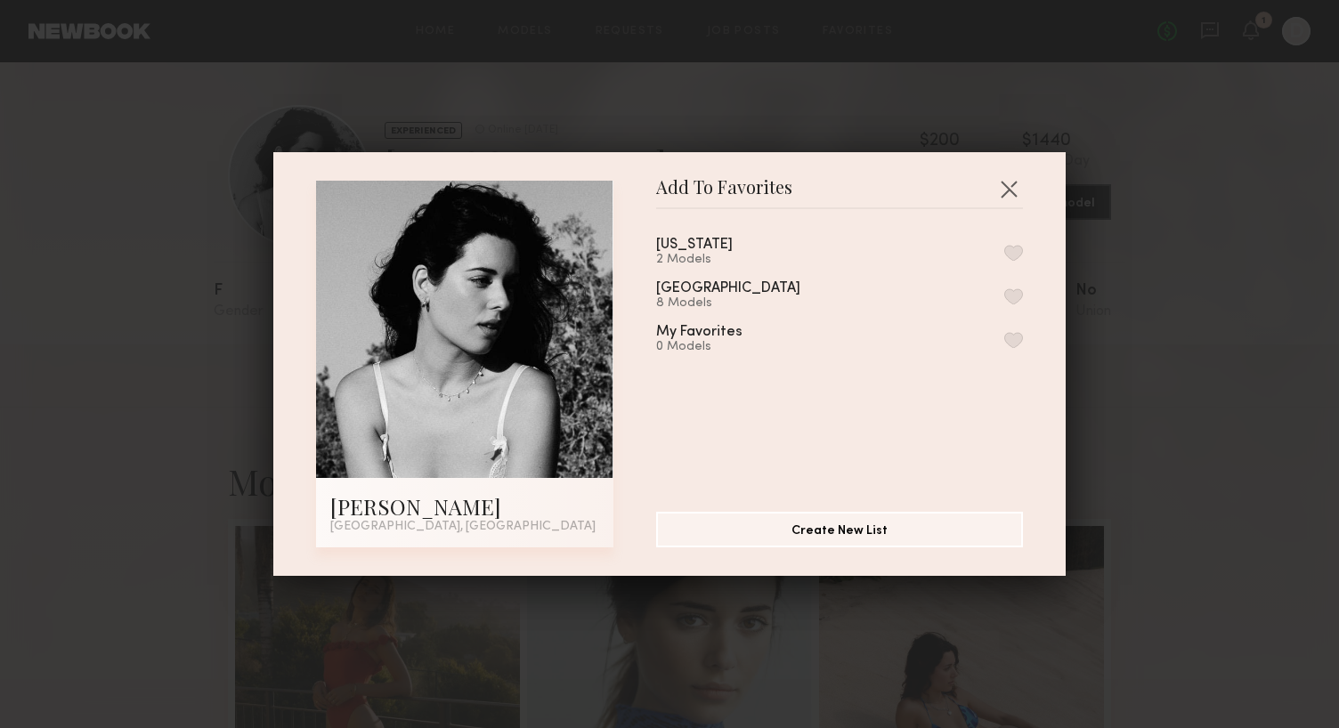
click at [1011, 297] on button "button" at bounding box center [1014, 297] width 19 height 16
click at [1005, 196] on button "button" at bounding box center [1009, 189] width 28 height 28
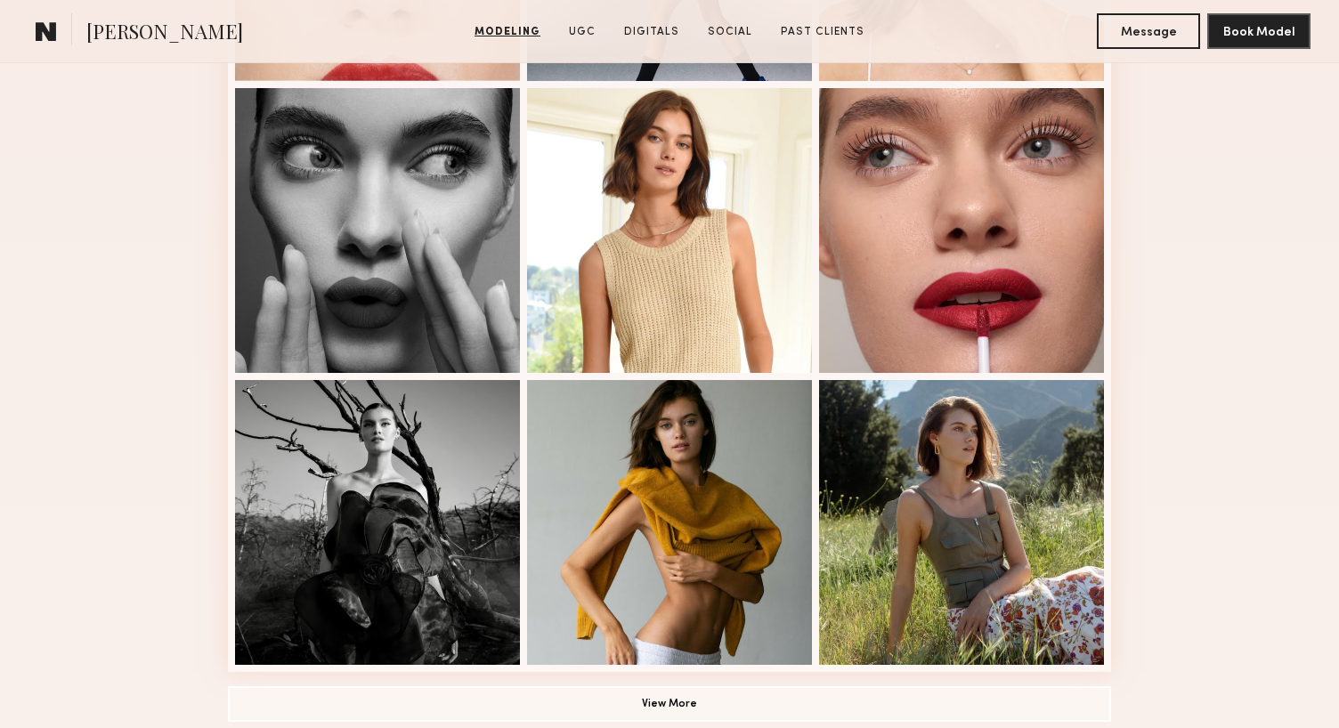
scroll to position [1169, 0]
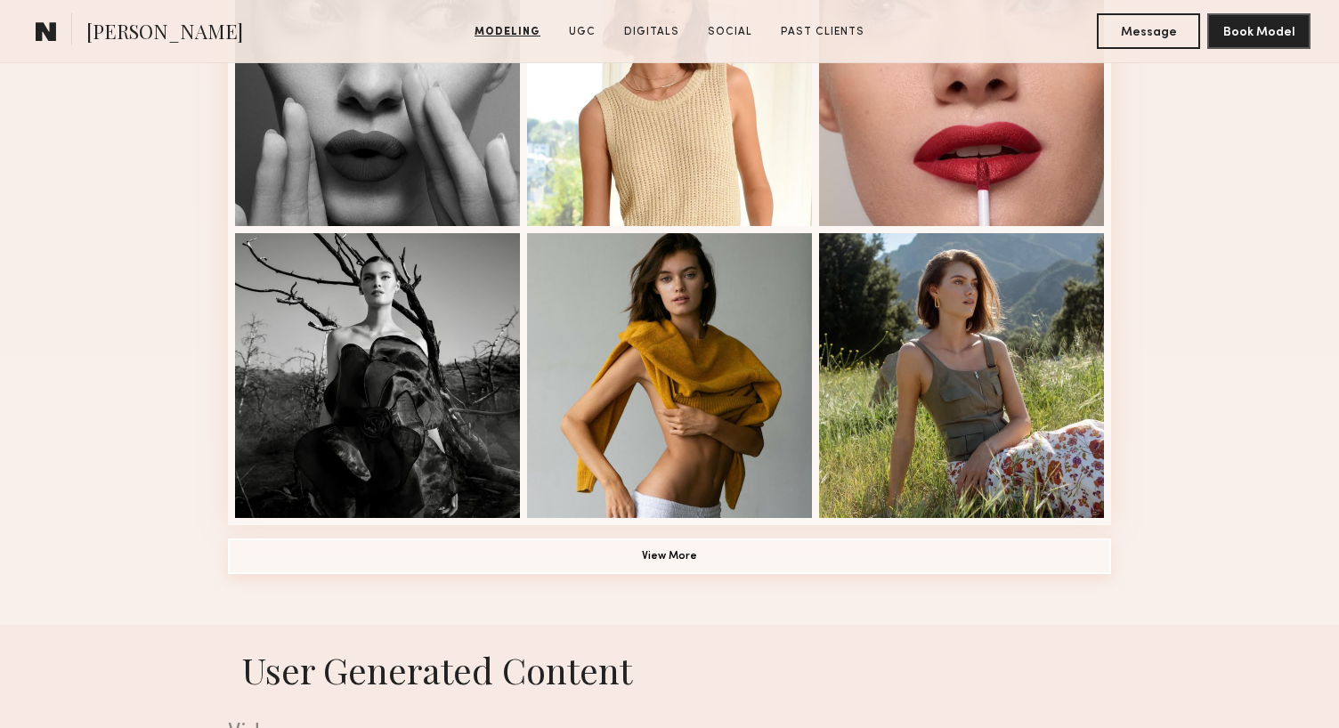
click at [719, 560] on button "View More" at bounding box center [669, 557] width 883 height 36
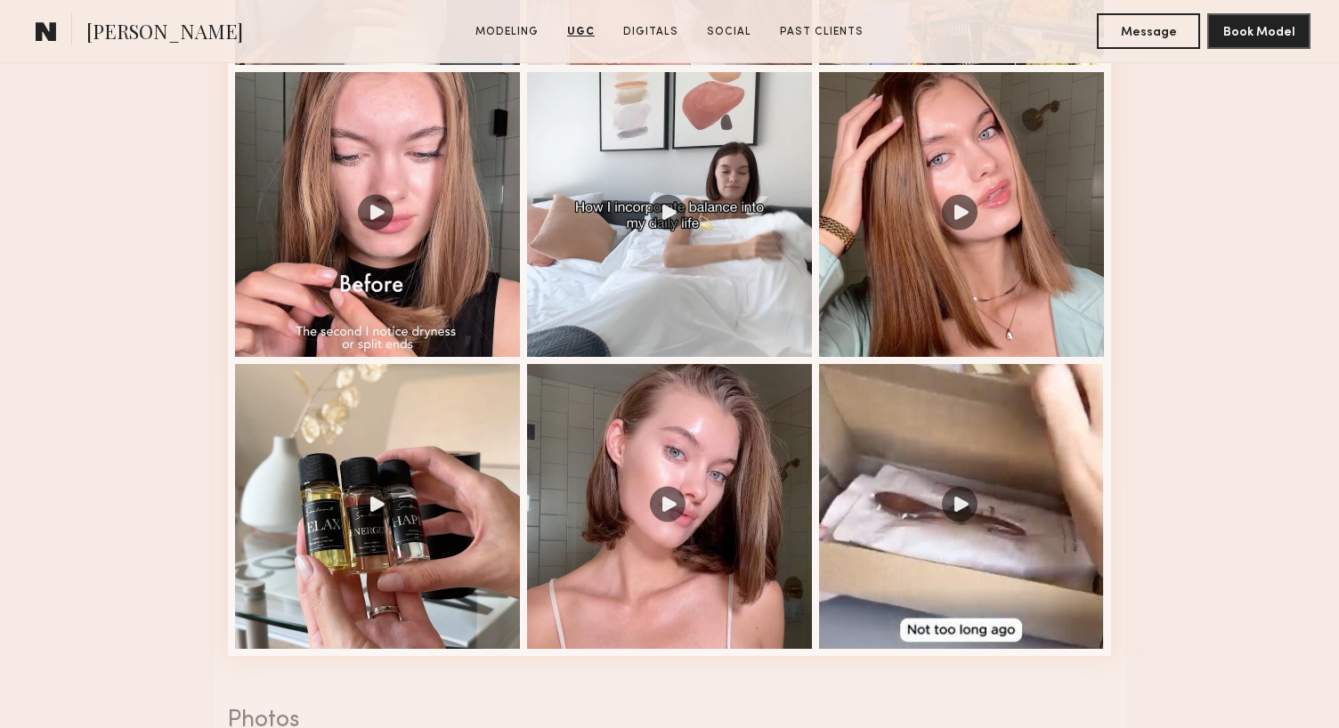
scroll to position [3590, 0]
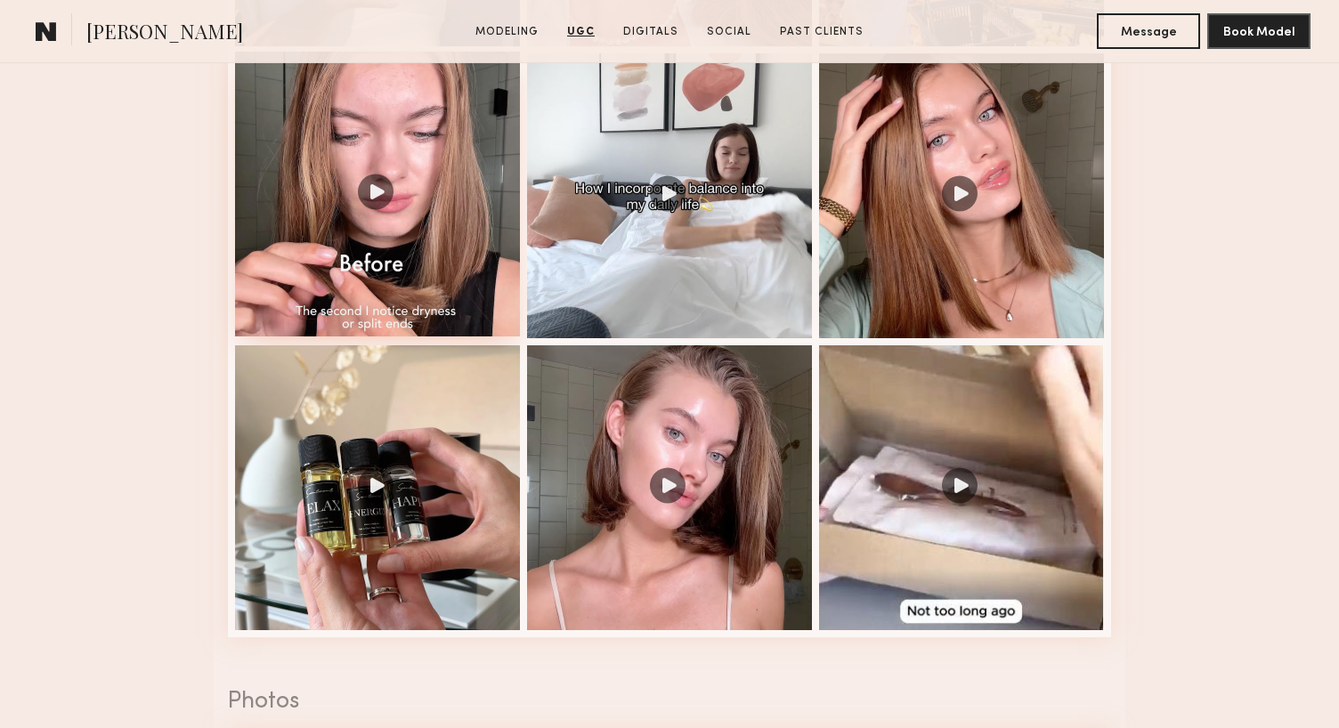
click at [461, 279] on div at bounding box center [377, 194] width 285 height 285
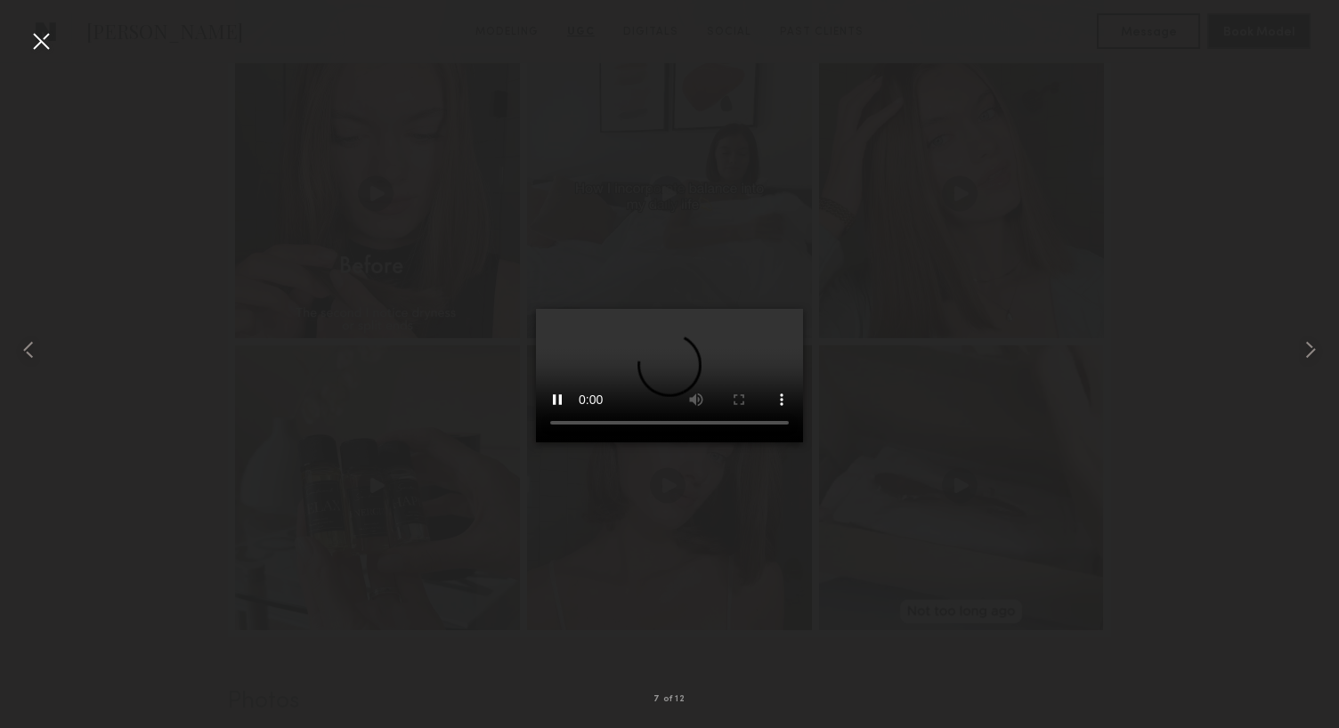
click at [43, 49] on div at bounding box center [41, 41] width 28 height 28
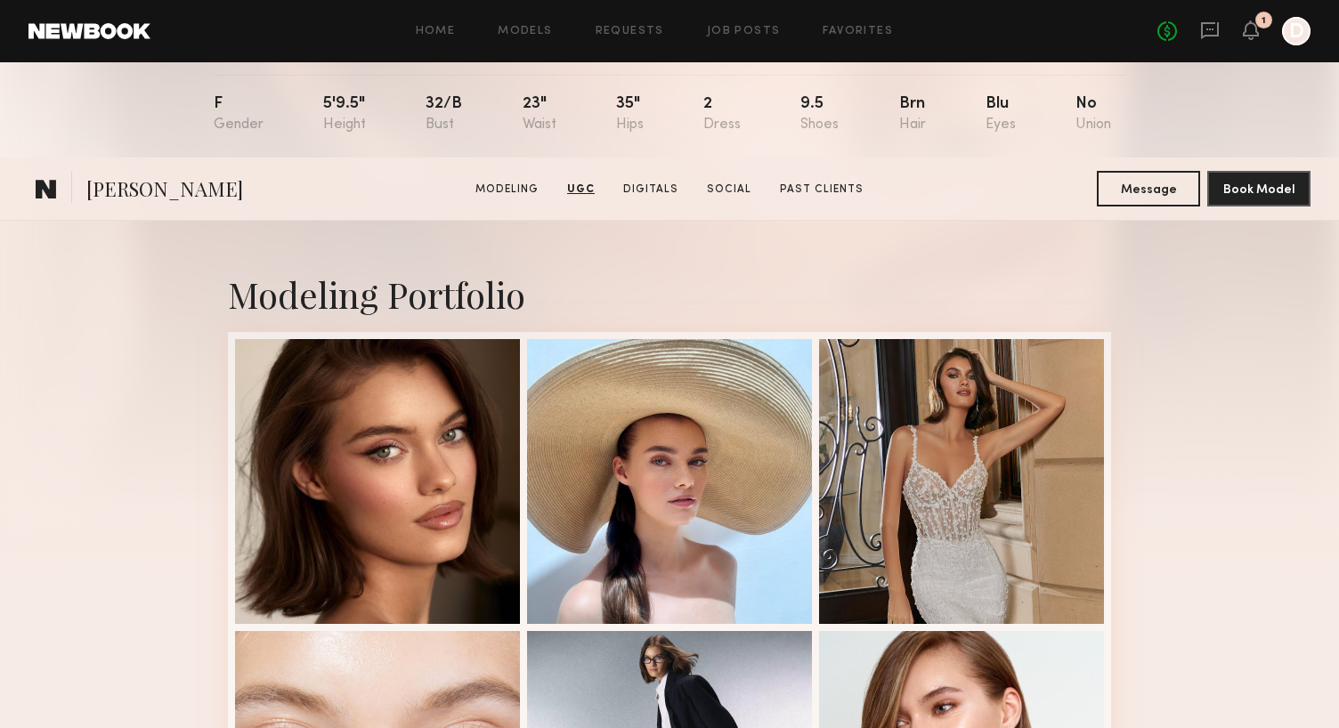
scroll to position [0, 0]
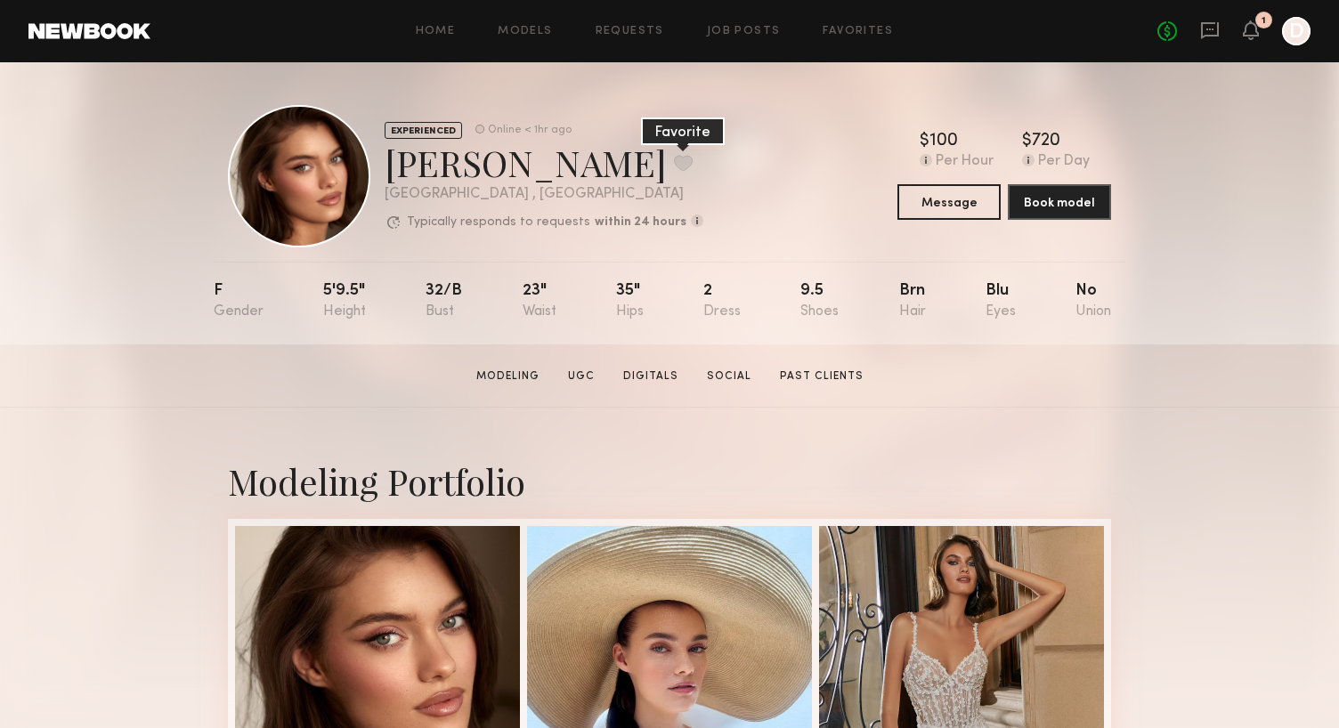
click at [674, 167] on button at bounding box center [683, 163] width 19 height 16
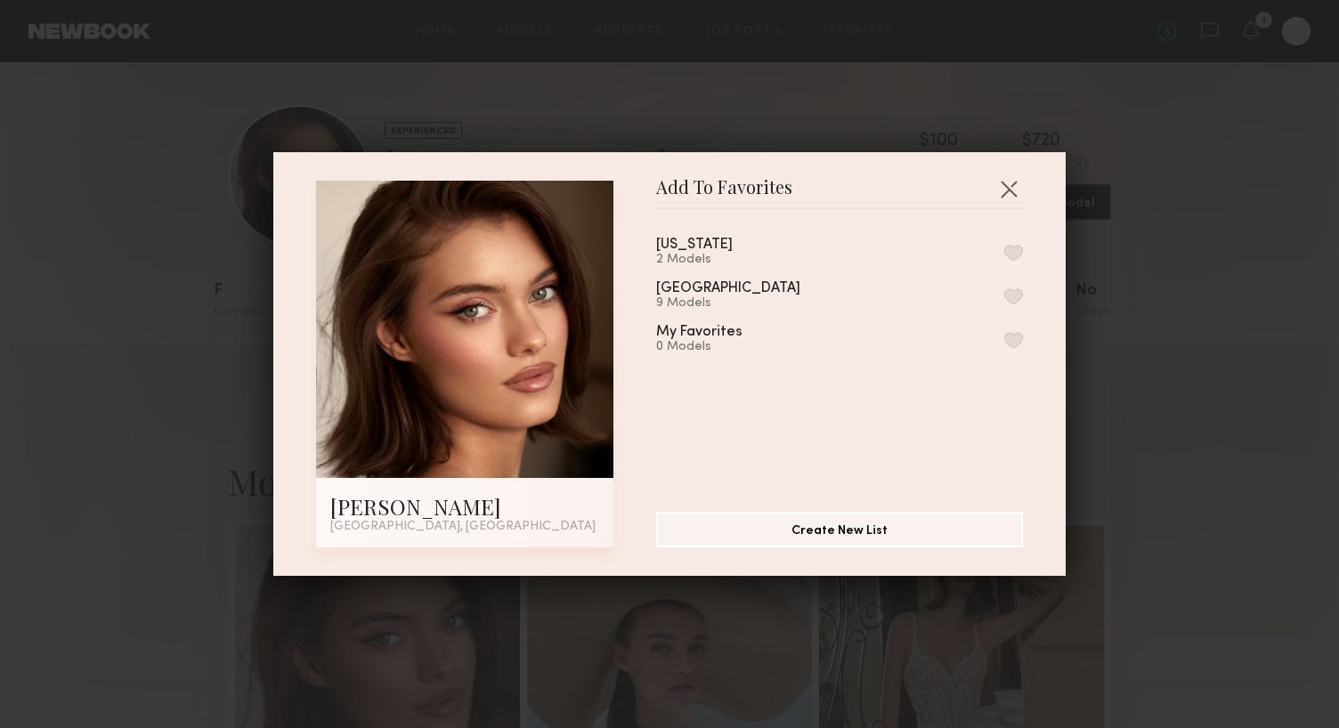
click at [1013, 295] on button "button" at bounding box center [1014, 297] width 19 height 16
click at [1007, 180] on button "button" at bounding box center [1009, 189] width 28 height 28
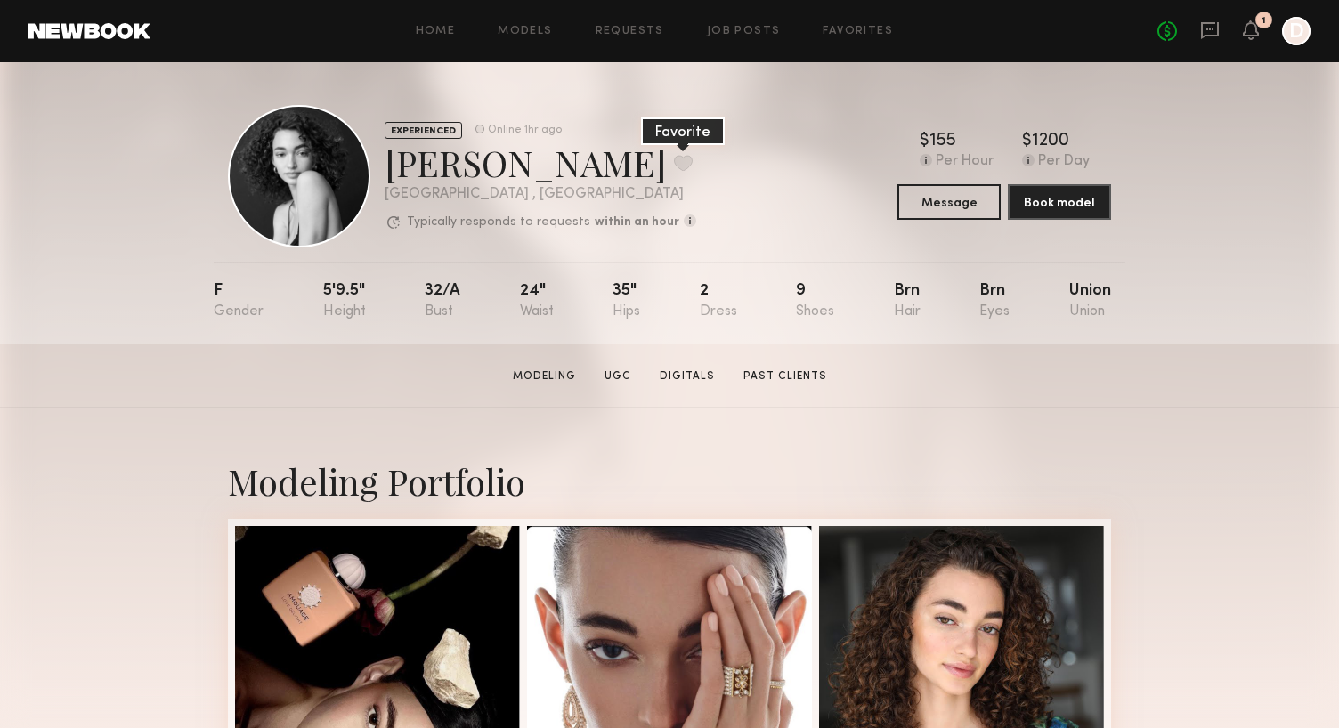
click at [674, 164] on button at bounding box center [683, 163] width 19 height 16
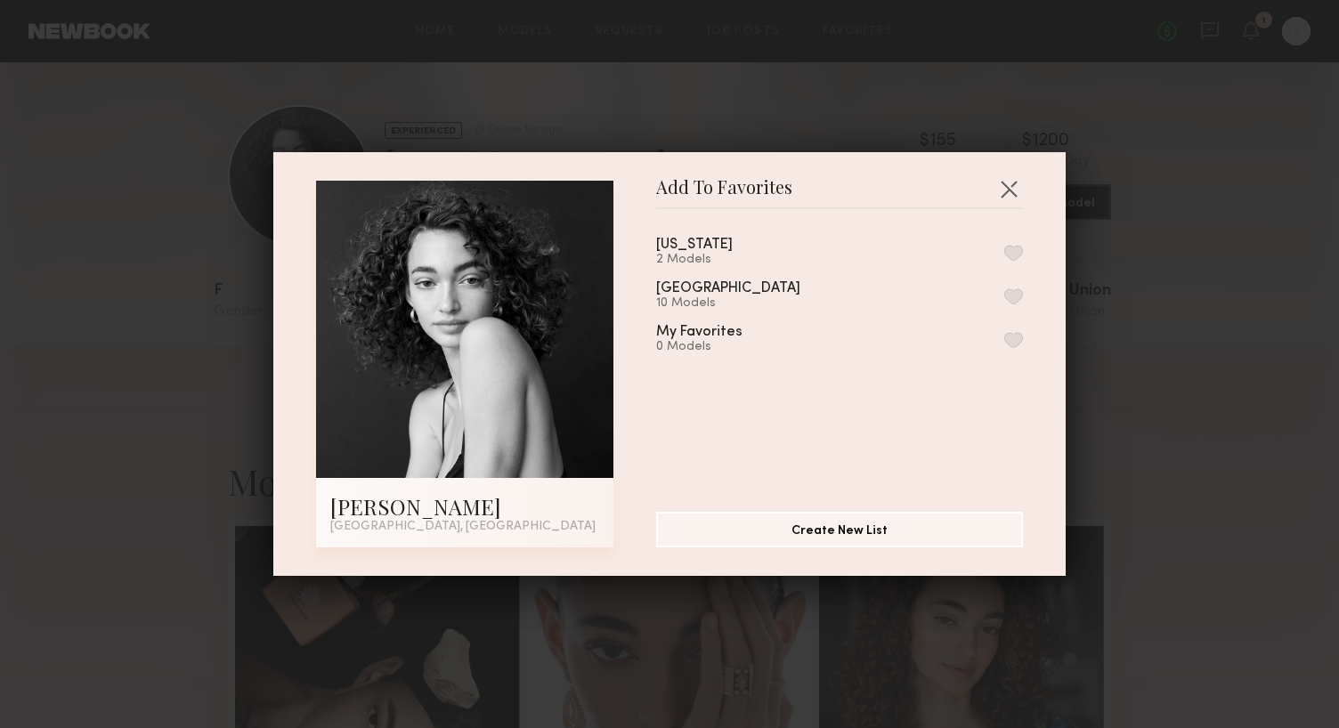
click at [1019, 289] on button "button" at bounding box center [1014, 297] width 19 height 16
click at [1012, 185] on button "button" at bounding box center [1009, 189] width 28 height 28
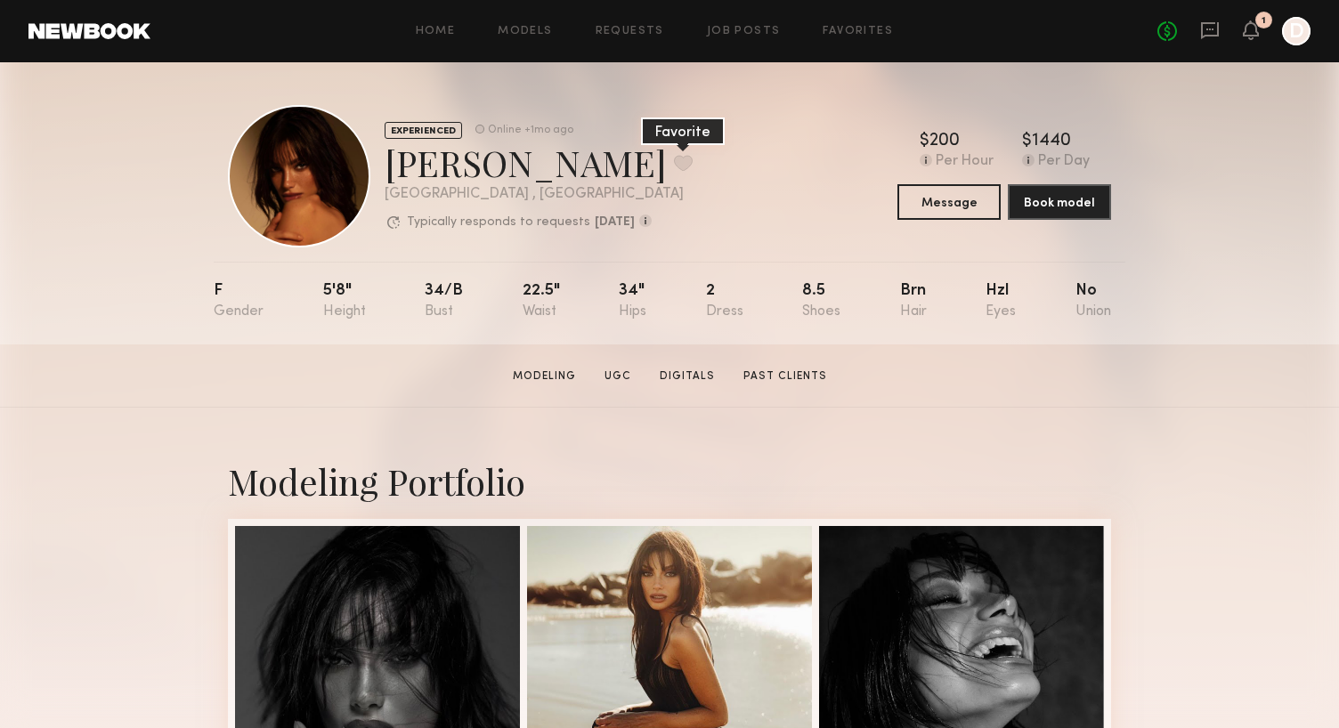
click at [674, 167] on button at bounding box center [683, 163] width 19 height 16
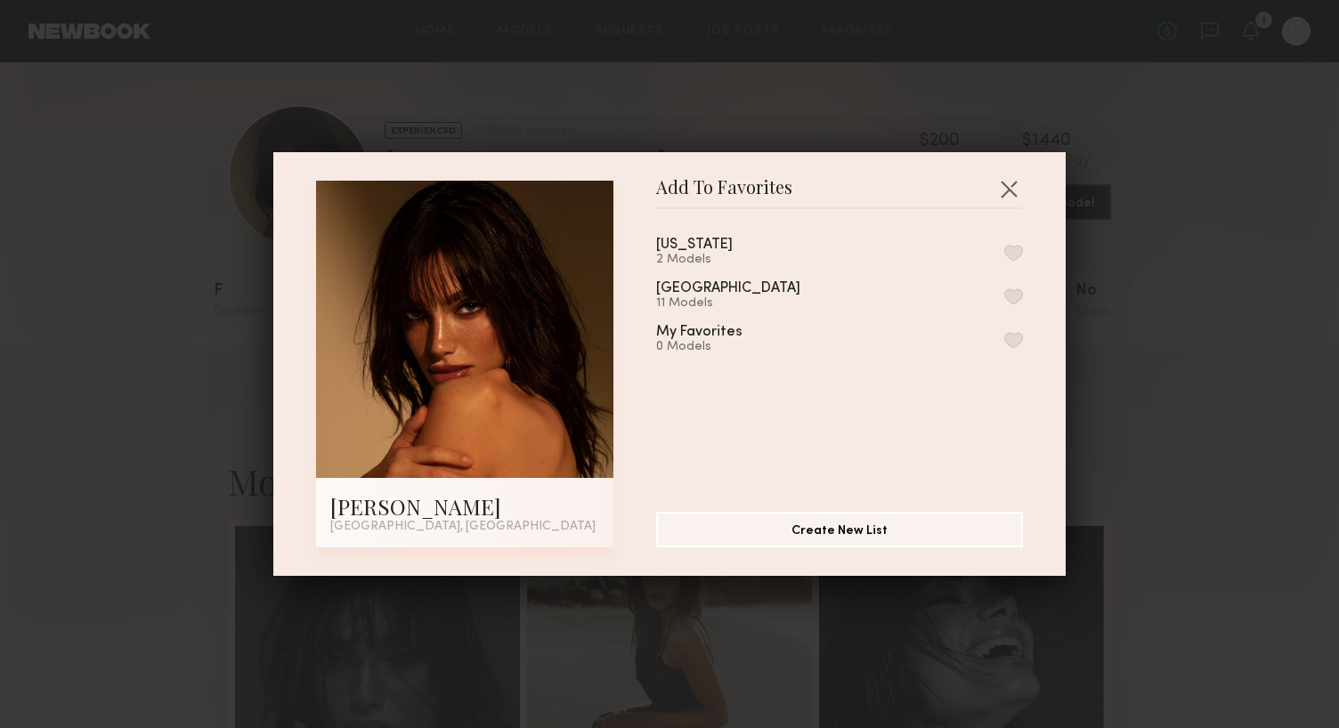
click at [1009, 293] on button "button" at bounding box center [1014, 297] width 19 height 16
click at [1011, 198] on button "button" at bounding box center [1009, 189] width 28 height 28
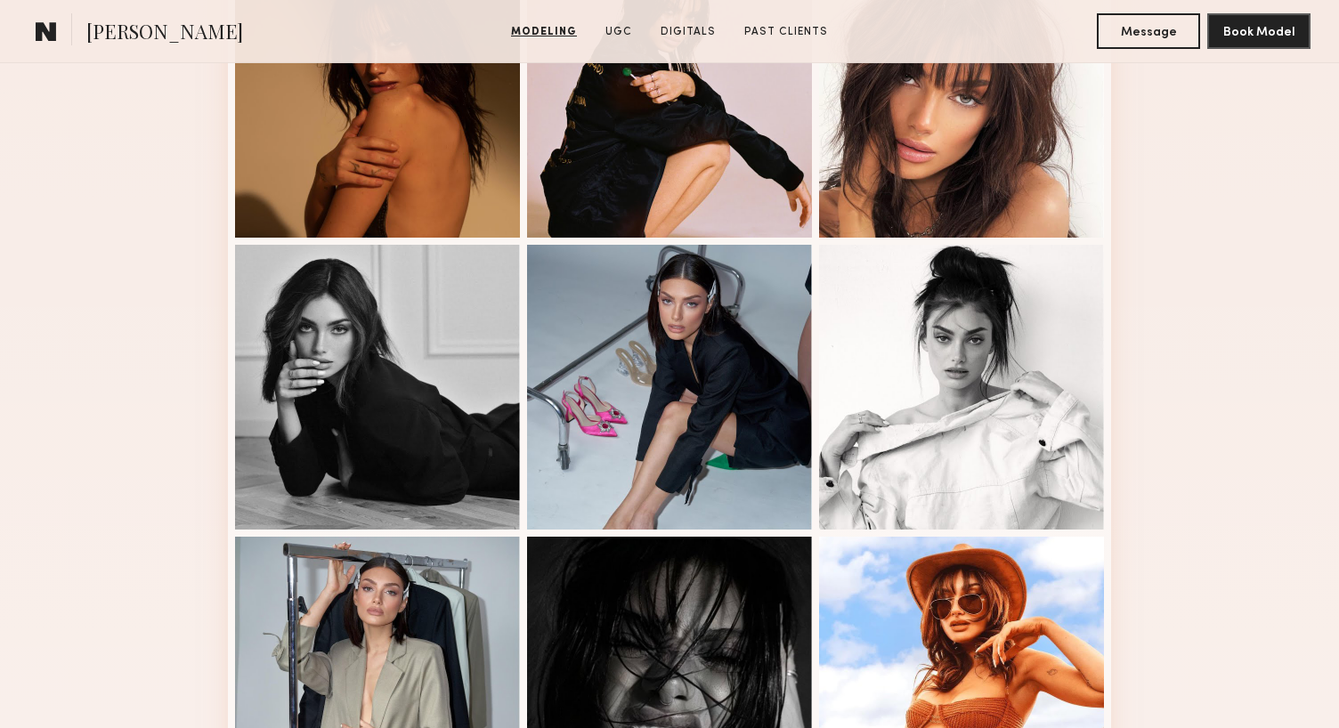
scroll to position [870, 0]
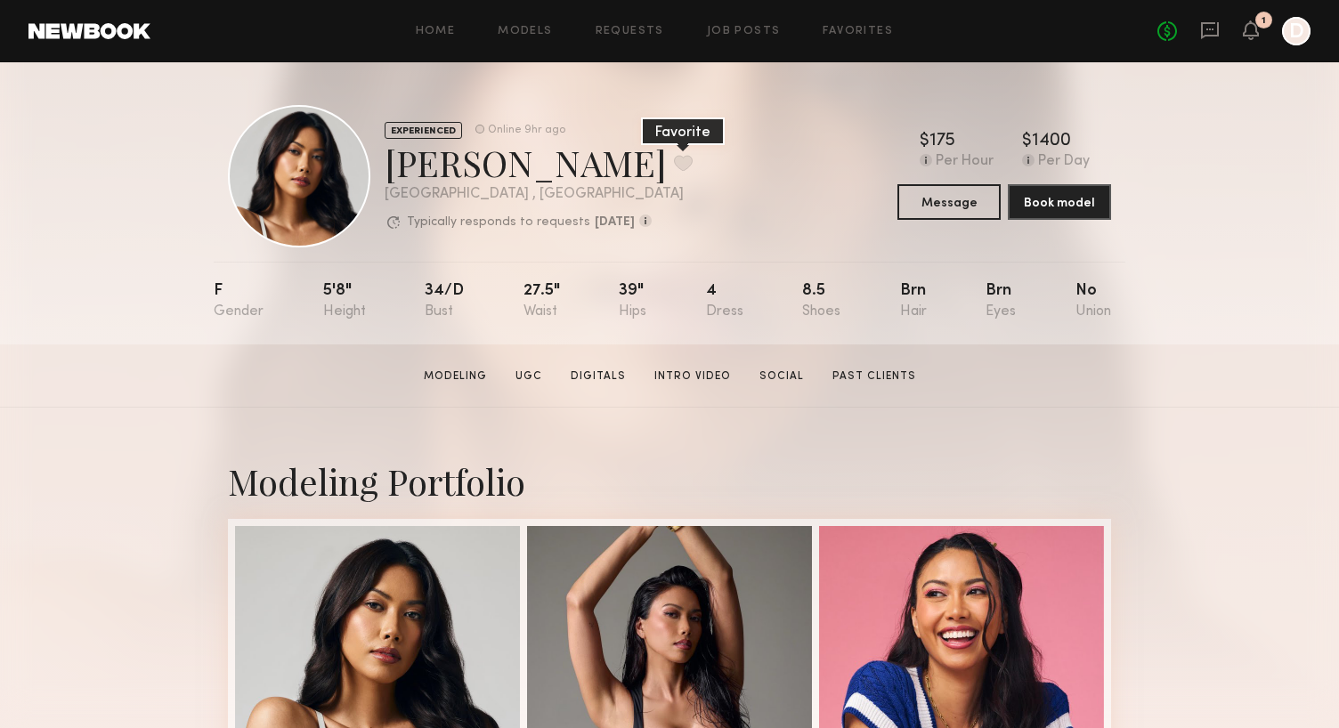
click at [674, 156] on button at bounding box center [683, 163] width 19 height 16
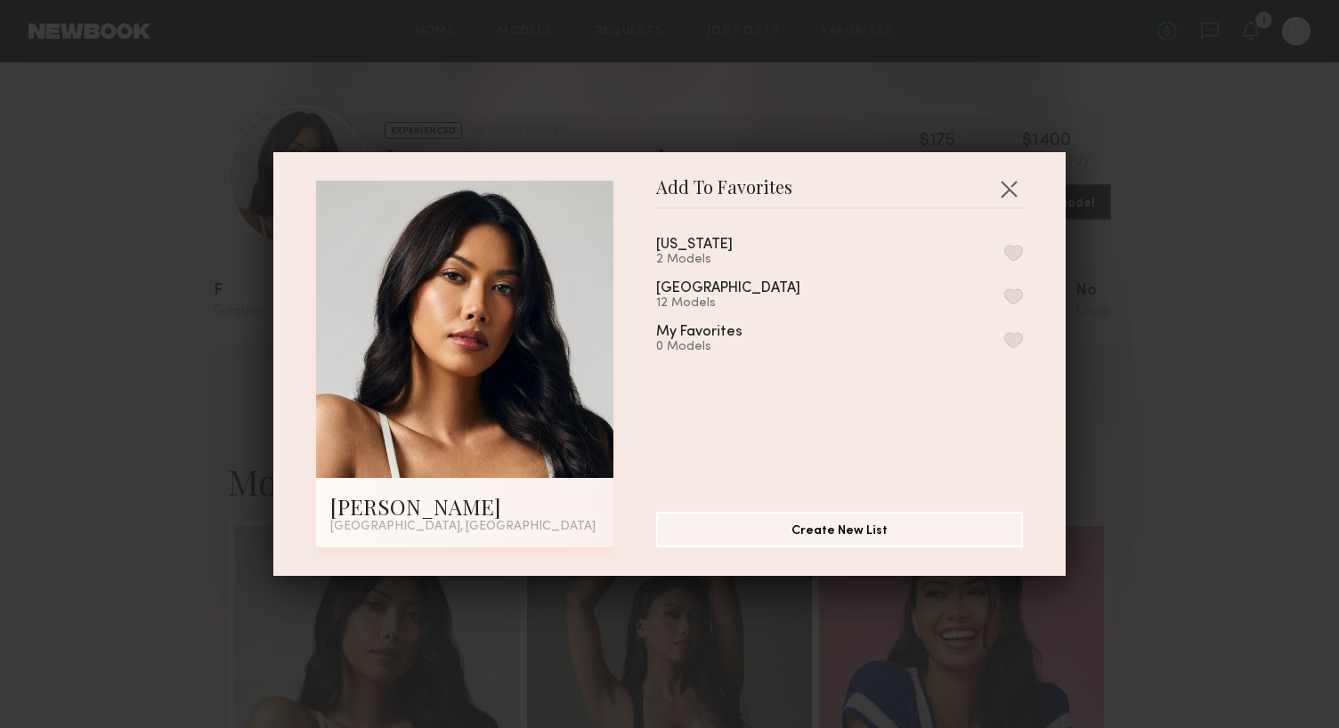
click at [1008, 296] on button "button" at bounding box center [1014, 297] width 19 height 16
click at [1008, 182] on button "button" at bounding box center [1009, 189] width 28 height 28
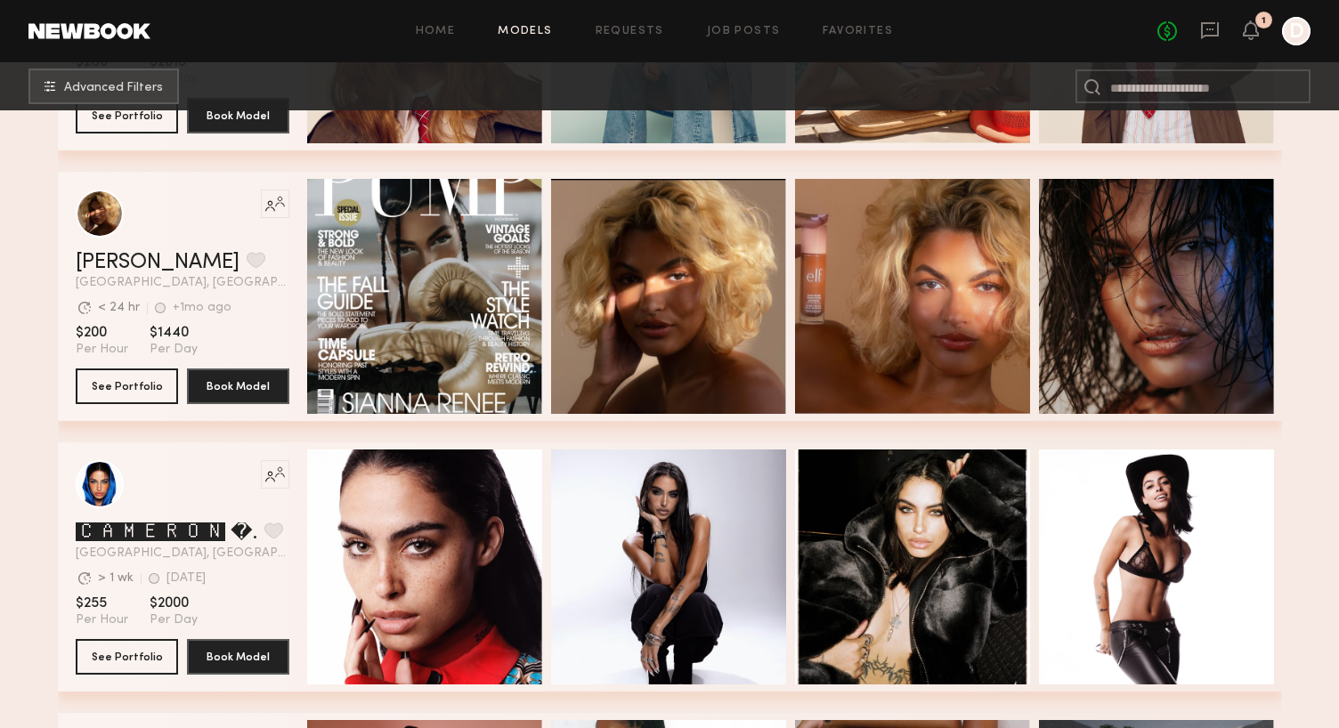
scroll to position [30188, 0]
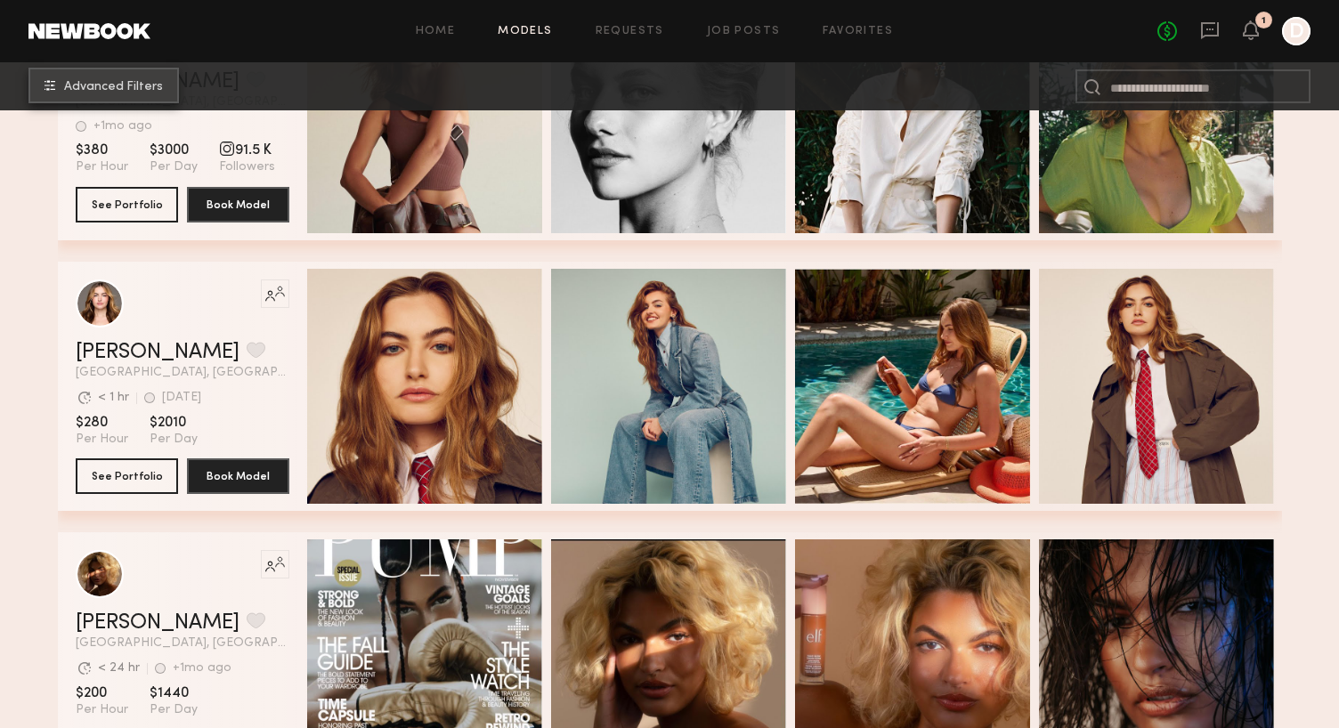
click at [134, 92] on span "Advanced Filters" at bounding box center [113, 87] width 99 height 12
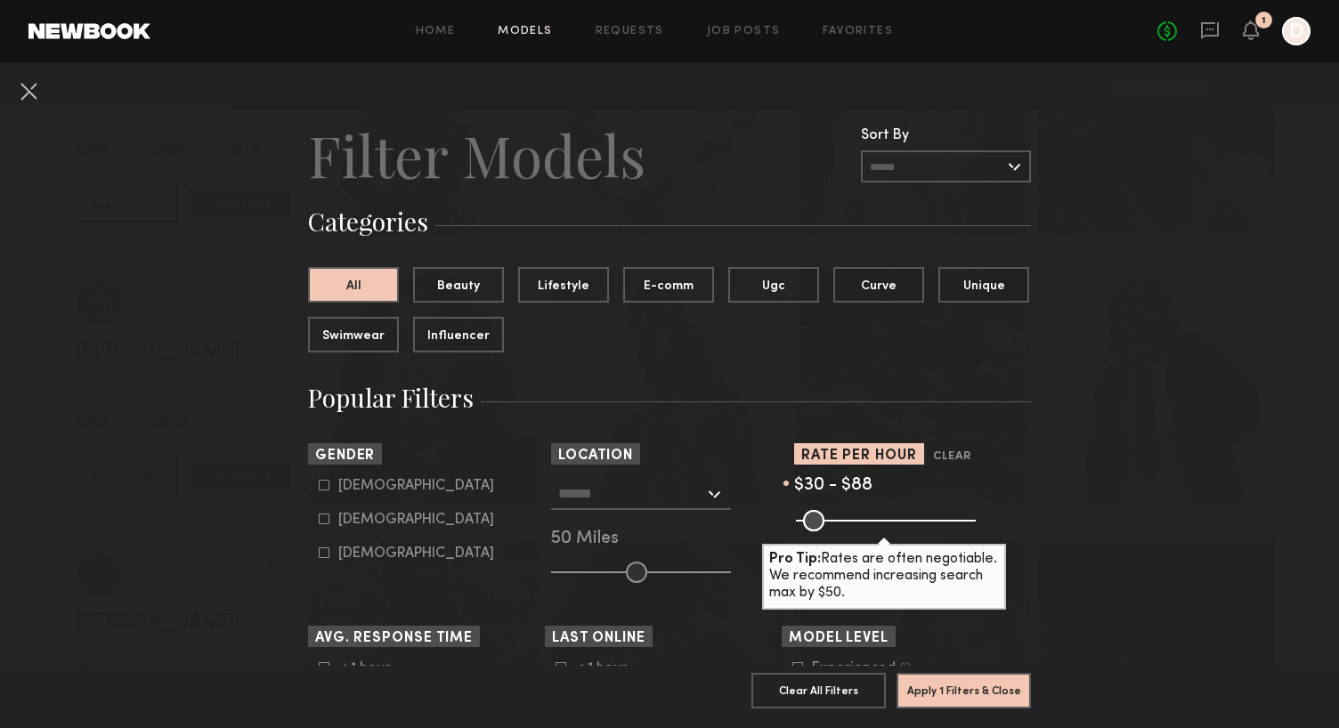
drag, startPoint x: 134, startPoint y: 92, endPoint x: 826, endPoint y: 534, distance: 820.6
type input "**"
click at [826, 532] on input "range" at bounding box center [886, 520] width 180 height 21
click at [990, 696] on button "Apply 1 Filters & Close" at bounding box center [964, 690] width 134 height 36
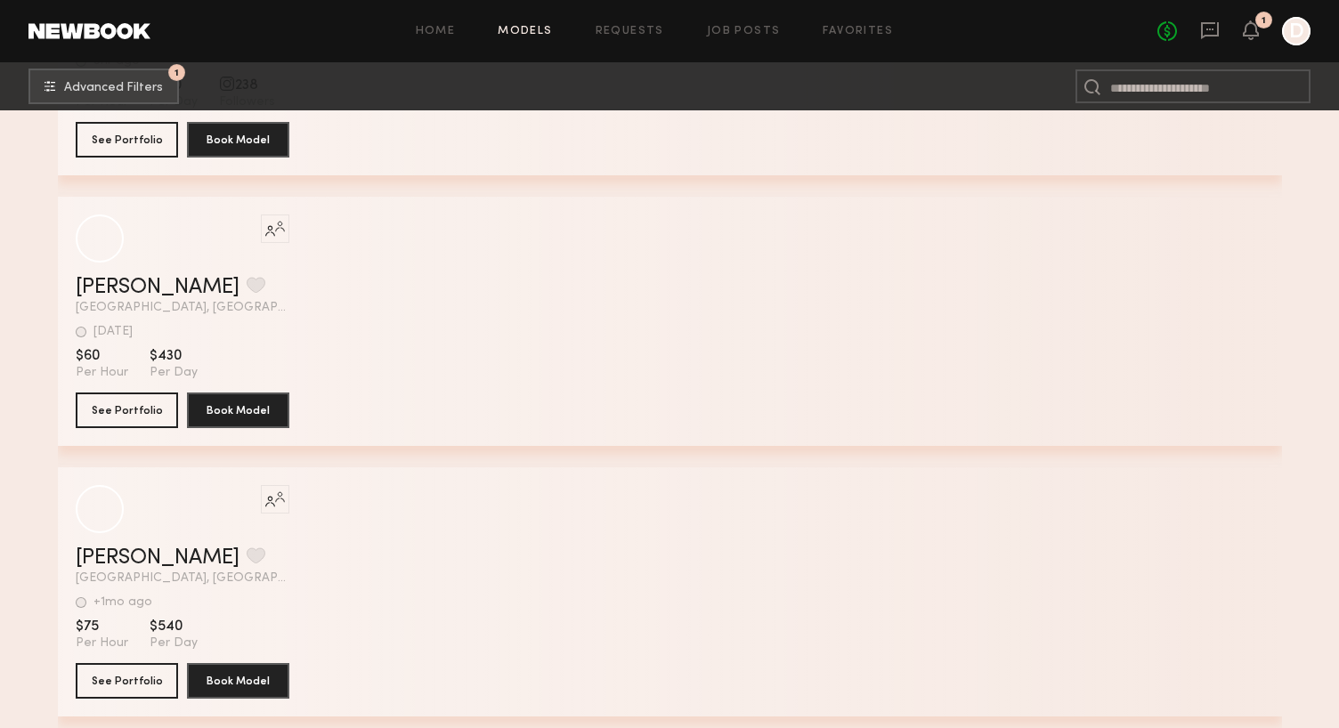
scroll to position [52488, 0]
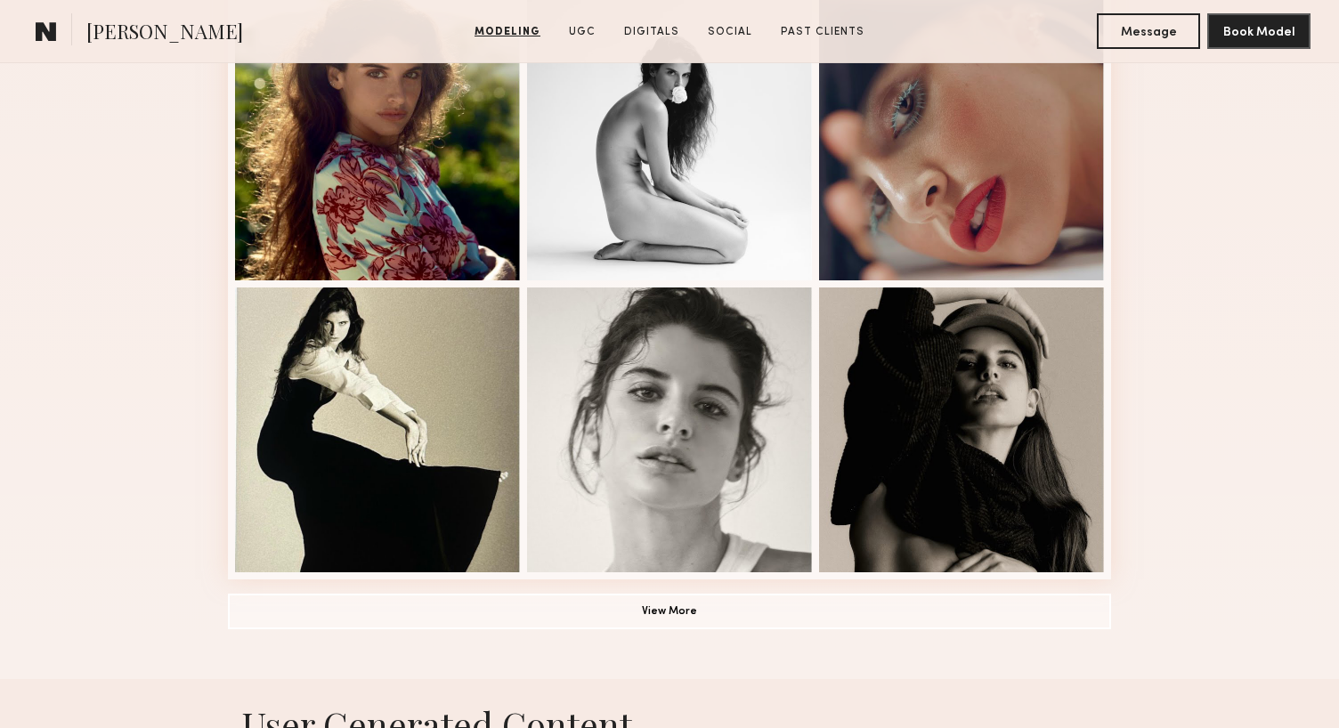
scroll to position [1273, 0]
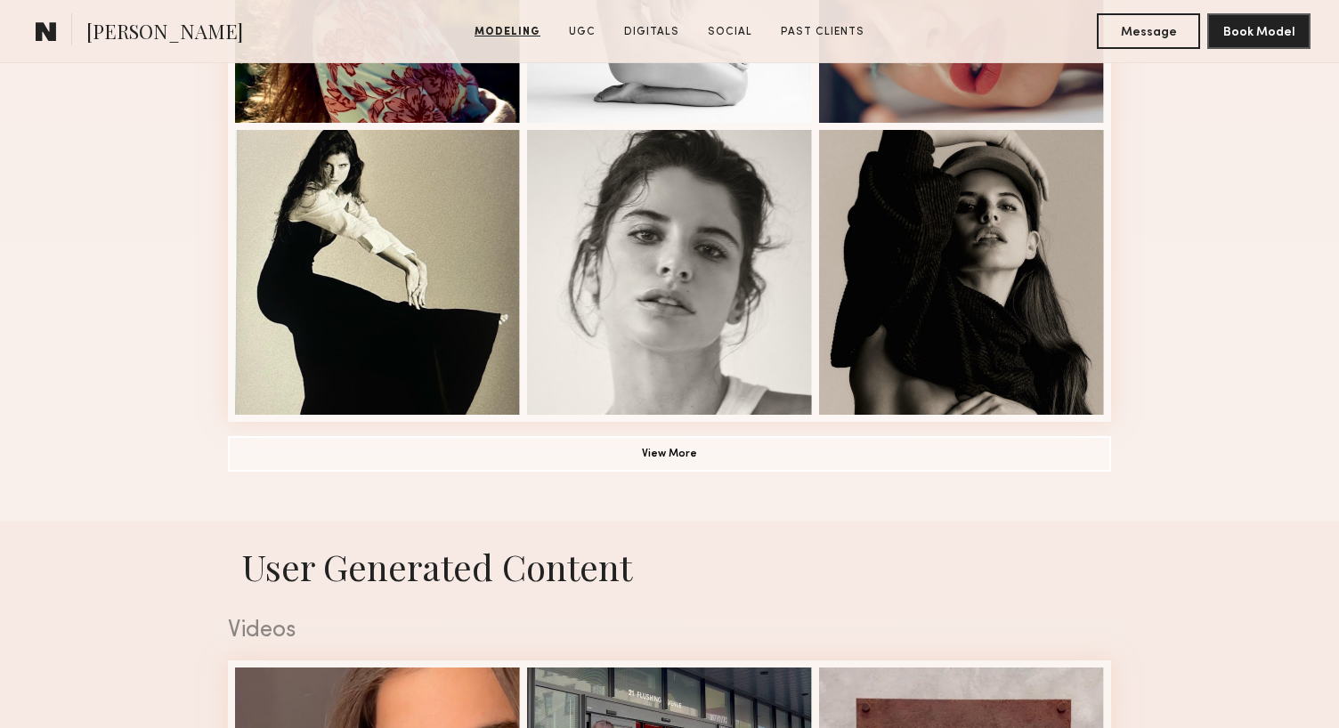
click at [752, 453] on button "View More" at bounding box center [669, 453] width 883 height 36
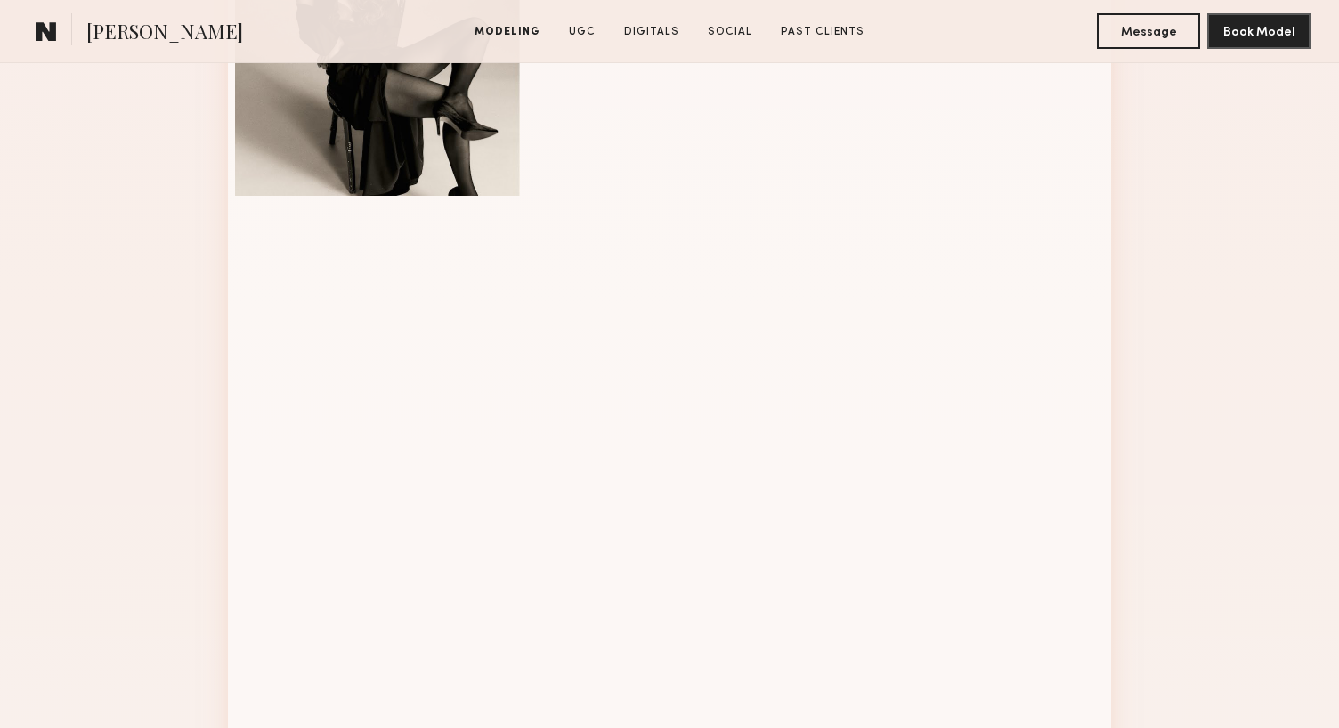
scroll to position [2176, 0]
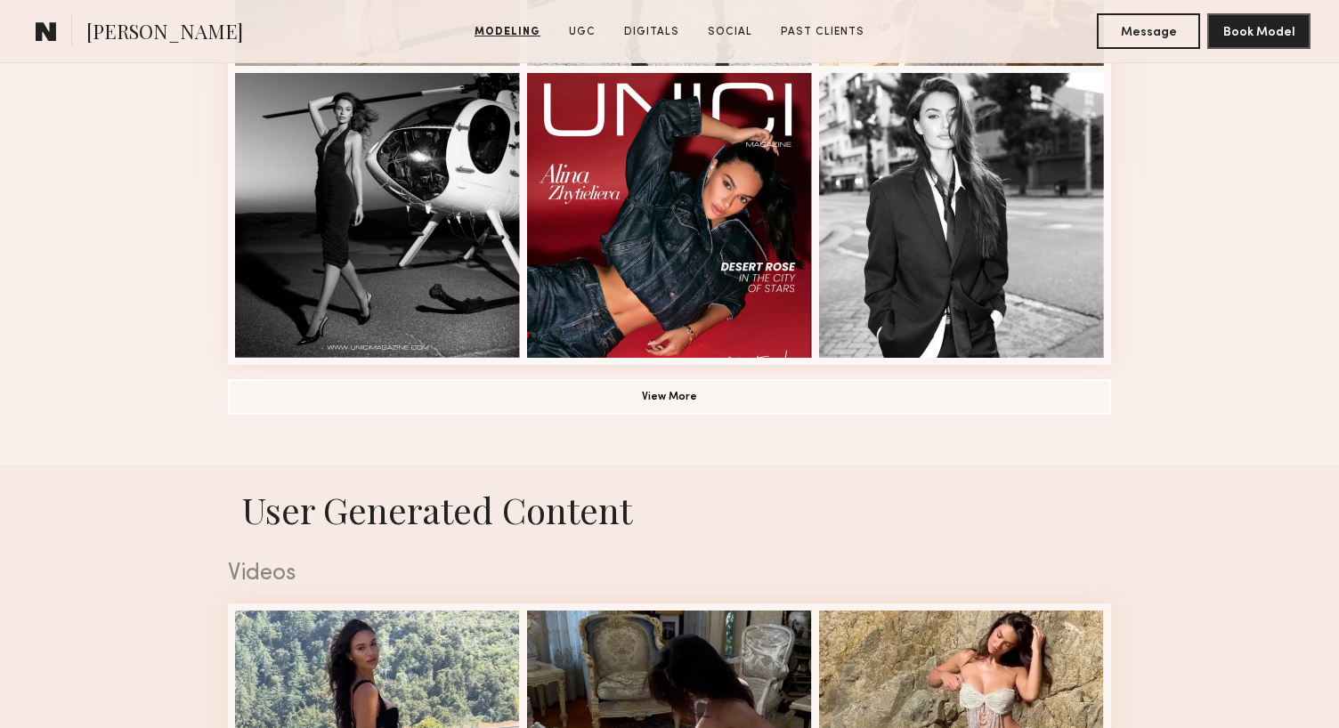
scroll to position [1285, 0]
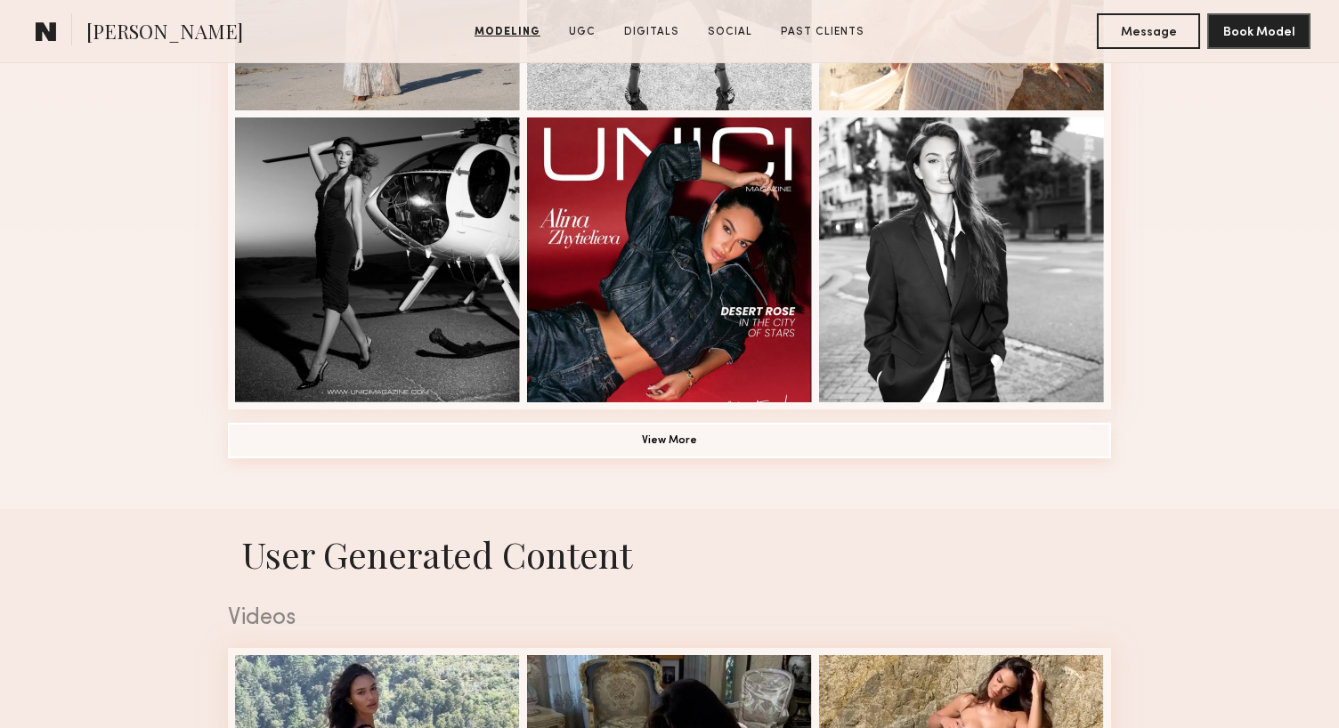
click at [664, 437] on button "View More" at bounding box center [669, 441] width 883 height 36
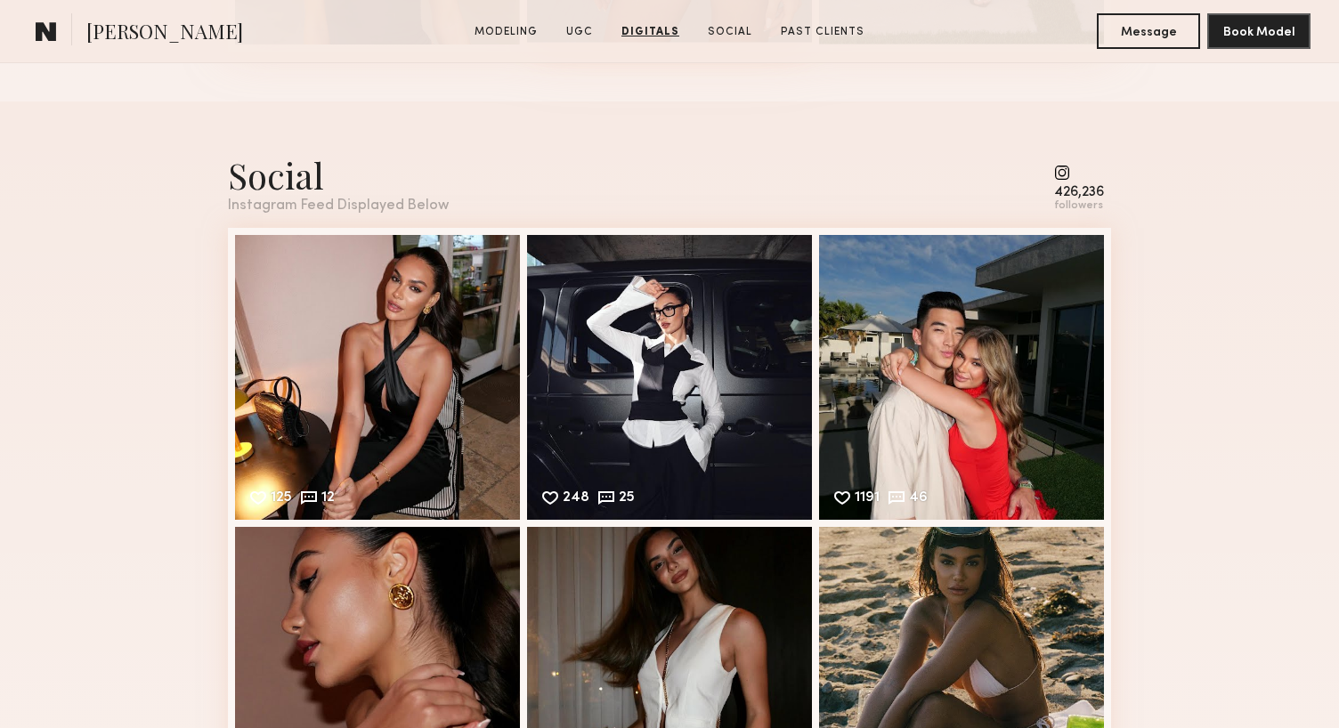
scroll to position [6197, 0]
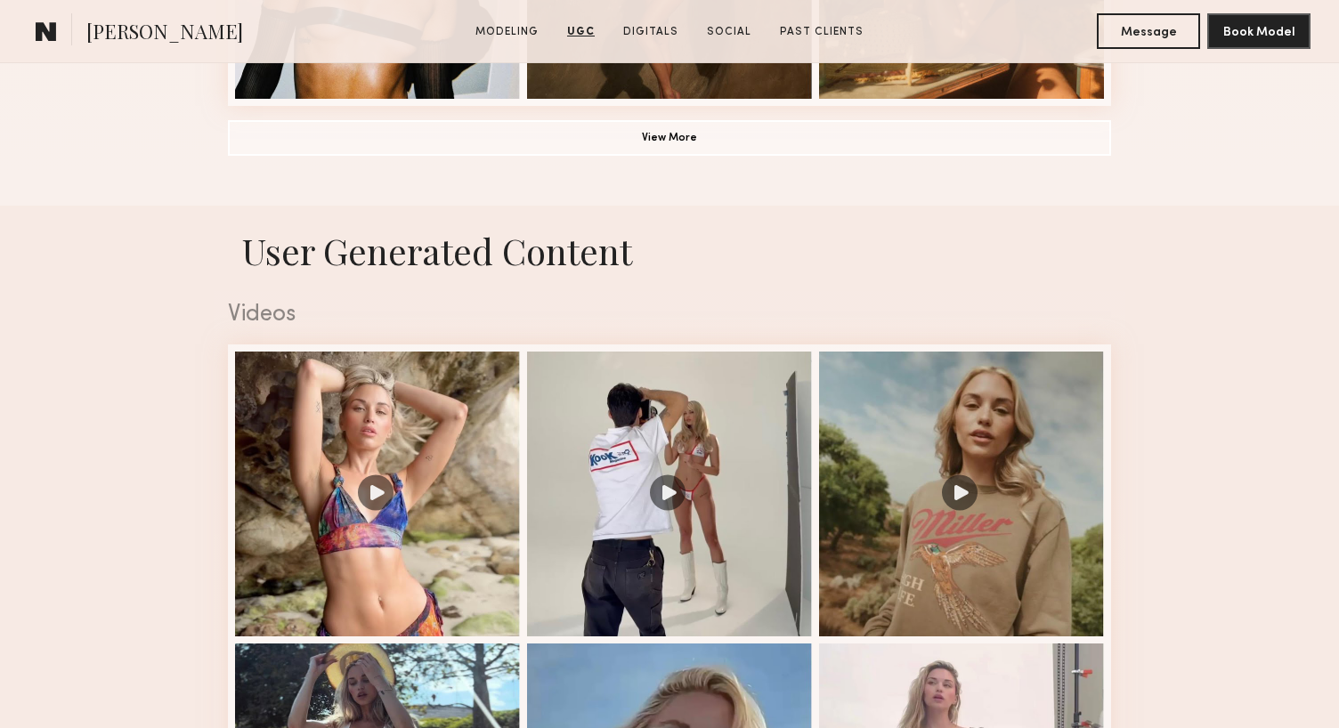
scroll to position [1570, 0]
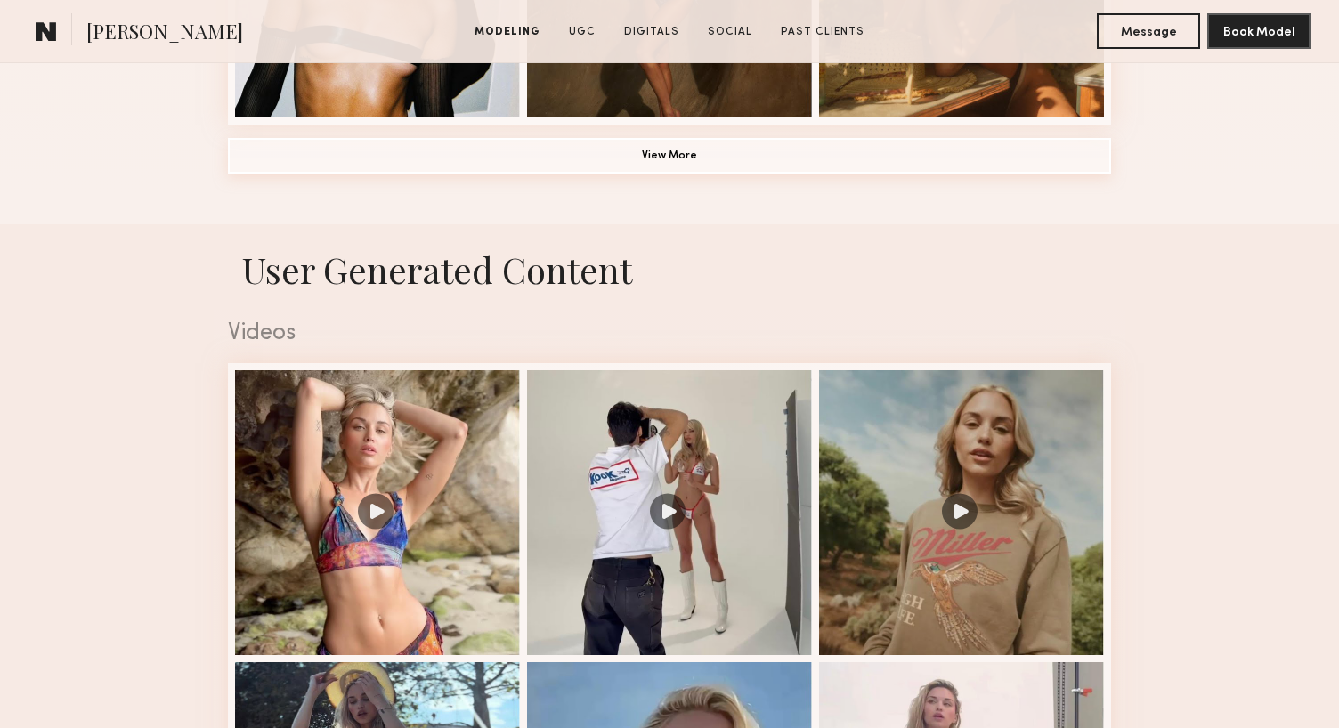
click at [663, 162] on button "View More" at bounding box center [669, 156] width 883 height 36
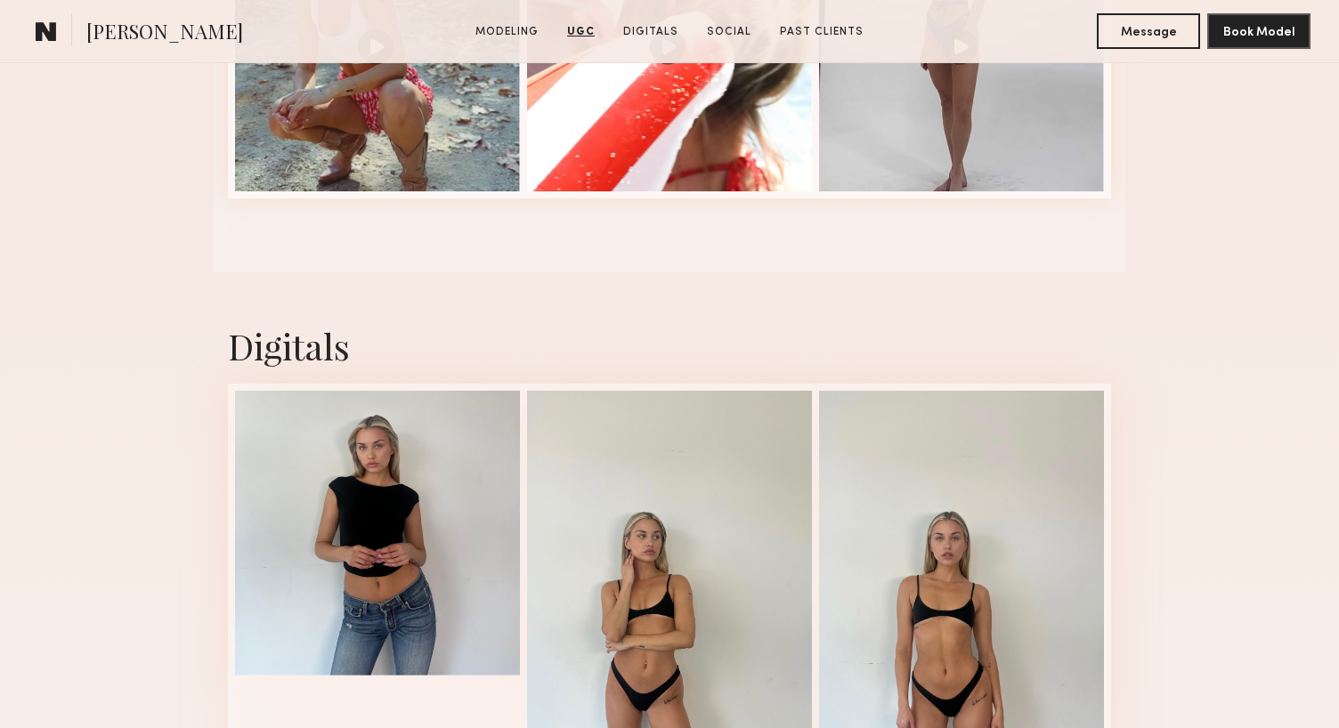
scroll to position [4304, 0]
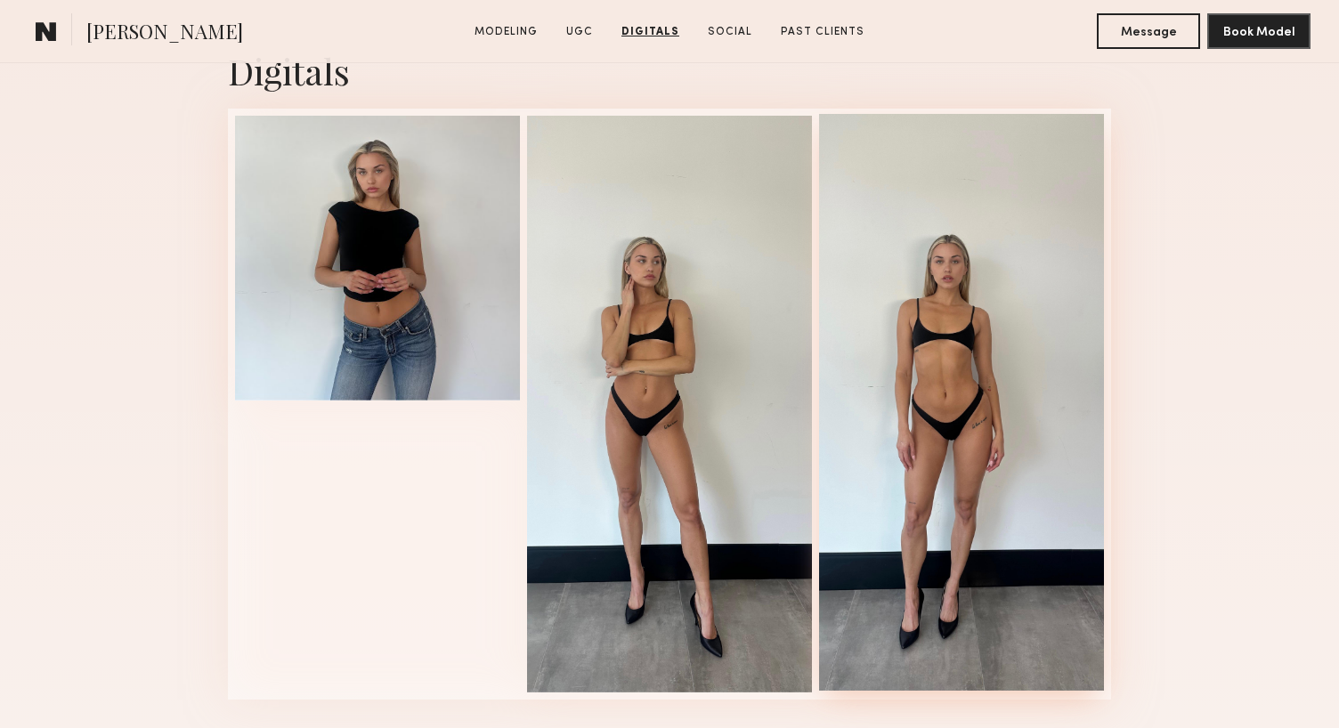
click at [974, 224] on div at bounding box center [961, 402] width 285 height 577
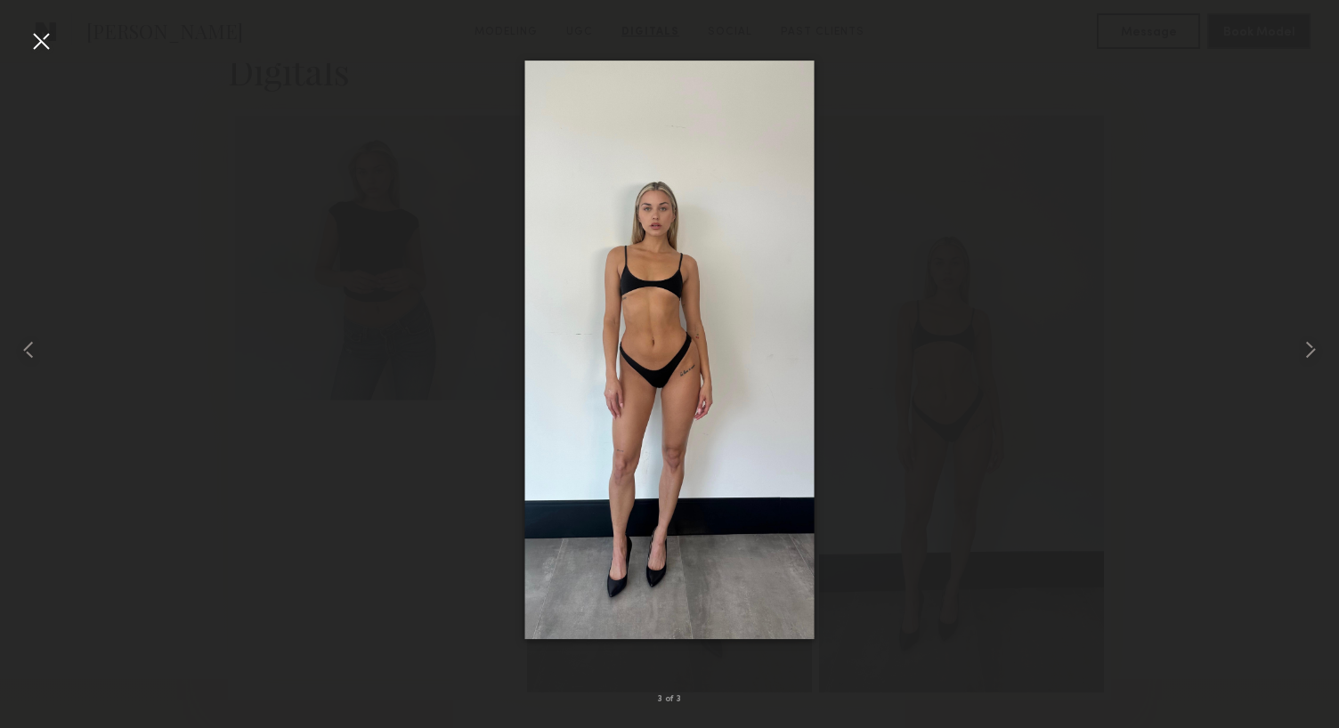
click at [35, 37] on div at bounding box center [41, 41] width 28 height 28
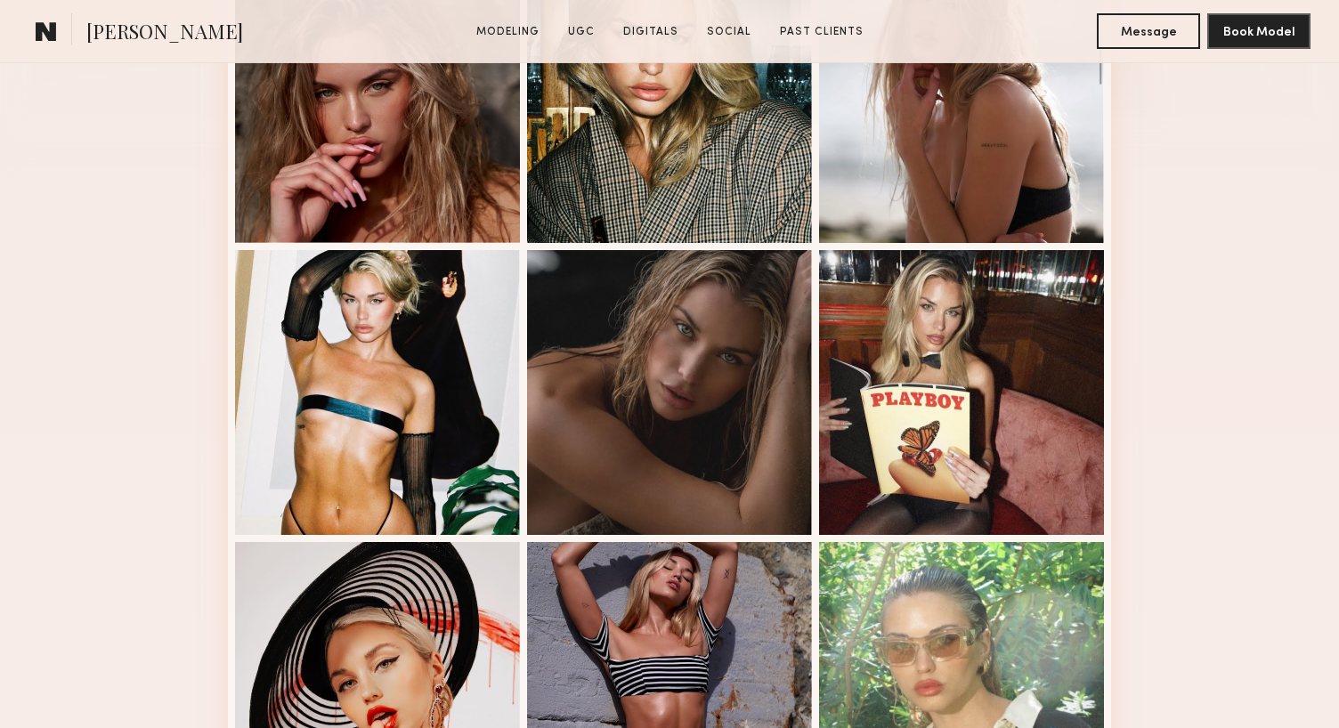
scroll to position [0, 0]
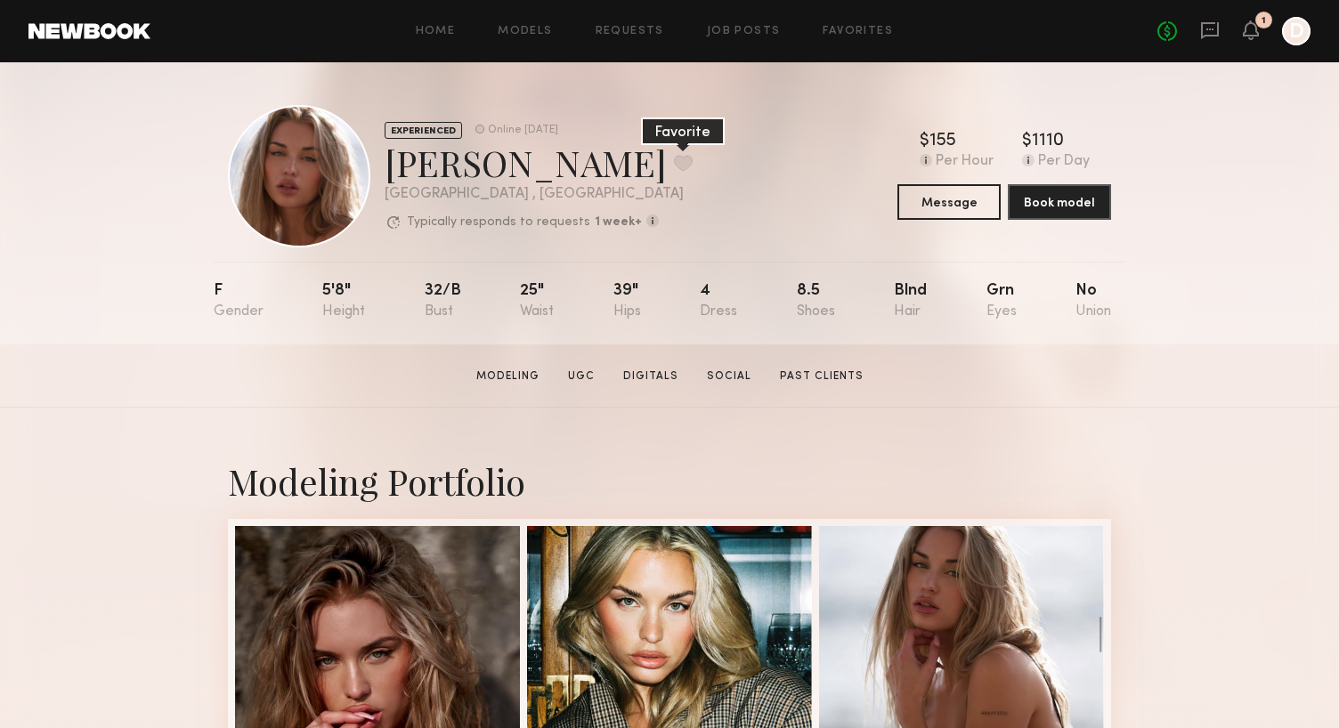
click at [674, 167] on button at bounding box center [683, 163] width 19 height 16
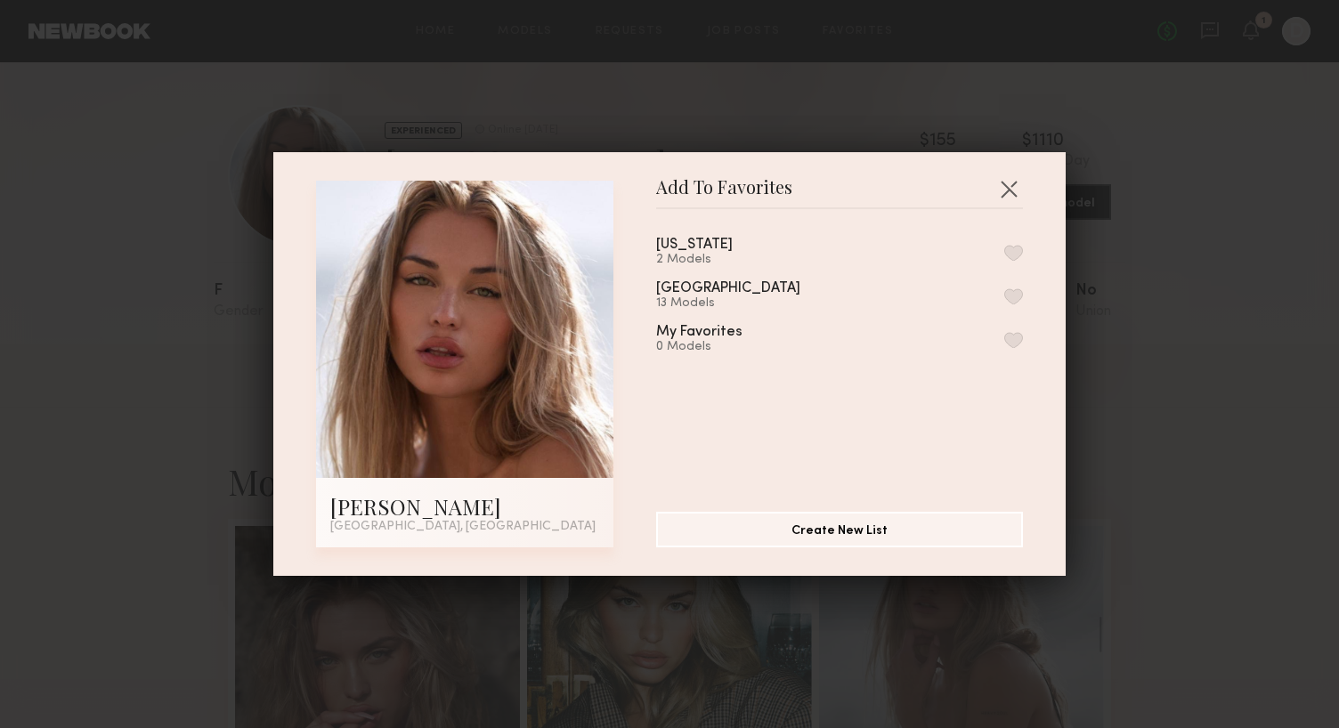
click at [1015, 291] on button "button" at bounding box center [1014, 297] width 19 height 16
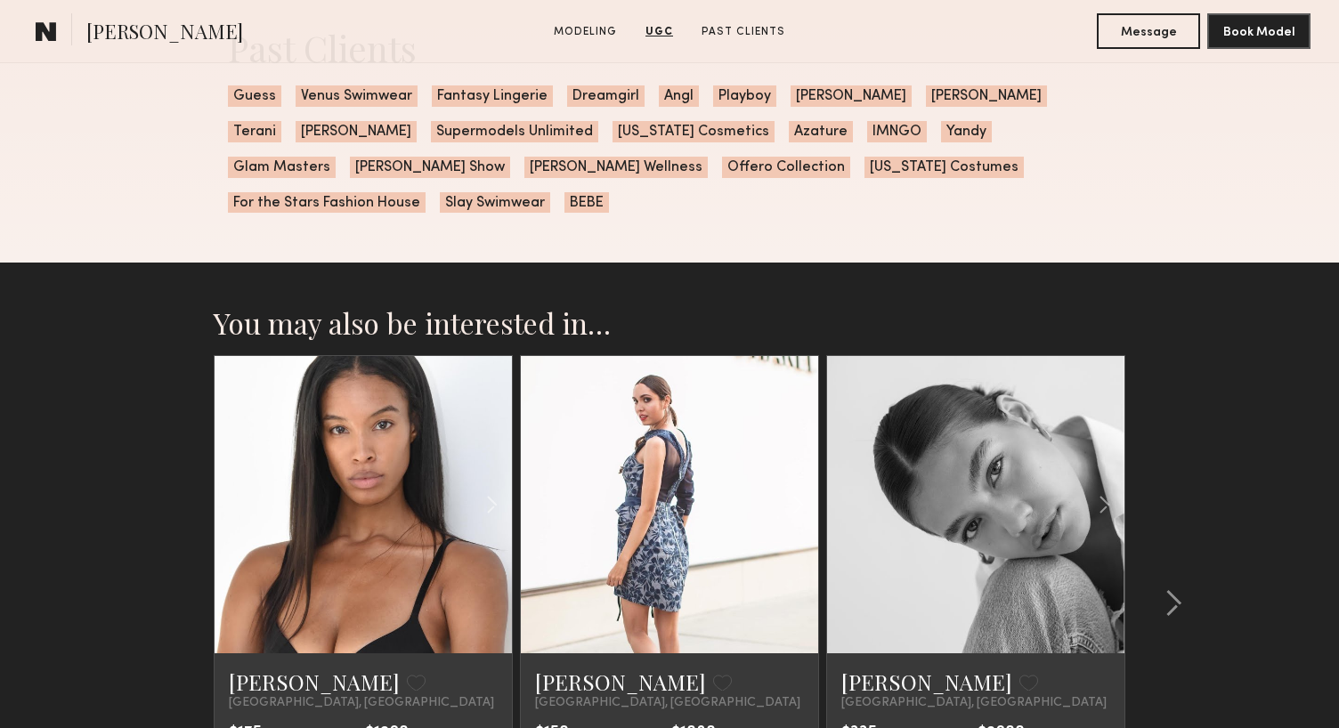
scroll to position [2588, 0]
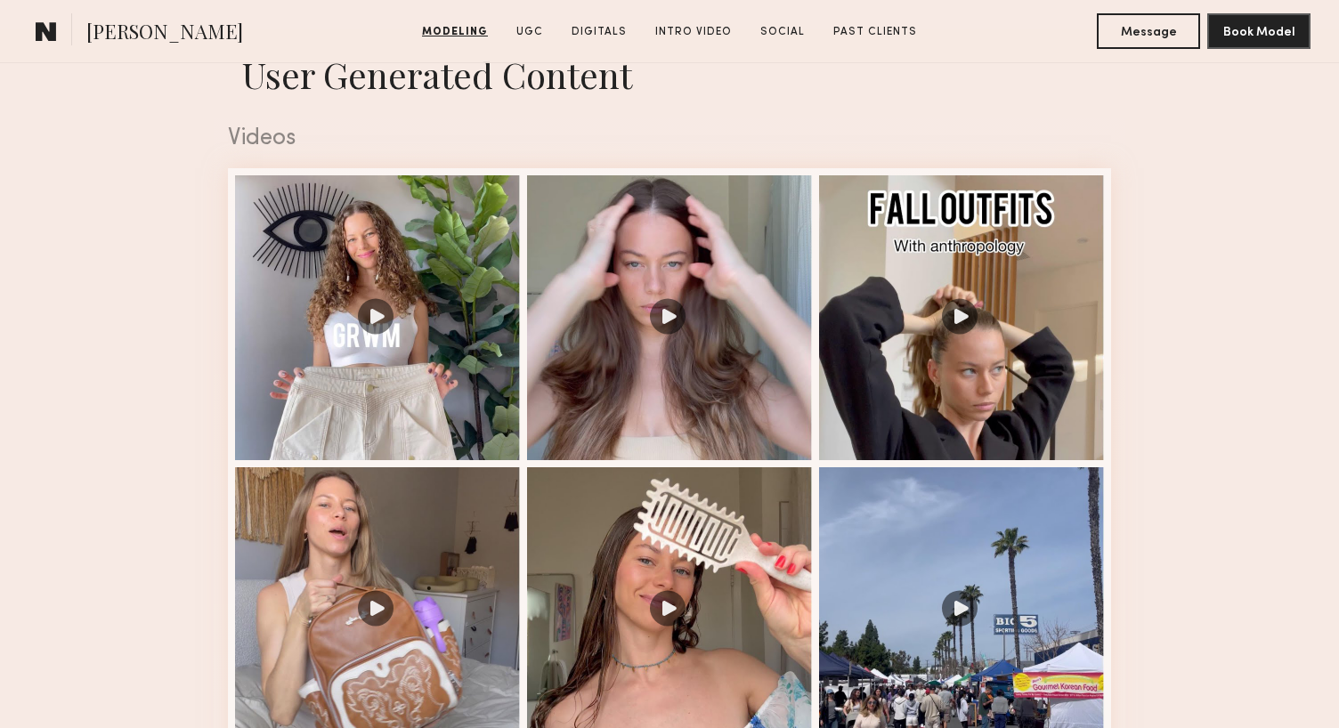
scroll to position [1959, 0]
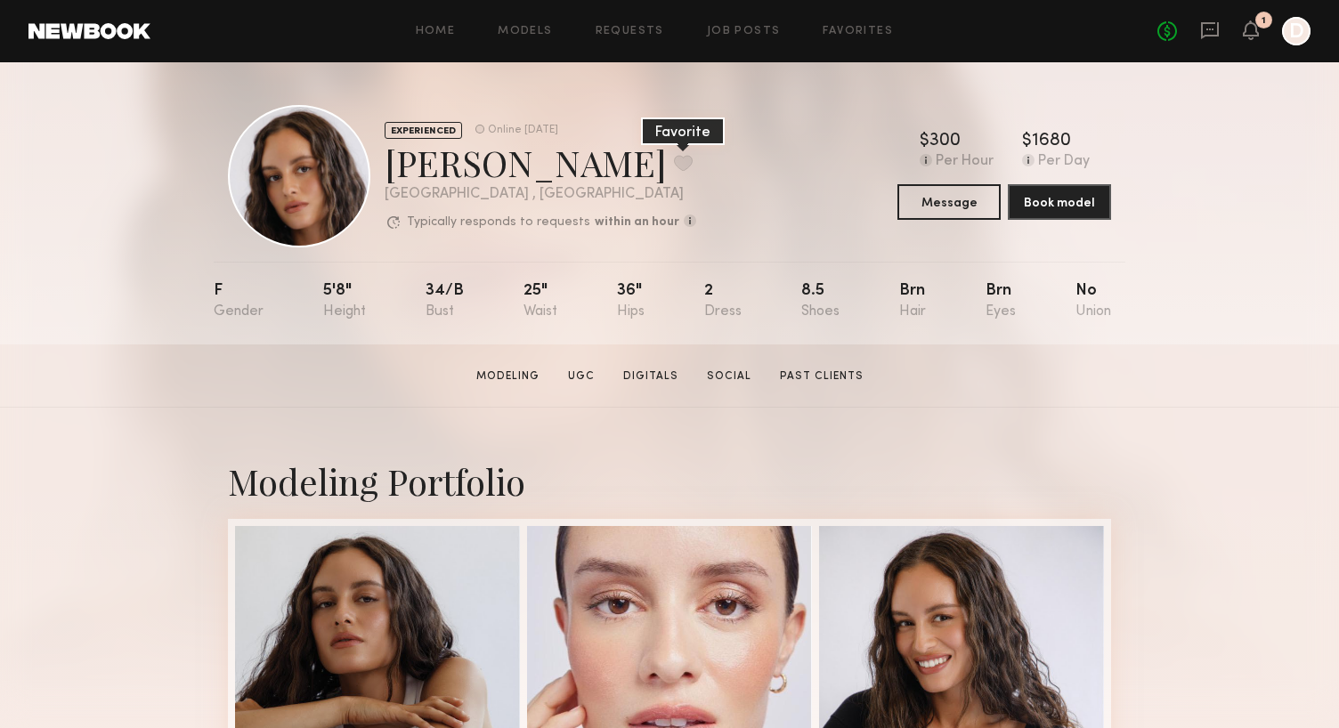
click at [674, 156] on button at bounding box center [683, 163] width 19 height 16
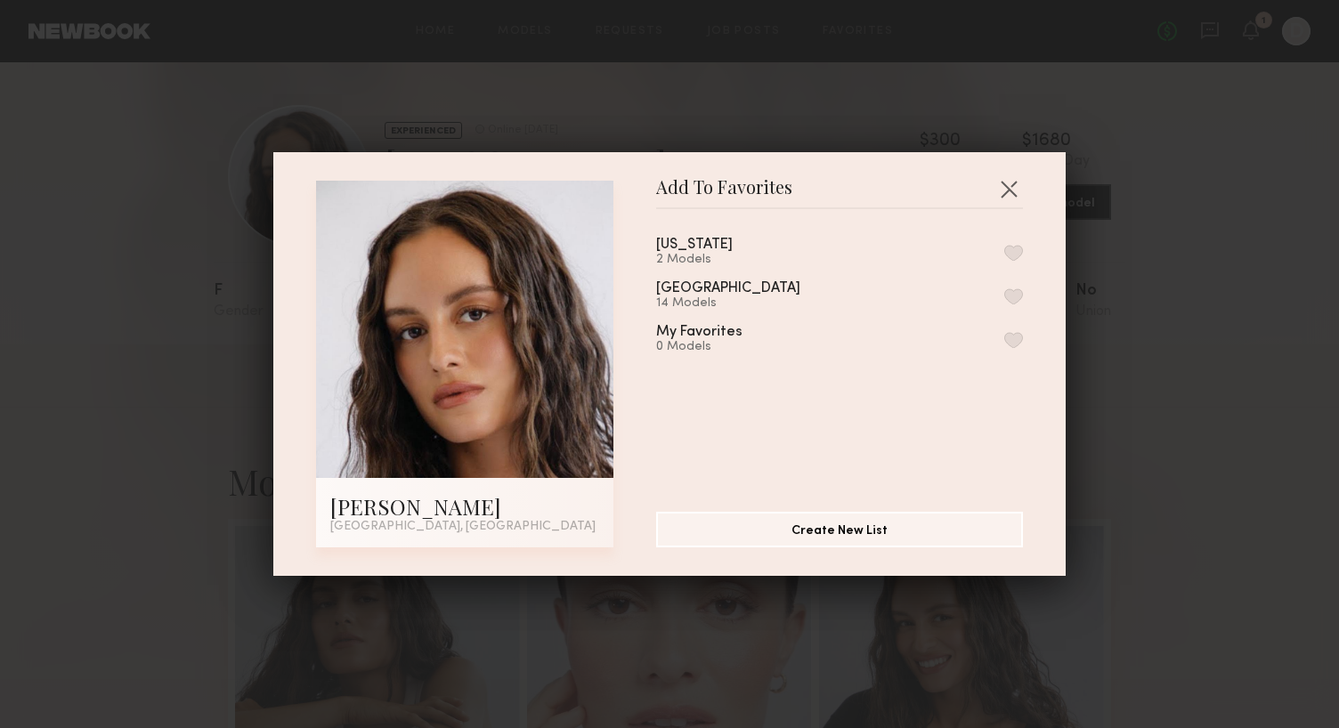
click at [1013, 295] on button "button" at bounding box center [1014, 297] width 19 height 16
click at [1009, 183] on button "button" at bounding box center [1009, 189] width 28 height 28
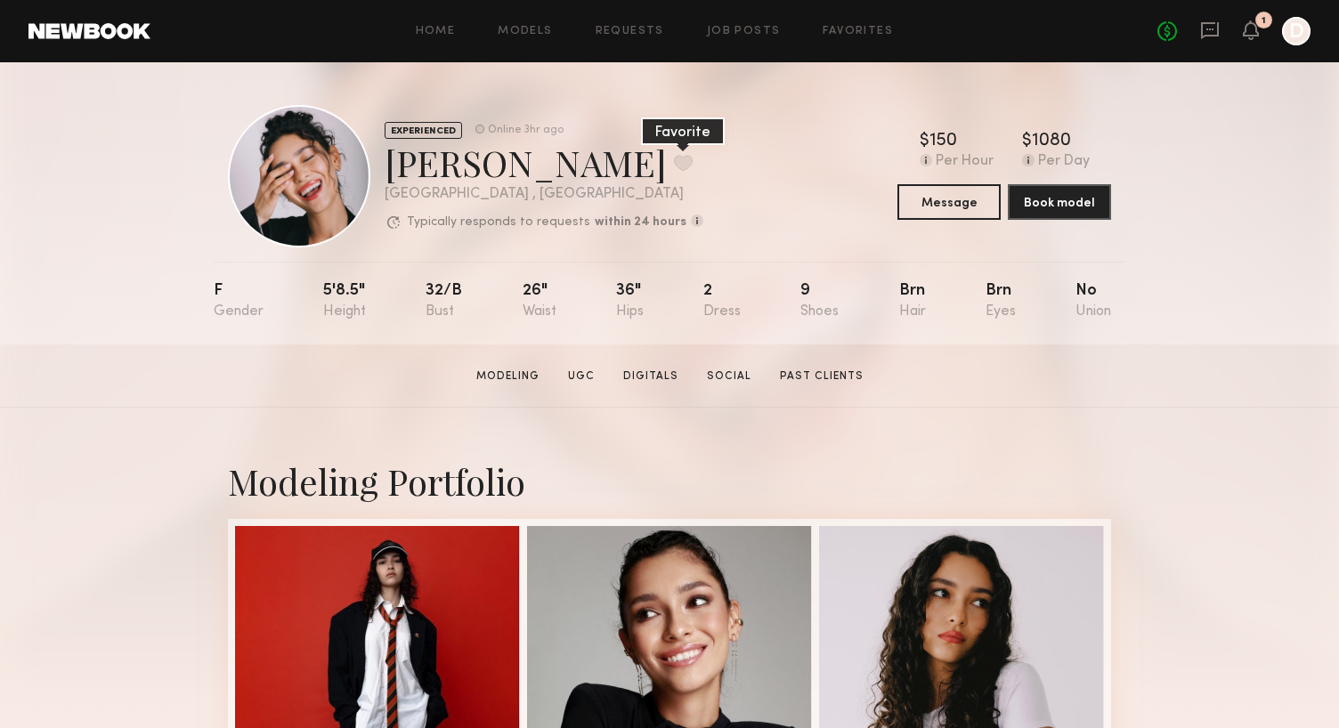
click at [674, 167] on button at bounding box center [683, 163] width 19 height 16
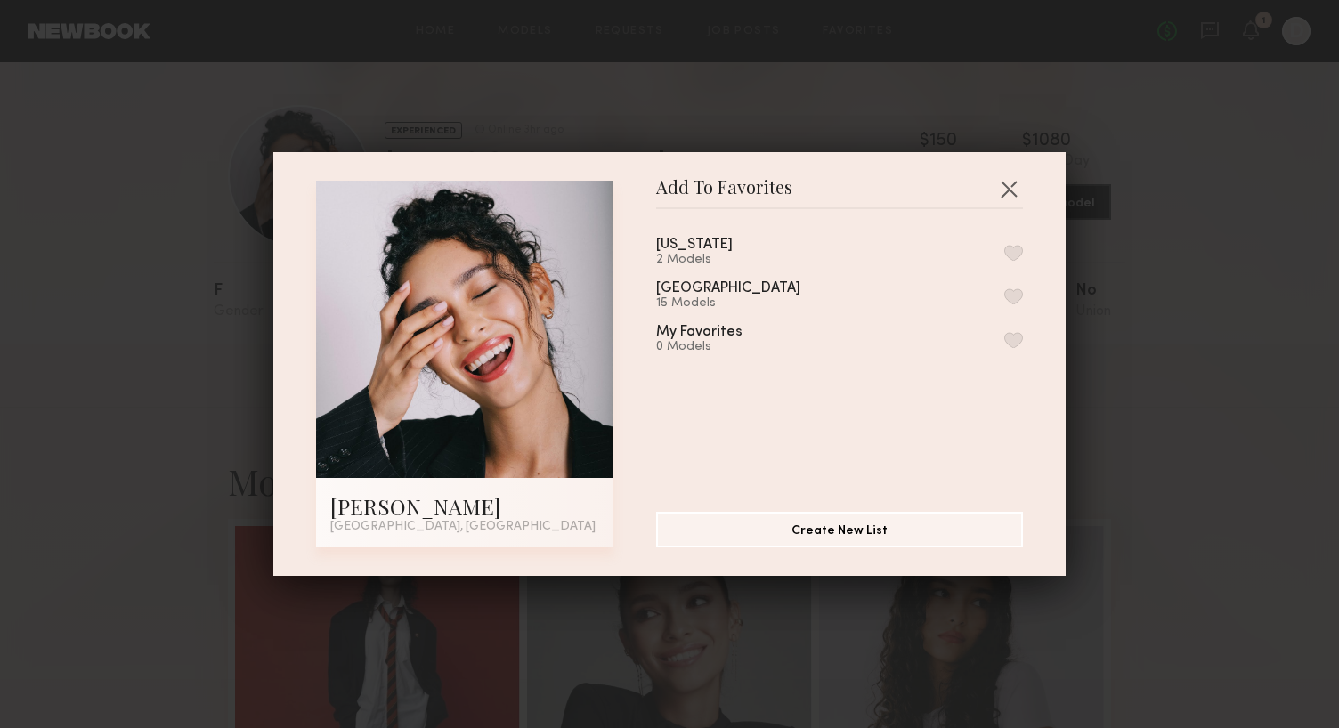
click at [1013, 289] on button "button" at bounding box center [1014, 297] width 19 height 16
click at [1015, 194] on button "button" at bounding box center [1009, 189] width 28 height 28
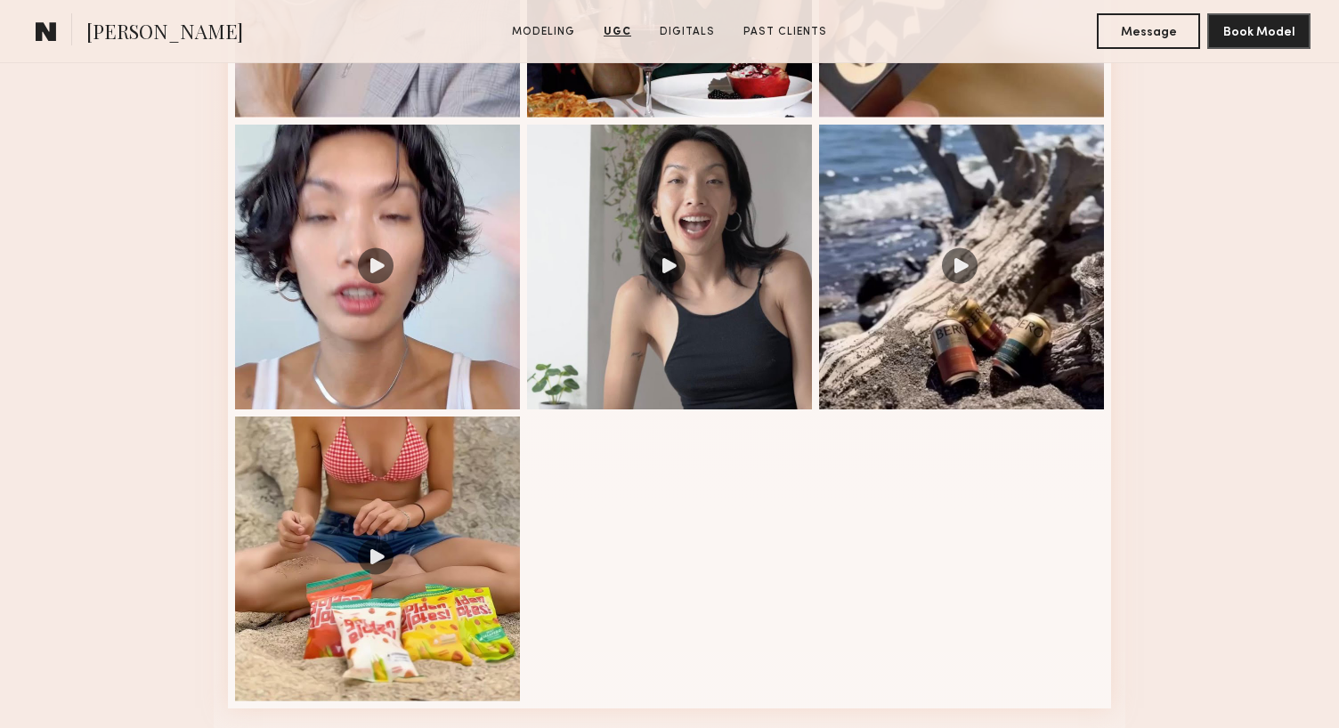
scroll to position [2109, 0]
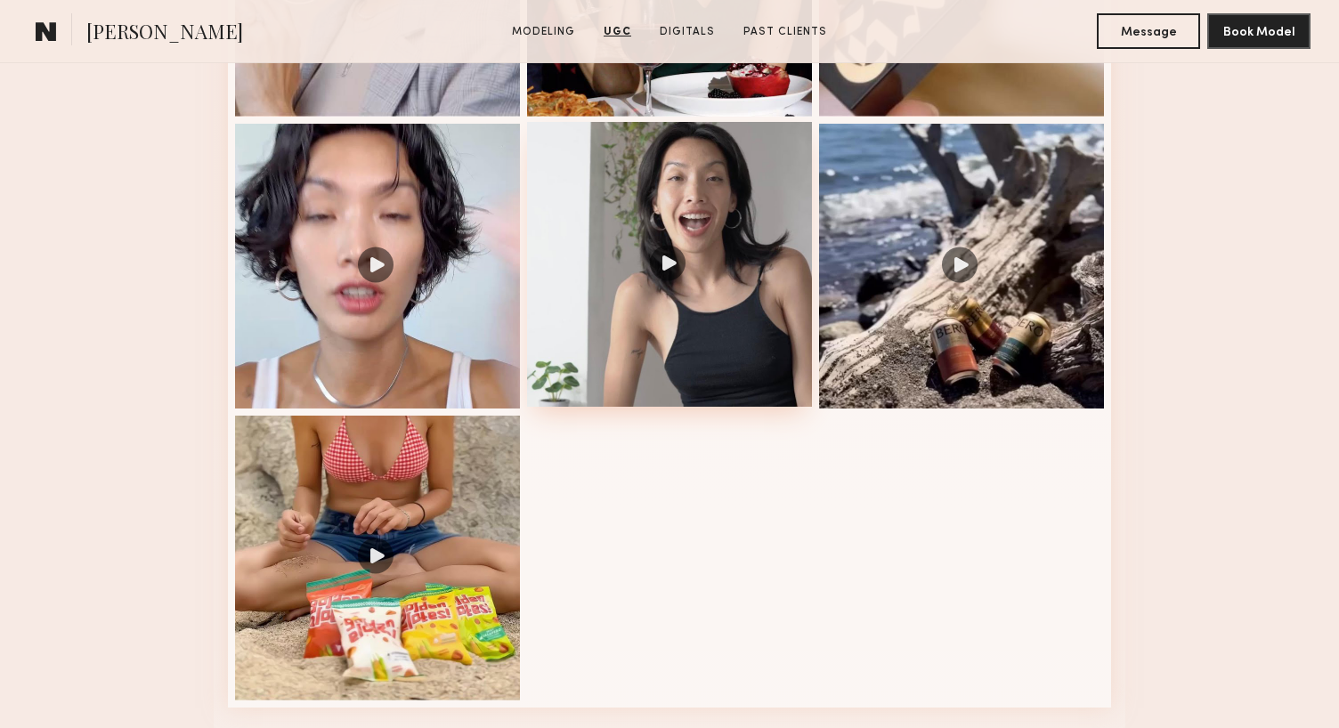
click at [671, 260] on div at bounding box center [669, 264] width 285 height 285
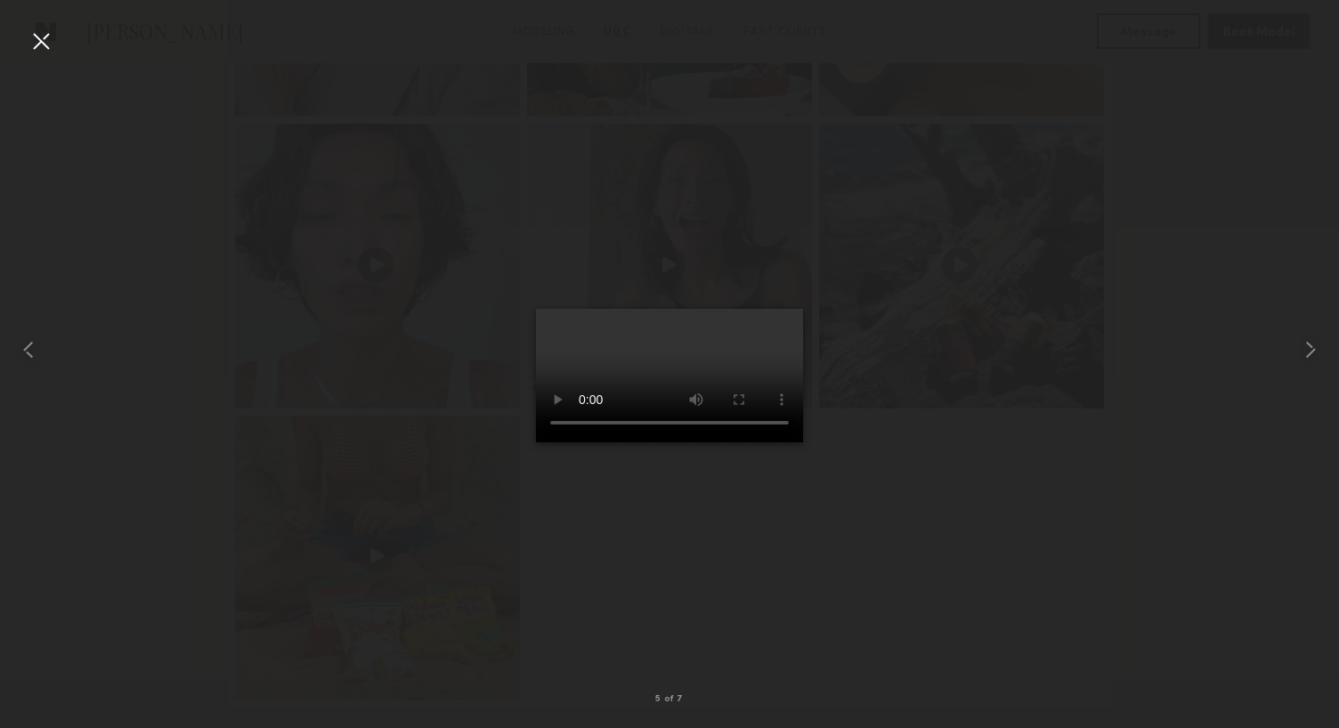
click at [37, 50] on div at bounding box center [41, 41] width 28 height 28
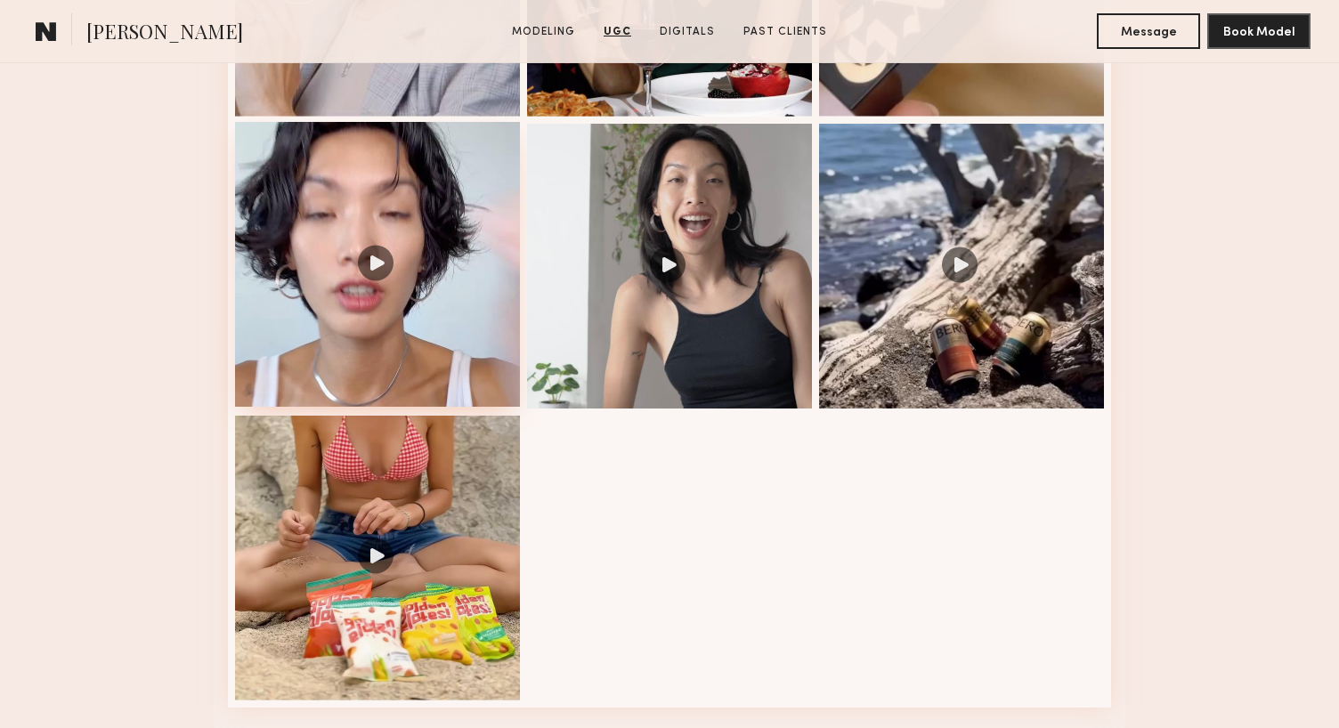
click at [406, 308] on div at bounding box center [377, 264] width 285 height 285
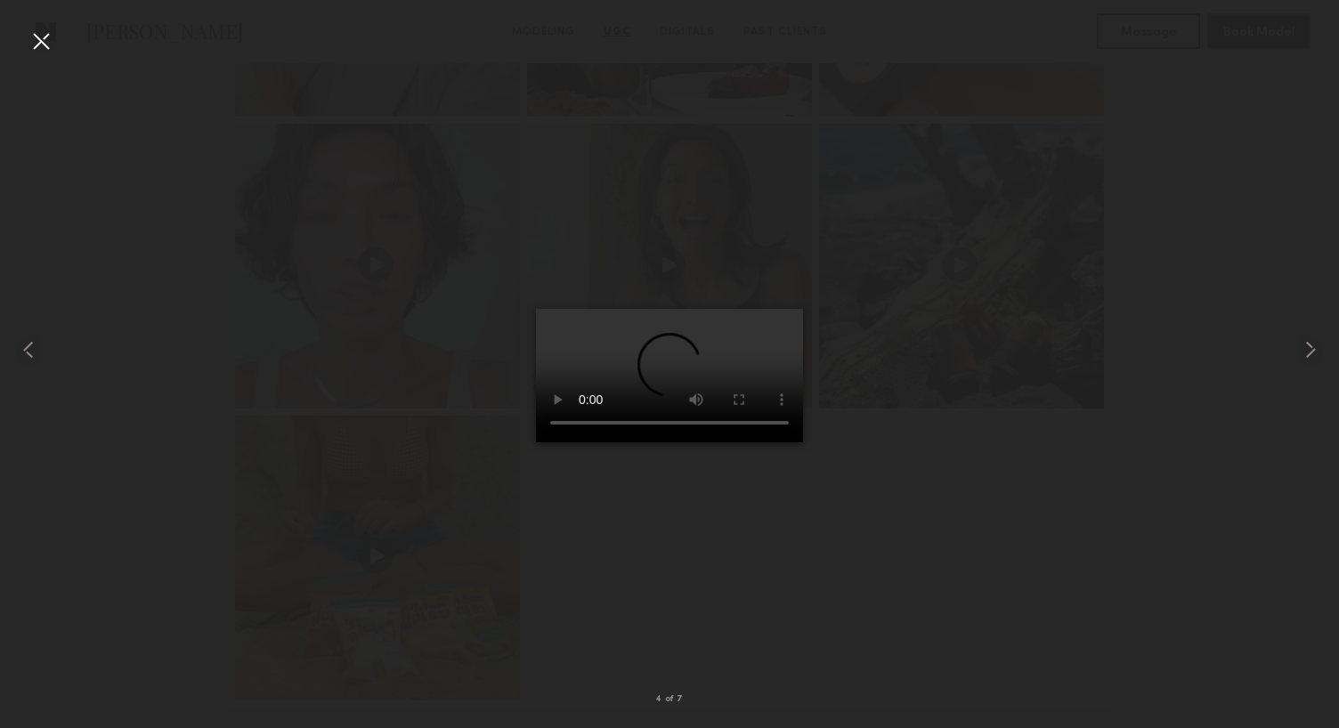
click at [44, 45] on div at bounding box center [41, 41] width 28 height 28
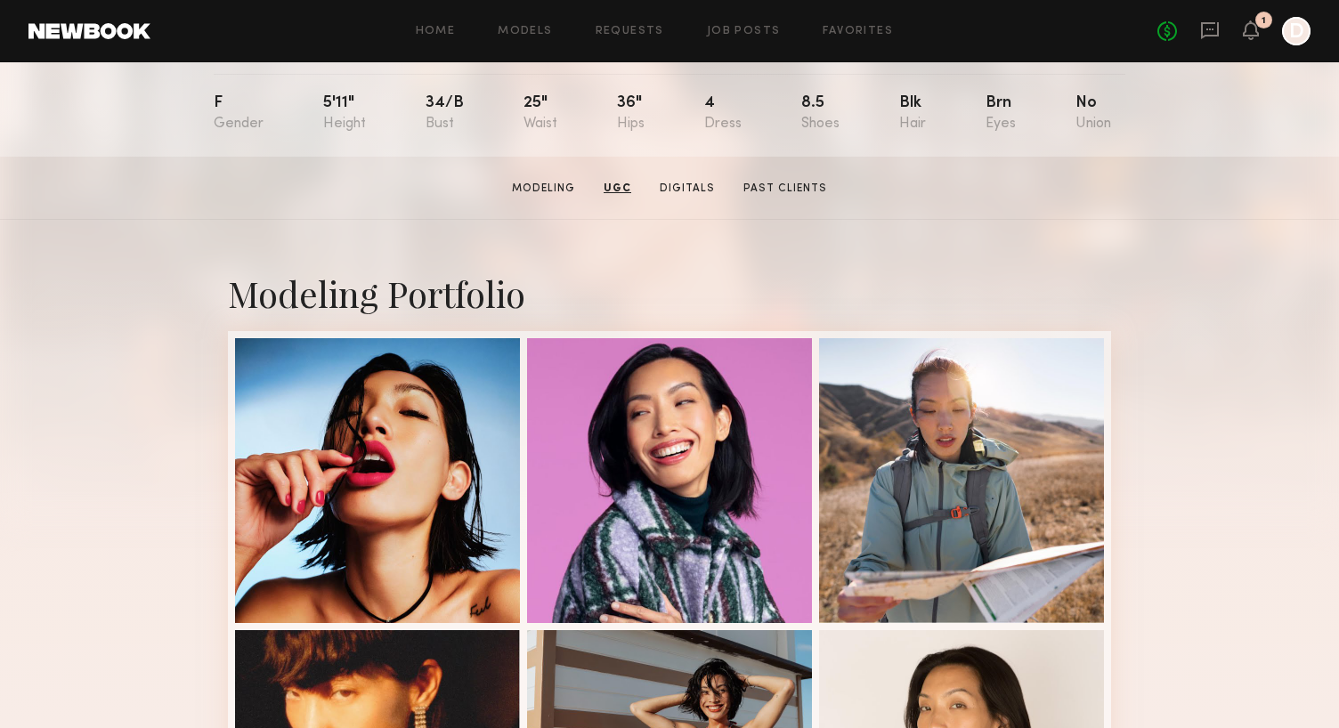
scroll to position [0, 0]
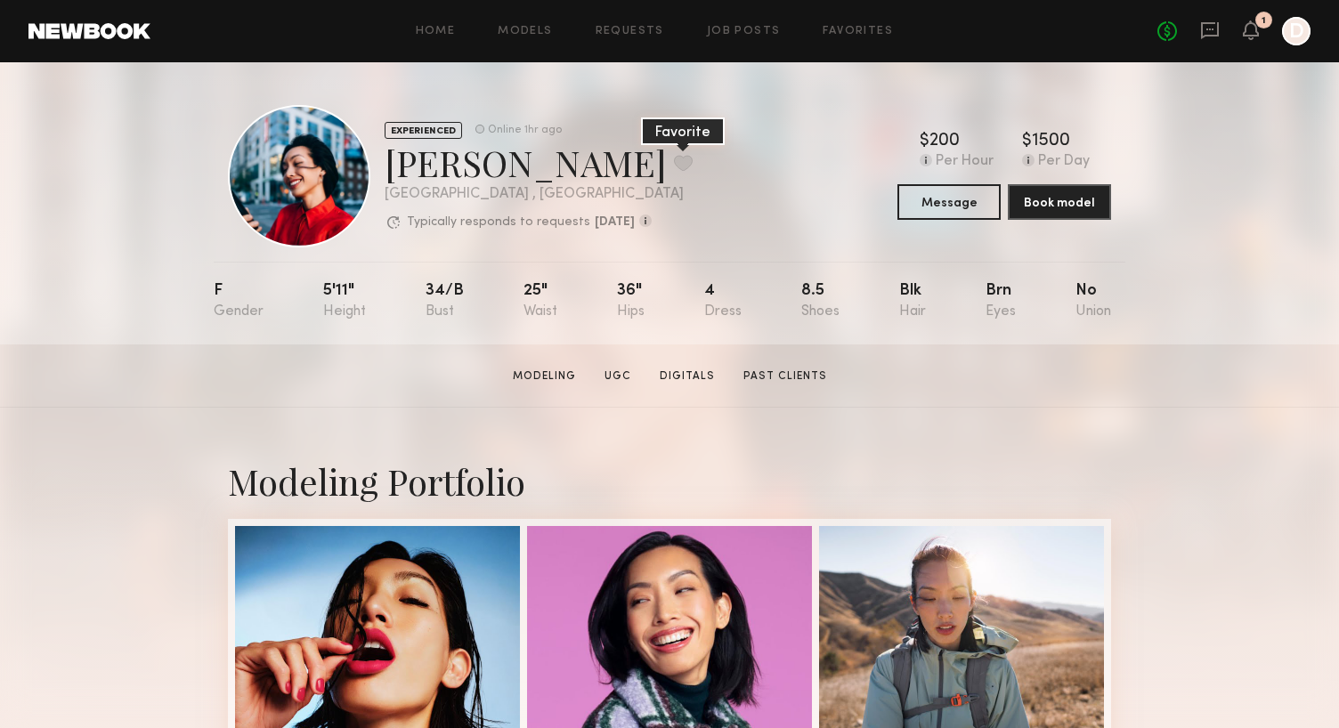
click at [674, 159] on button at bounding box center [683, 163] width 19 height 16
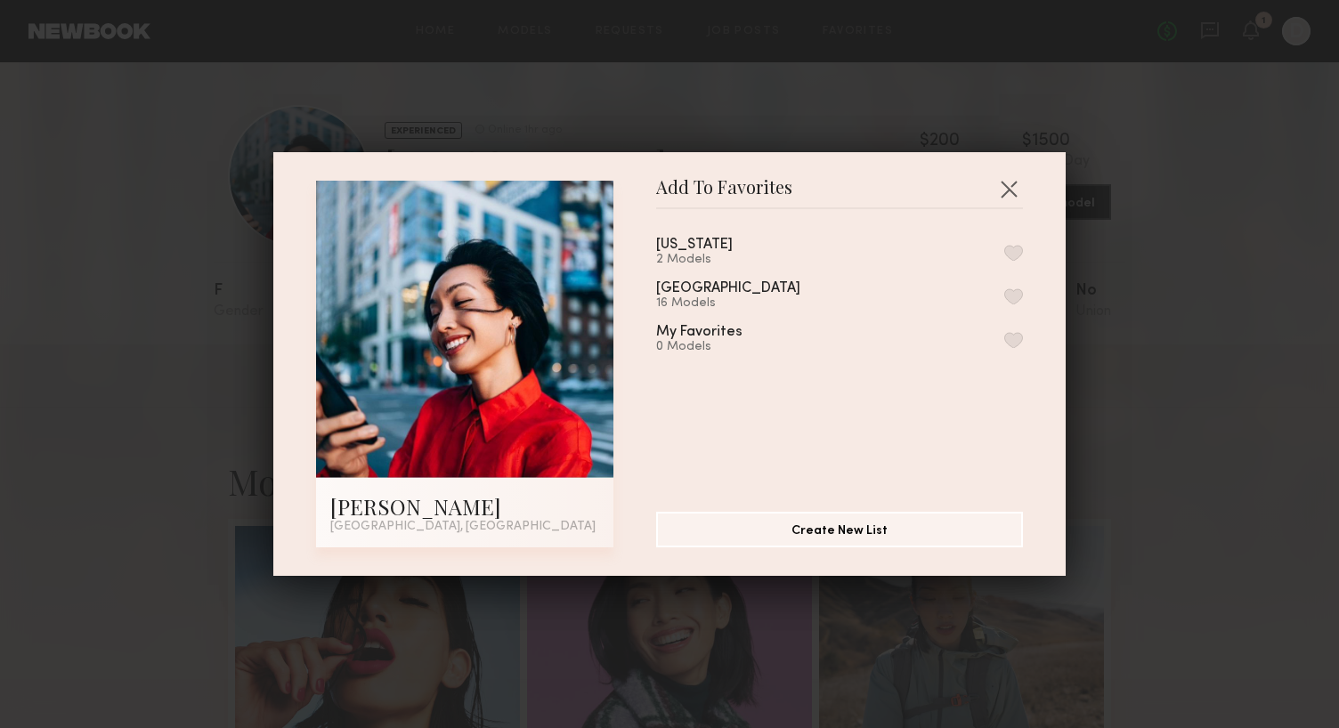
click at [1025, 296] on div "new york 2 Models Los Angeles 16 Models My Favorites 0 Models" at bounding box center [848, 354] width 385 height 260
click at [1009, 293] on button "button" at bounding box center [1014, 297] width 19 height 16
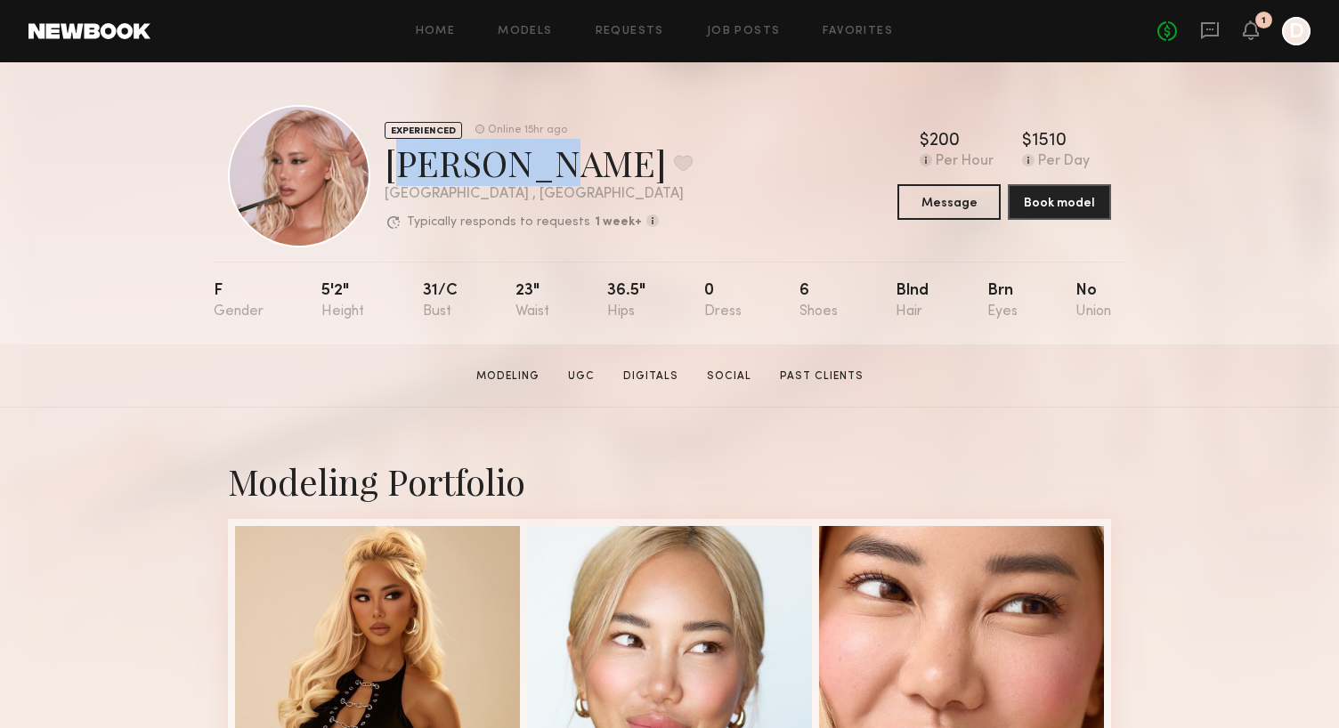
drag, startPoint x: 530, startPoint y: 161, endPoint x: 390, endPoint y: 160, distance: 139.8
click at [390, 160] on div "Anthia M. Favorite" at bounding box center [539, 162] width 308 height 47
copy div "Anthia M"
click at [789, 201] on div "EXPERIENCED Online 15hr ago Anthia M. Favorite Los Angeles , CA Typically respo…" at bounding box center [669, 176] width 883 height 142
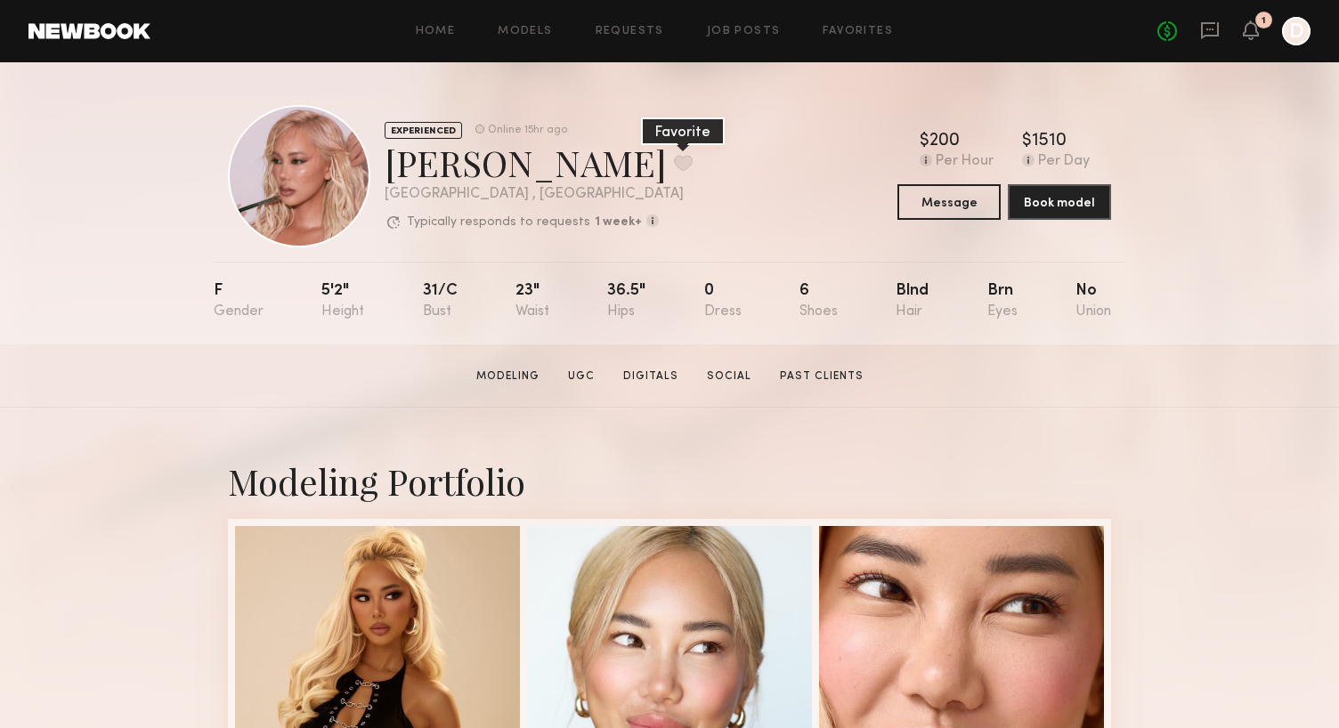
click at [674, 169] on button at bounding box center [683, 163] width 19 height 16
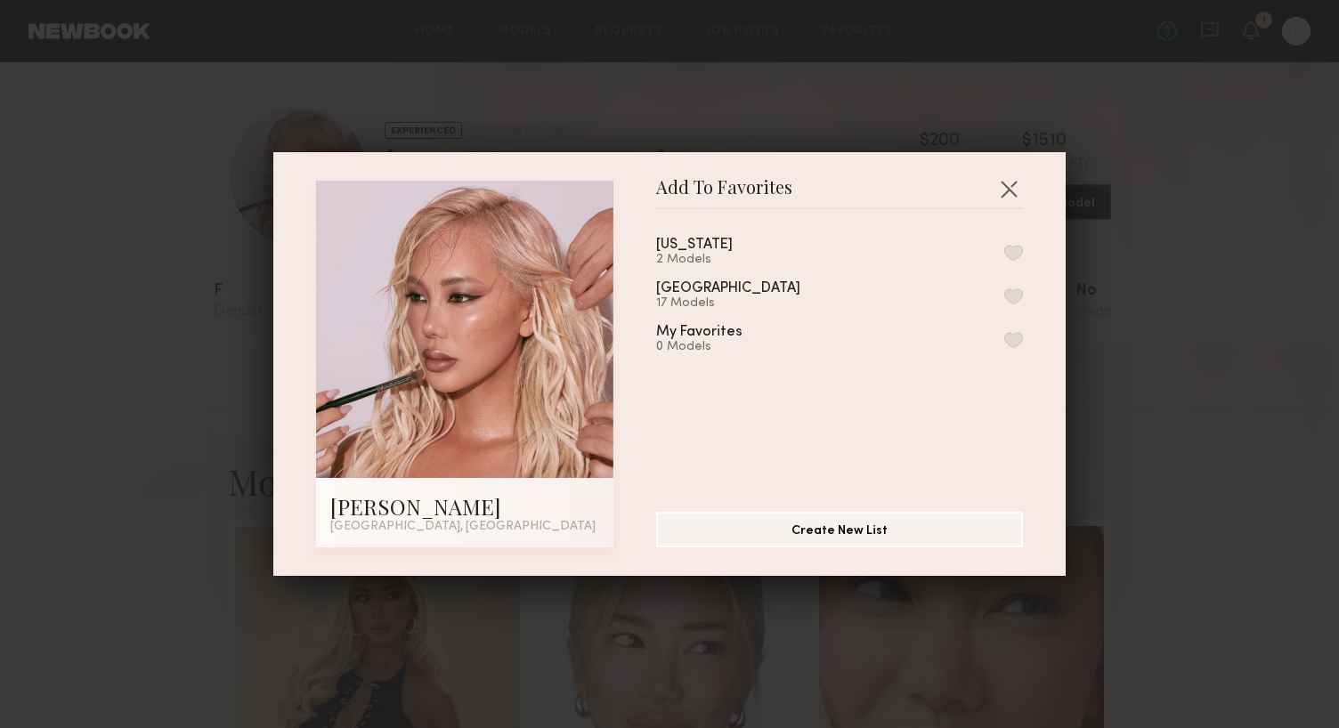
click at [1012, 290] on button "button" at bounding box center [1014, 297] width 19 height 16
click at [1012, 195] on button "button" at bounding box center [1009, 189] width 28 height 28
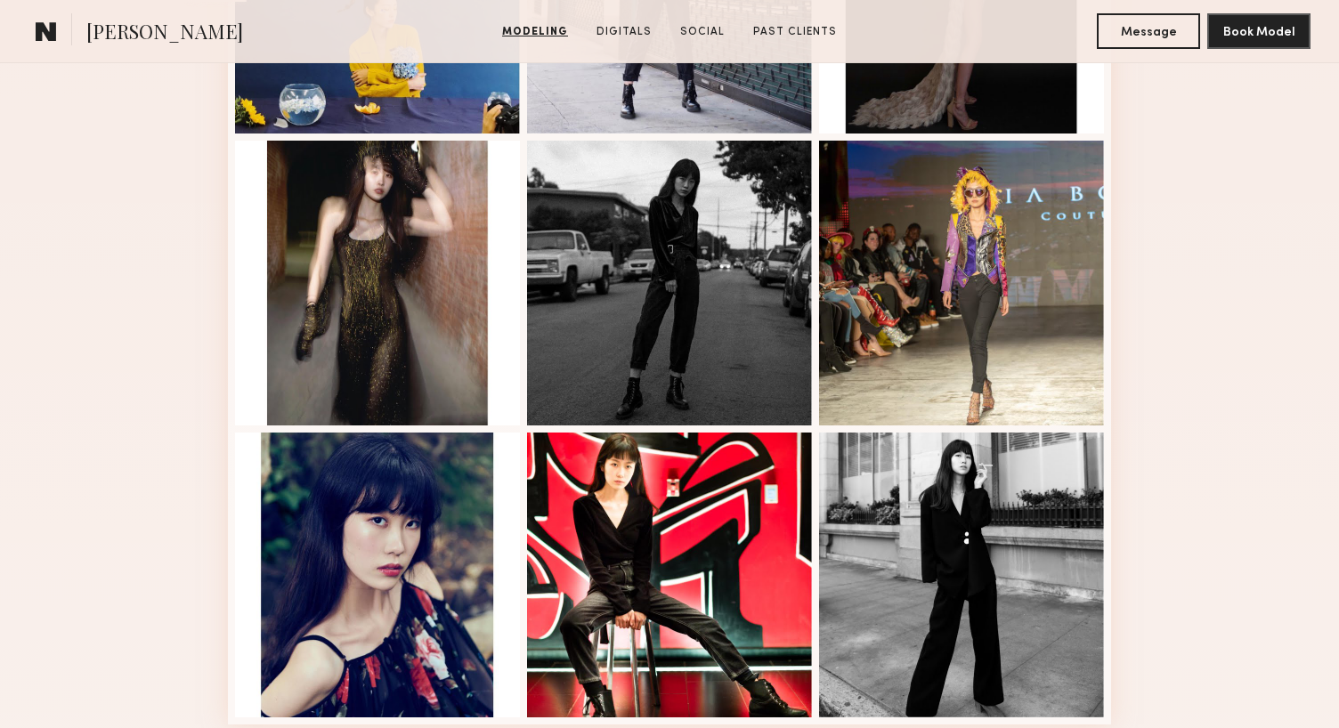
scroll to position [1063, 0]
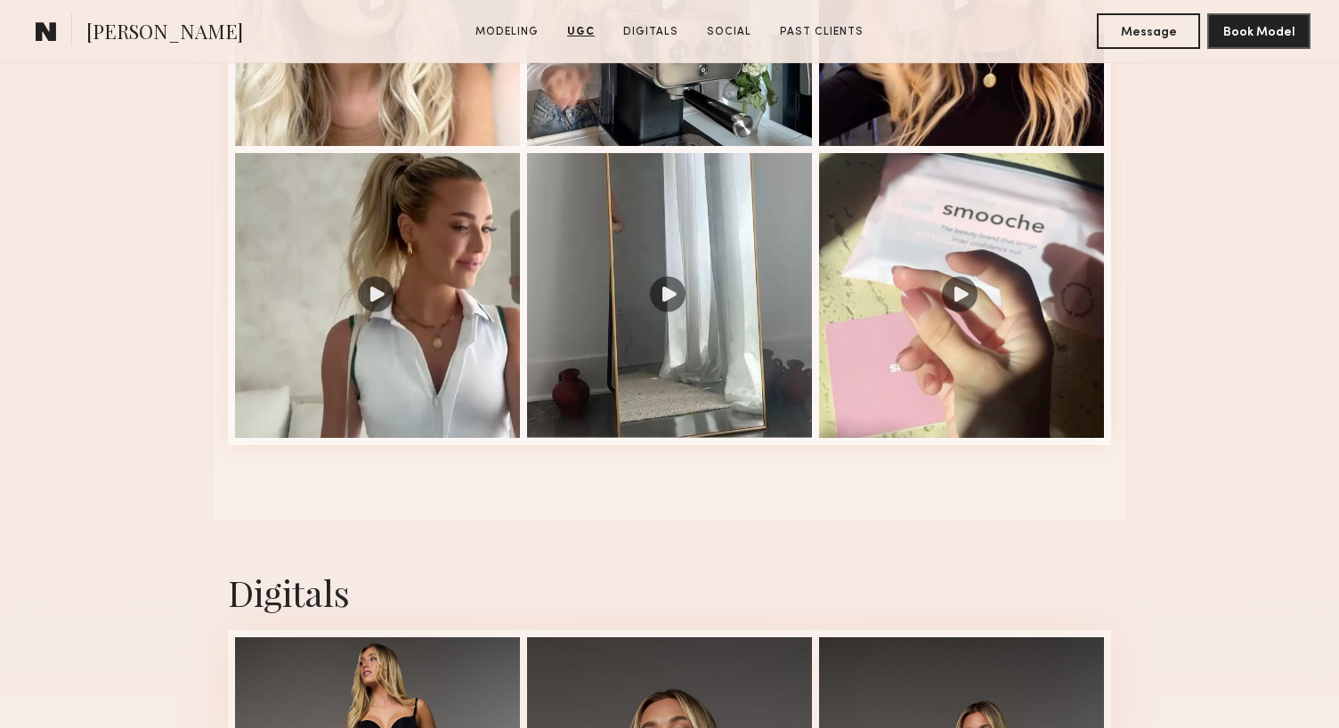
scroll to position [2277, 0]
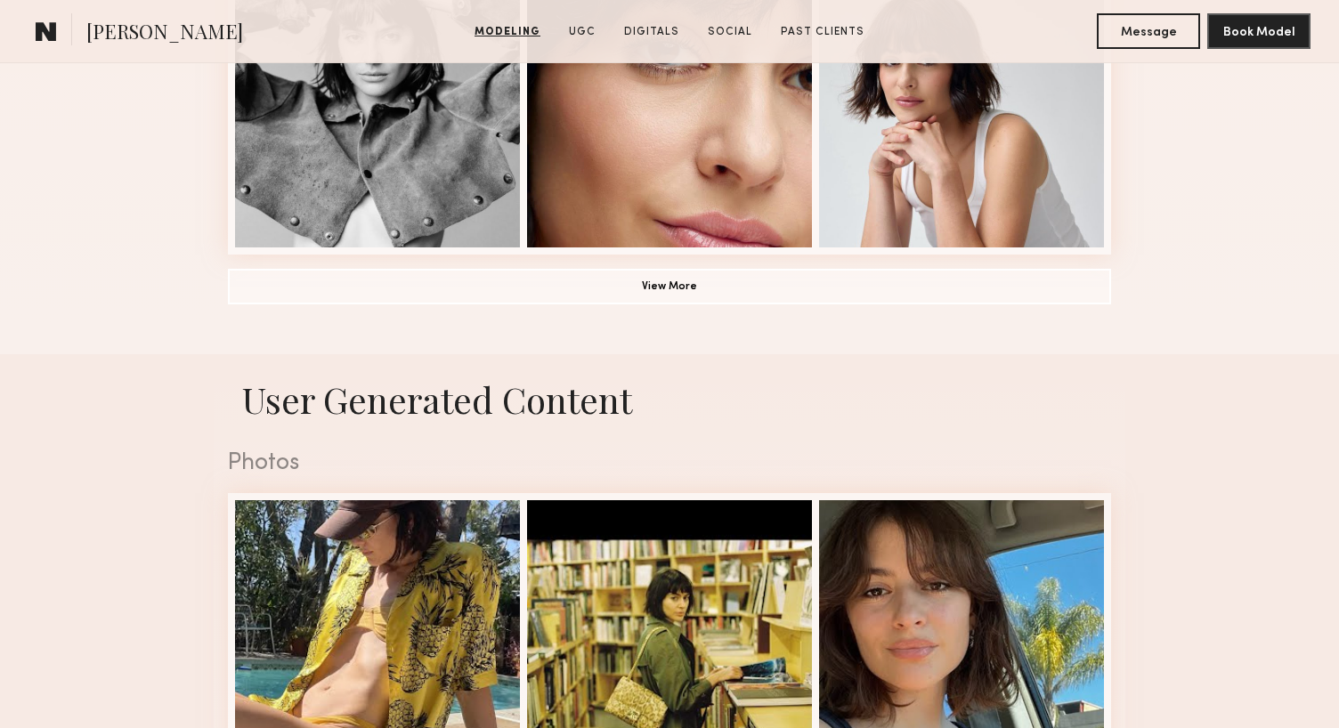
scroll to position [1566, 0]
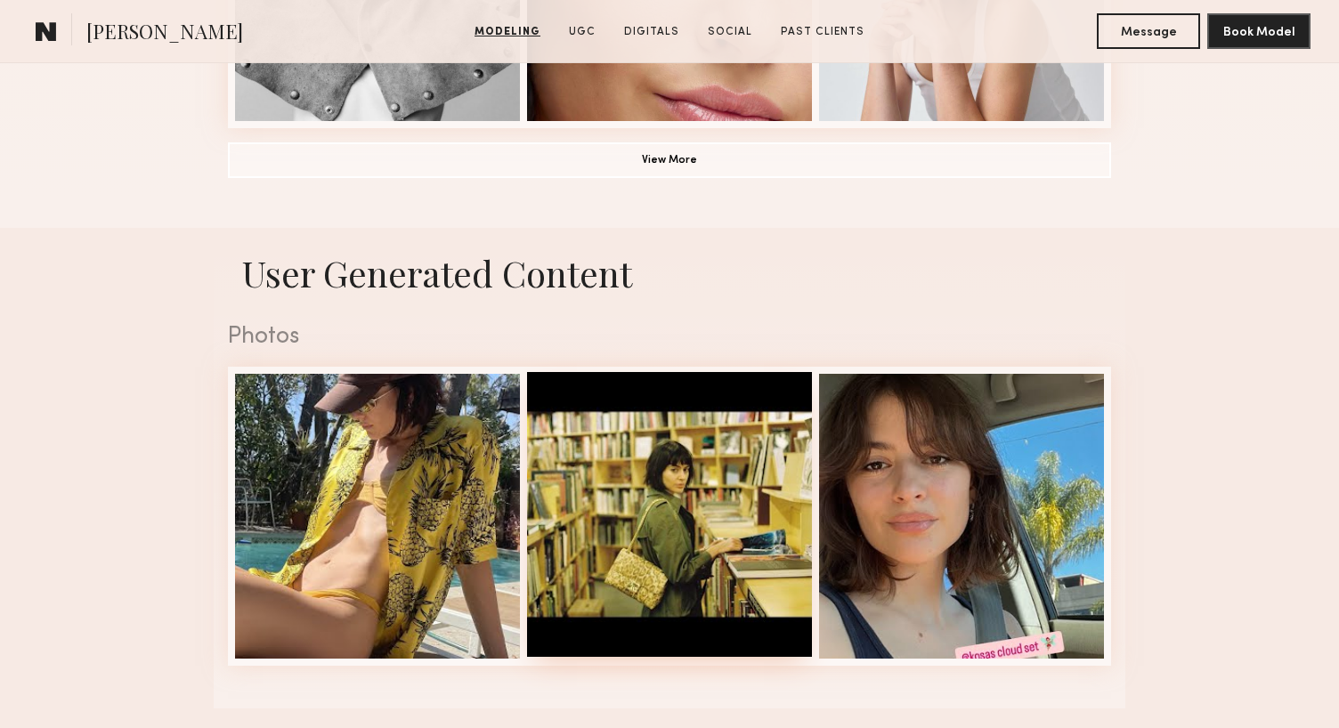
click at [745, 455] on div at bounding box center [669, 514] width 285 height 285
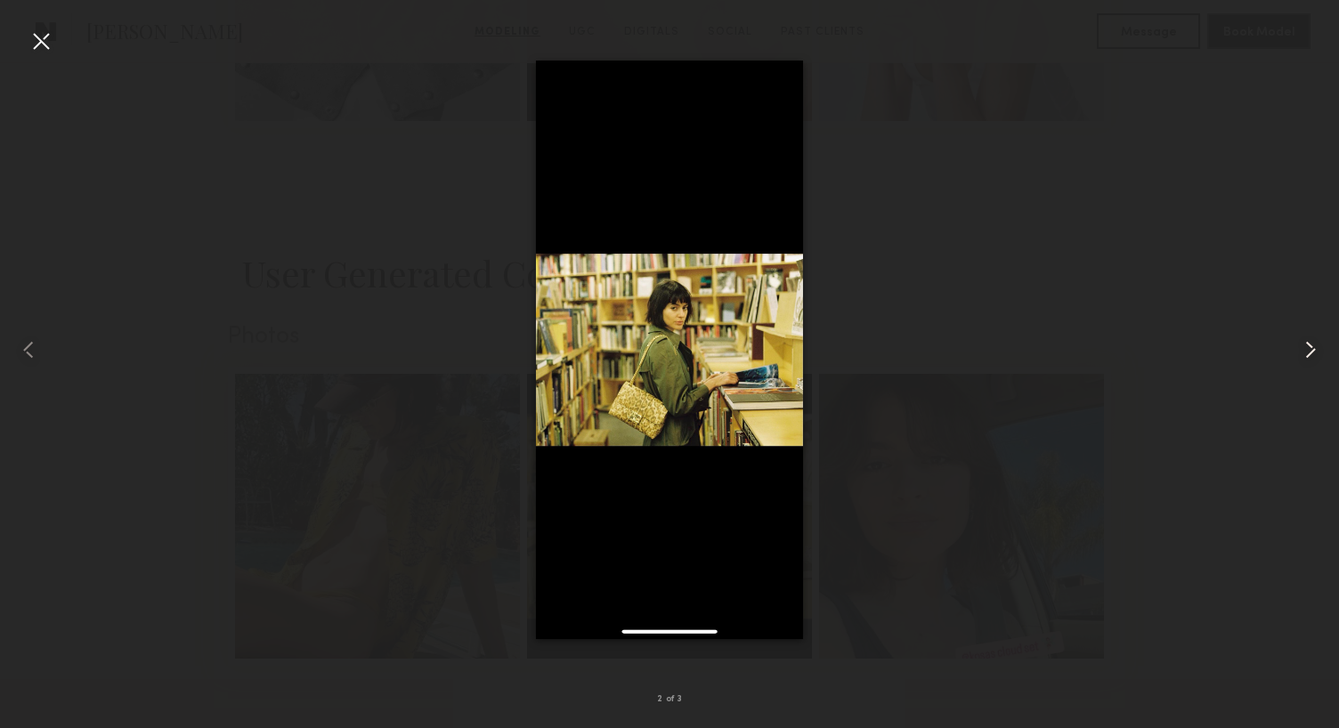
click at [1320, 350] on common-icon at bounding box center [1311, 350] width 28 height 28
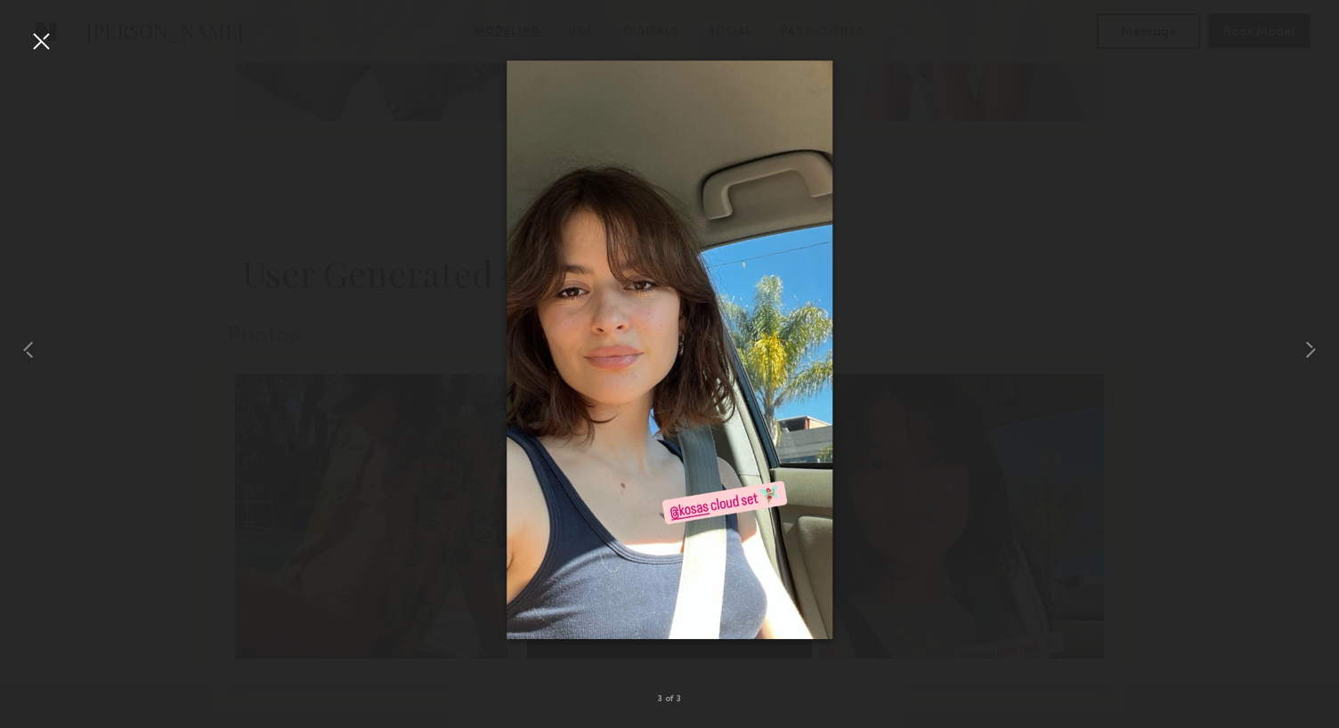
click at [38, 40] on div at bounding box center [41, 41] width 28 height 28
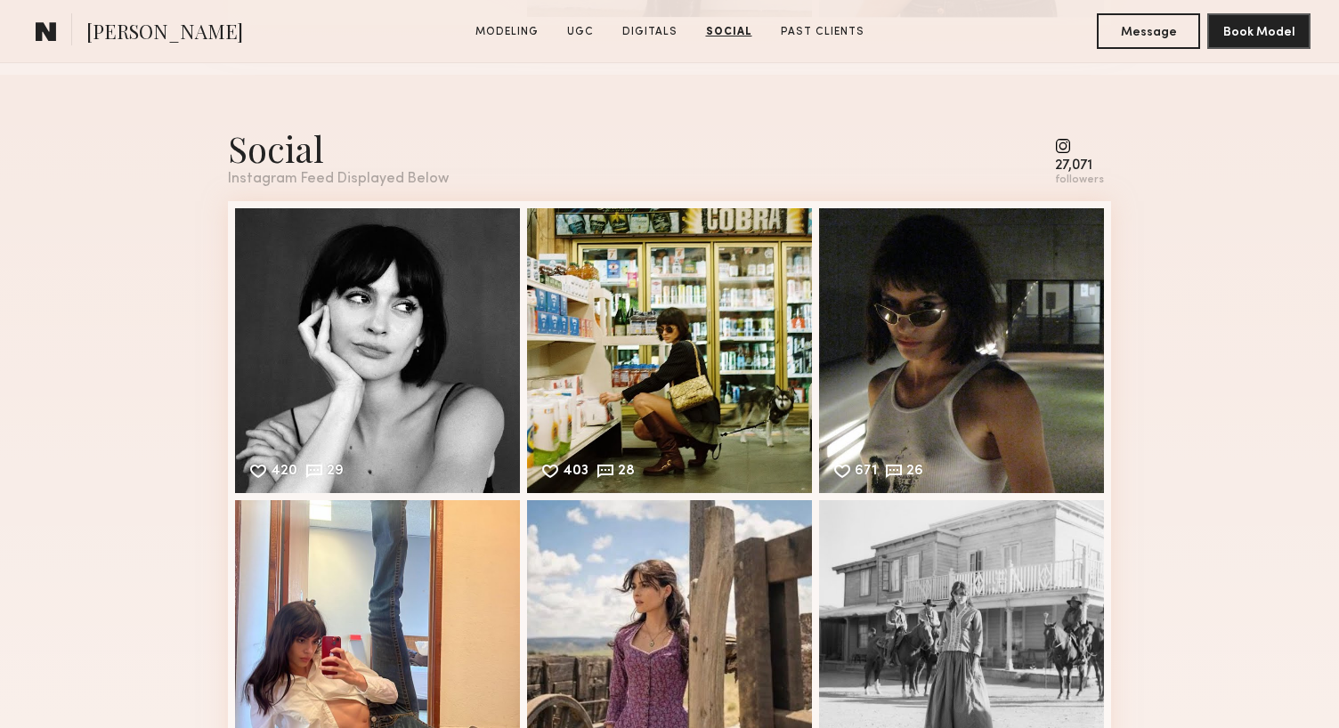
scroll to position [2961, 0]
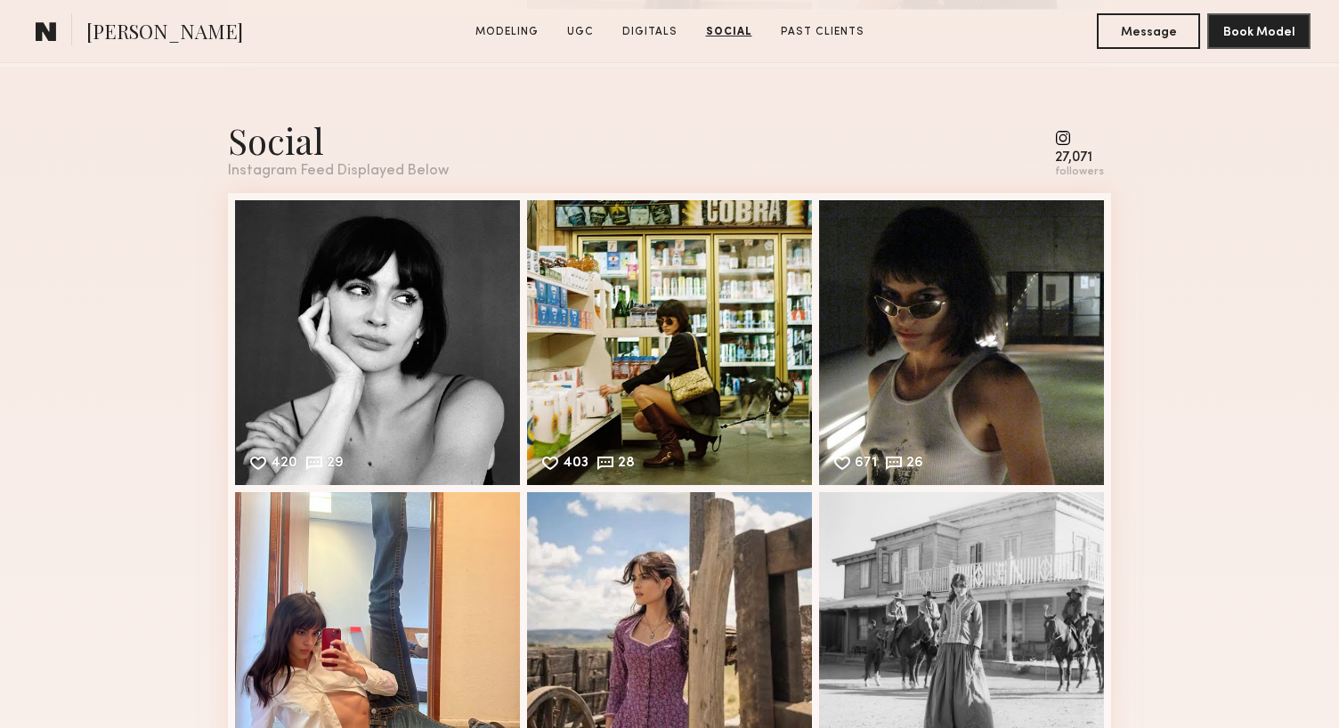
click at [1066, 135] on common-icon at bounding box center [1079, 138] width 49 height 16
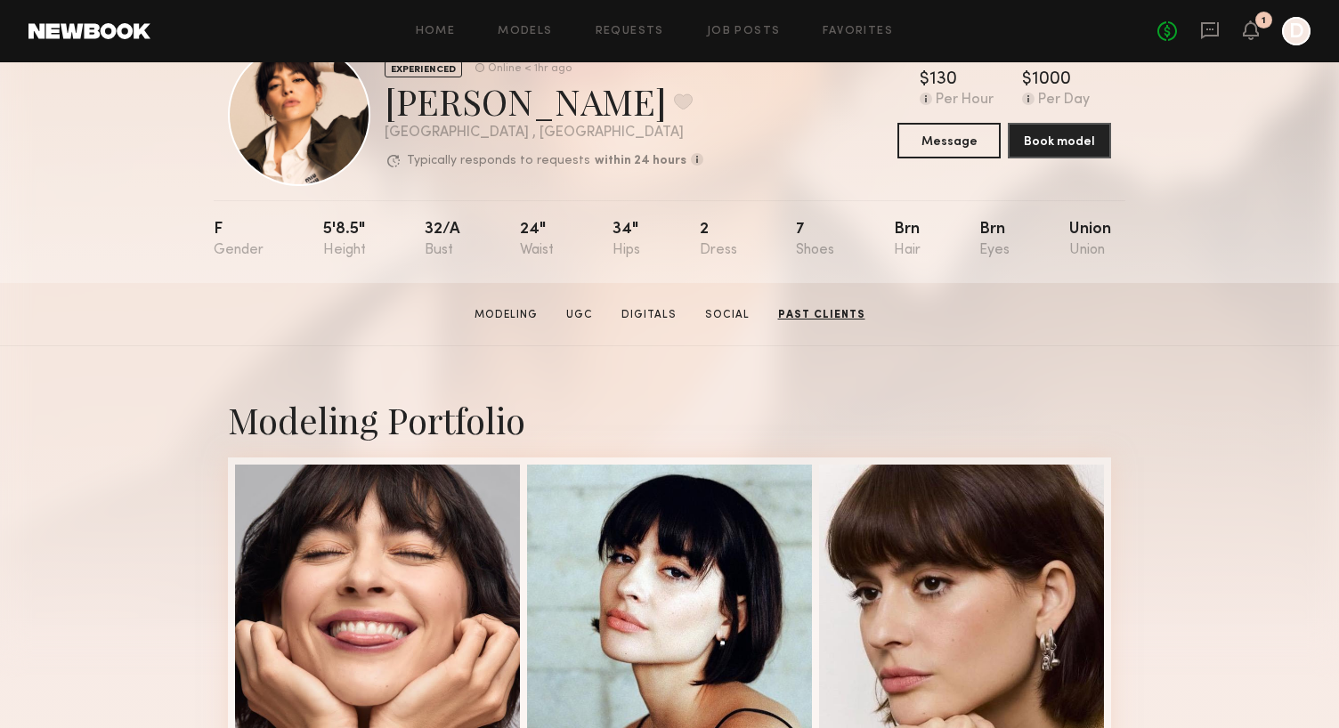
scroll to position [0, 0]
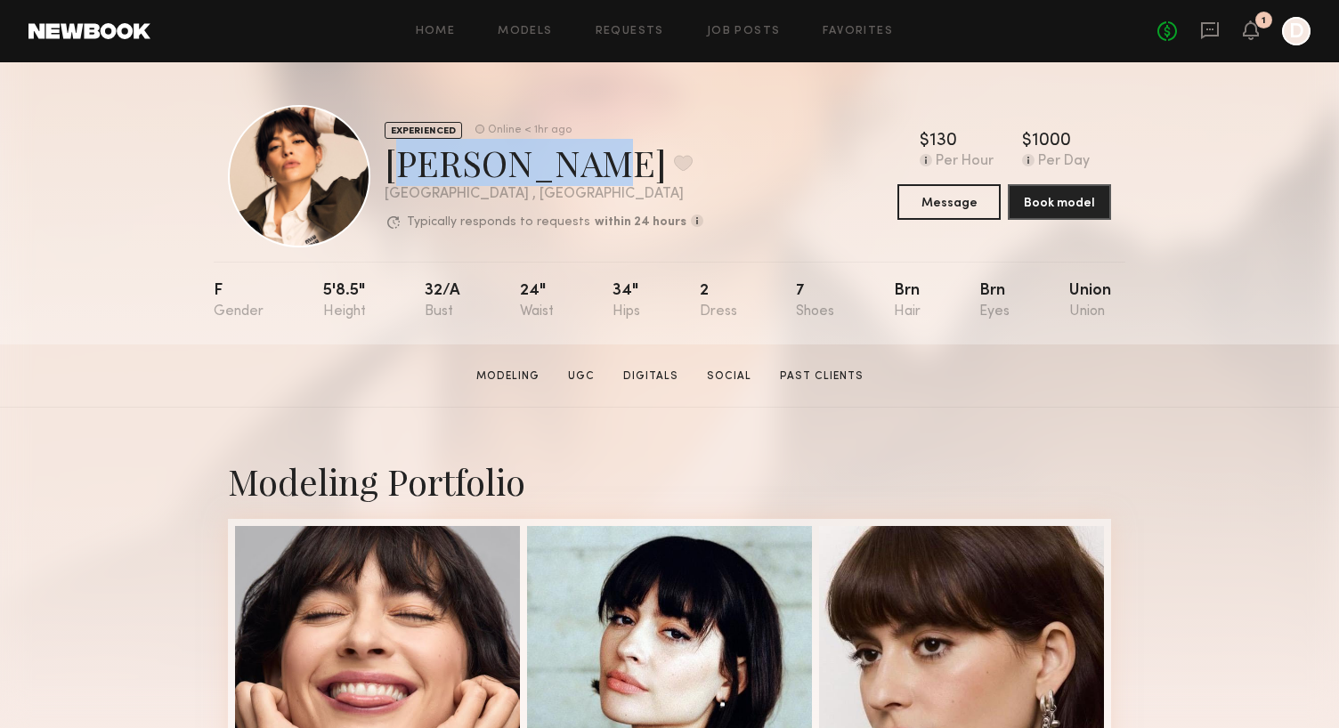
drag, startPoint x: 550, startPoint y: 165, endPoint x: 395, endPoint y: 170, distance: 155.9
click at [395, 170] on div "Gabriela B. Favorite" at bounding box center [544, 162] width 319 height 47
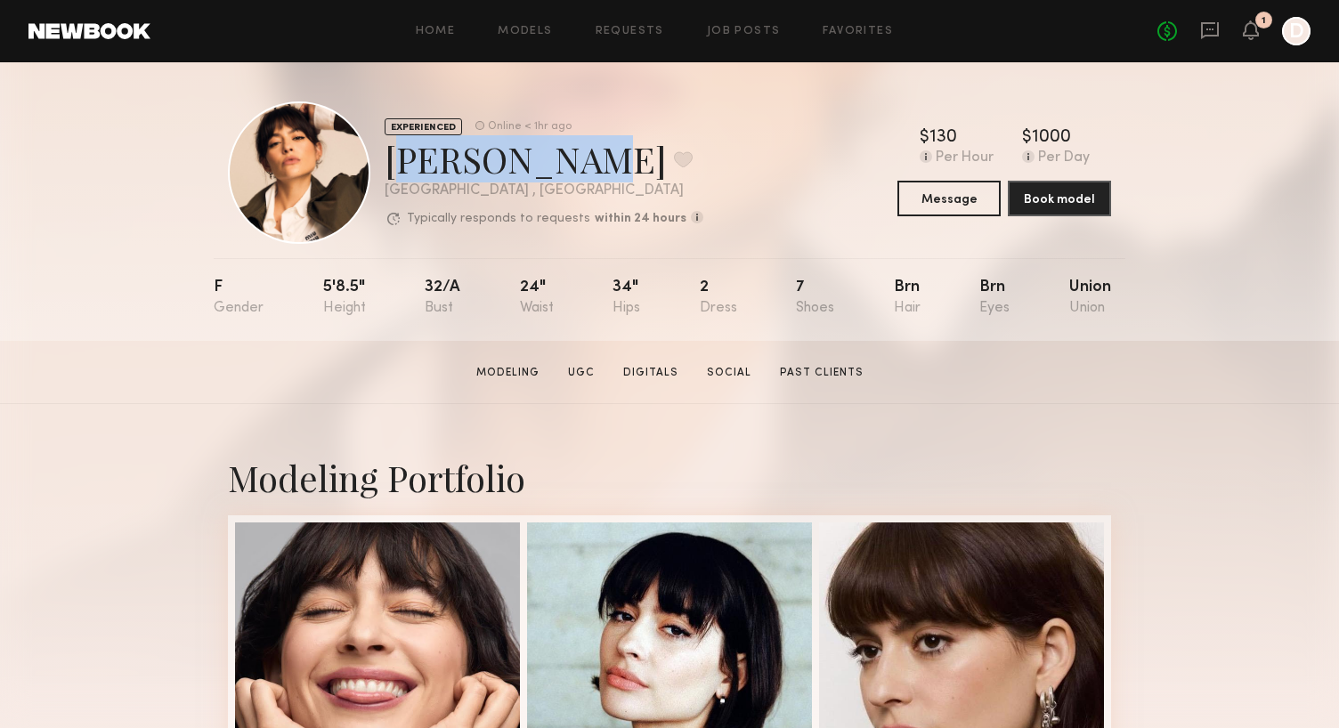
click at [447, 159] on div "Gabriela B. Favorite" at bounding box center [544, 158] width 319 height 47
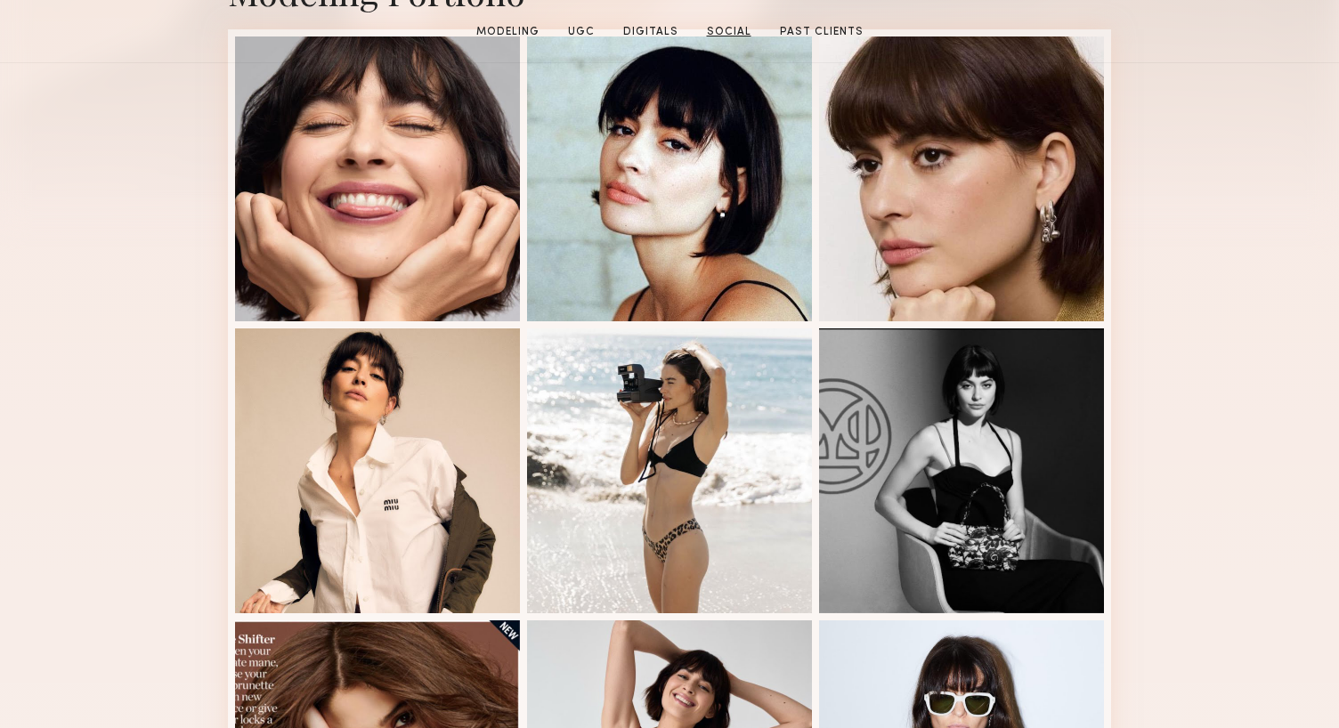
scroll to position [677, 0]
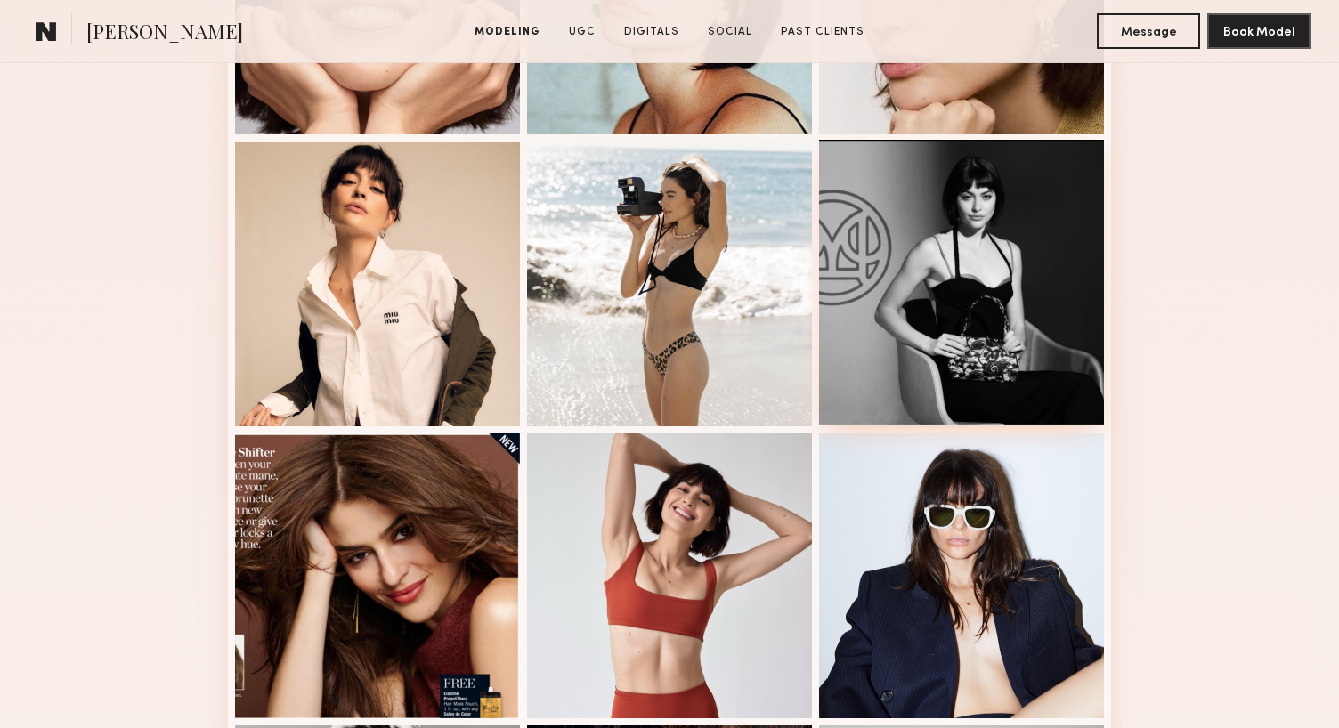
click at [950, 282] on div at bounding box center [961, 282] width 285 height 285
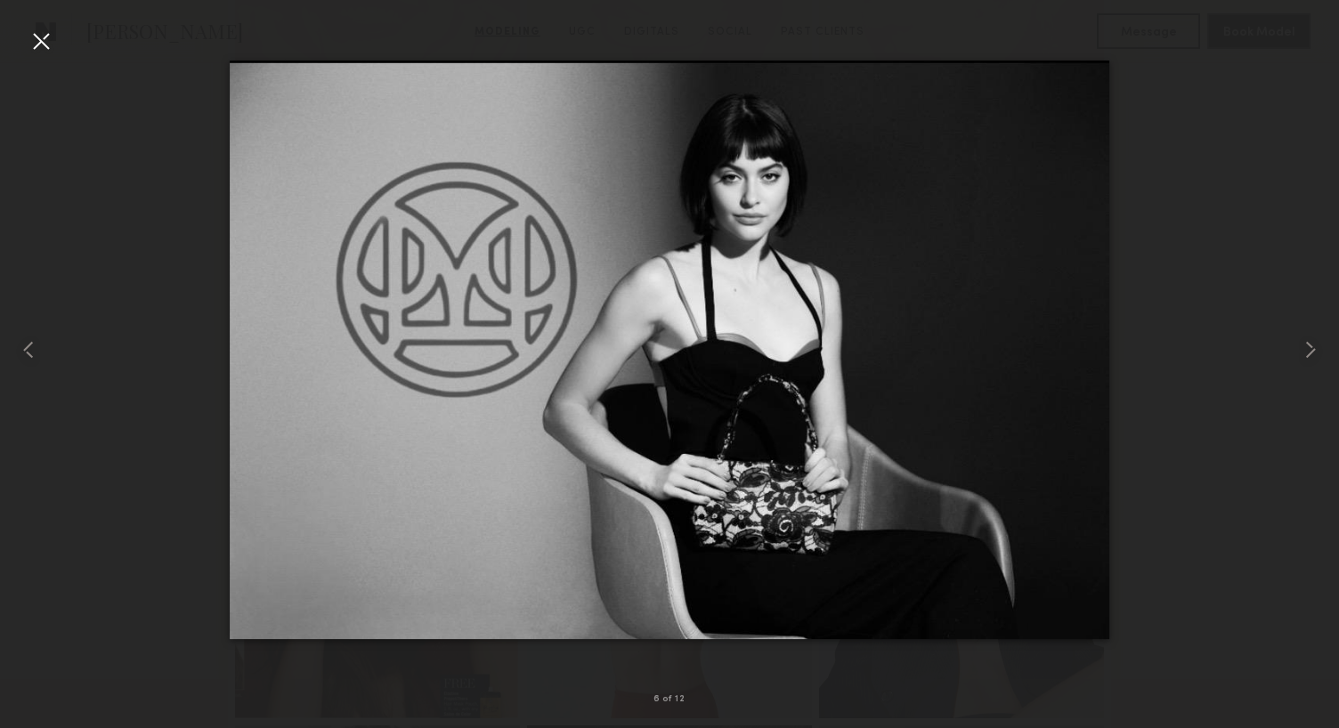
click at [34, 33] on div at bounding box center [41, 41] width 28 height 28
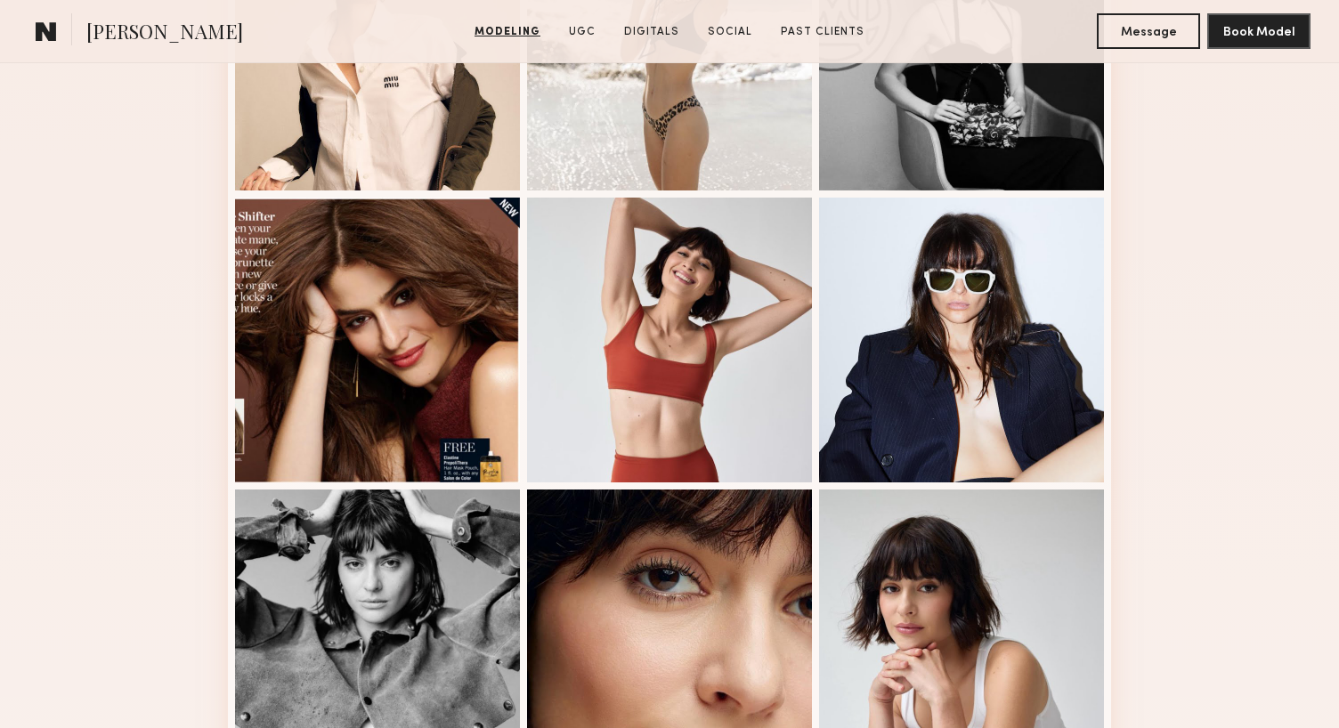
scroll to position [936, 0]
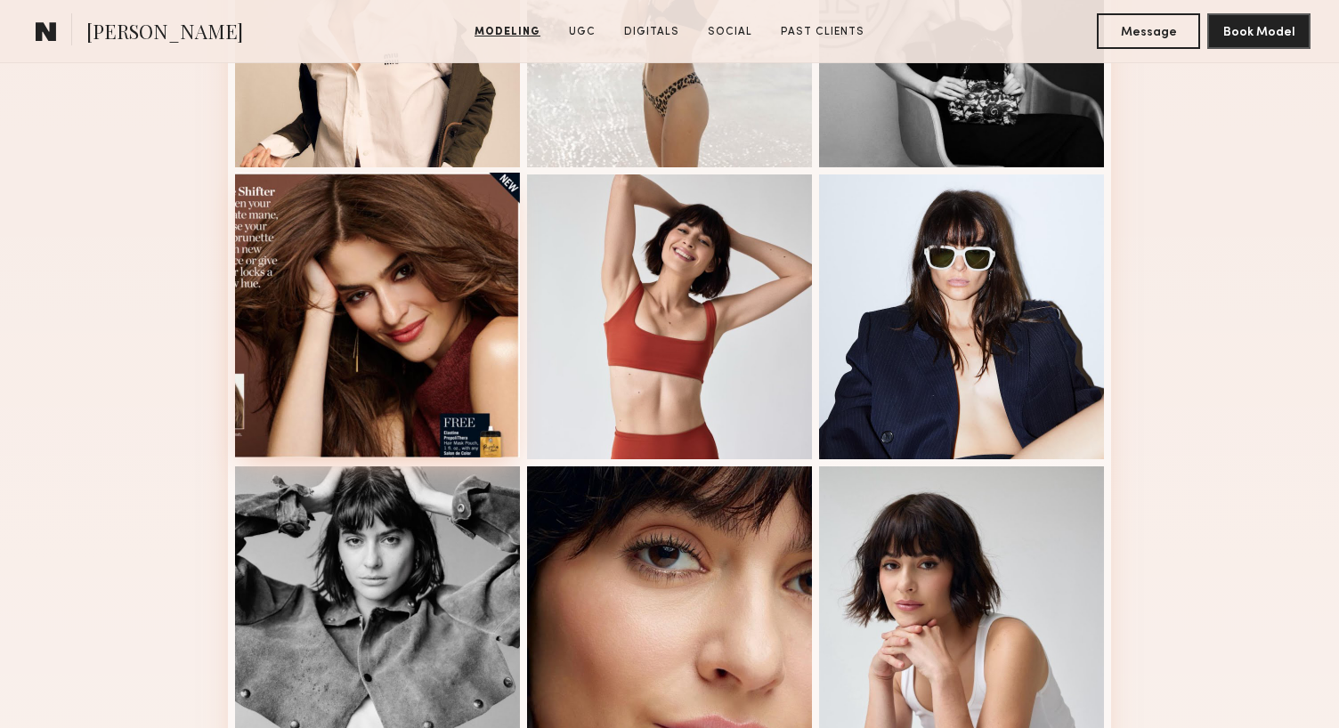
click at [397, 357] on div at bounding box center [377, 315] width 285 height 285
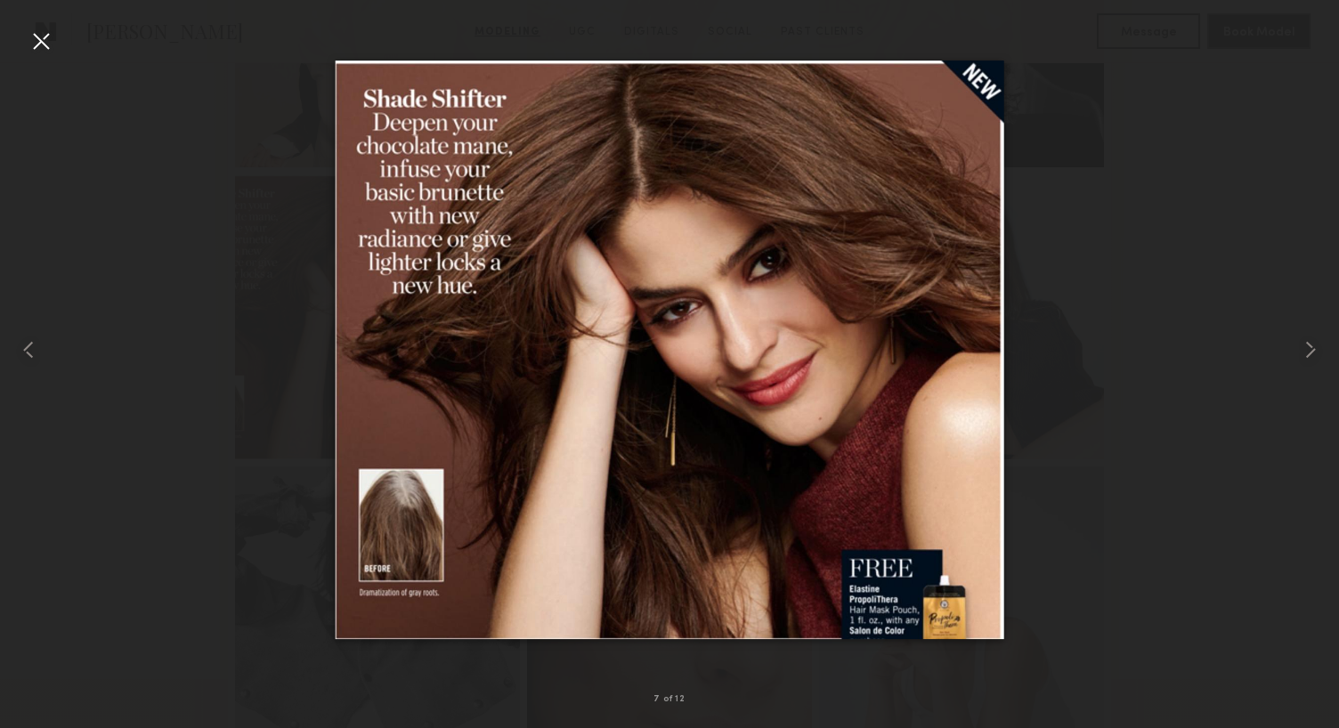
click at [42, 42] on div at bounding box center [41, 41] width 28 height 28
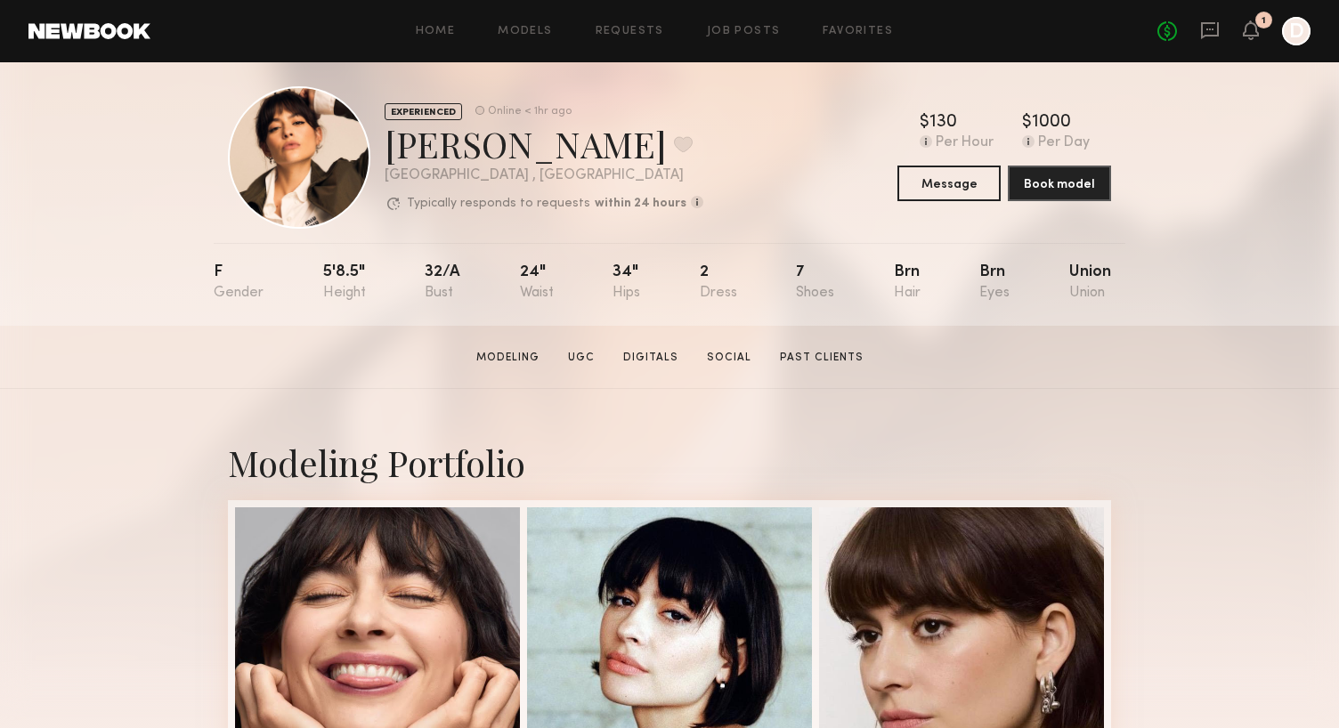
scroll to position [12, 0]
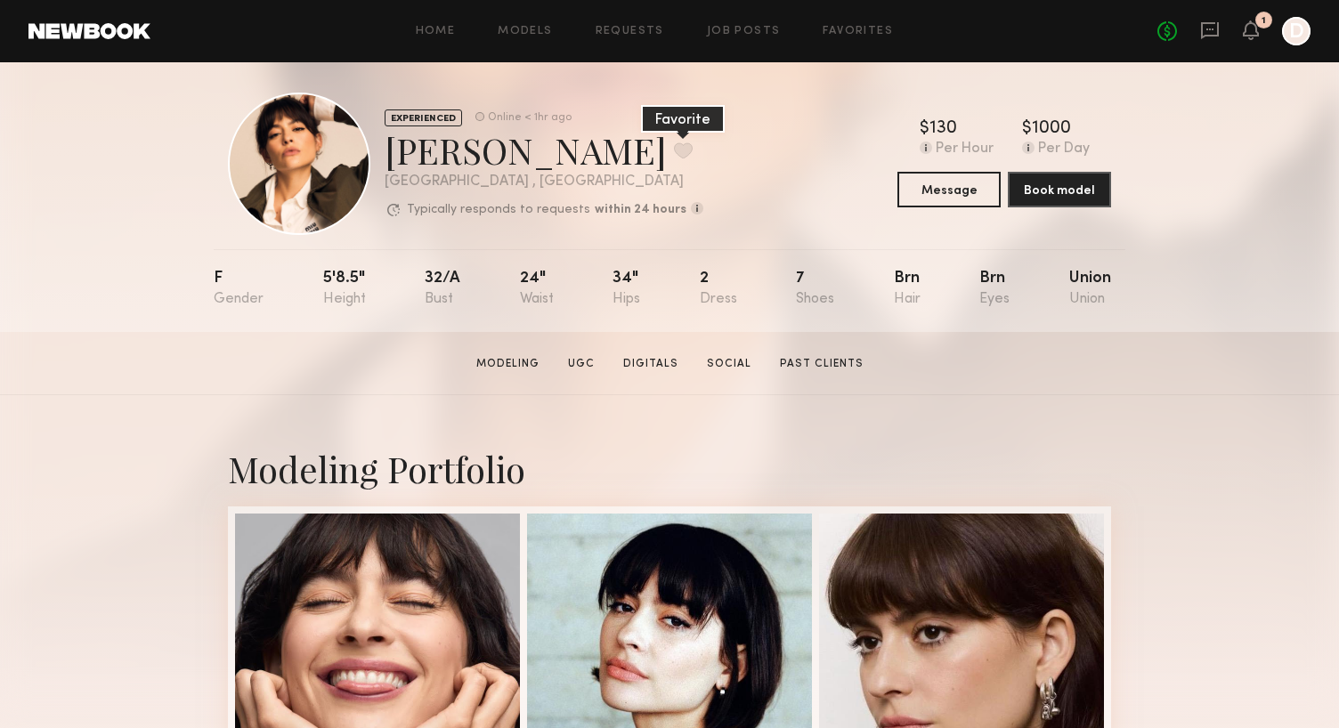
click at [674, 147] on button at bounding box center [683, 150] width 19 height 16
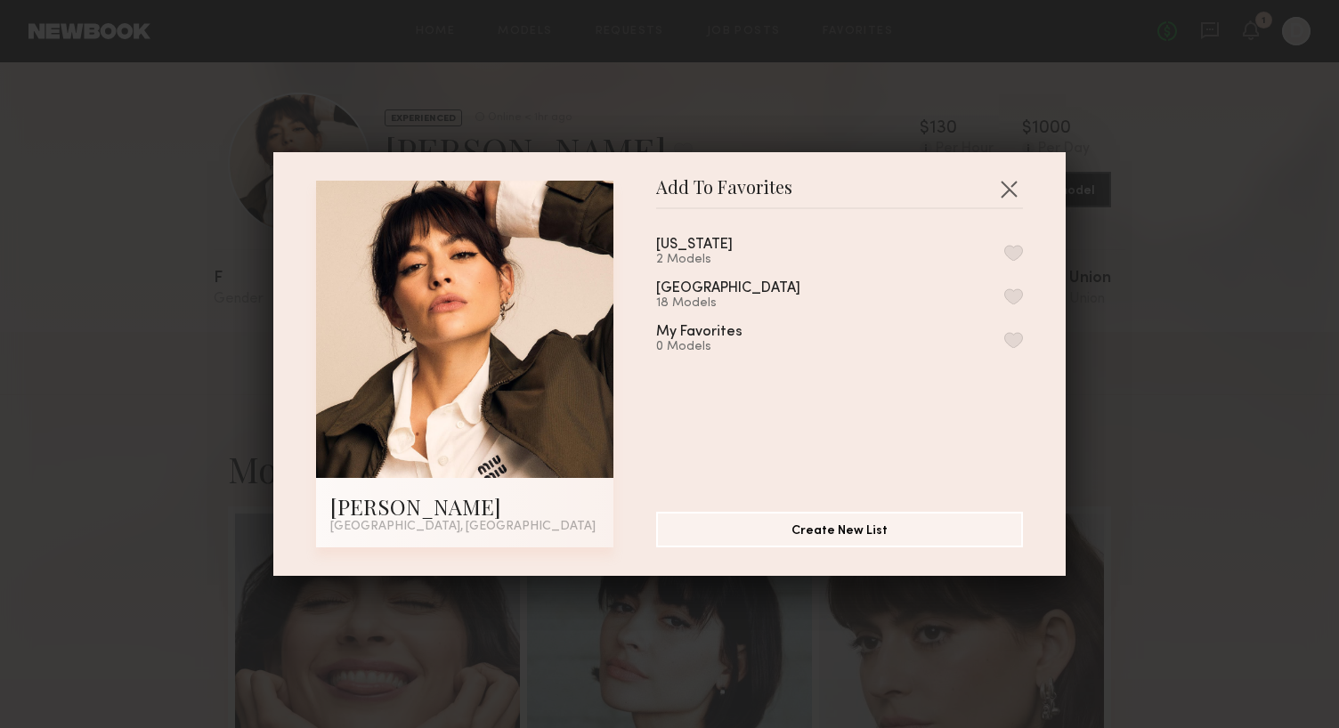
click at [1022, 298] on button "button" at bounding box center [1014, 297] width 19 height 16
click at [1002, 194] on button "button" at bounding box center [1009, 189] width 28 height 28
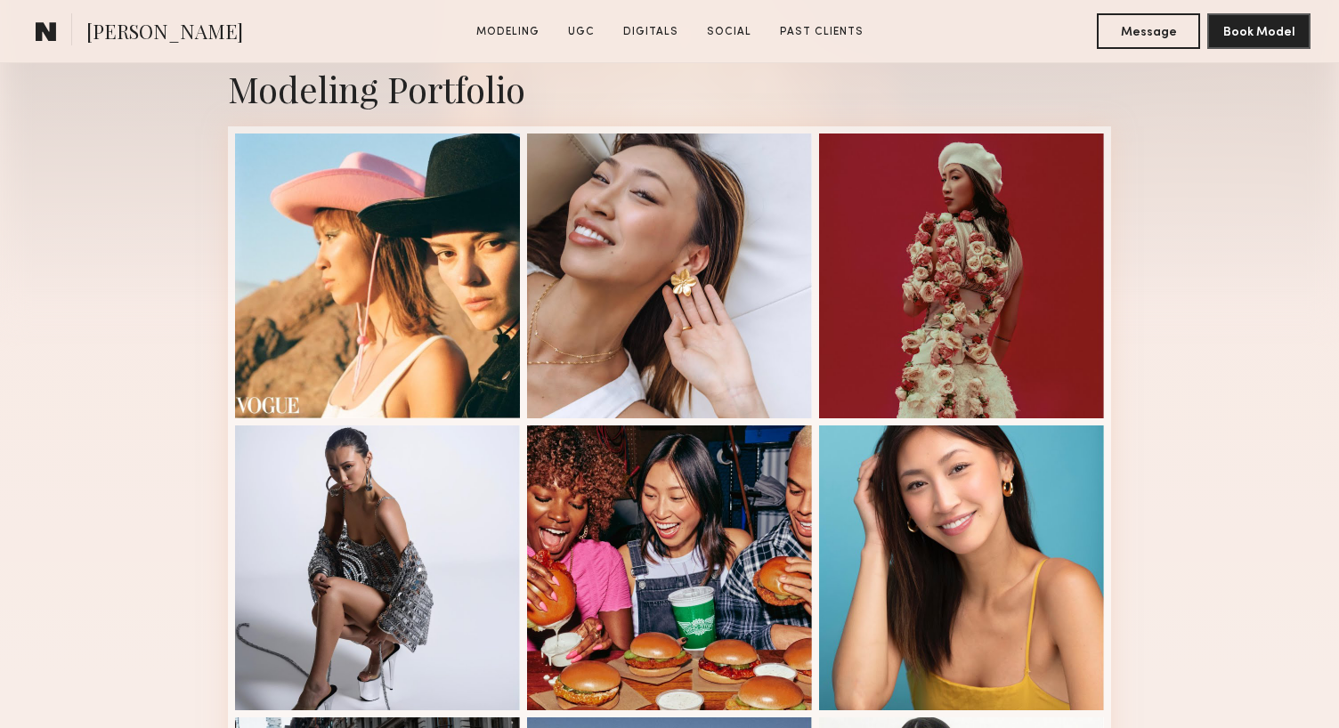
scroll to position [394, 0]
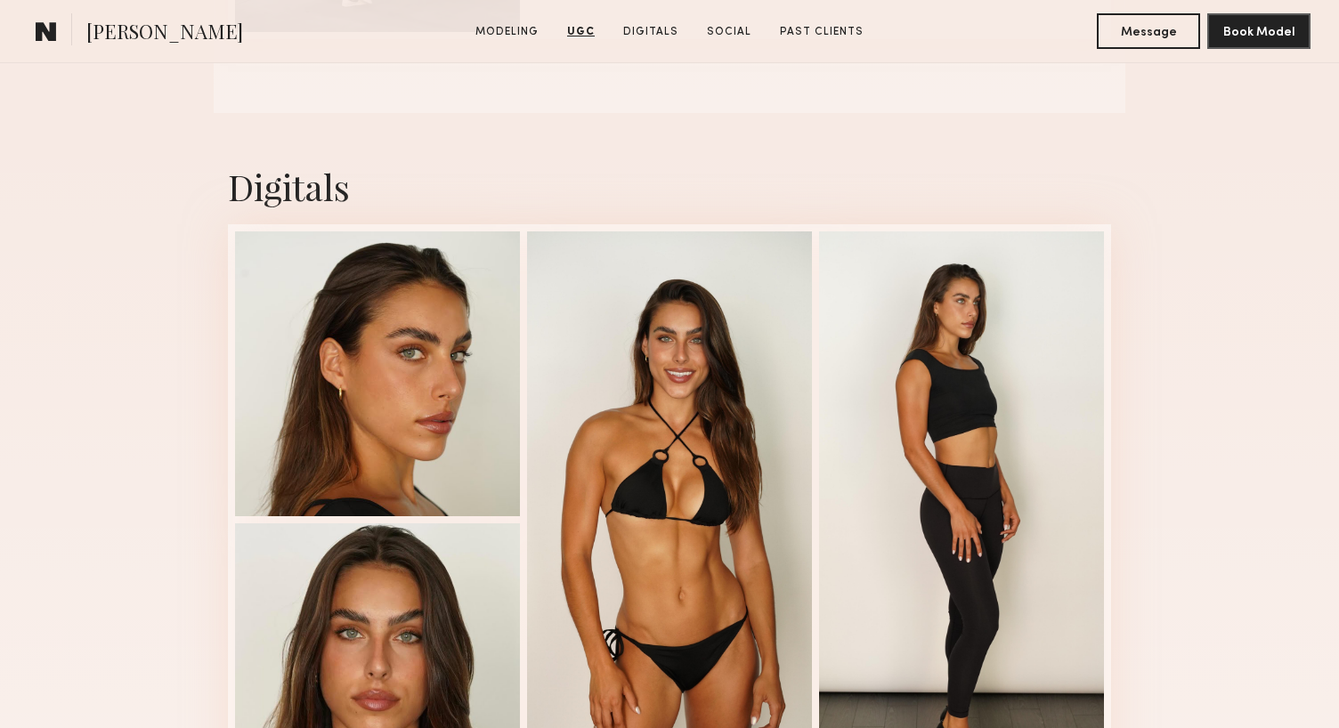
scroll to position [2295, 0]
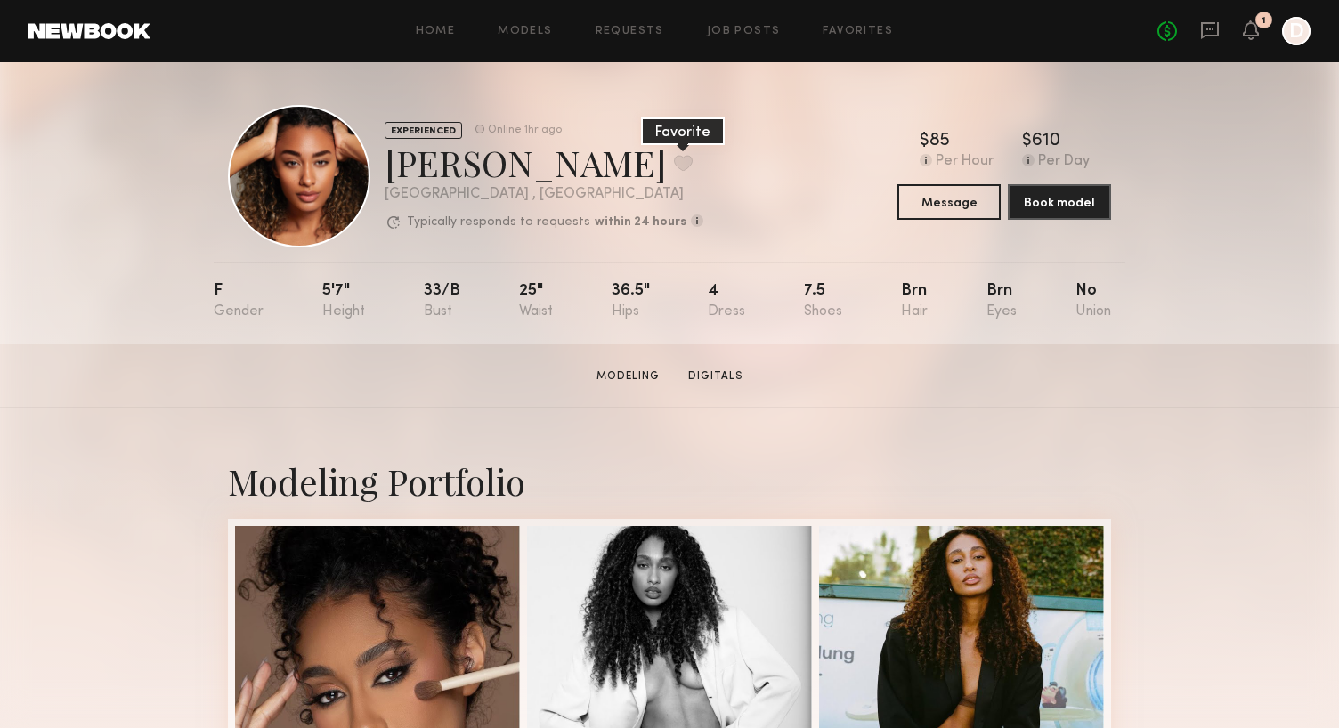
click at [674, 168] on button at bounding box center [683, 163] width 19 height 16
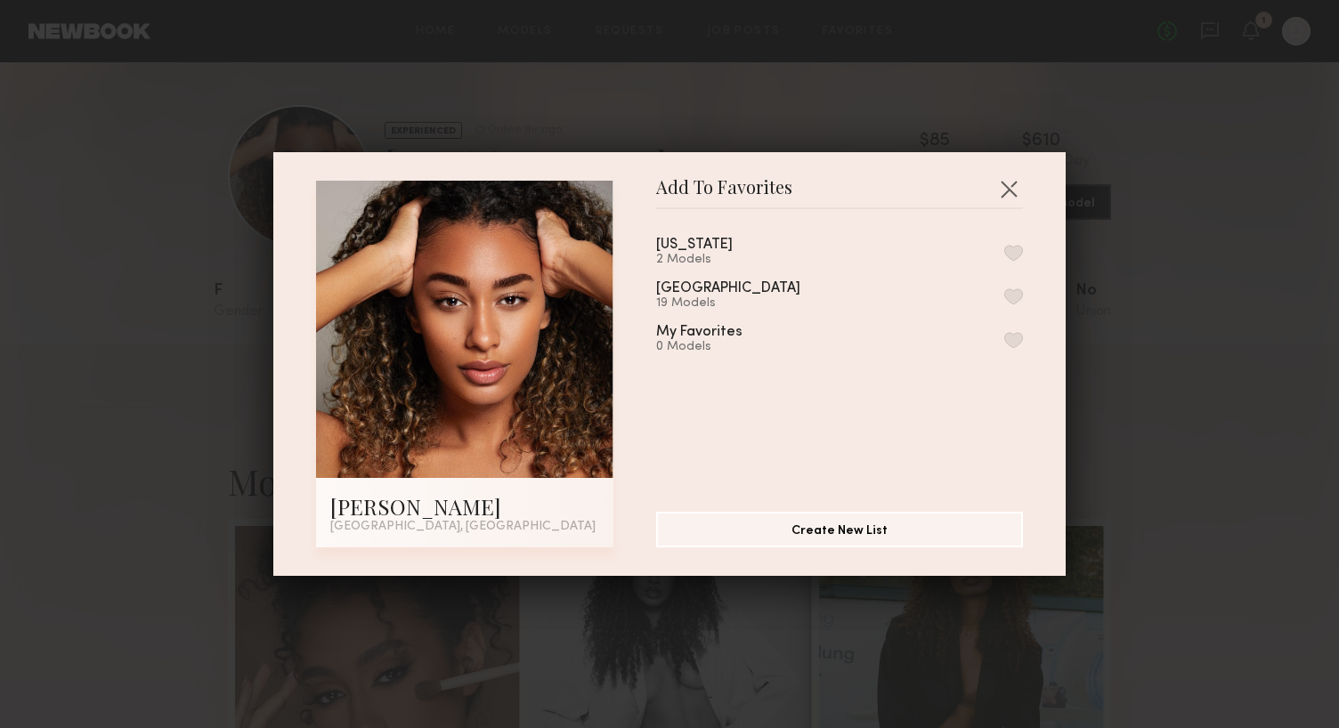
click at [1018, 296] on button "button" at bounding box center [1014, 297] width 19 height 16
click at [1020, 176] on button "button" at bounding box center [1009, 189] width 28 height 28
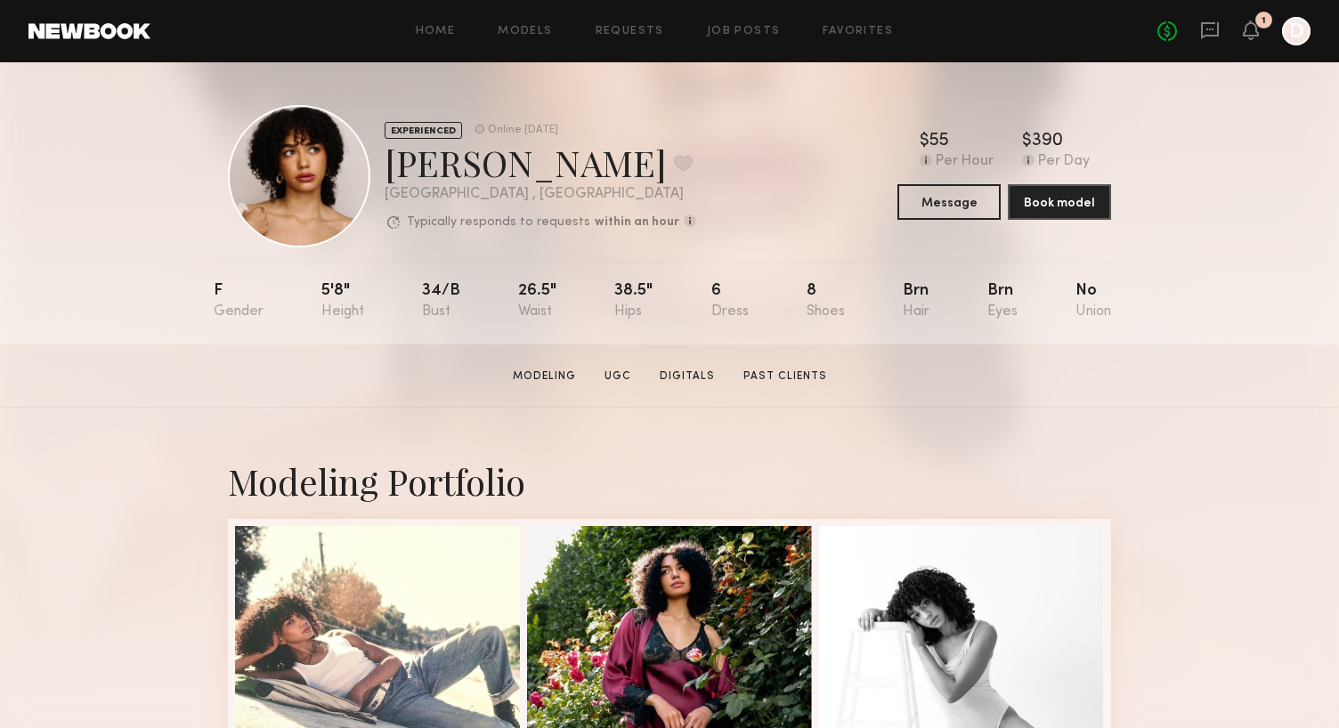
click at [1259, 23] on div "1" at bounding box center [1264, 20] width 17 height 17
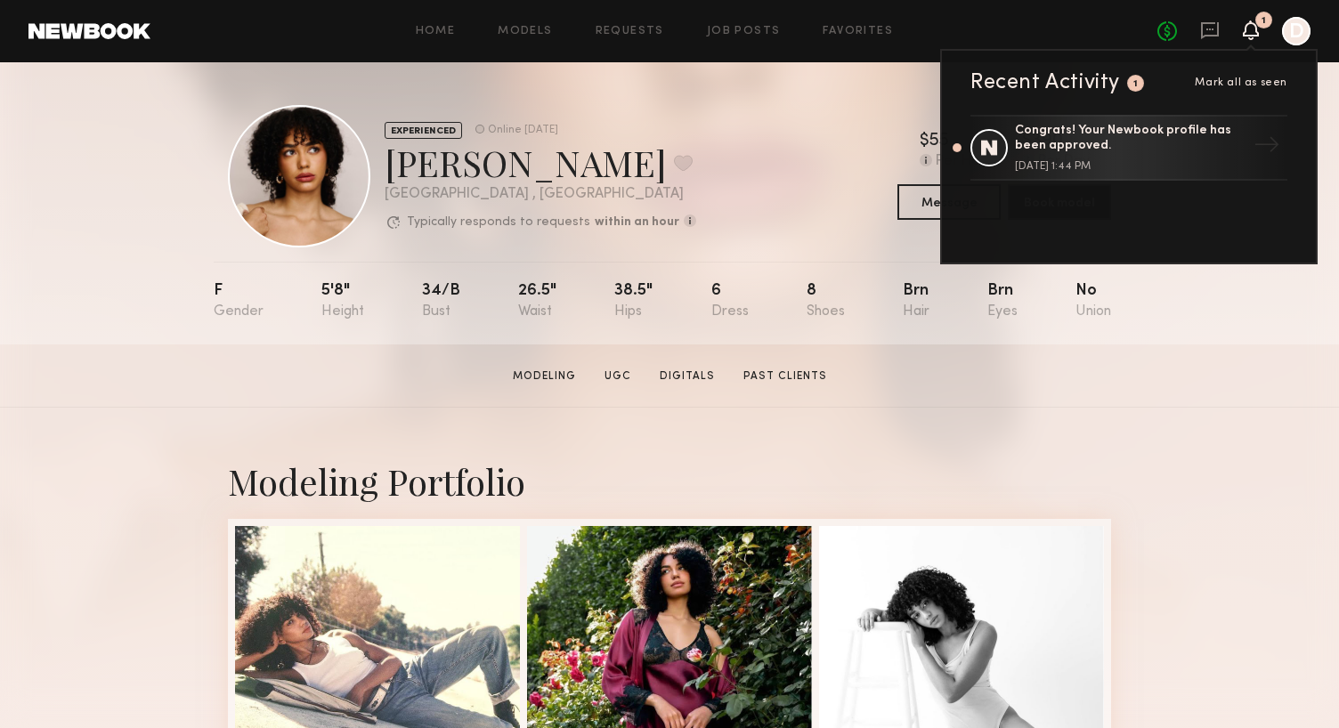
click at [1263, 26] on div "1" at bounding box center [1264, 20] width 17 height 17
